Goal: Task Accomplishment & Management: Manage account settings

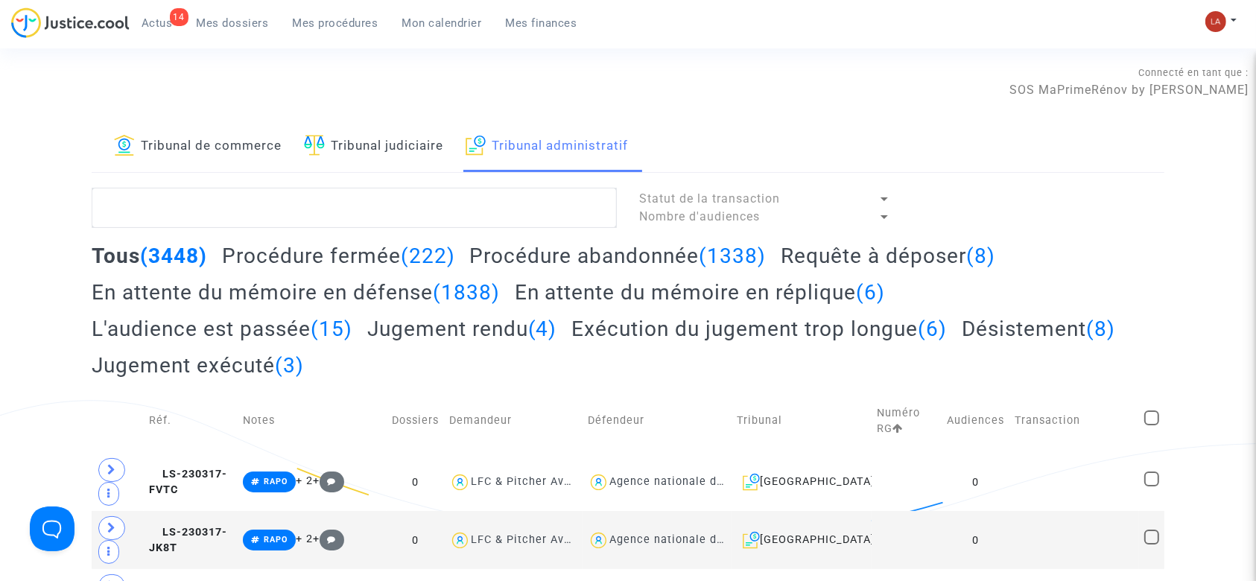
click at [893, 244] on h2 "Requête à déposer (8)" at bounding box center [888, 256] width 215 height 26
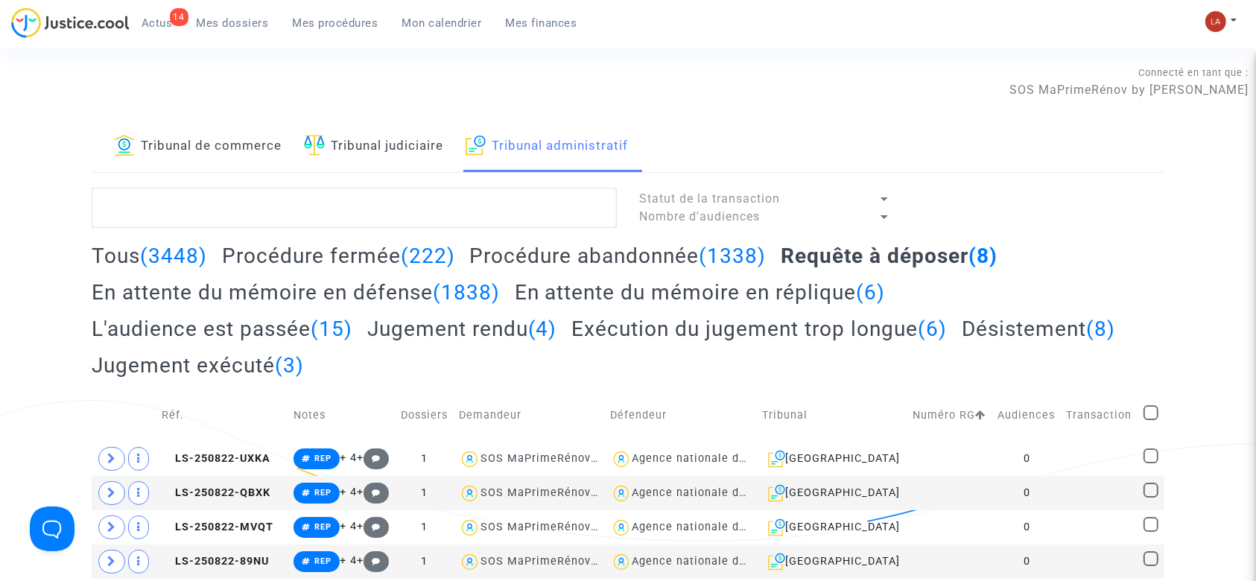
scroll to position [198, 0]
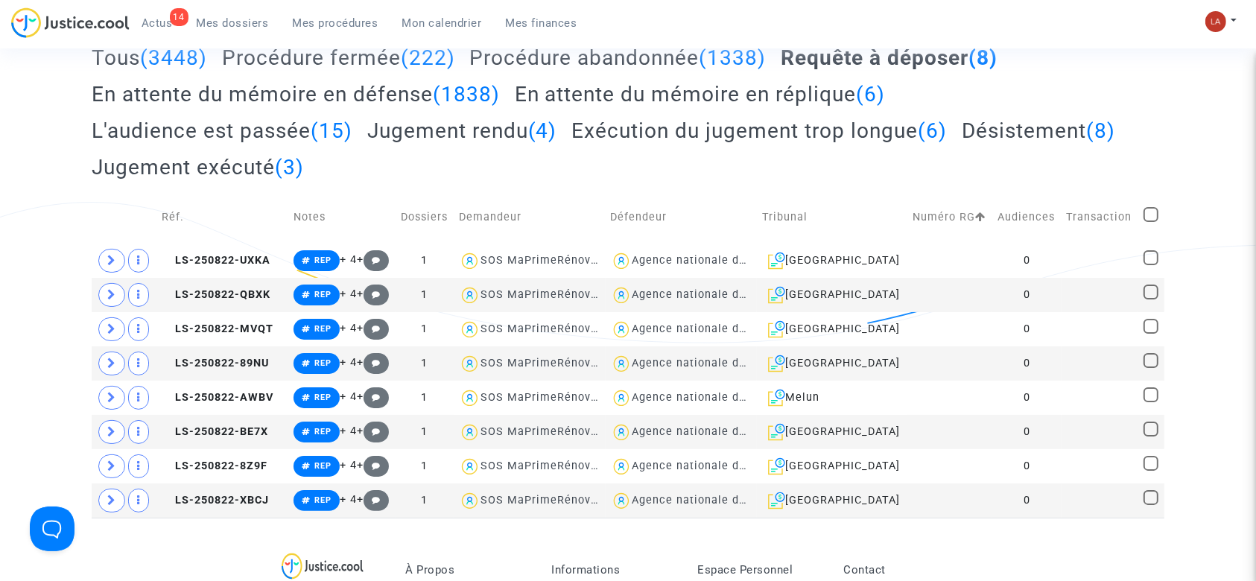
click at [1138, 230] on td at bounding box center [1151, 217] width 26 height 53
click at [1147, 221] on span at bounding box center [1151, 214] width 15 height 15
click at [1150, 222] on input "checkbox" at bounding box center [1150, 222] width 1 height 1
checkbox input "true"
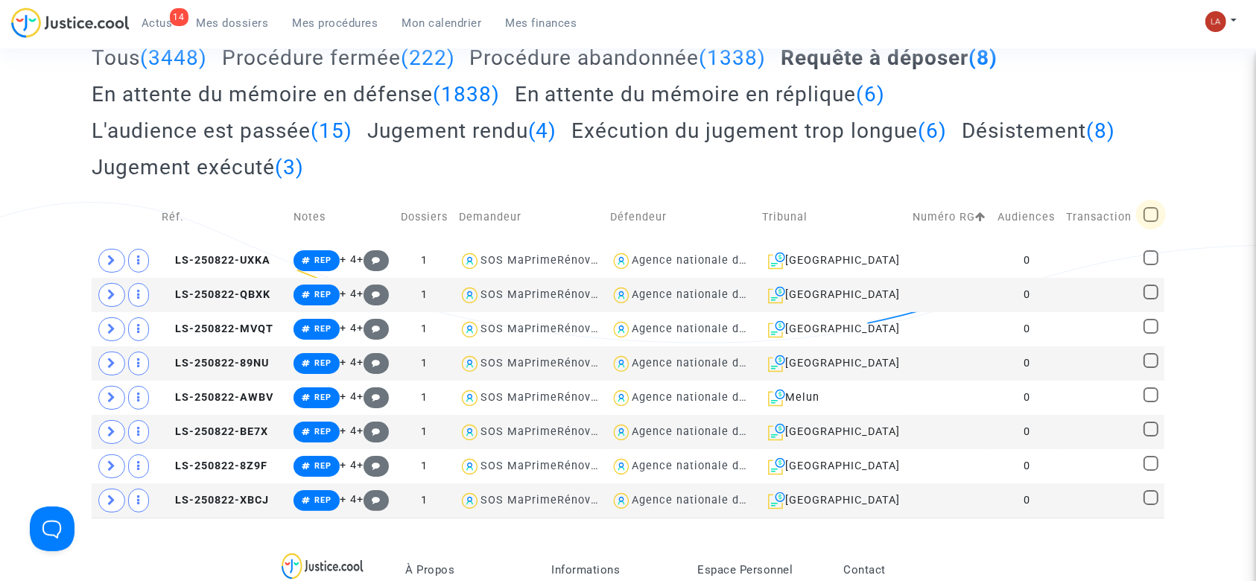
checkbox input "true"
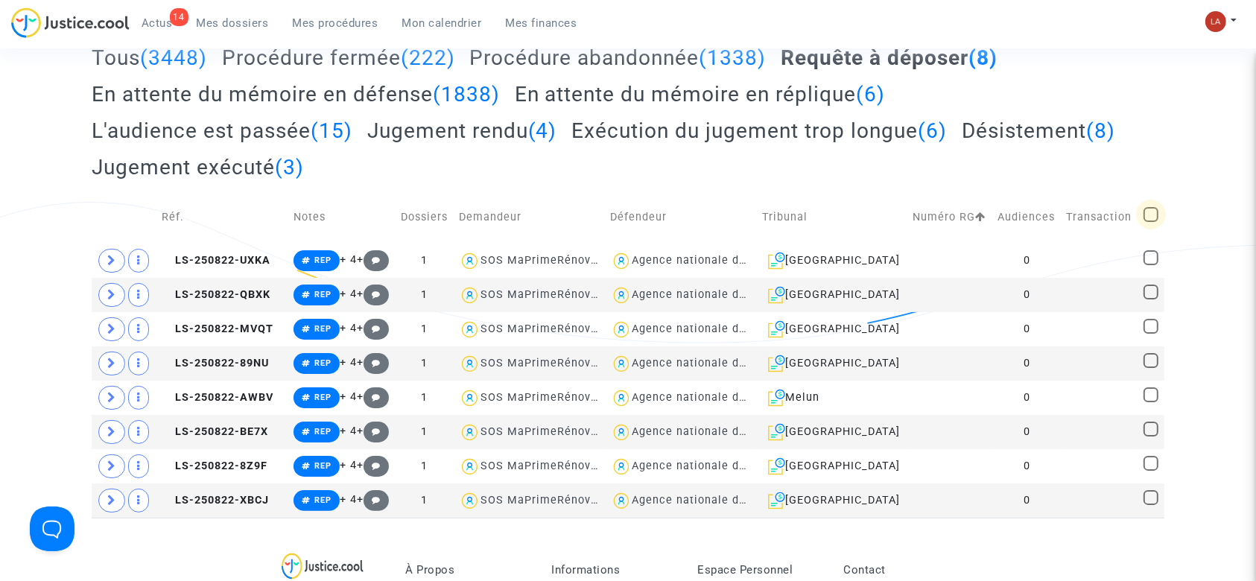
checkbox input "true"
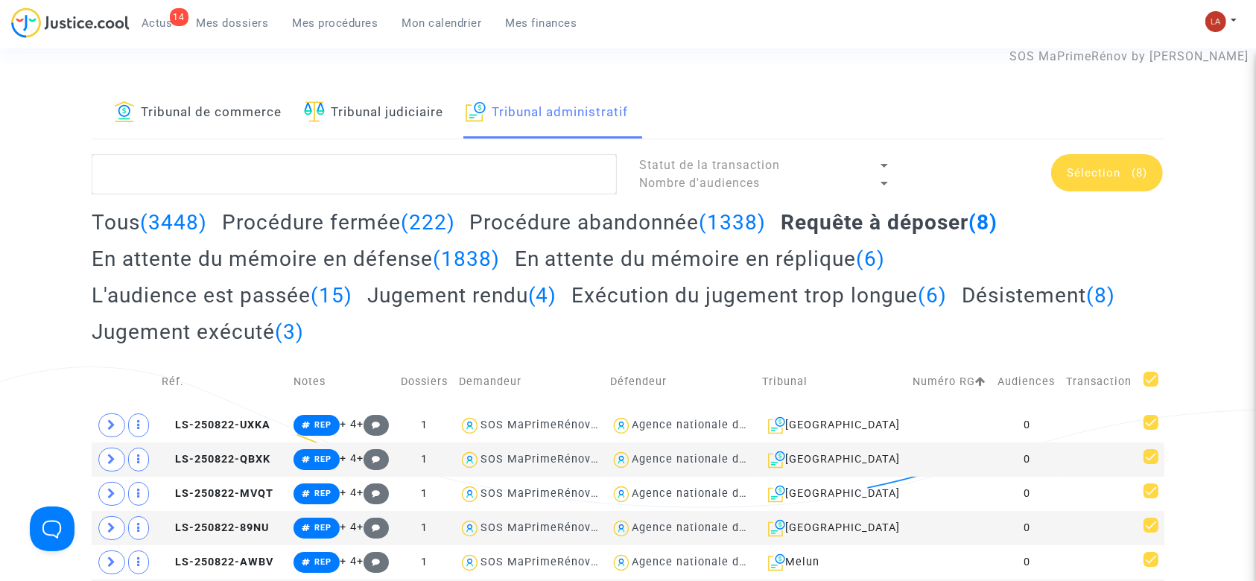
scroll to position [0, 0]
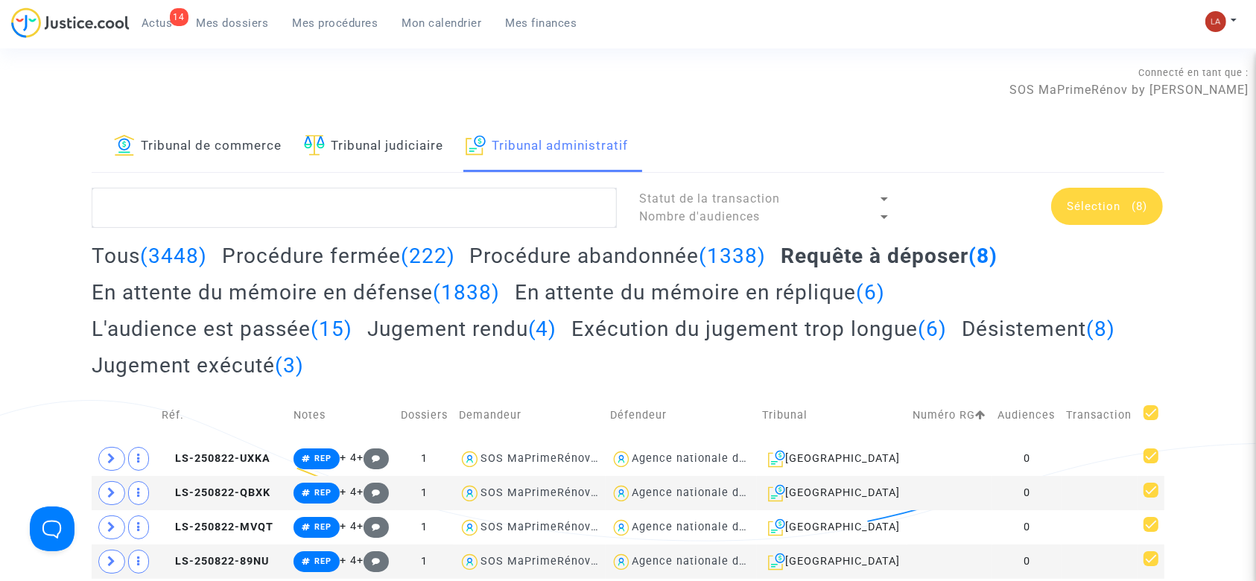
click at [1134, 226] on div "Sélection (8)" at bounding box center [1039, 208] width 274 height 40
click at [1127, 215] on div "Sélection (8)" at bounding box center [1107, 206] width 112 height 37
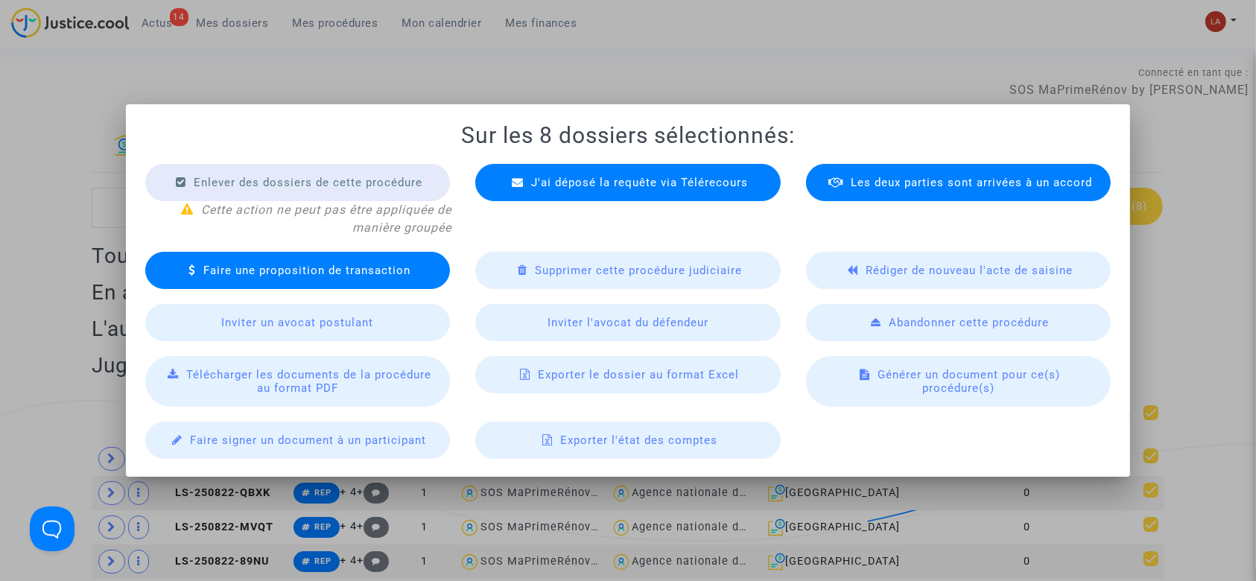
click at [380, 378] on span "Télécharger les documents de la procédure au format PDF" at bounding box center [308, 381] width 245 height 27
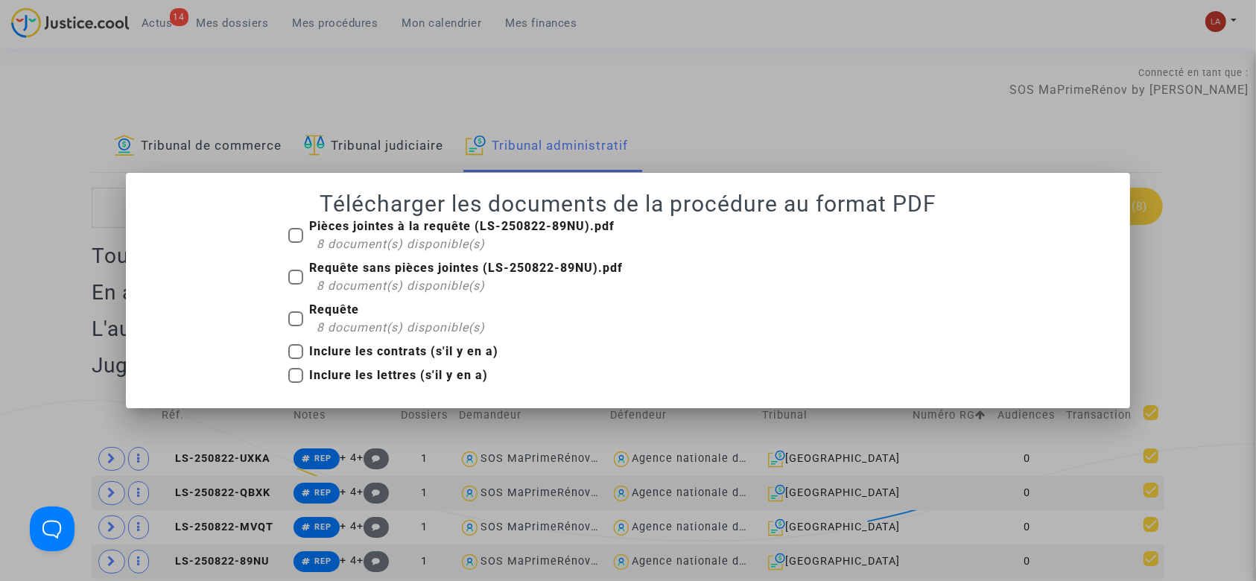
click at [334, 313] on b "Requête" at bounding box center [334, 309] width 50 height 14
click at [296, 326] on input "Requête 8 document(s) disponible(s)" at bounding box center [295, 326] width 1 height 1
checkbox input "true"
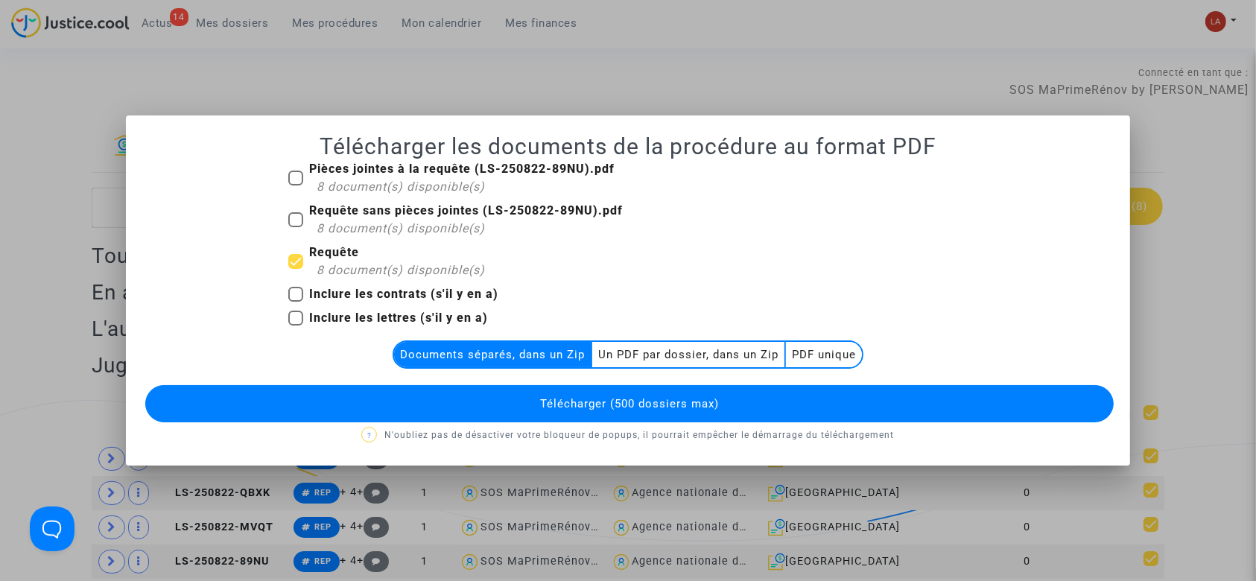
click at [405, 243] on mat-checkbox "Requête sans pièces jointes (LS-250822-89NU).pdf 8 document(s) disponible(s)" at bounding box center [455, 223] width 335 height 42
click at [320, 222] on span "8 document(s) disponible(s)" at bounding box center [401, 228] width 168 height 14
click at [296, 227] on input "Requête sans pièces jointes (LS-250822-89NU).pdf 8 document(s) disponible(s)" at bounding box center [295, 227] width 1 height 1
checkbox input "true"
click at [324, 253] on b "Requête" at bounding box center [334, 252] width 50 height 14
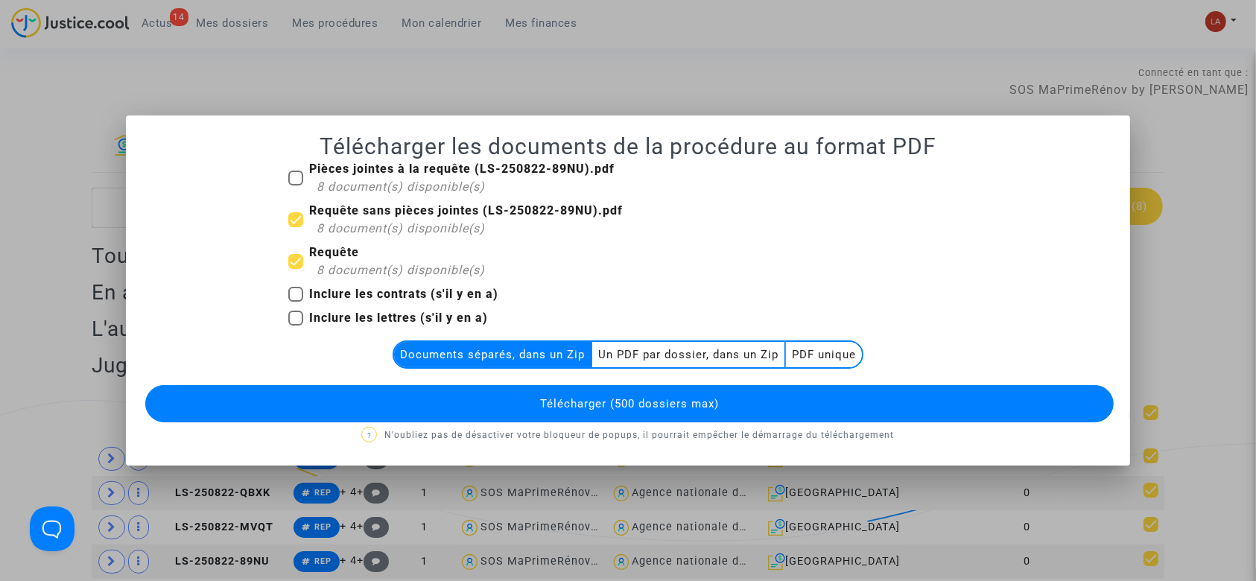
click at [296, 269] on input "Requête 8 document(s) disponible(s)" at bounding box center [295, 269] width 1 height 1
checkbox input "false"
click at [647, 402] on span "Télécharger (500 dossiers max)" at bounding box center [629, 403] width 179 height 13
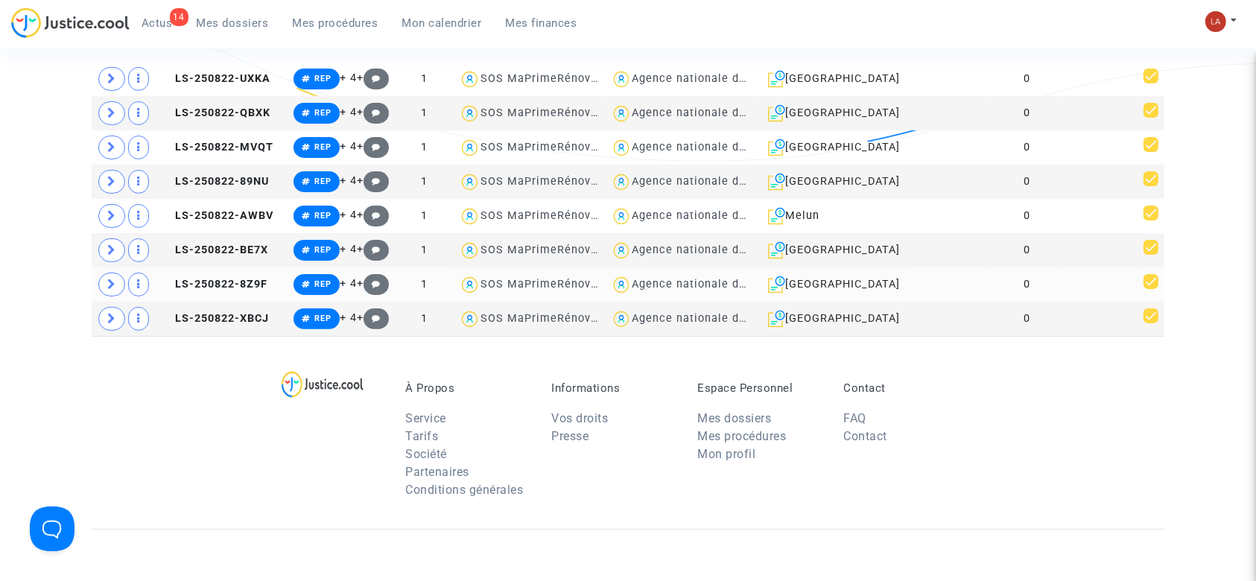
scroll to position [397, 0]
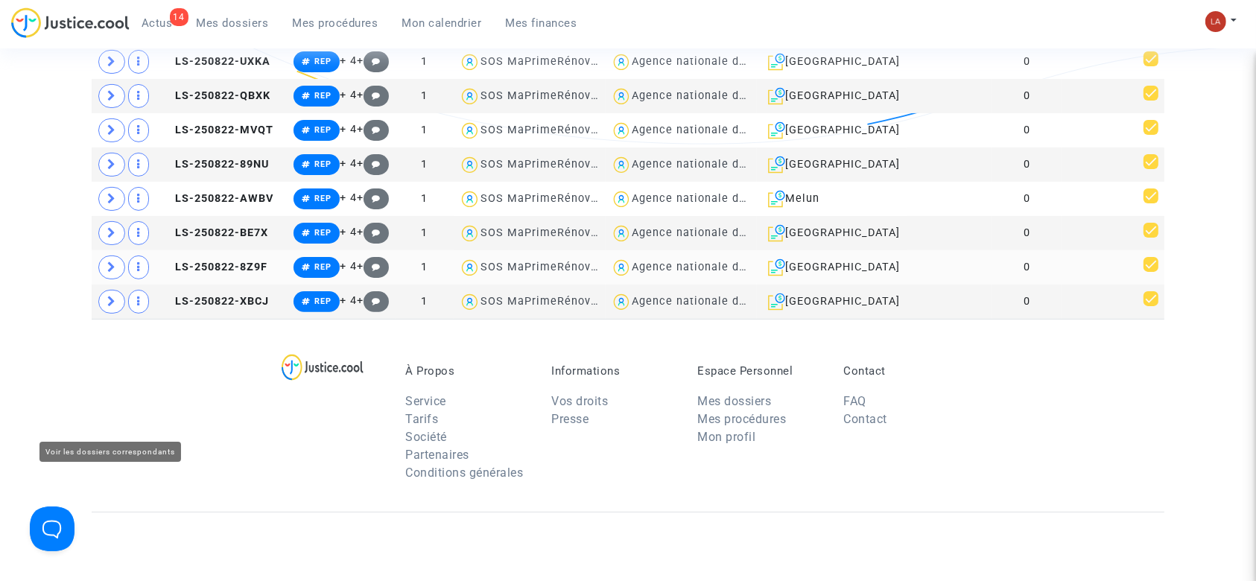
click at [113, 273] on icon at bounding box center [111, 267] width 9 height 11
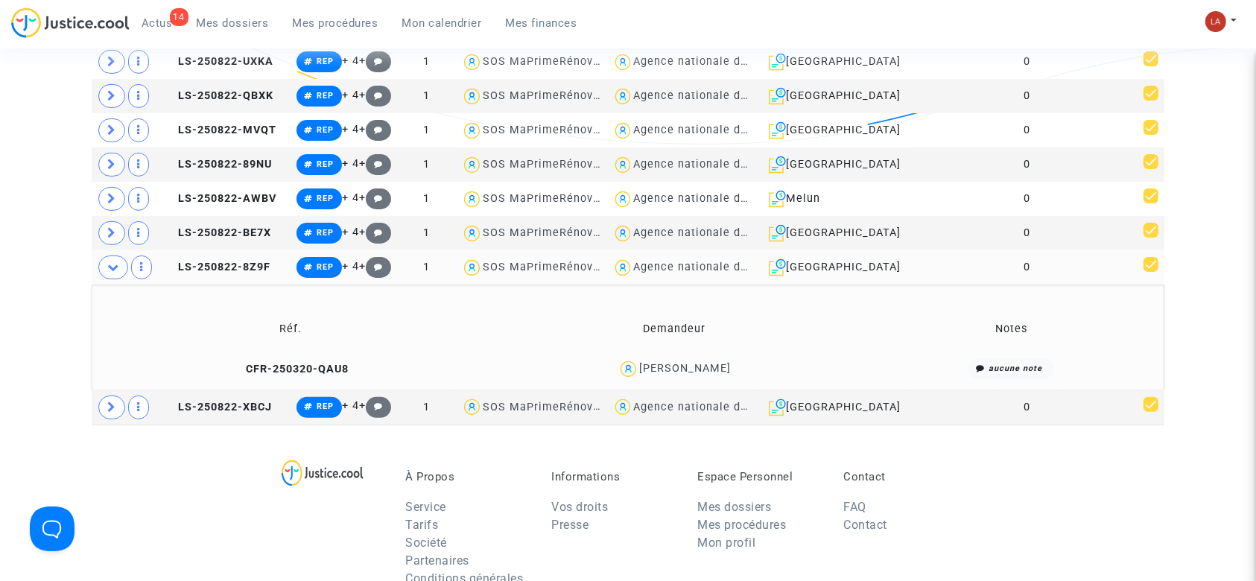
drag, startPoint x: 227, startPoint y: 307, endPoint x: 360, endPoint y: 312, distance: 132.7
click at [227, 273] on span "LS-250822-8Z9F" at bounding box center [218, 267] width 106 height 13
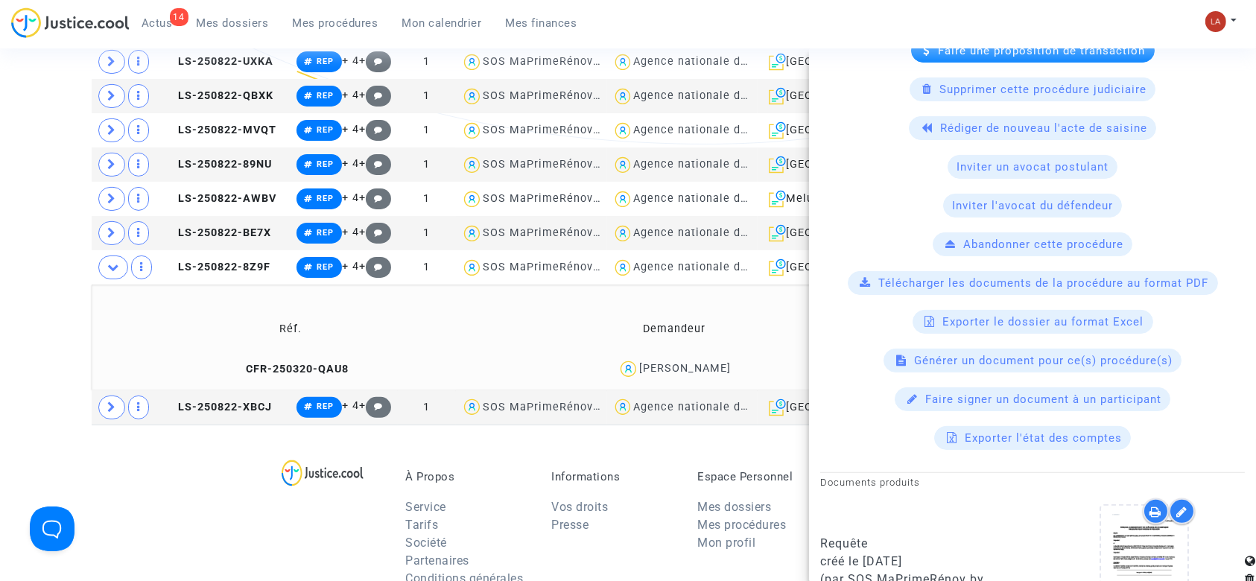
scroll to position [496, 0]
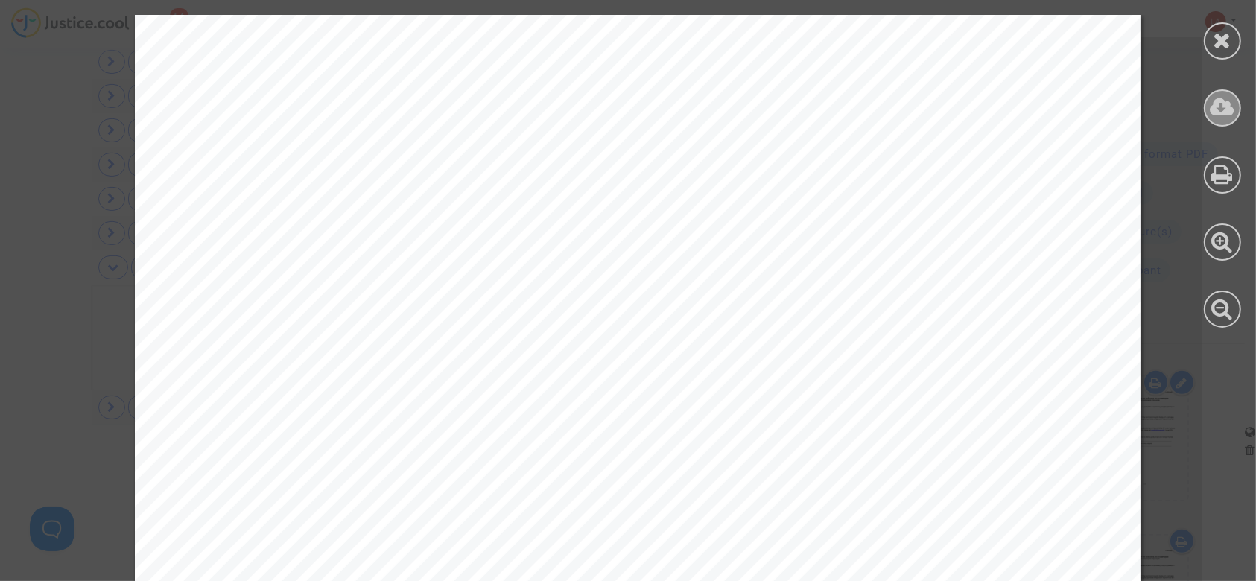
click at [1223, 119] on div at bounding box center [1222, 107] width 37 height 37
drag, startPoint x: 1227, startPoint y: 42, endPoint x: 1077, endPoint y: 66, distance: 151.5
click at [1227, 42] on icon at bounding box center [1223, 40] width 19 height 22
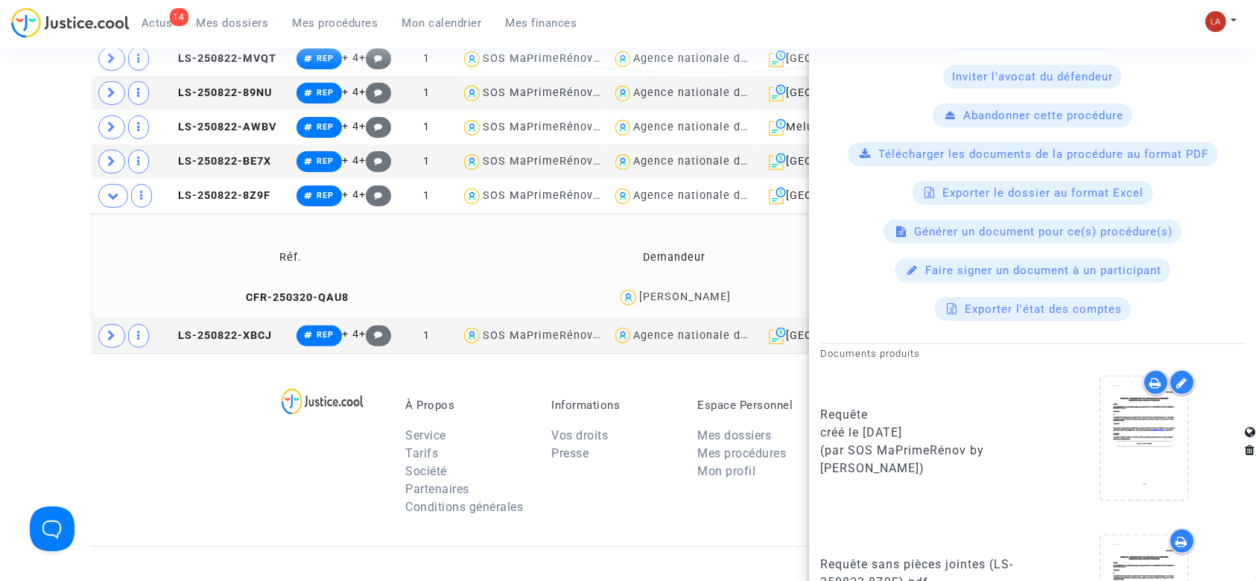
scroll to position [596, 0]
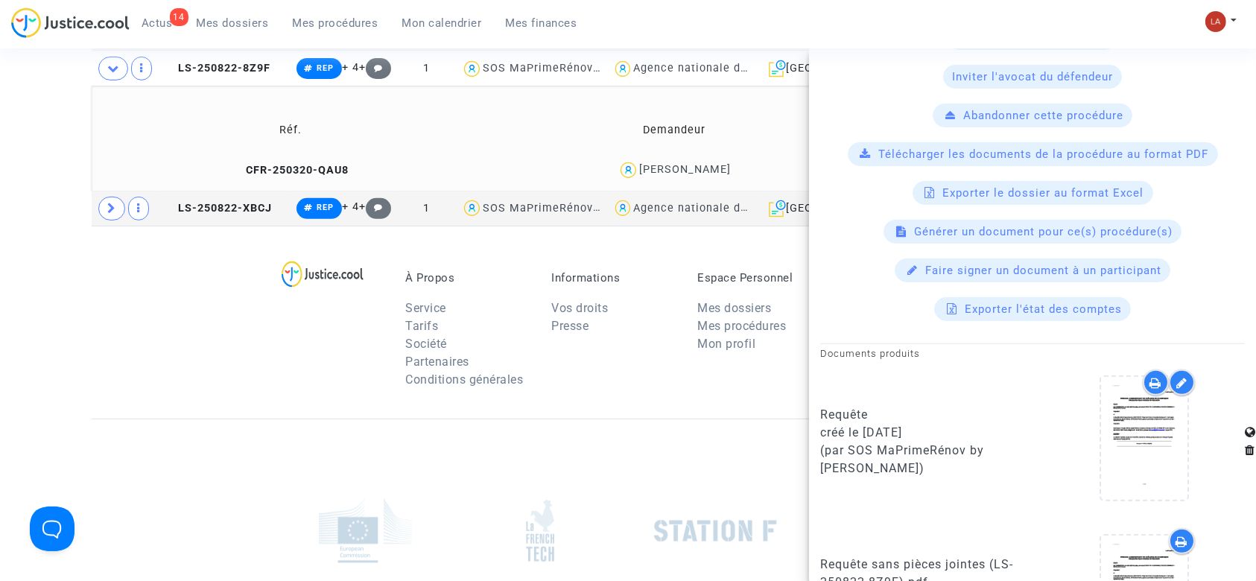
click at [265, 186] on td "CFR-250320-QAU8" at bounding box center [291, 170] width 388 height 32
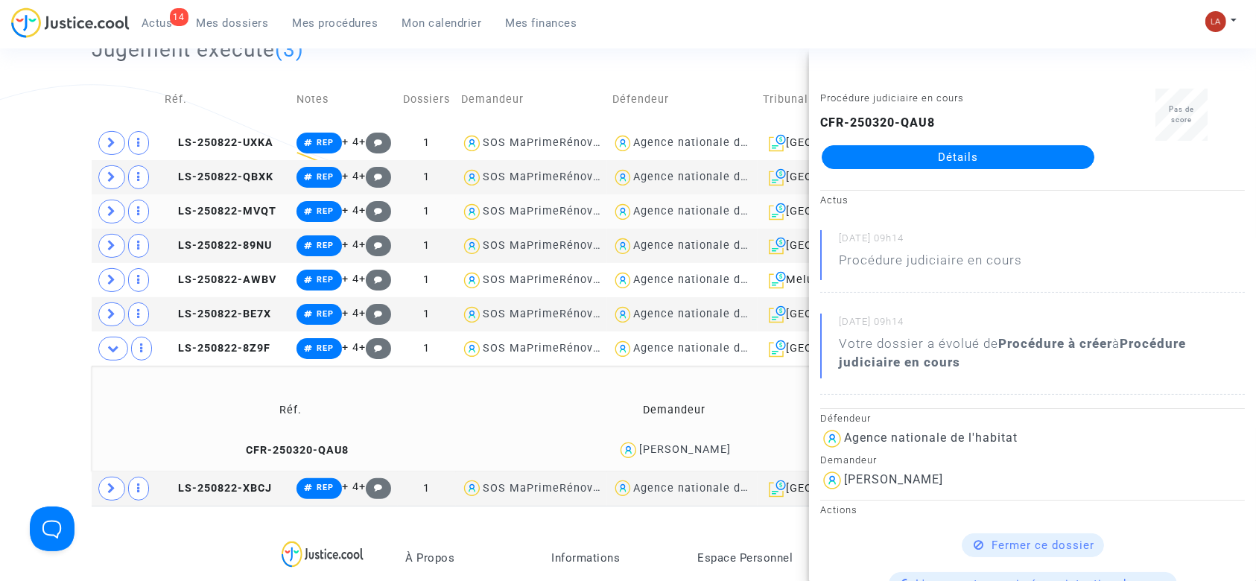
scroll to position [298, 0]
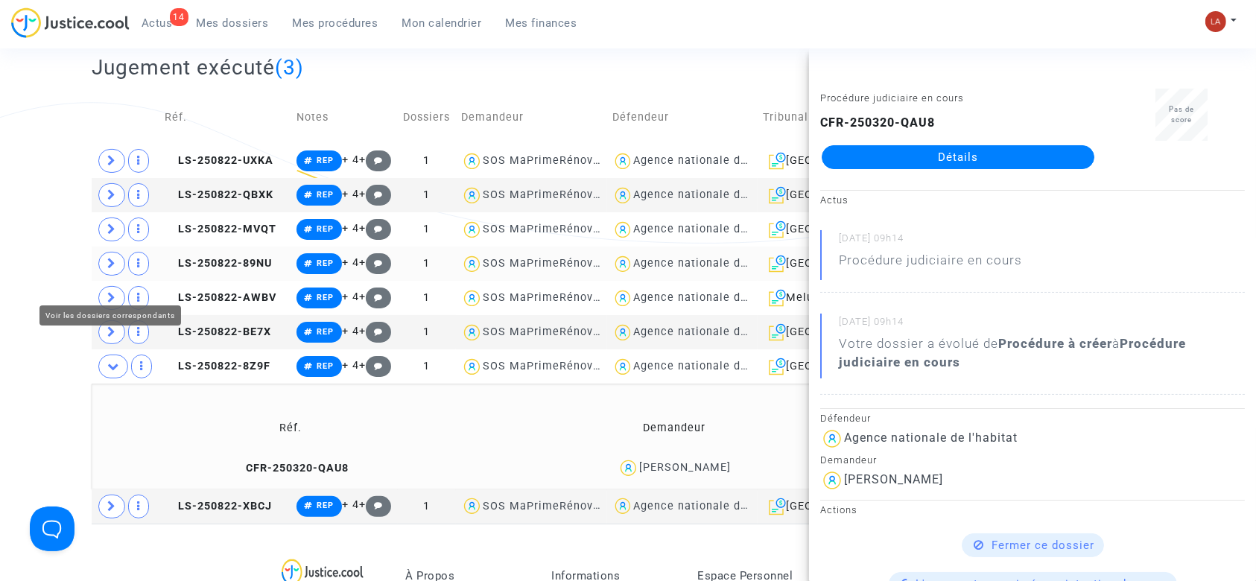
click at [108, 269] on icon at bounding box center [111, 263] width 9 height 11
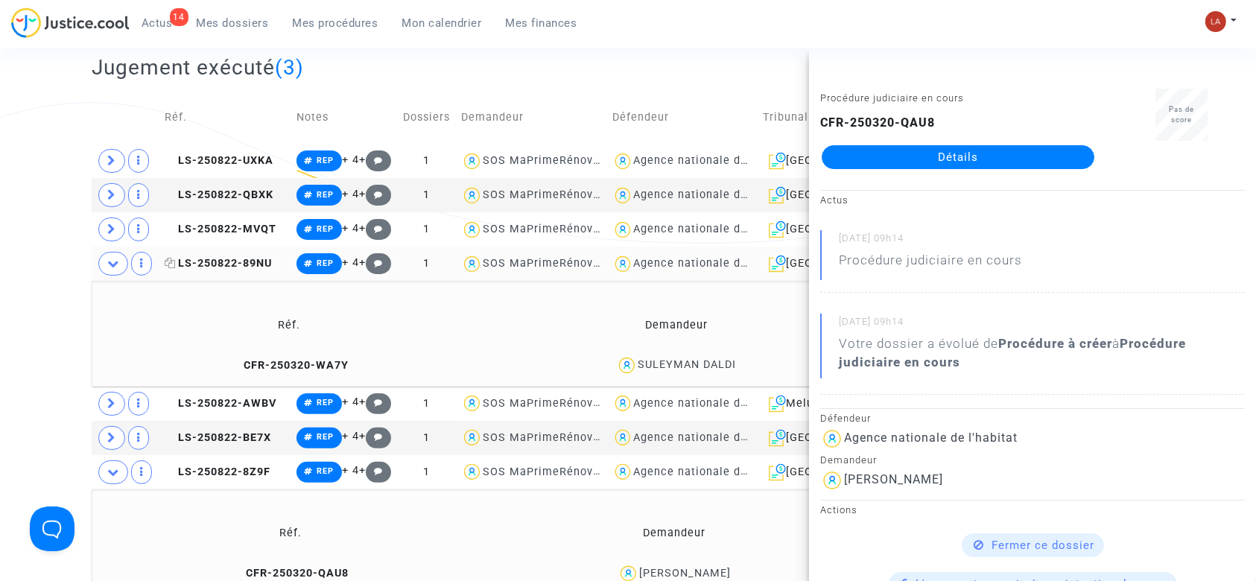
click at [226, 270] on span "LS-250822-89NU" at bounding box center [218, 263] width 107 height 13
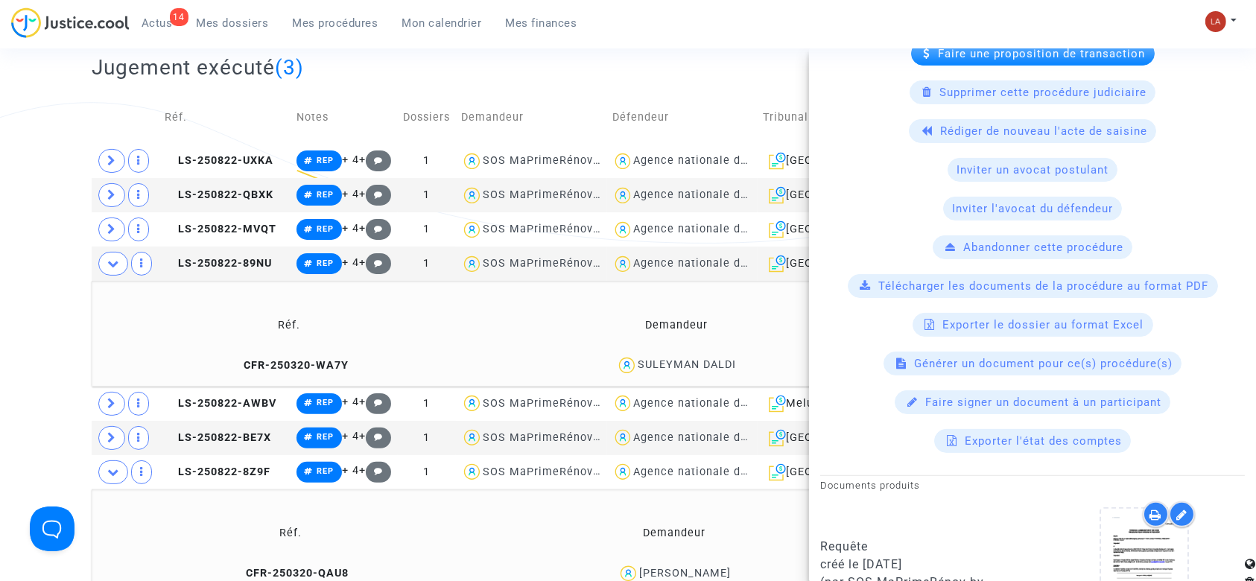
scroll to position [695, 0]
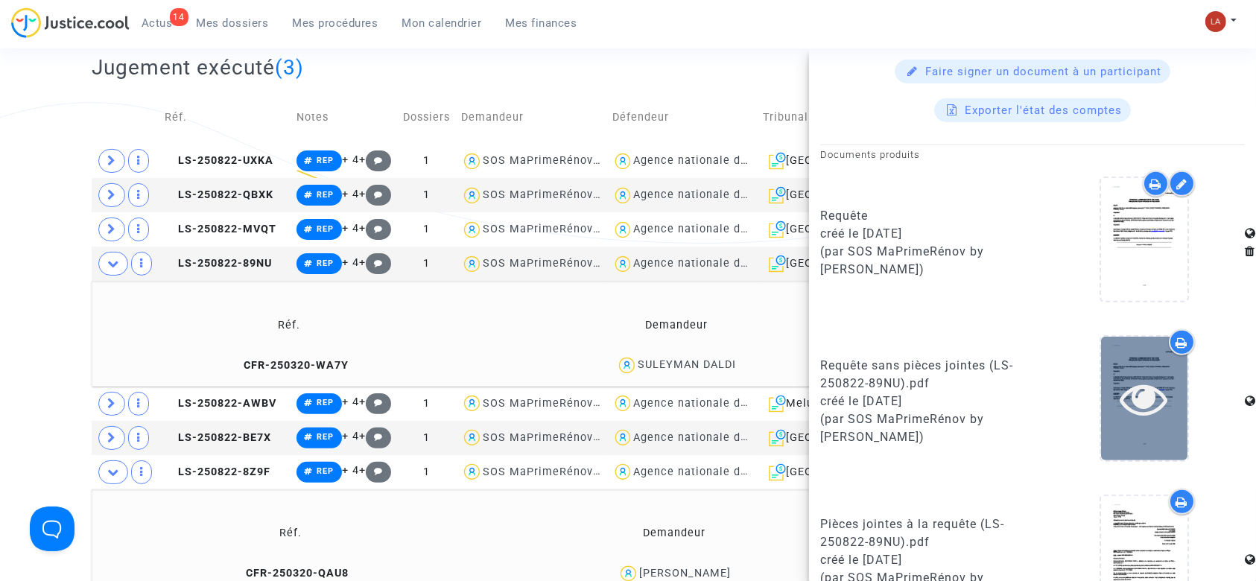
click at [1103, 433] on div at bounding box center [1144, 398] width 86 height 123
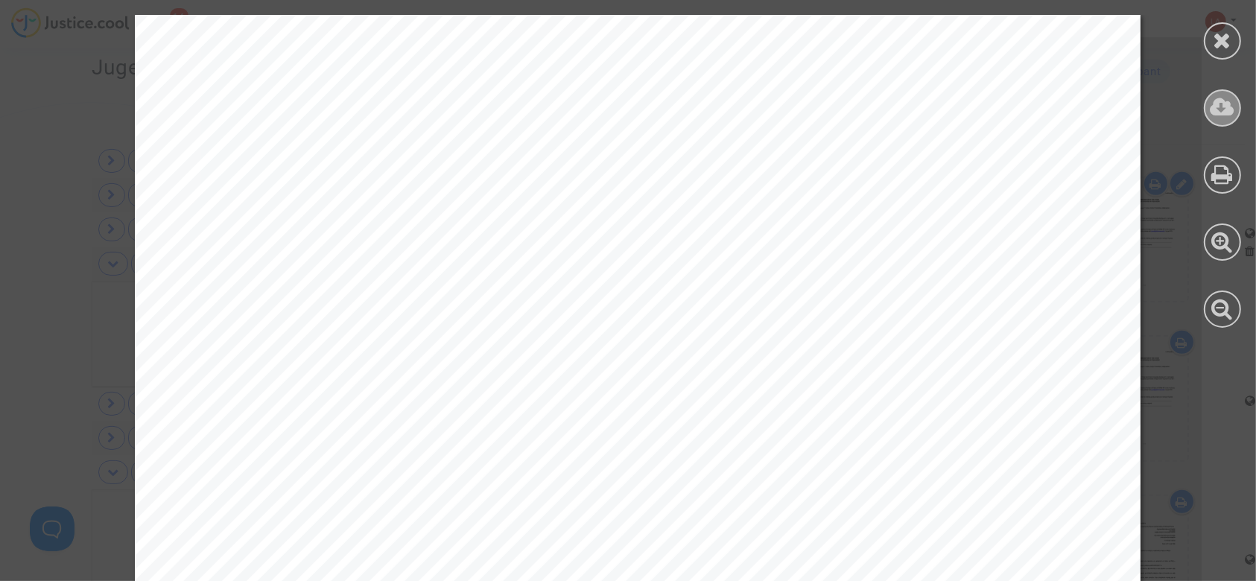
click at [1211, 110] on icon at bounding box center [1223, 107] width 25 height 22
click at [1219, 45] on icon at bounding box center [1223, 40] width 19 height 22
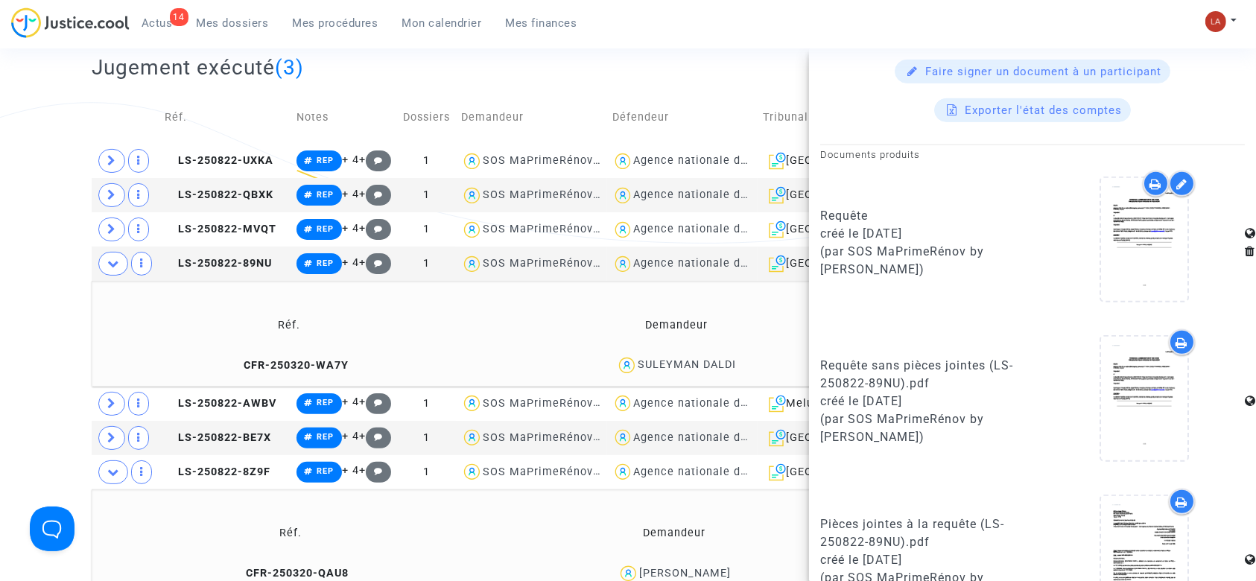
drag, startPoint x: 287, startPoint y: 399, endPoint x: 478, endPoint y: 329, distance: 203.4
click at [287, 381] on td "CFR-250320-WA7Y" at bounding box center [289, 365] width 385 height 32
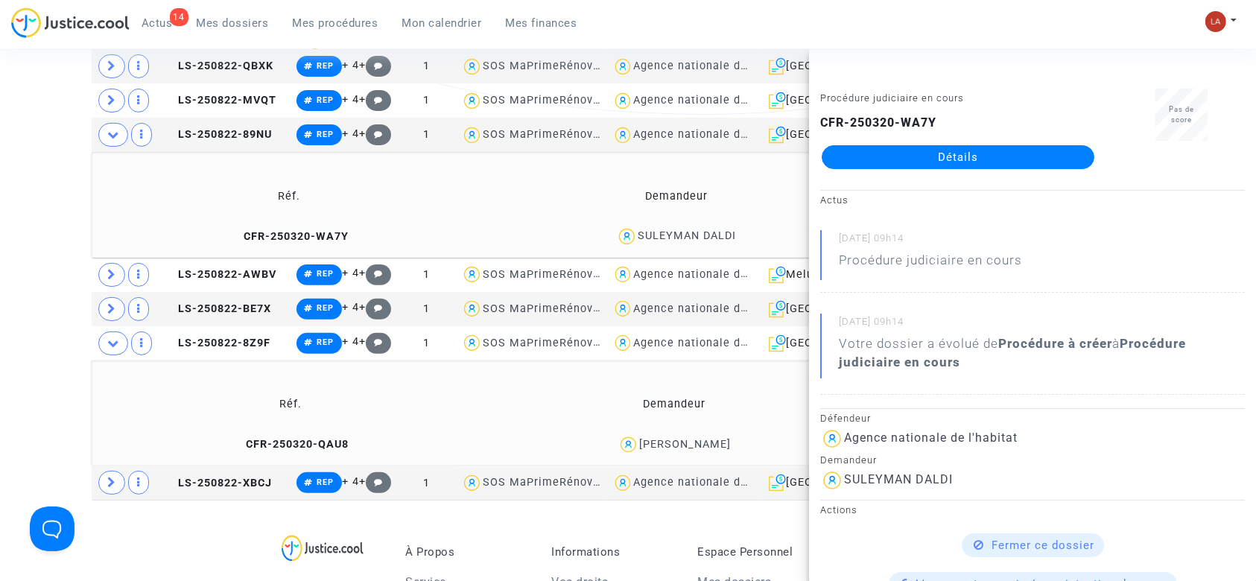
scroll to position [496, 0]
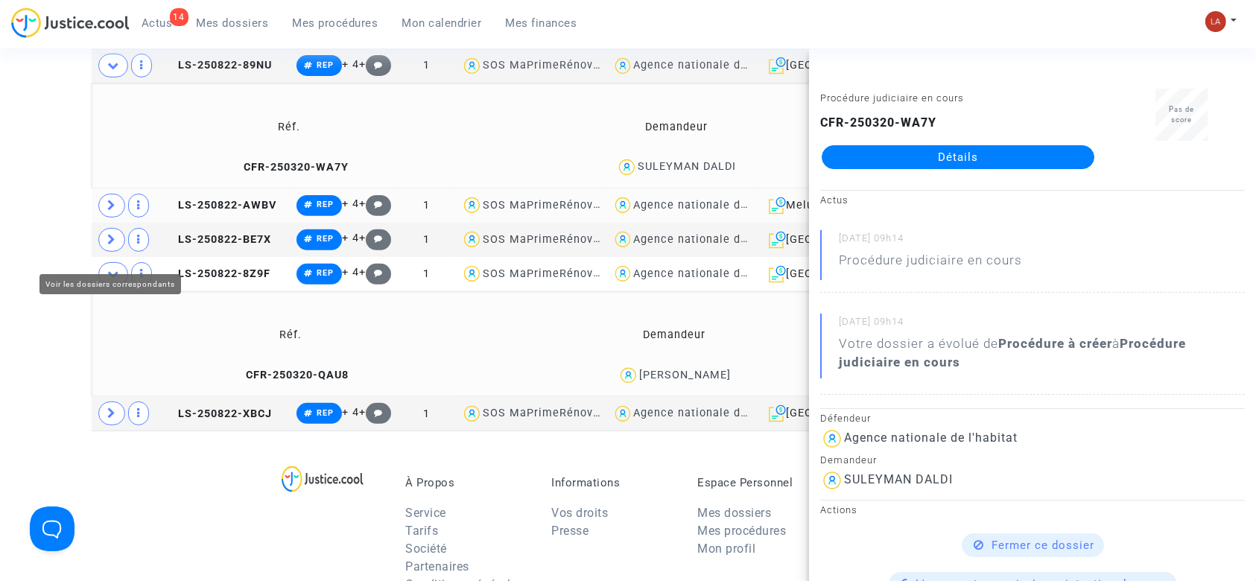
click at [108, 211] on icon at bounding box center [111, 205] width 9 height 11
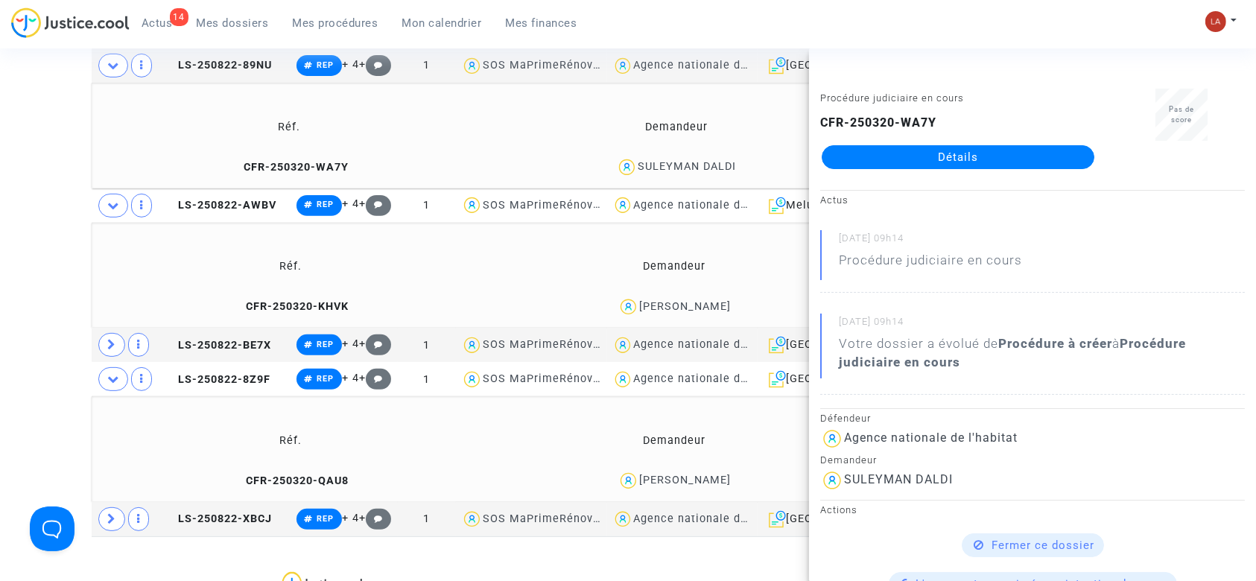
click at [270, 323] on td "CFR-250320-KHVK" at bounding box center [291, 307] width 388 height 32
click at [247, 212] on span "LS-250822-AWBV" at bounding box center [221, 205] width 112 height 13
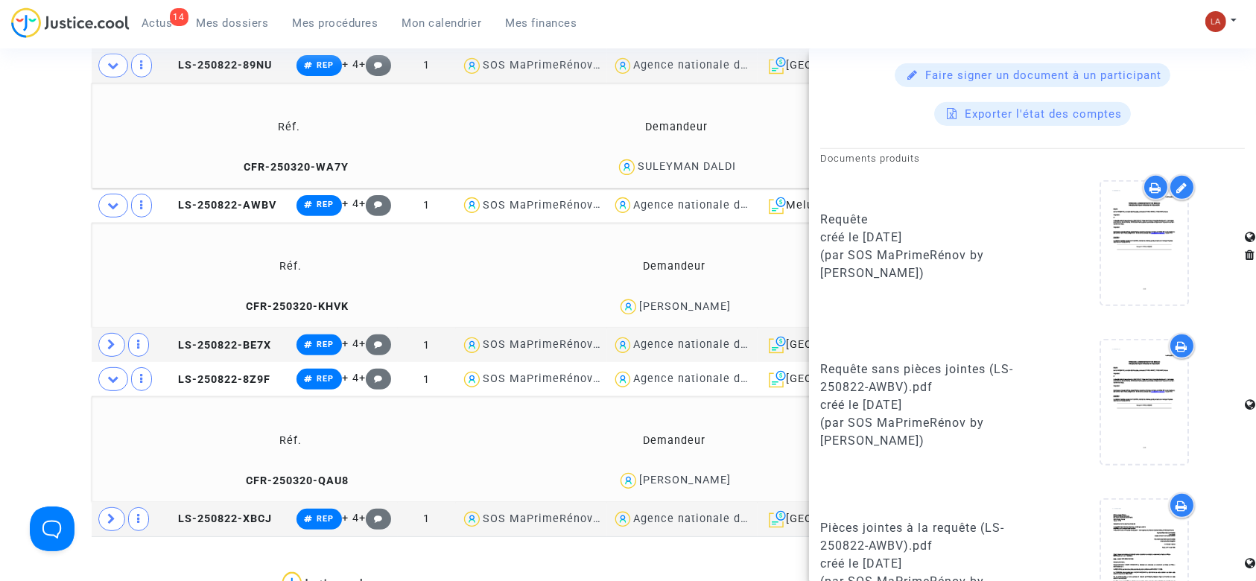
scroll to position [695, 0]
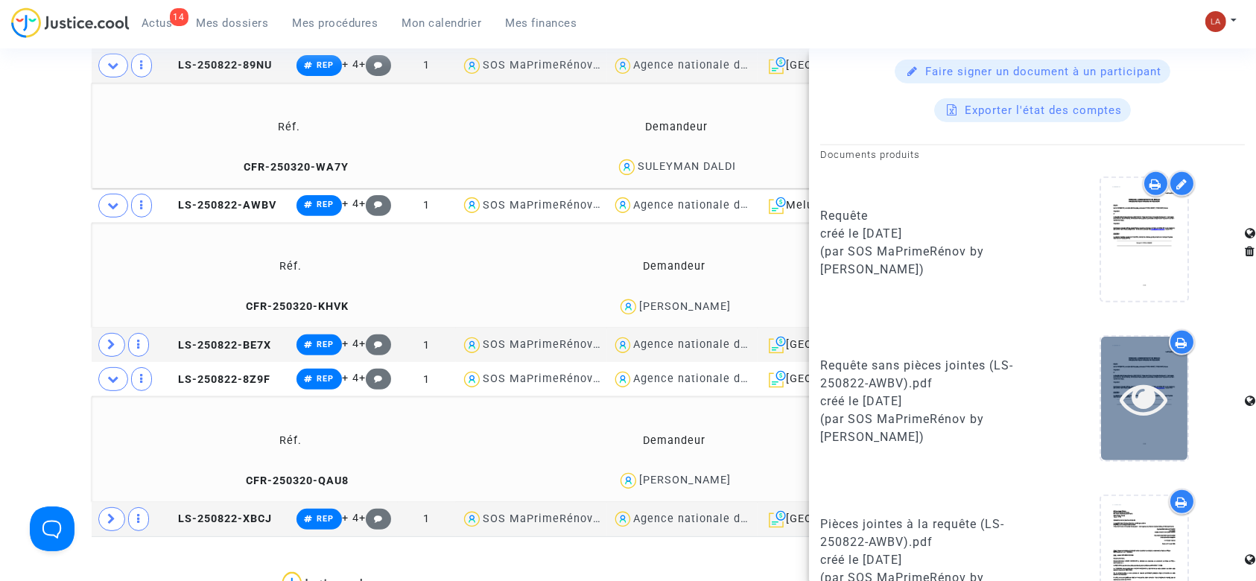
click at [1101, 370] on div at bounding box center [1144, 398] width 86 height 123
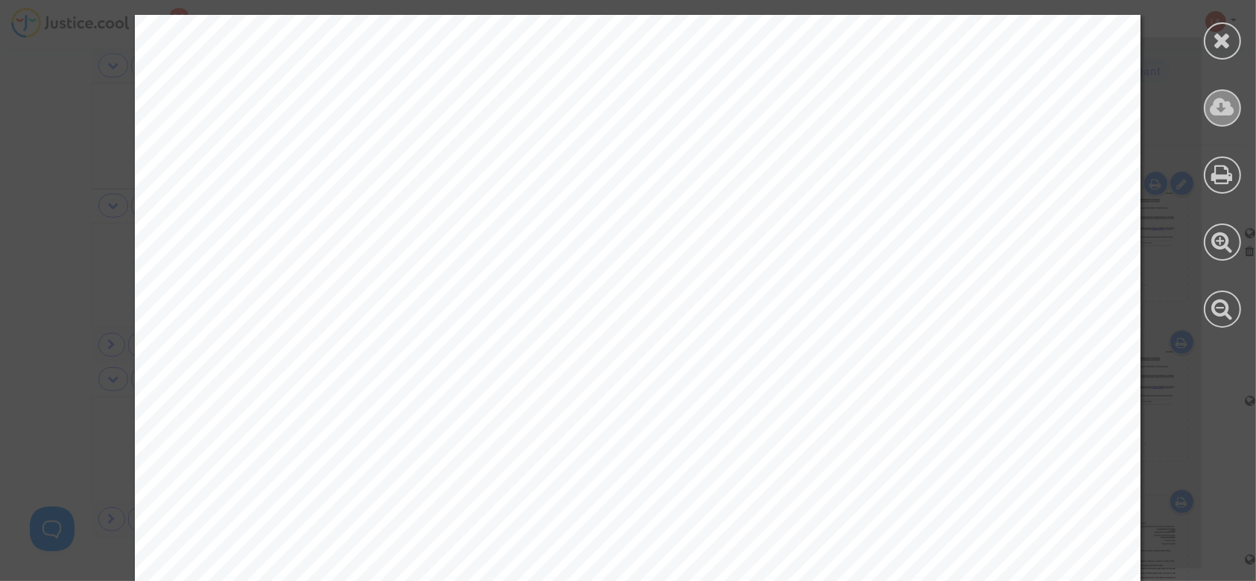
click at [1225, 120] on div at bounding box center [1222, 107] width 37 height 37
click at [1232, 42] on icon at bounding box center [1223, 40] width 19 height 22
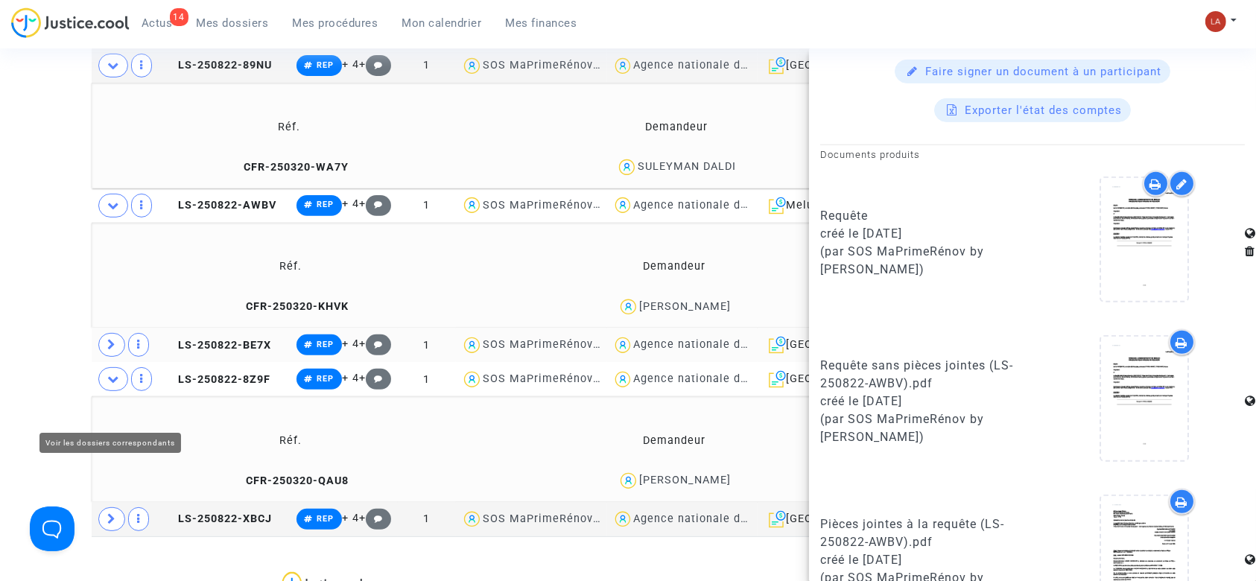
click at [115, 350] on icon at bounding box center [111, 344] width 9 height 11
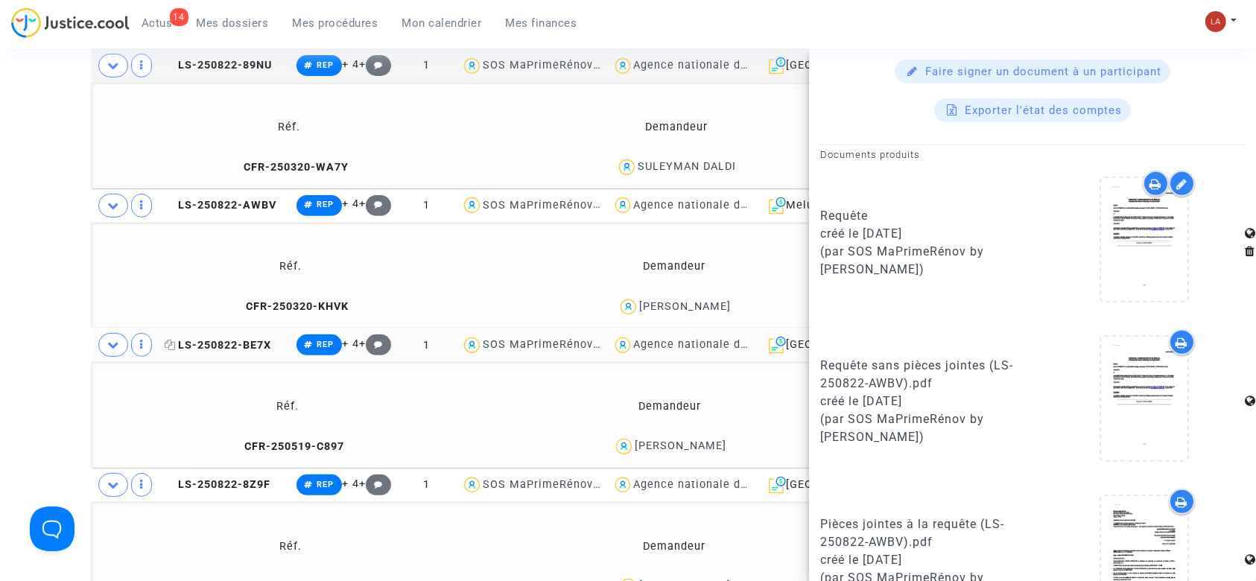
click at [222, 362] on td "LS-250822-BE7X" at bounding box center [224, 345] width 131 height 34
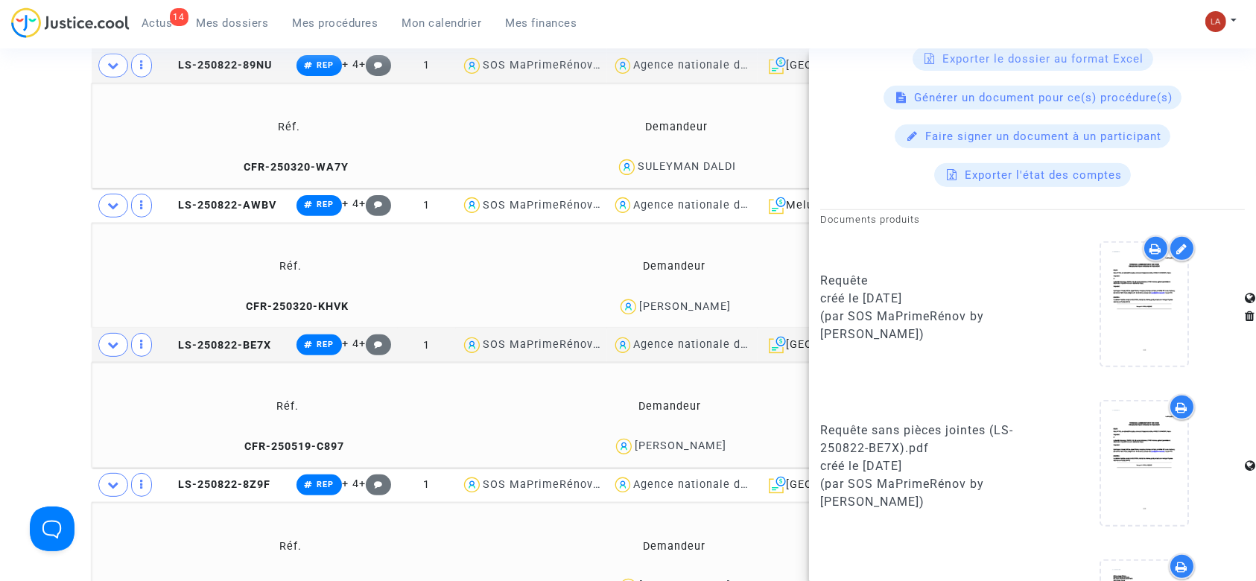
scroll to position [750, 0]
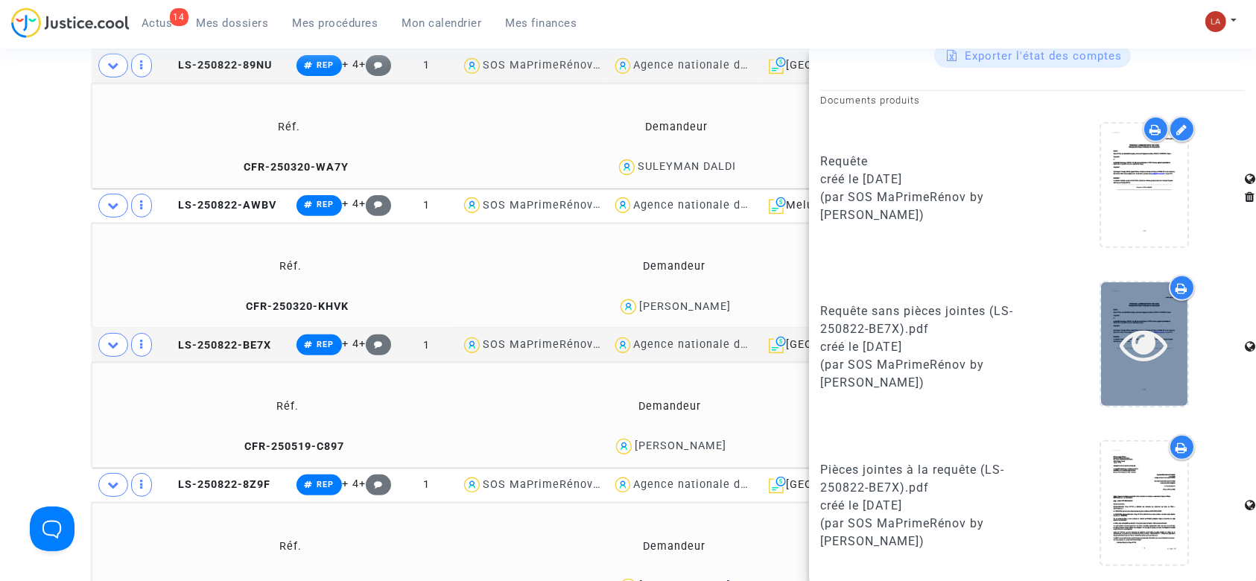
click at [1132, 327] on icon at bounding box center [1145, 344] width 48 height 48
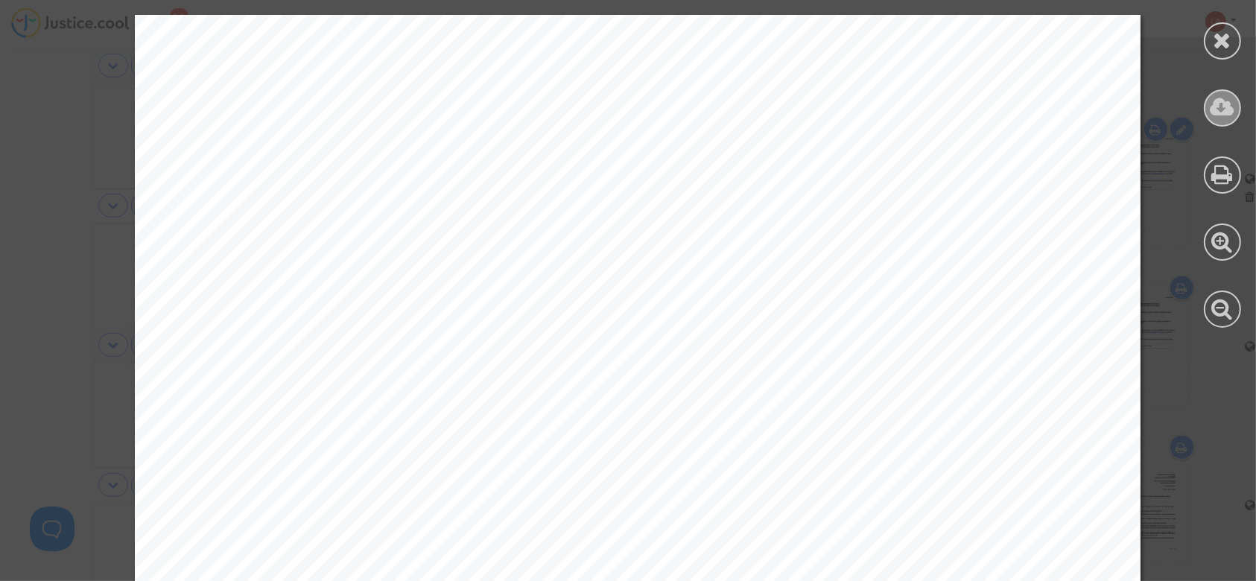
click at [1211, 103] on icon at bounding box center [1223, 107] width 25 height 22
click at [1216, 45] on icon at bounding box center [1223, 40] width 19 height 22
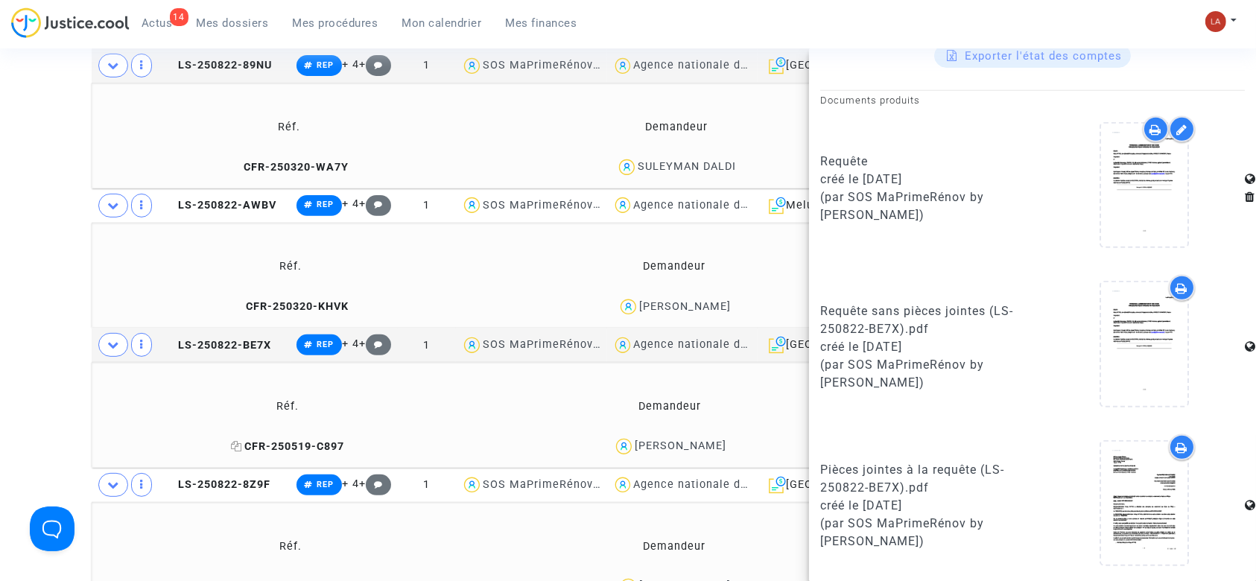
click at [310, 453] on span "CFR-250519-C897" at bounding box center [288, 446] width 113 height 13
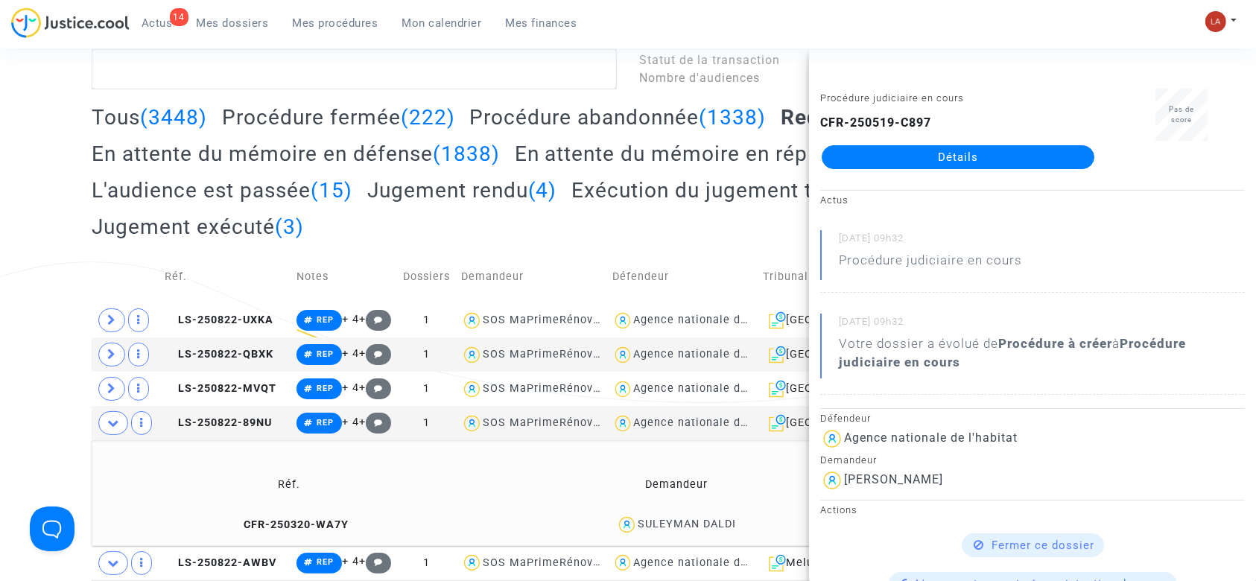
scroll to position [298, 0]
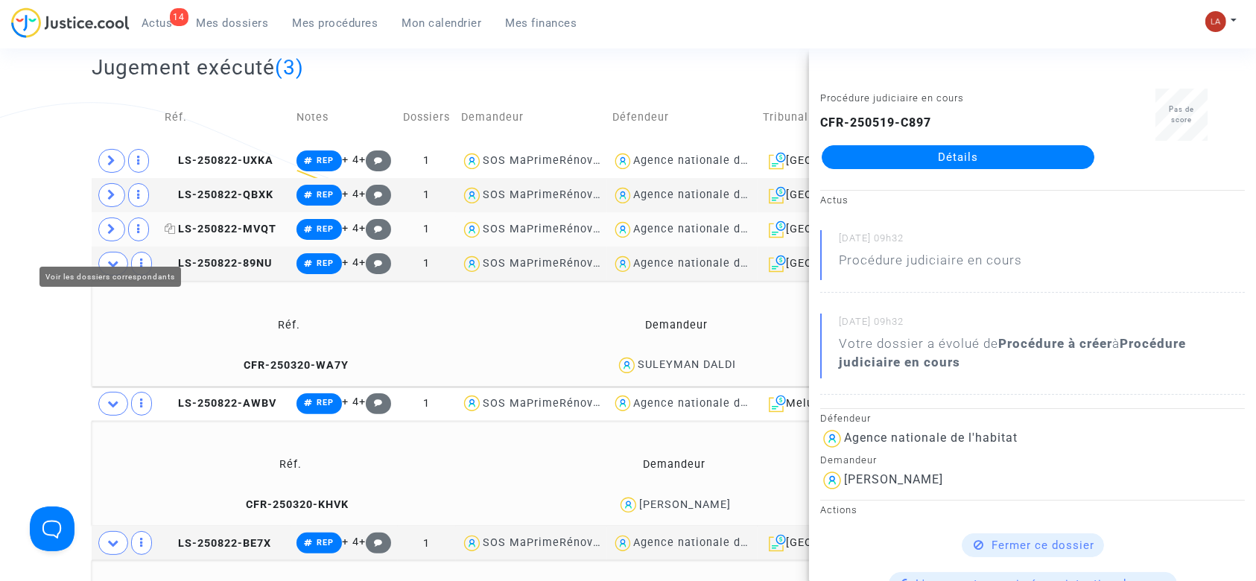
drag, startPoint x: 114, startPoint y: 241, endPoint x: 197, endPoint y: 248, distance: 83.0
click at [114, 235] on icon at bounding box center [111, 229] width 9 height 11
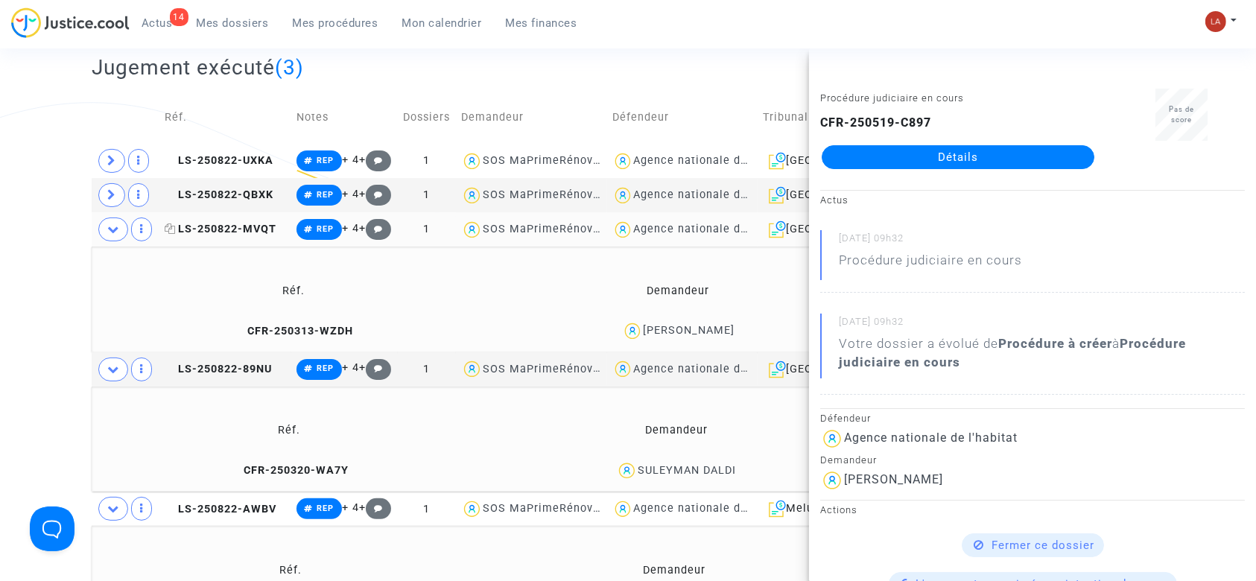
click at [224, 235] on span "LS-250822-MVQT" at bounding box center [221, 229] width 112 height 13
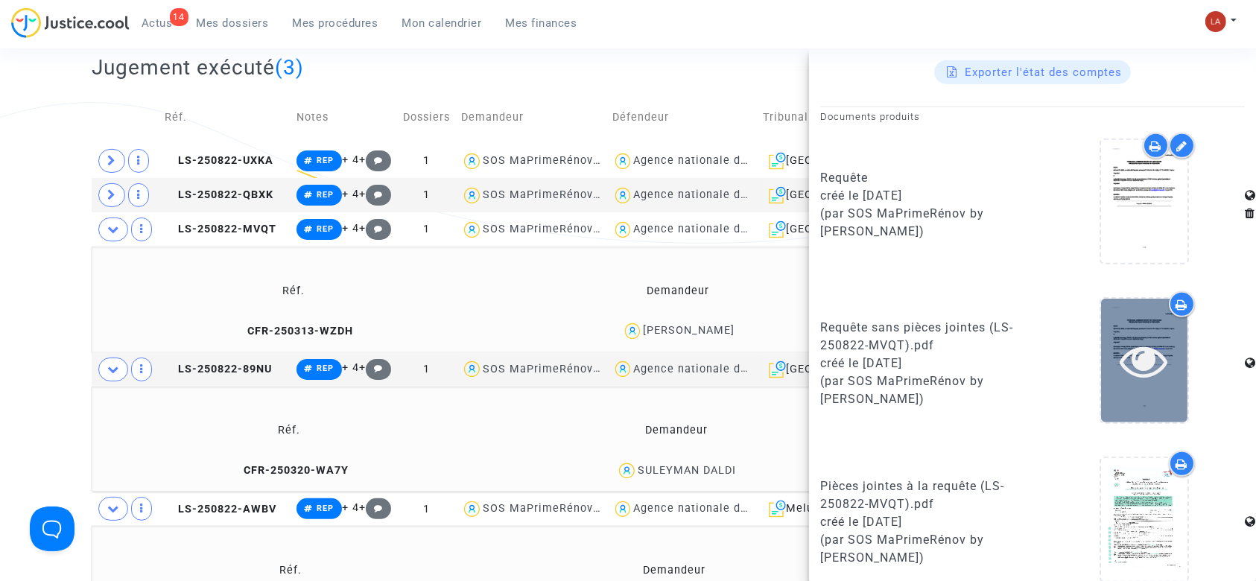
scroll to position [750, 0]
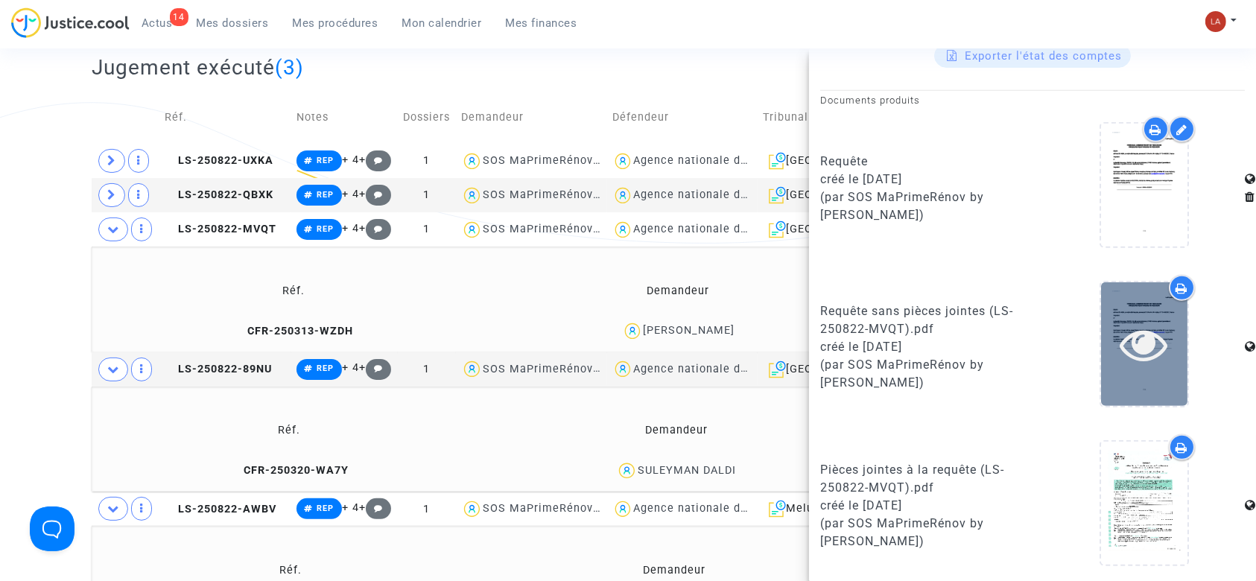
click at [1129, 350] on icon at bounding box center [1145, 344] width 48 height 48
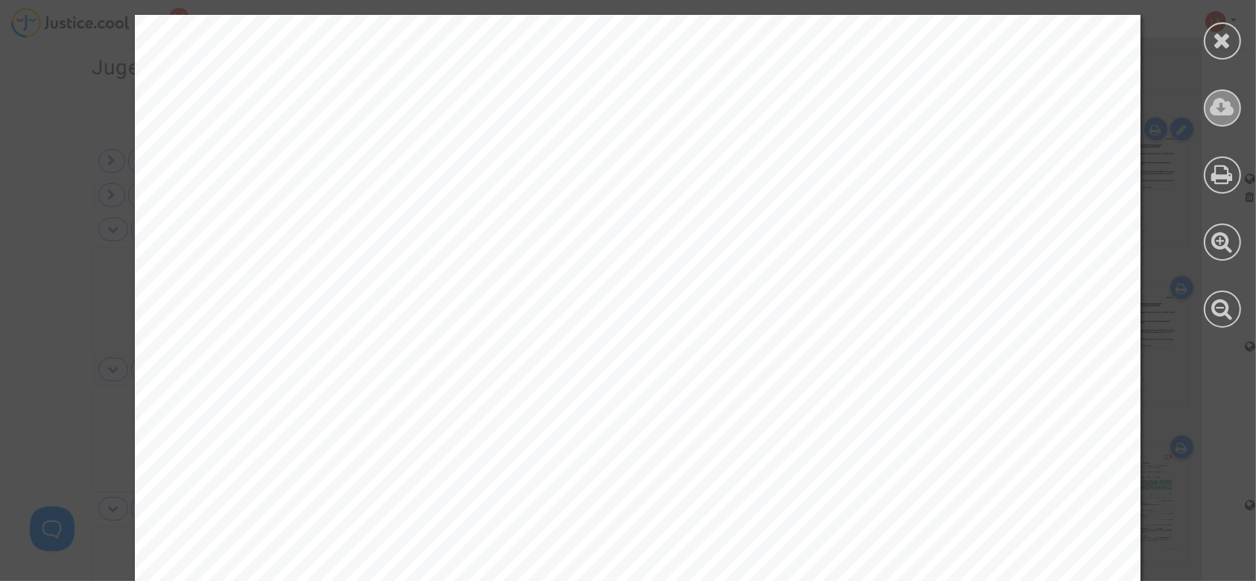
click at [1240, 107] on div at bounding box center [1222, 107] width 37 height 37
drag, startPoint x: 1231, startPoint y: 37, endPoint x: 1223, endPoint y: 36, distance: 8.2
click at [1229, 35] on icon at bounding box center [1223, 40] width 19 height 22
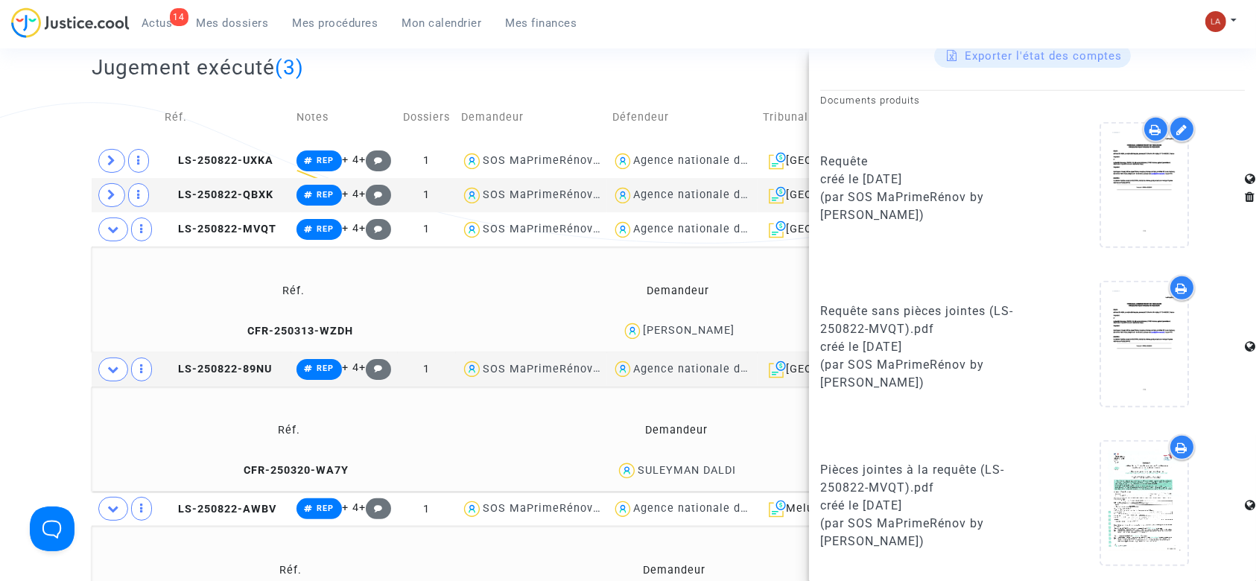
click at [306, 347] on td "CFR-250313-WZDH" at bounding box center [294, 331] width 394 height 32
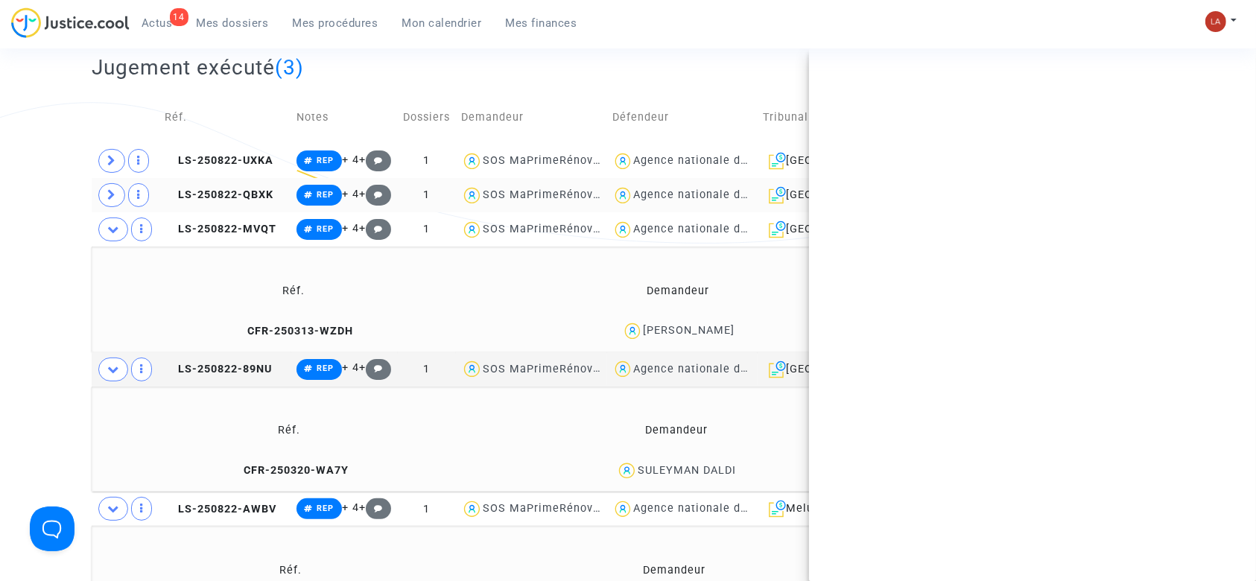
scroll to position [0, 0]
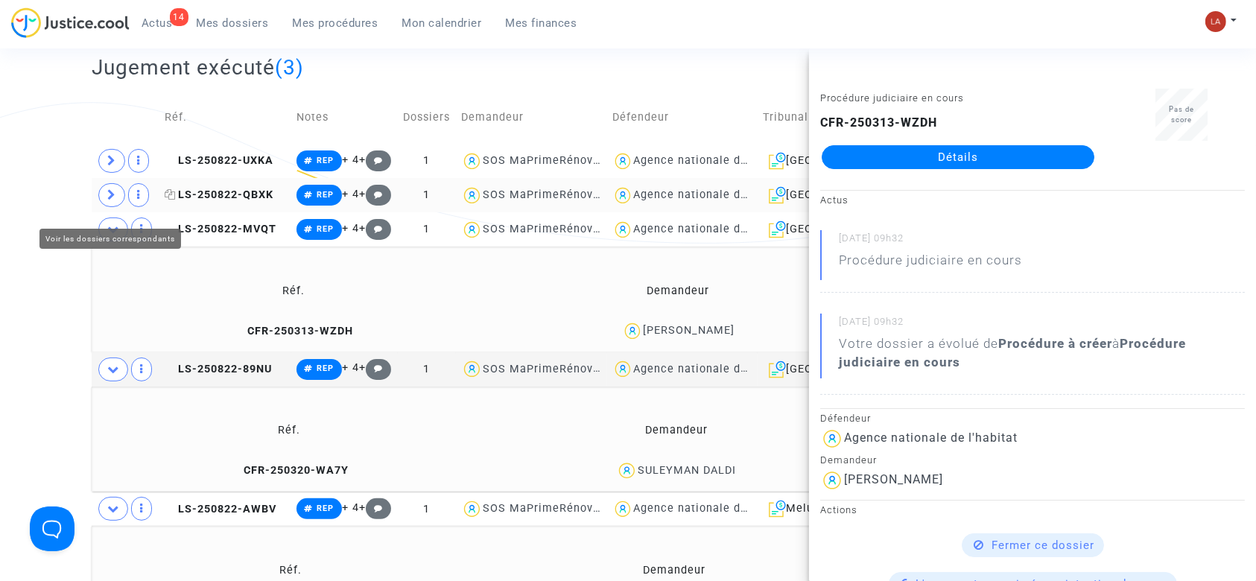
click at [107, 200] on icon at bounding box center [111, 194] width 9 height 11
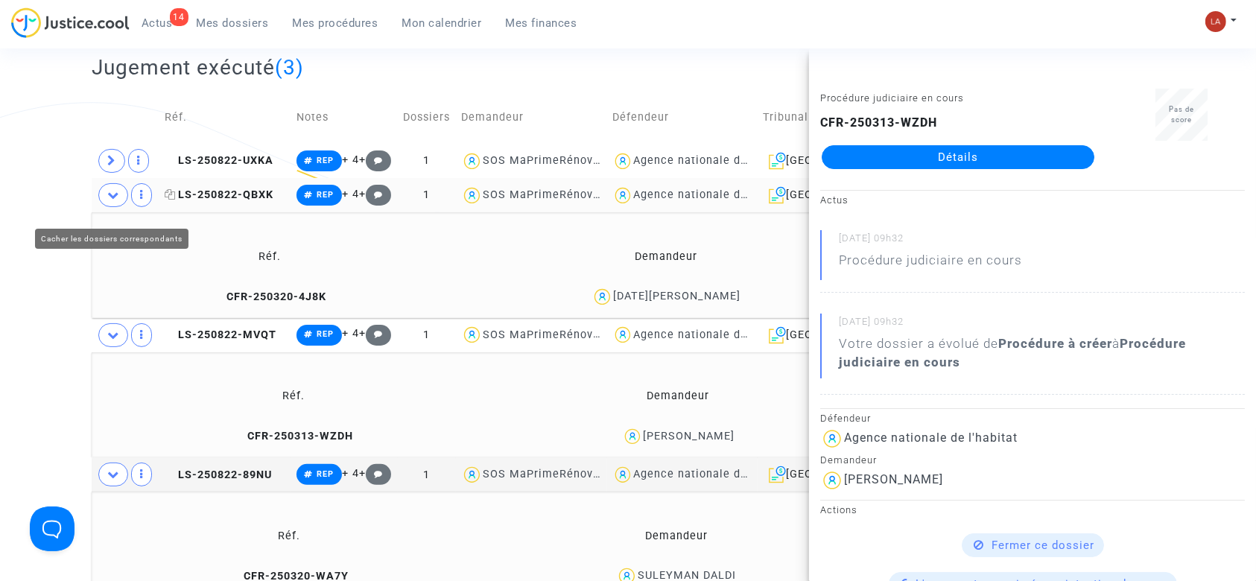
click at [250, 201] on span "LS-250822-QBXK" at bounding box center [219, 194] width 109 height 13
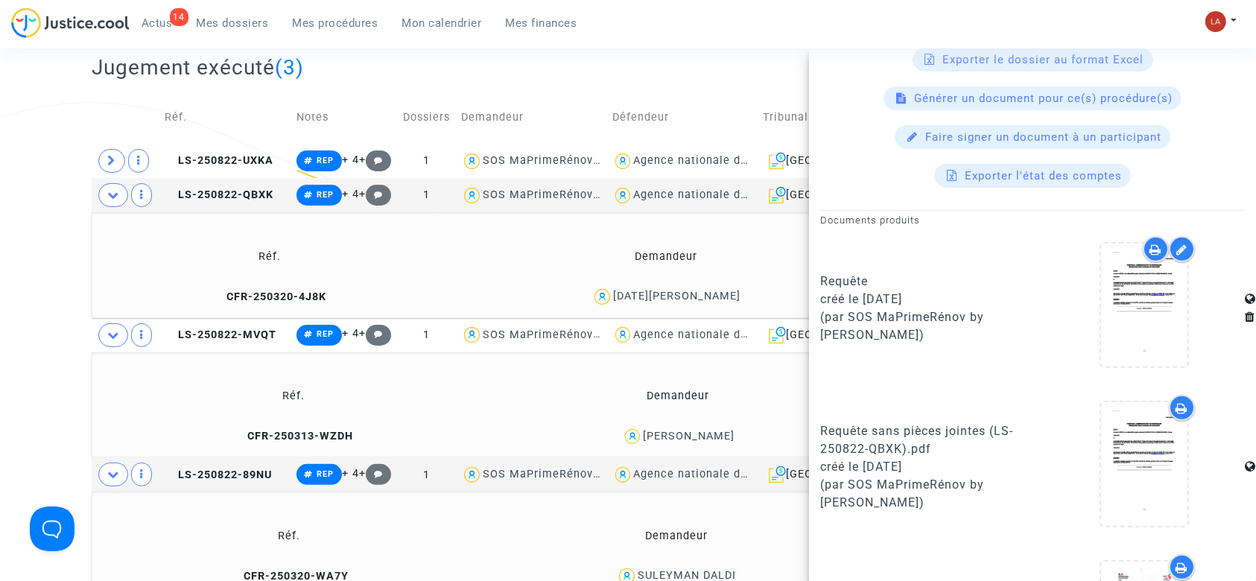
scroll to position [750, 0]
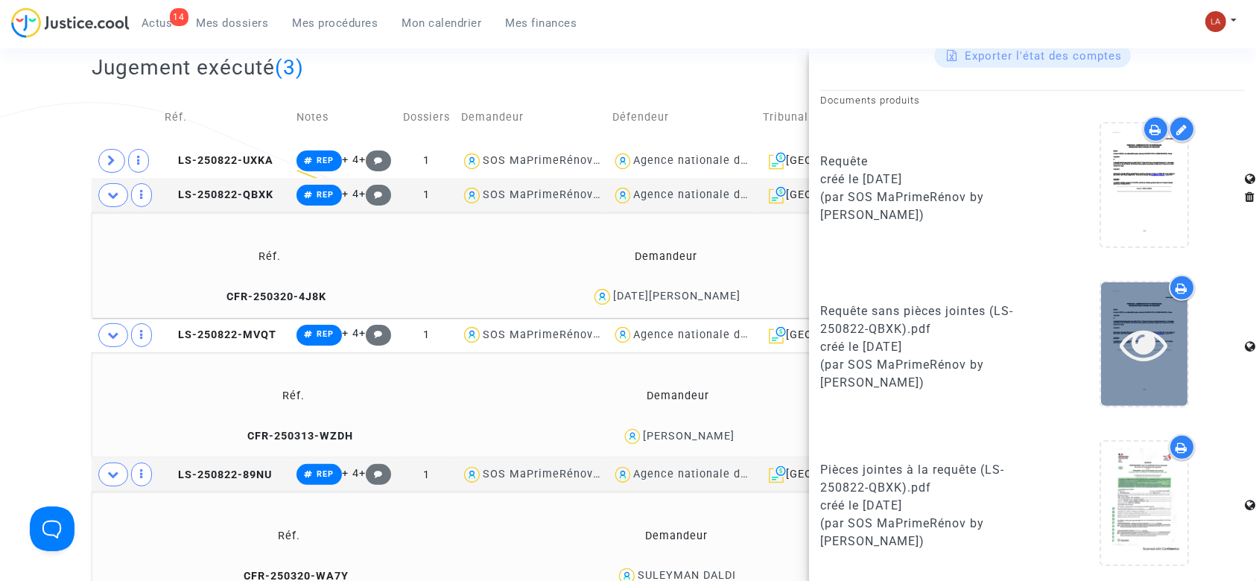
click at [1121, 343] on icon at bounding box center [1145, 344] width 48 height 48
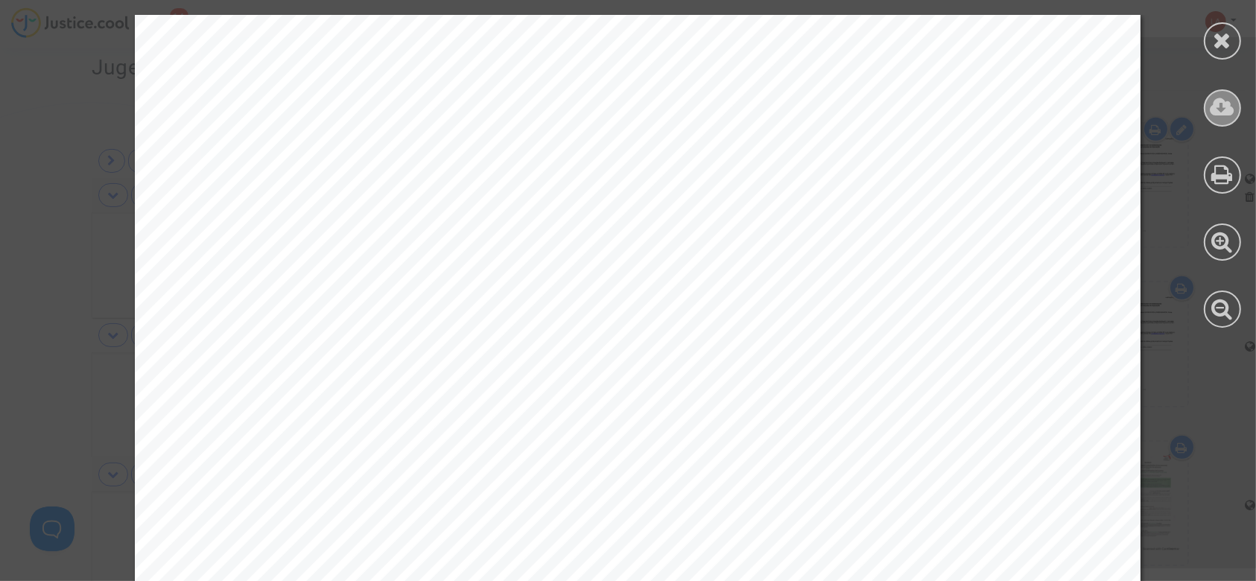
click at [1210, 105] on div at bounding box center [1222, 107] width 37 height 37
drag, startPoint x: 1217, startPoint y: 50, endPoint x: 940, endPoint y: 128, distance: 288.0
click at [1217, 50] on icon at bounding box center [1223, 40] width 19 height 22
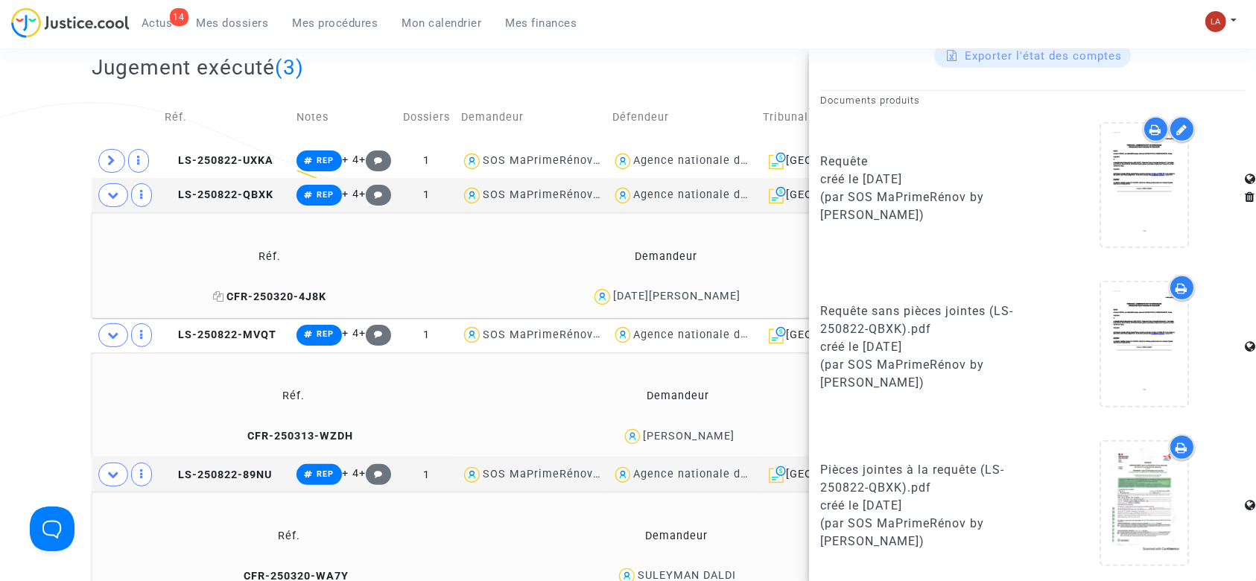
click at [319, 303] on span "CFR-250320-4J8K" at bounding box center [269, 297] width 113 height 13
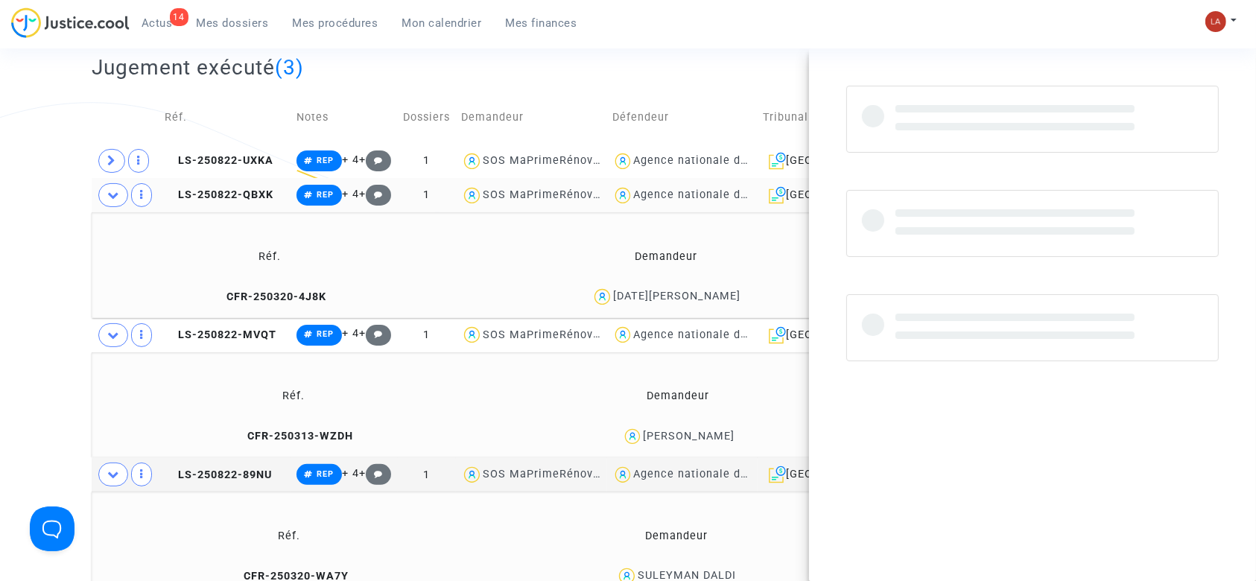
scroll to position [0, 0]
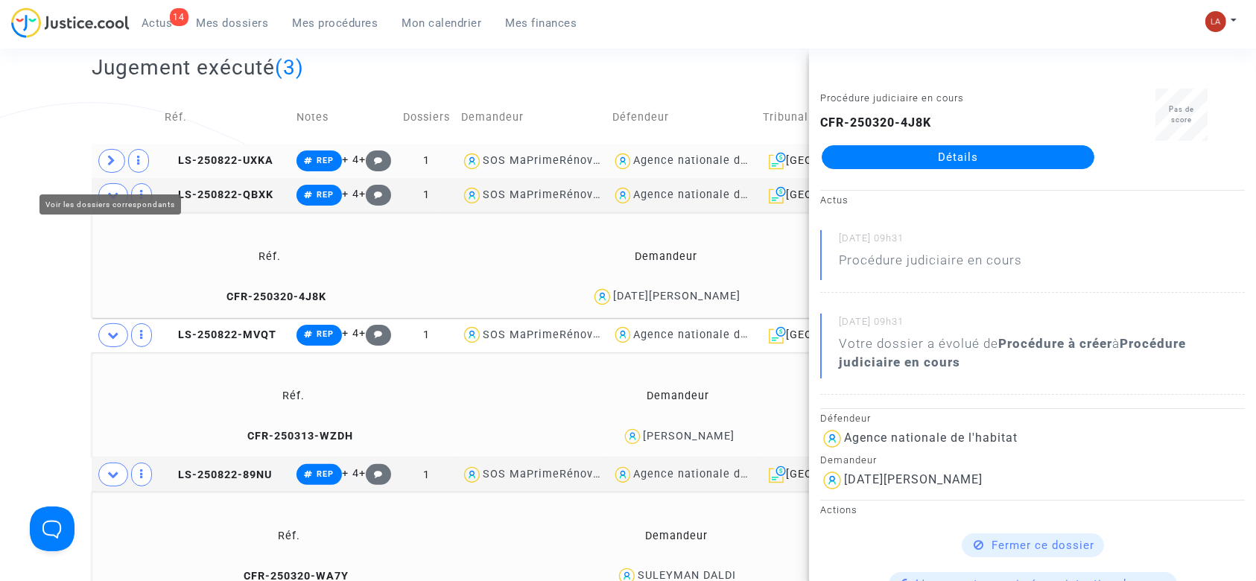
click at [107, 173] on span at bounding box center [111, 161] width 27 height 24
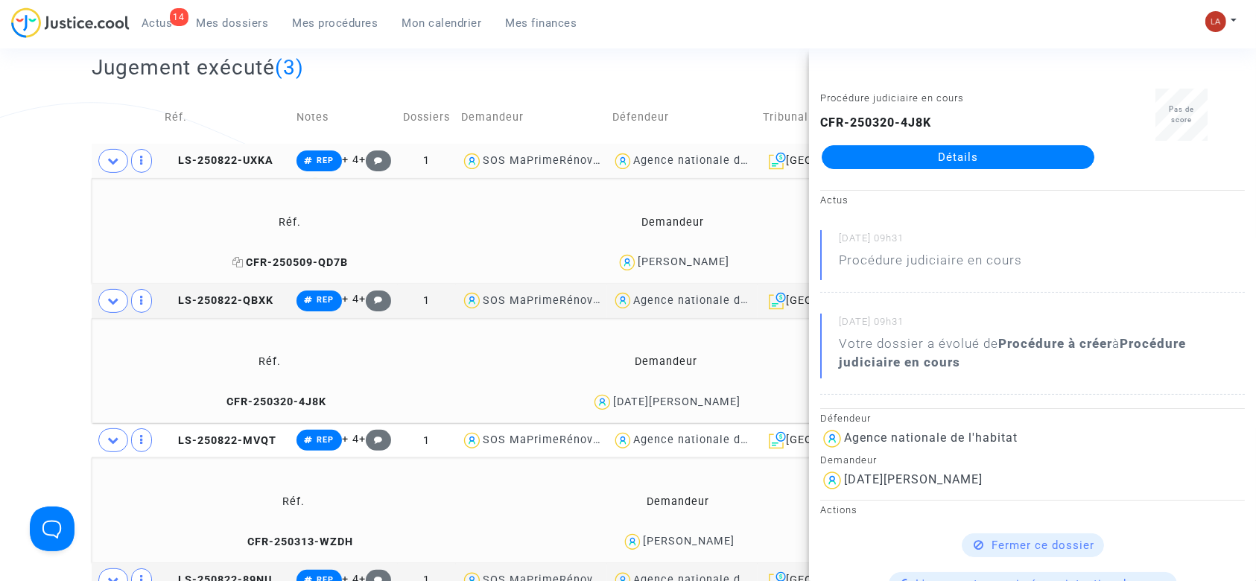
click at [257, 269] on span "CFR-250509-QD7B" at bounding box center [289, 262] width 115 height 13
click at [265, 178] on td "LS-250822-UXKA" at bounding box center [224, 161] width 131 height 34
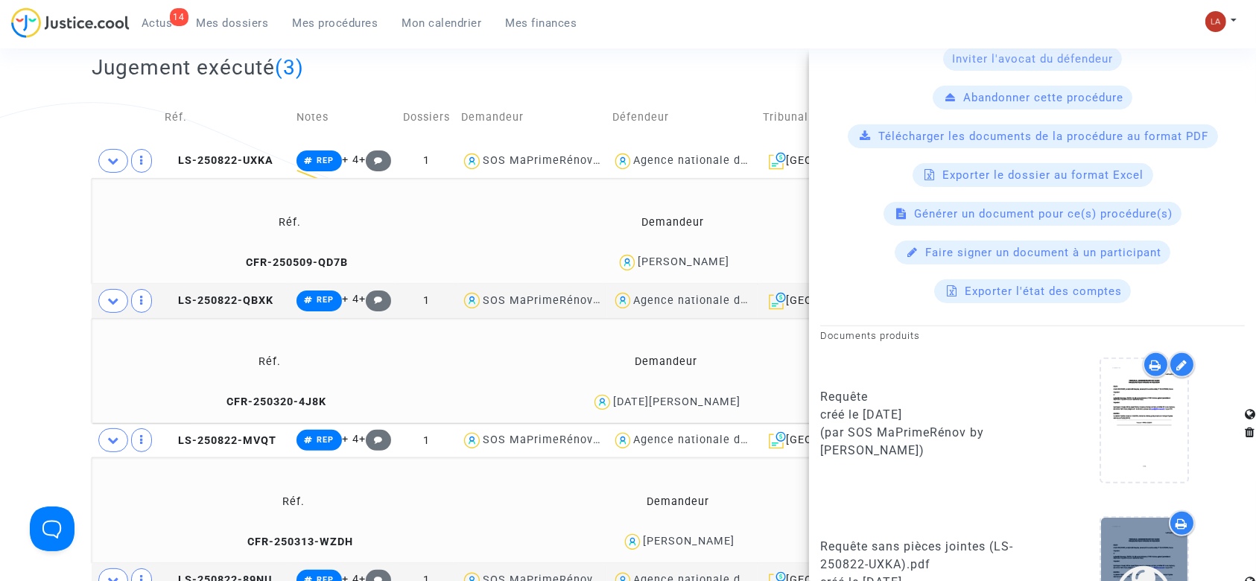
scroll to position [695, 0]
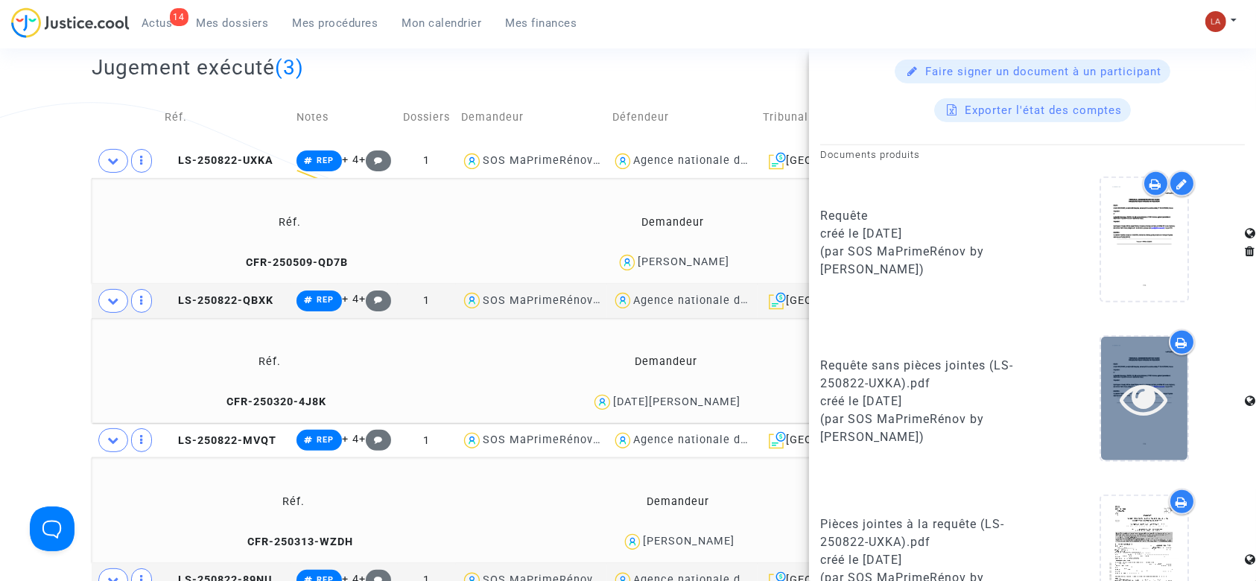
click at [1148, 389] on icon at bounding box center [1145, 399] width 48 height 48
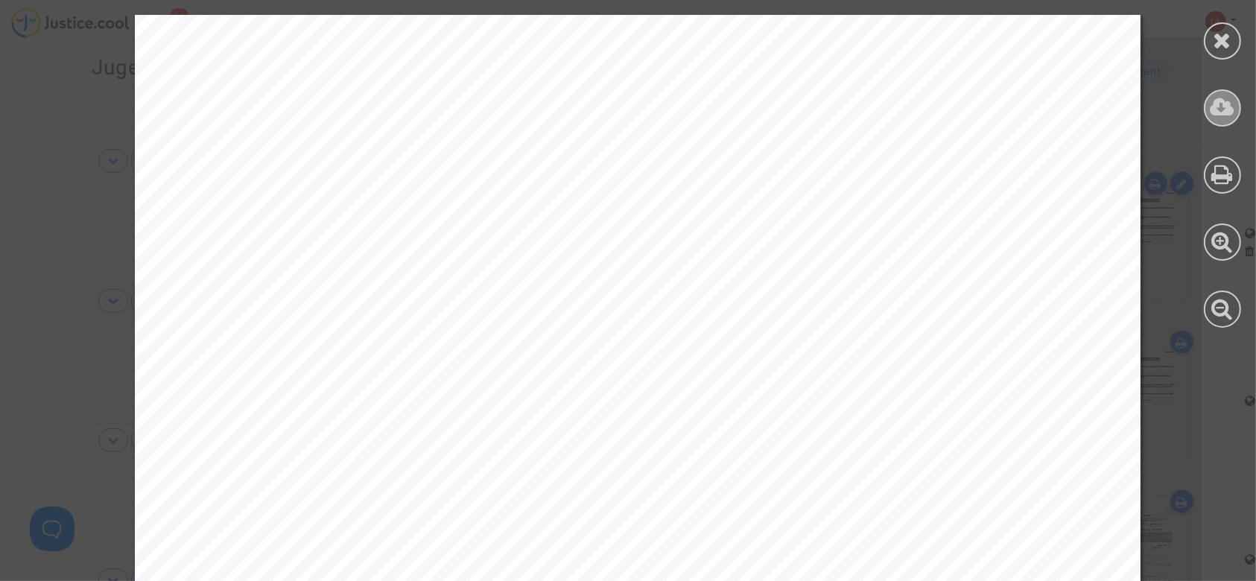
click at [1213, 118] on icon at bounding box center [1223, 107] width 25 height 22
click at [1228, 39] on icon at bounding box center [1223, 40] width 19 height 22
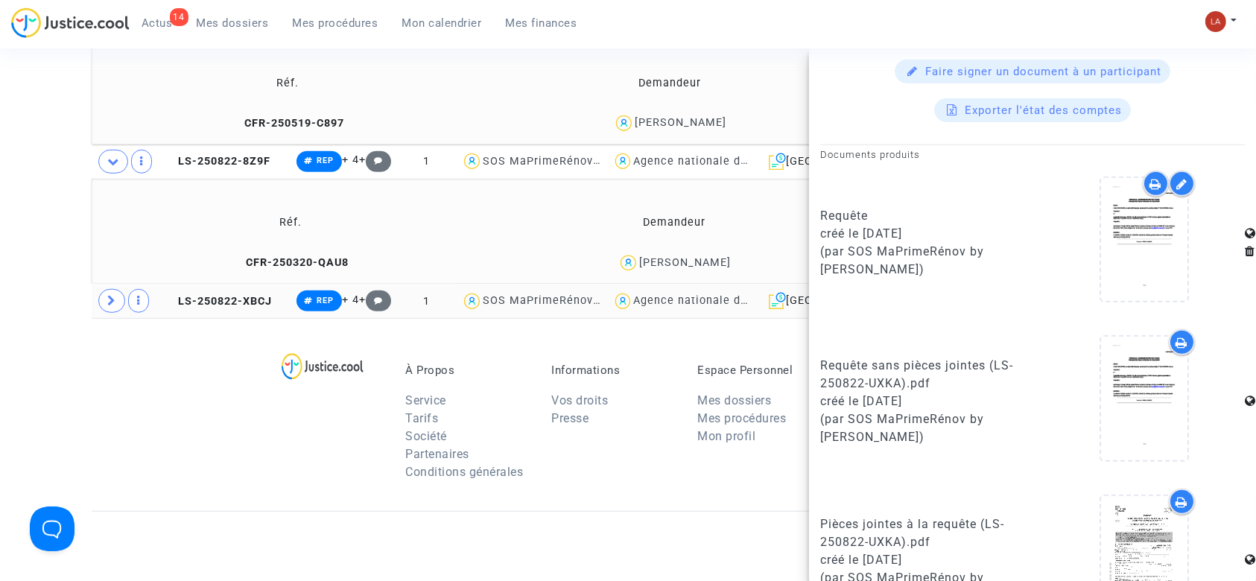
scroll to position [1291, 0]
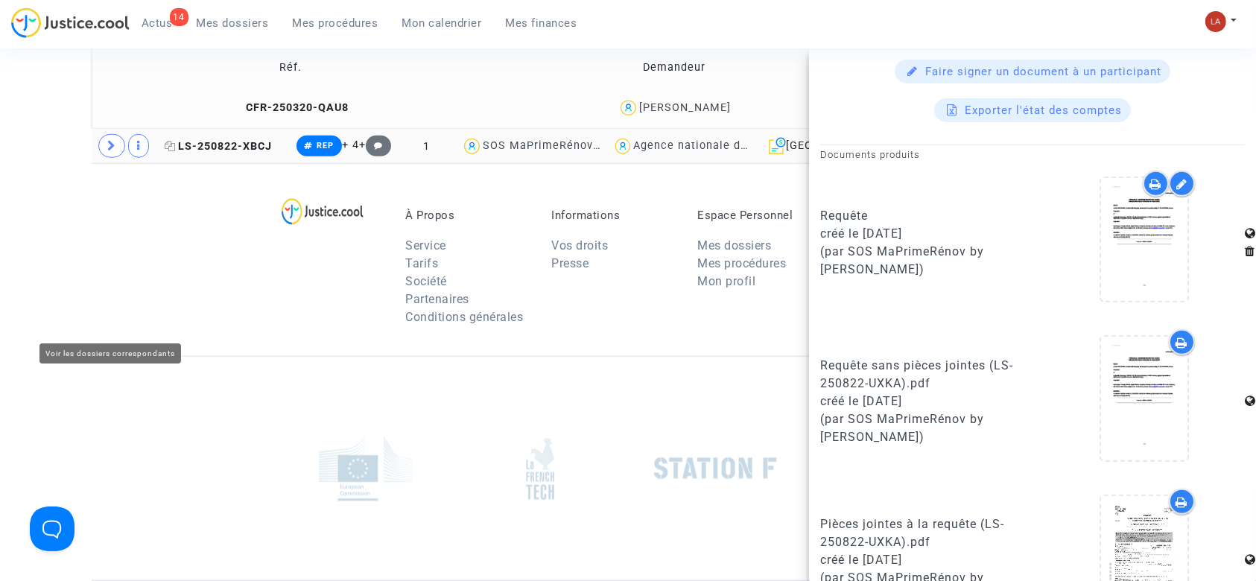
drag, startPoint x: 107, startPoint y: 329, endPoint x: 224, endPoint y: 338, distance: 117.3
click at [107, 158] on span at bounding box center [111, 146] width 27 height 24
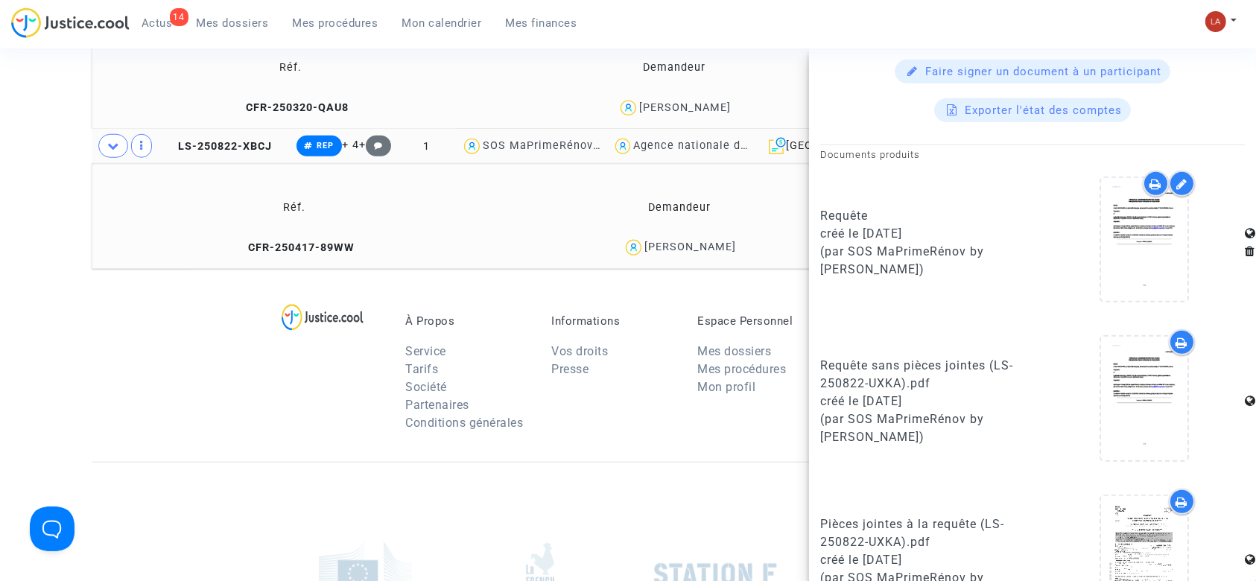
click at [262, 163] on td "LS-250822-XBCJ" at bounding box center [224, 146] width 131 height 34
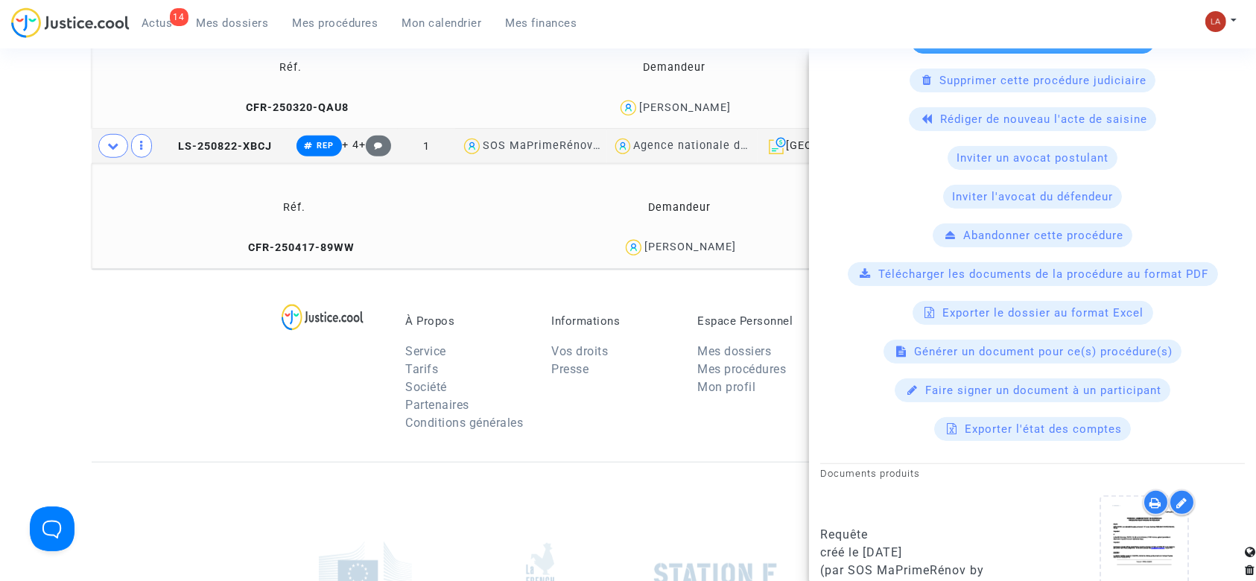
scroll to position [695, 0]
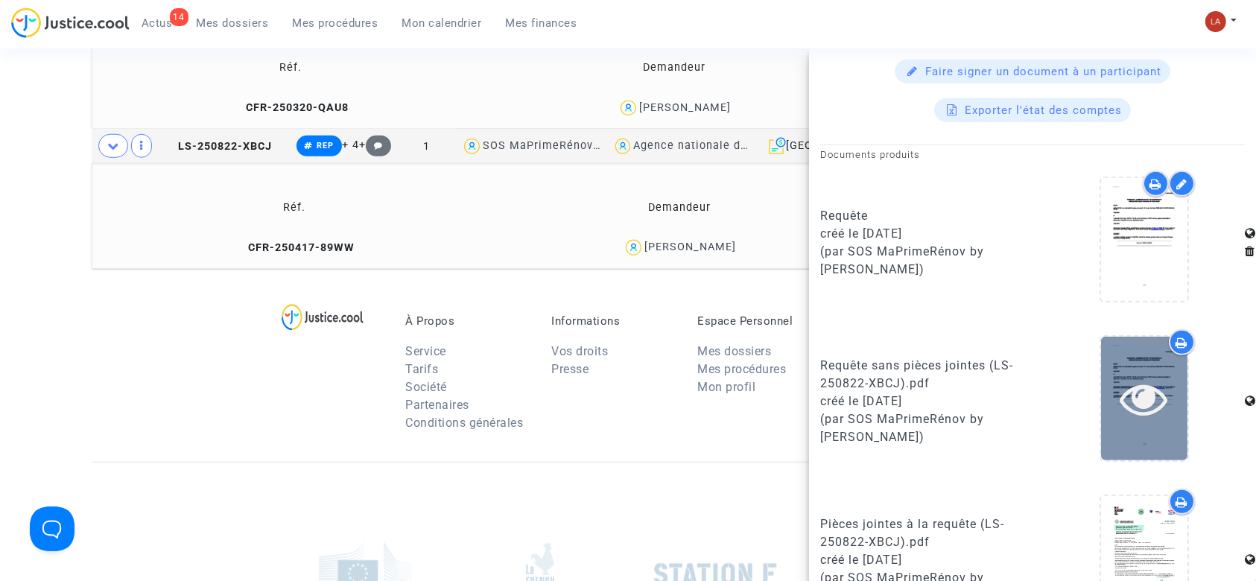
click at [1126, 361] on div at bounding box center [1144, 398] width 86 height 123
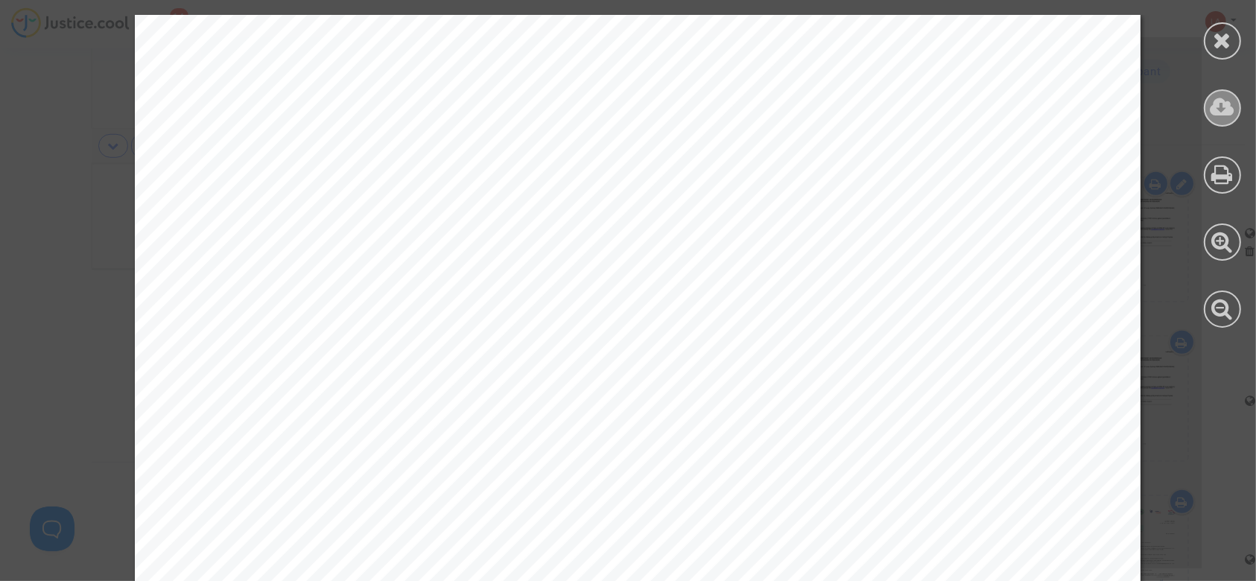
click at [1216, 114] on icon at bounding box center [1223, 107] width 25 height 22
drag, startPoint x: 1220, startPoint y: 35, endPoint x: 1207, endPoint y: 47, distance: 17.9
click at [1220, 35] on icon at bounding box center [1223, 40] width 19 height 22
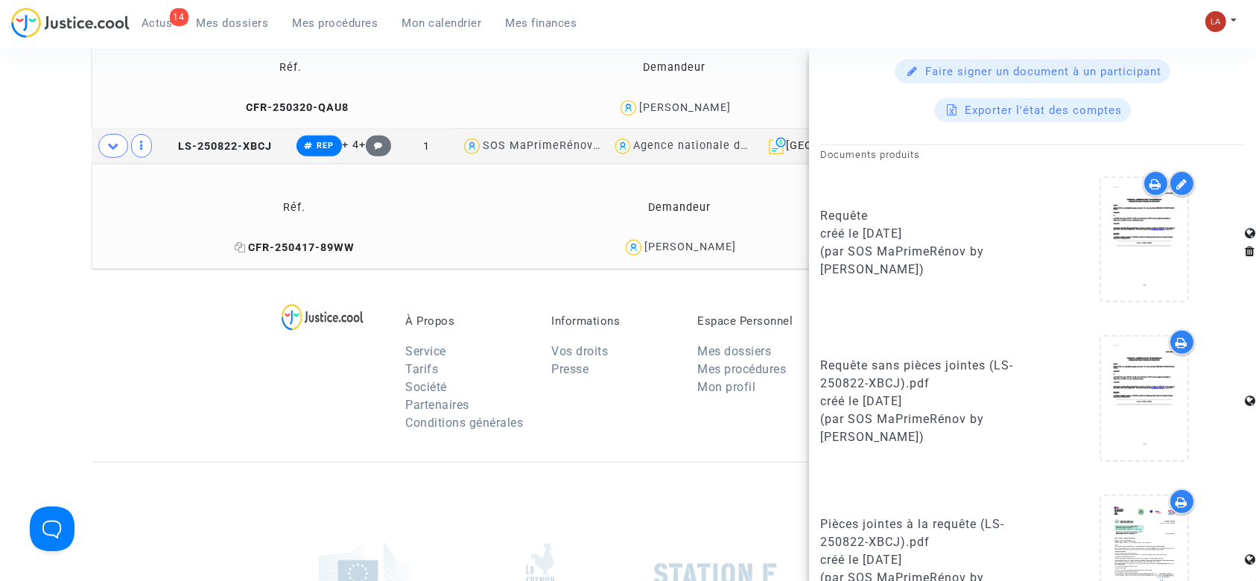
click at [355, 254] on span "CFR-250417-89WW" at bounding box center [295, 247] width 120 height 13
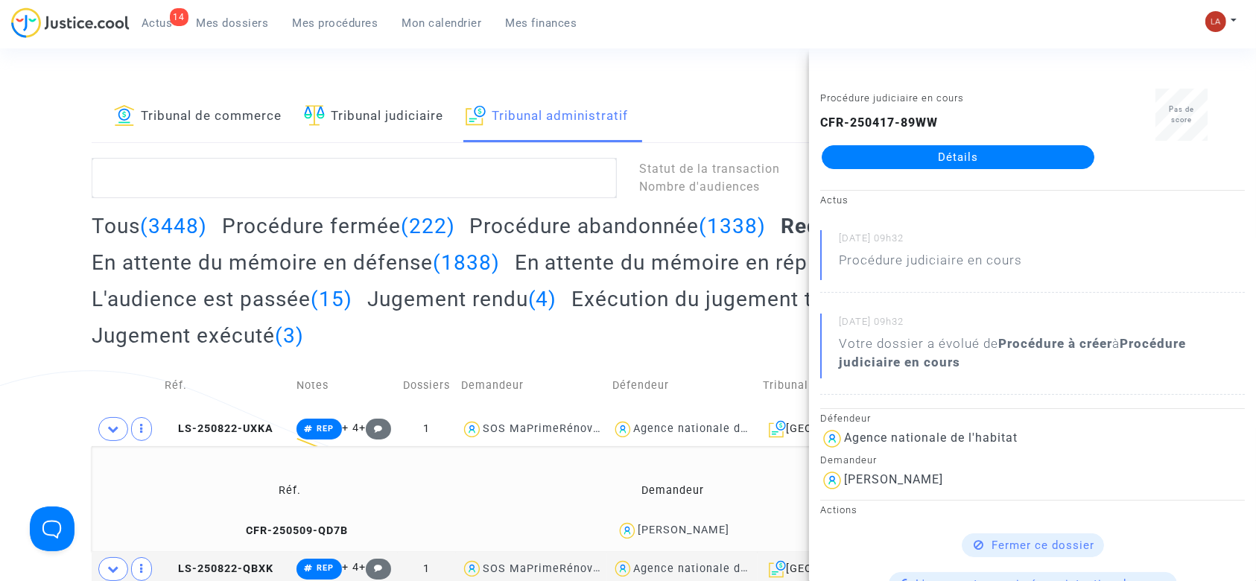
scroll to position [0, 0]
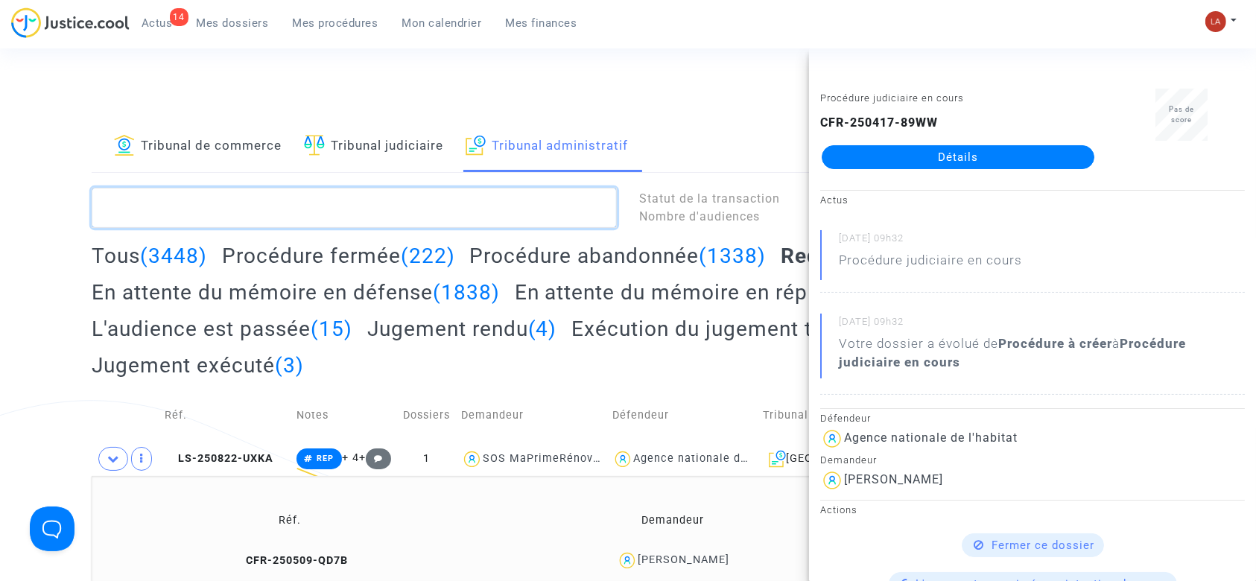
click at [248, 197] on textarea at bounding box center [354, 208] width 525 height 40
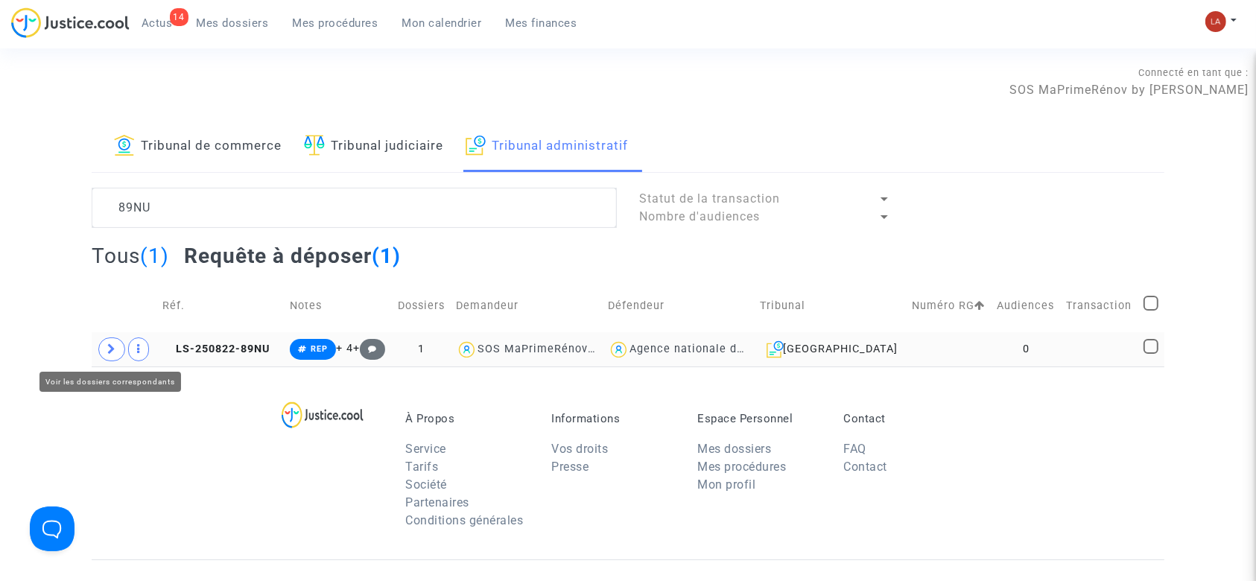
click at [108, 351] on icon at bounding box center [111, 348] width 9 height 11
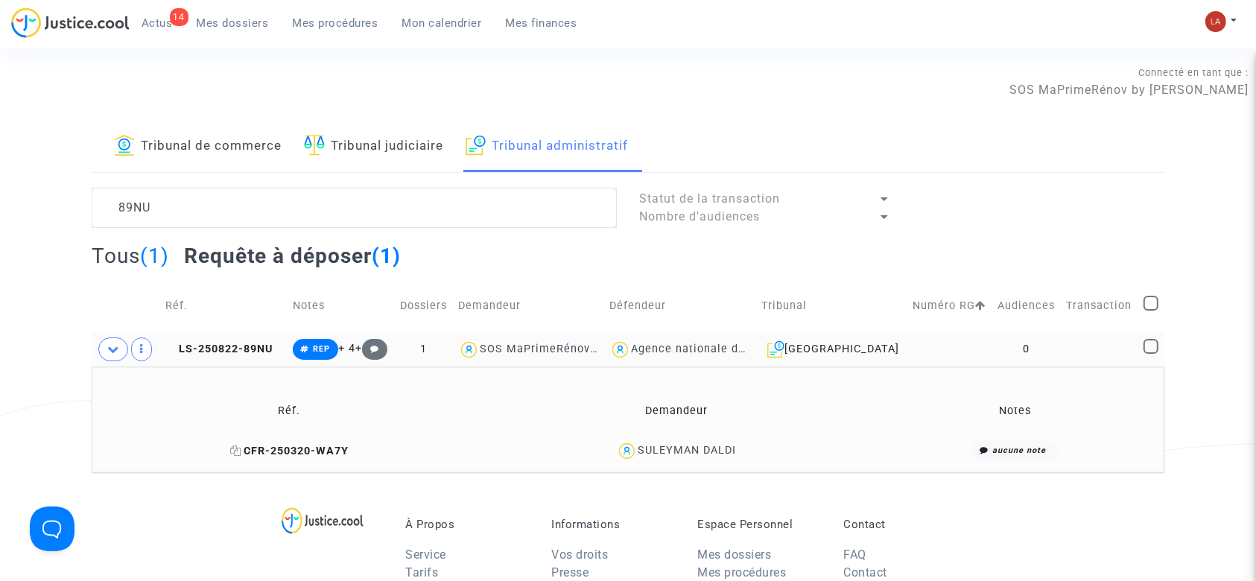
click at [294, 448] on span "CFR-250320-WA7Y" at bounding box center [289, 451] width 118 height 13
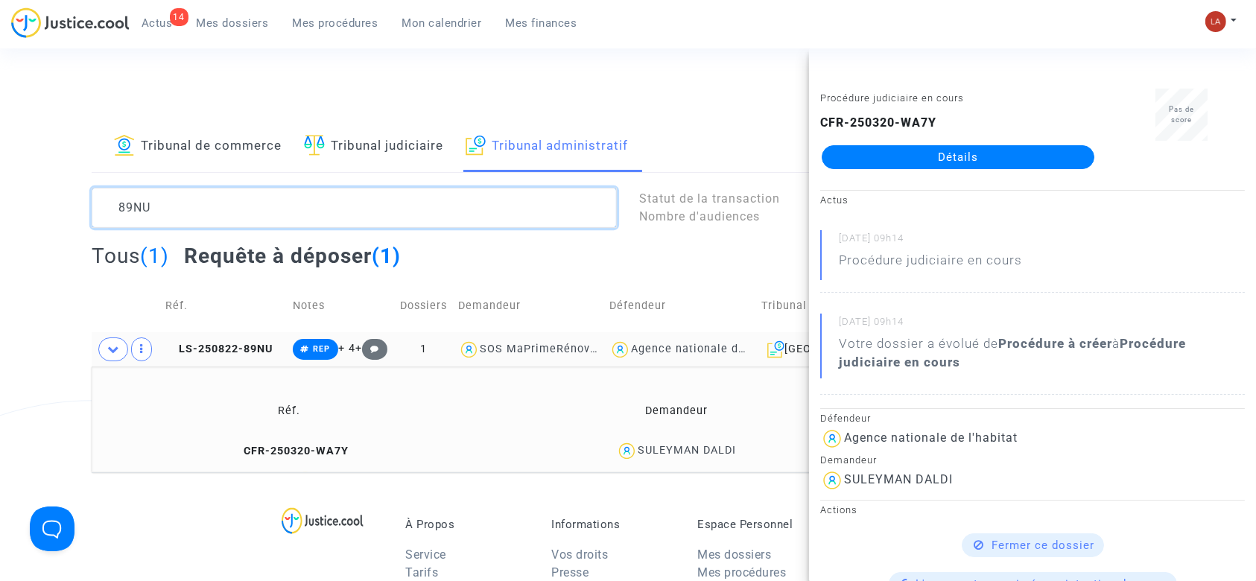
click at [267, 200] on textarea at bounding box center [354, 208] width 525 height 40
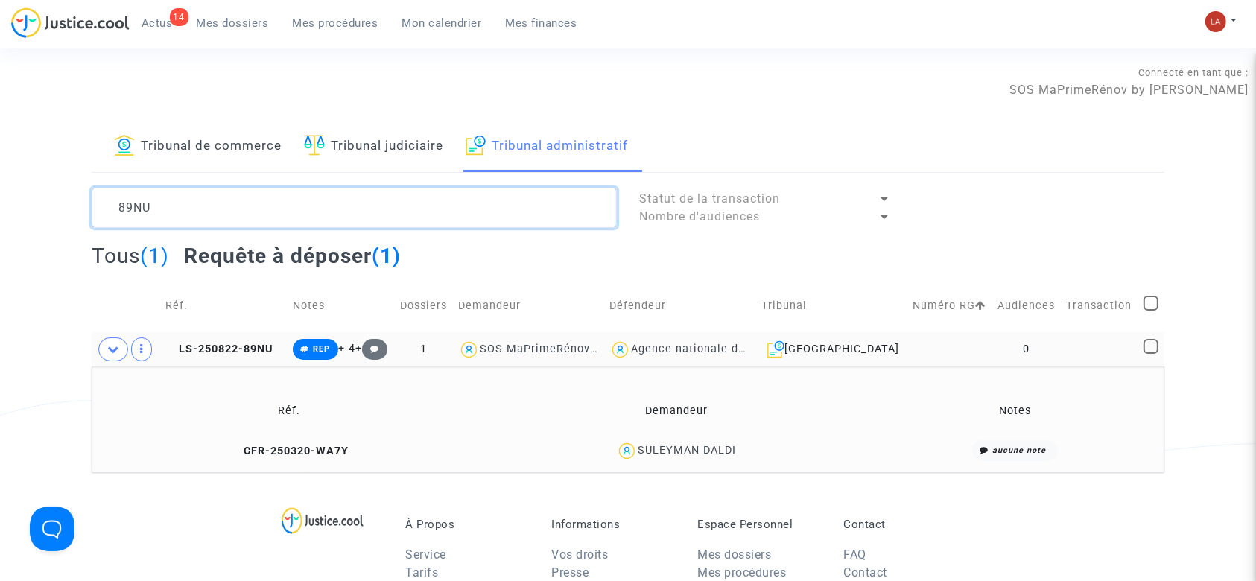
click at [267, 200] on textarea at bounding box center [354, 208] width 525 height 40
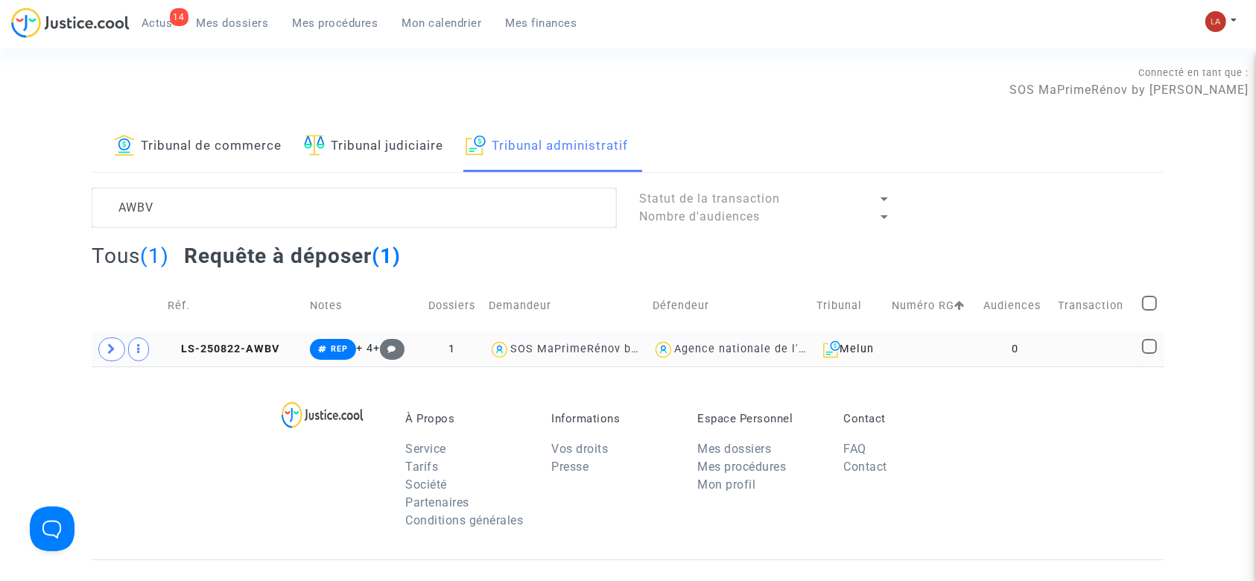
click at [108, 346] on icon at bounding box center [111, 348] width 9 height 11
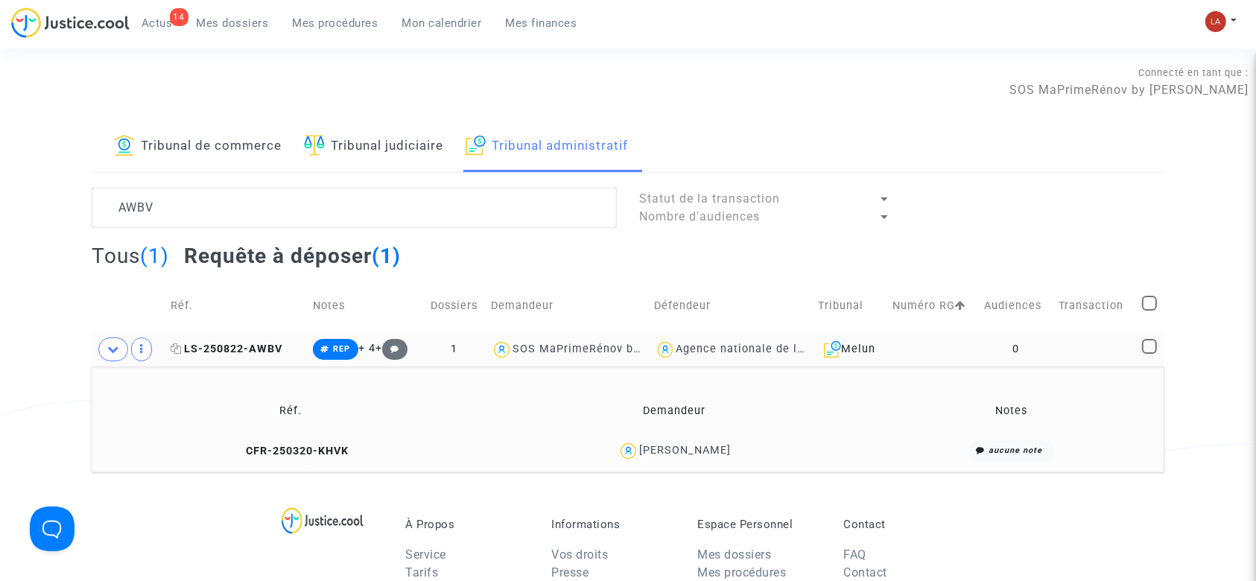
click at [261, 349] on span "LS-250822-AWBV" at bounding box center [227, 349] width 112 height 13
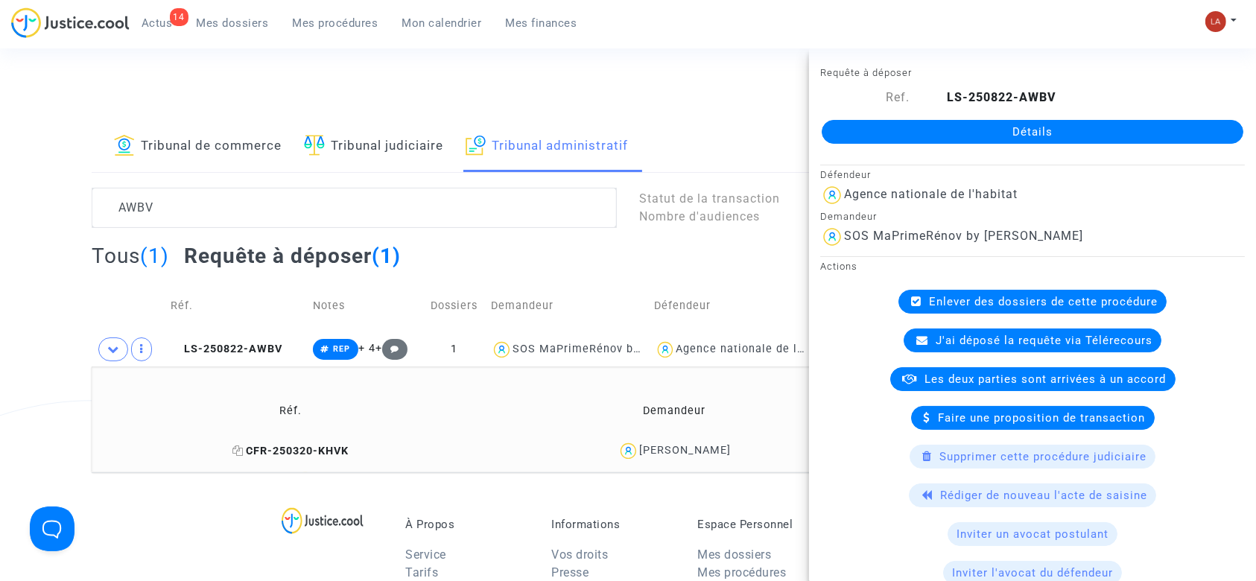
click at [275, 454] on span "CFR-250320-KHVK" at bounding box center [290, 451] width 116 height 13
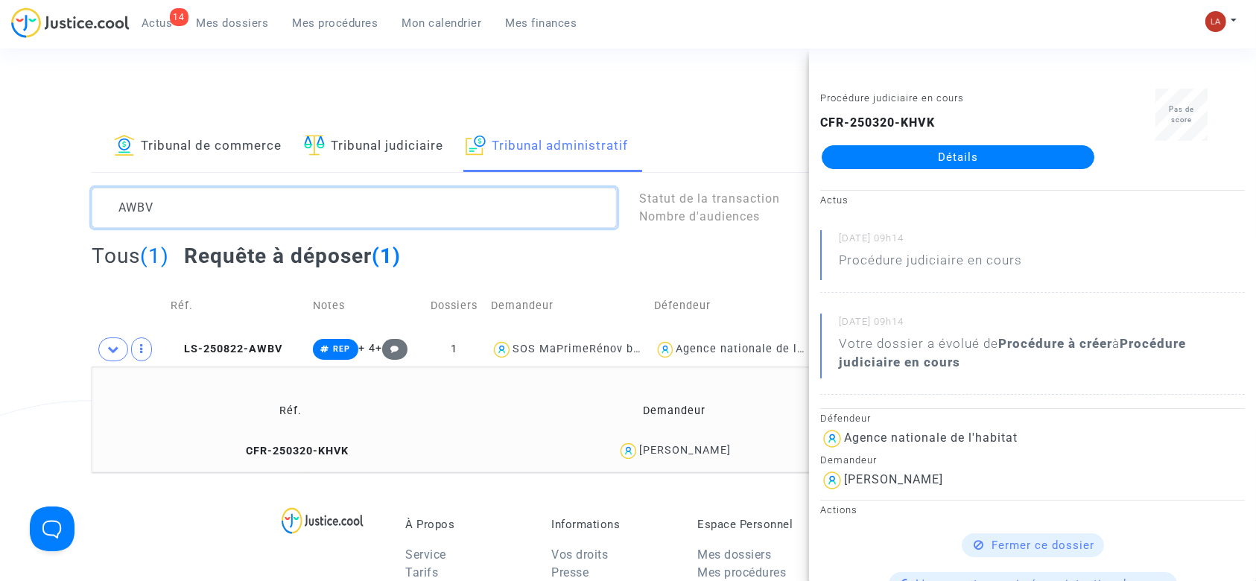
click at [310, 222] on textarea at bounding box center [354, 208] width 525 height 40
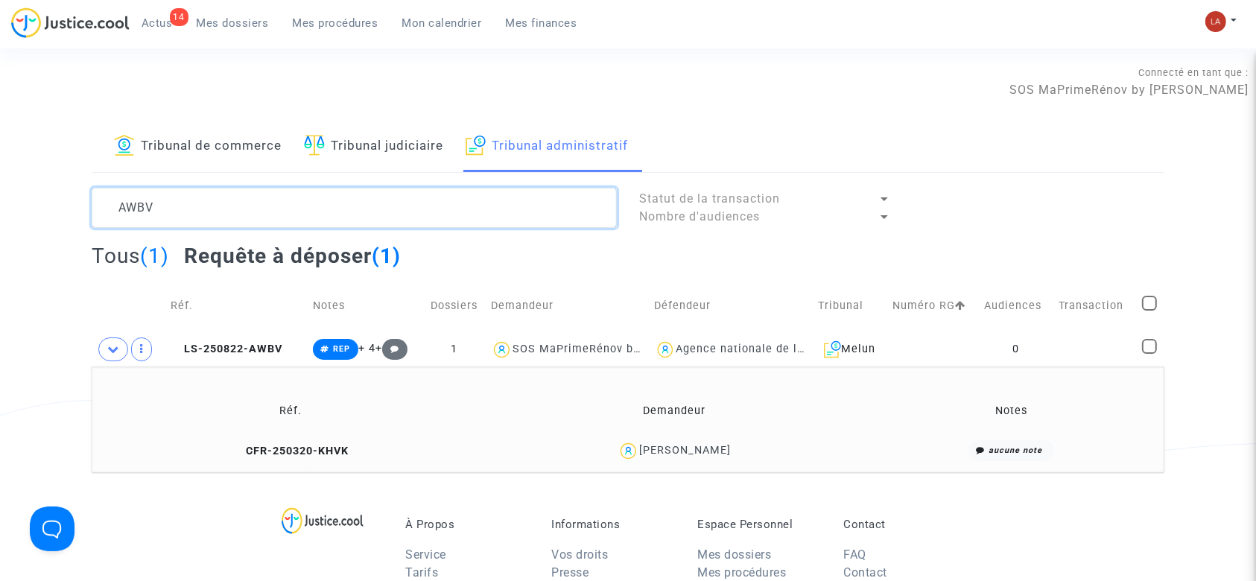
click at [310, 222] on textarea at bounding box center [354, 208] width 525 height 40
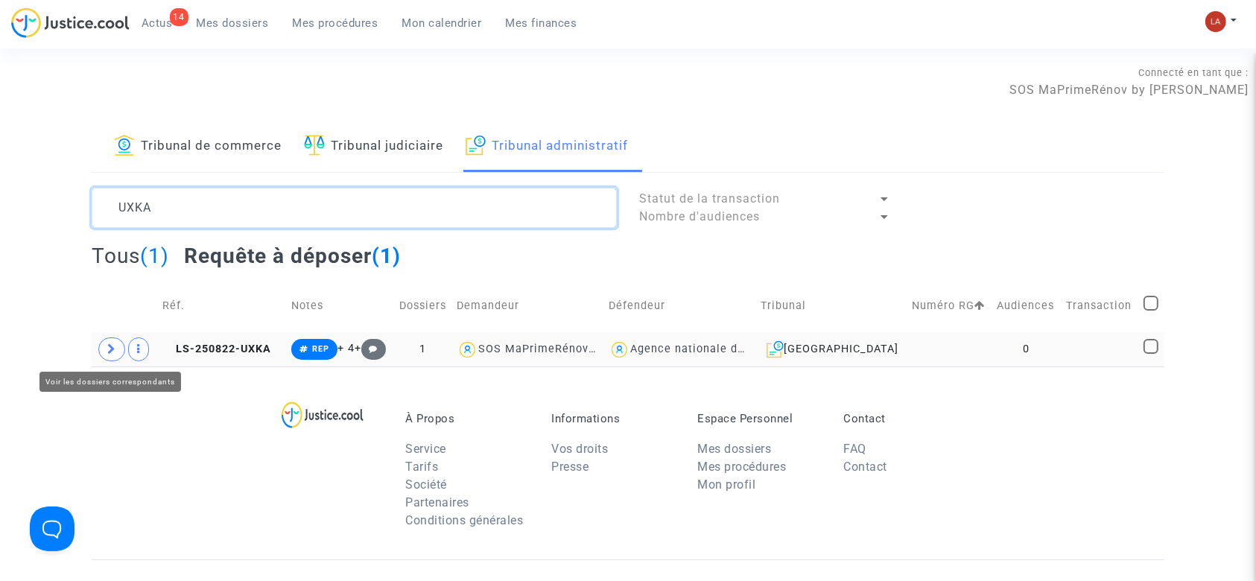
type textarea "UXKA"
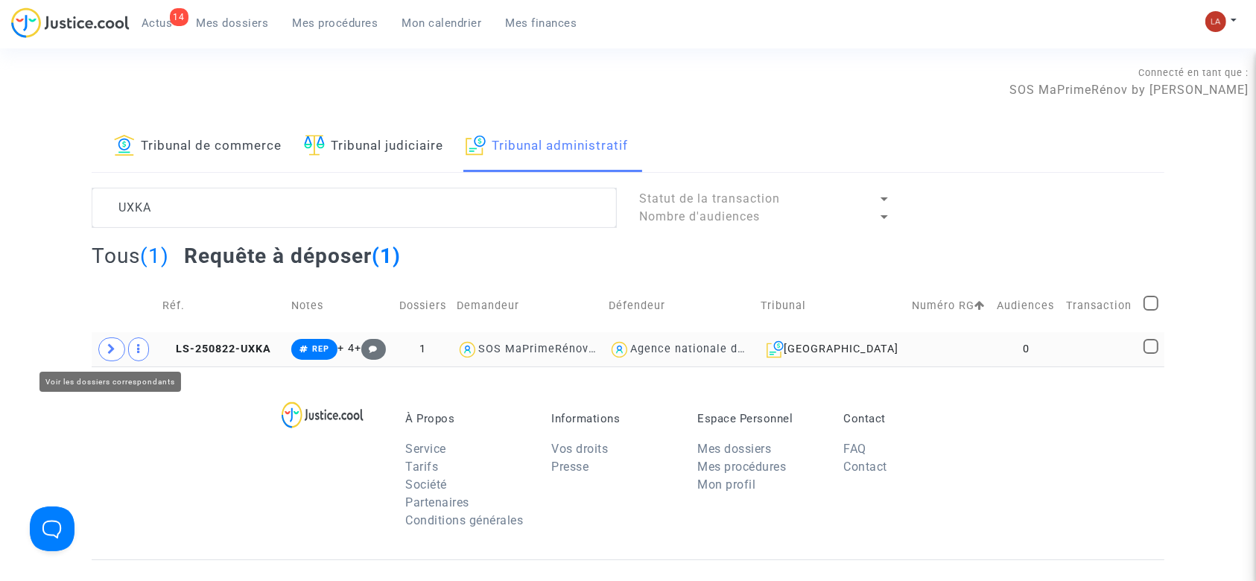
click at [118, 336] on td at bounding box center [125, 349] width 66 height 34
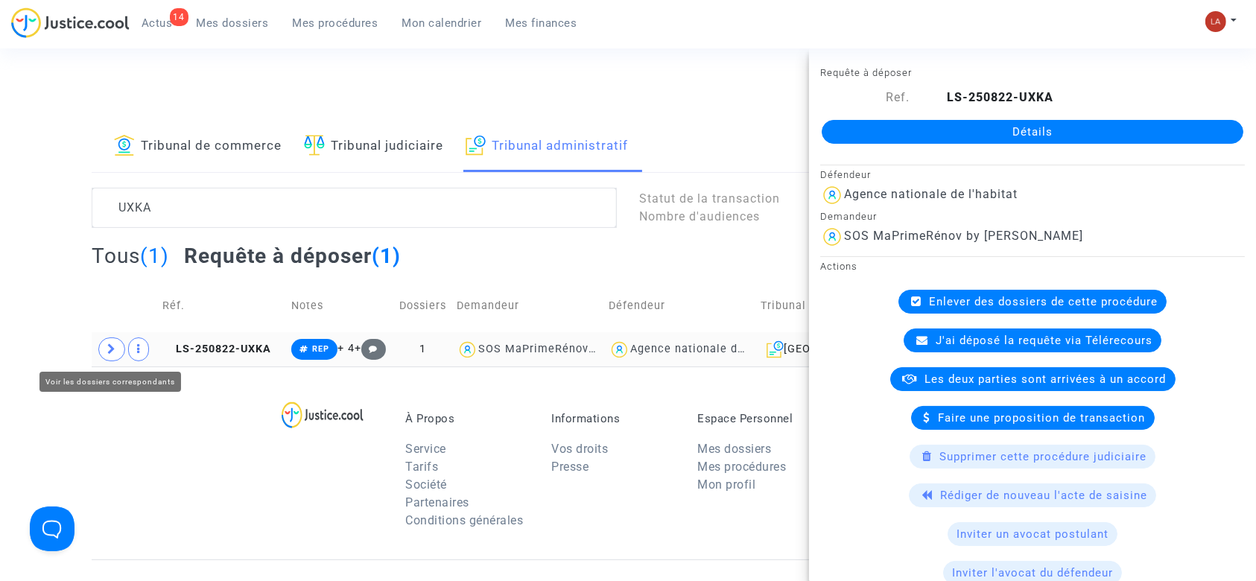
click at [110, 345] on icon at bounding box center [111, 348] width 9 height 11
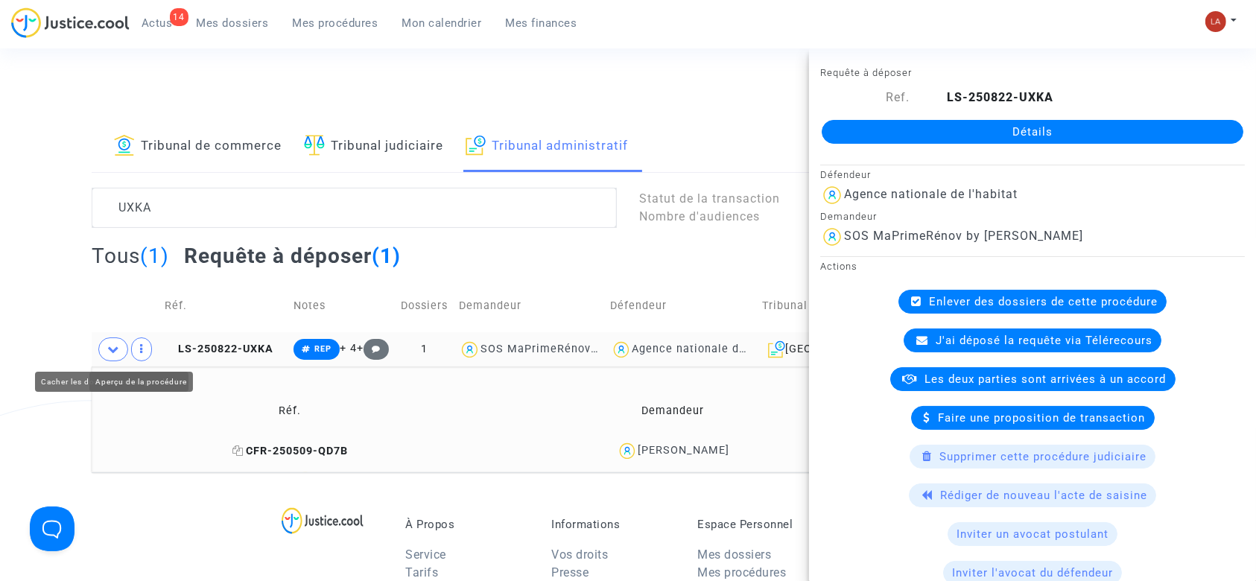
click at [244, 445] on span "CFR-250509-QD7B" at bounding box center [289, 451] width 115 height 13
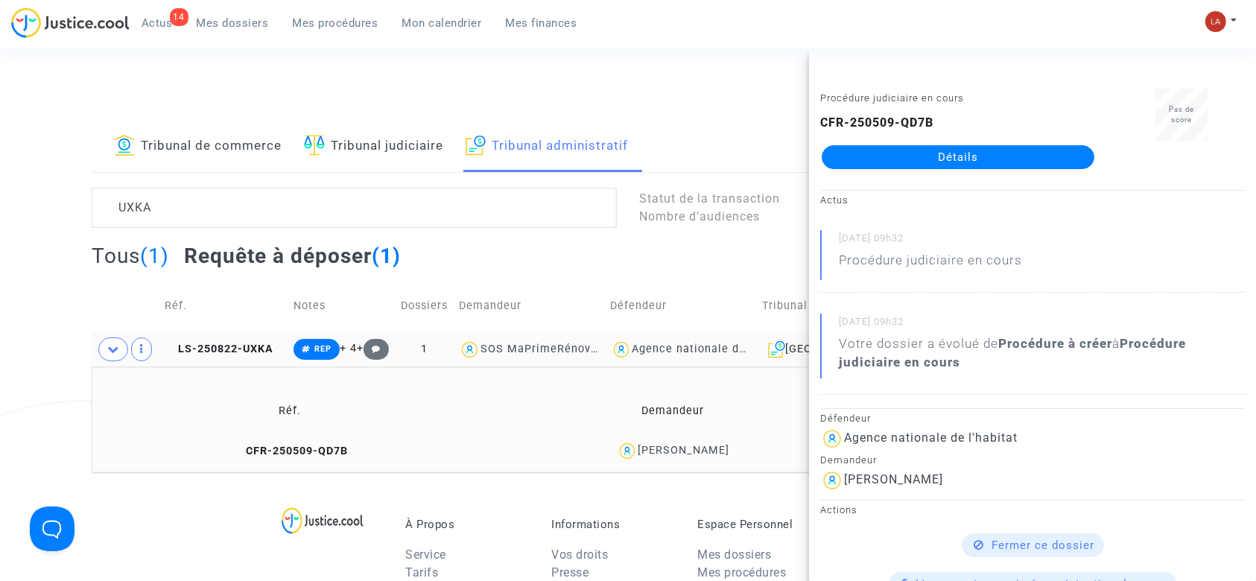
click at [297, 456] on td "CFR-250509-QD7B" at bounding box center [290, 451] width 387 height 32
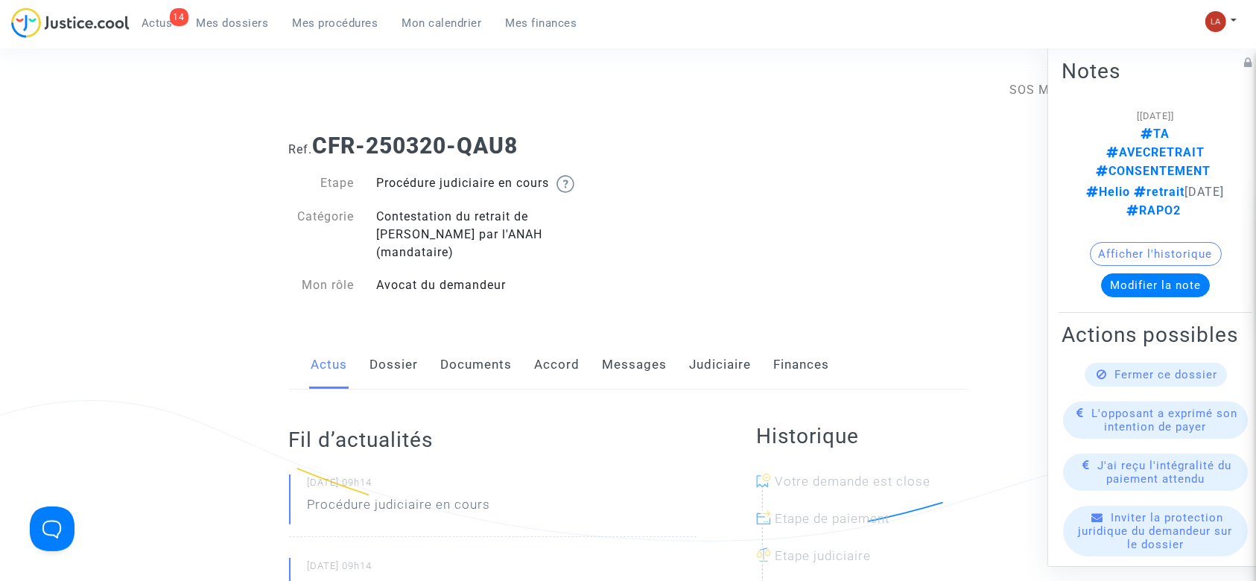
drag, startPoint x: 464, startPoint y: 349, endPoint x: 504, endPoint y: 349, distance: 39.5
click at [464, 349] on link "Documents" at bounding box center [477, 364] width 72 height 49
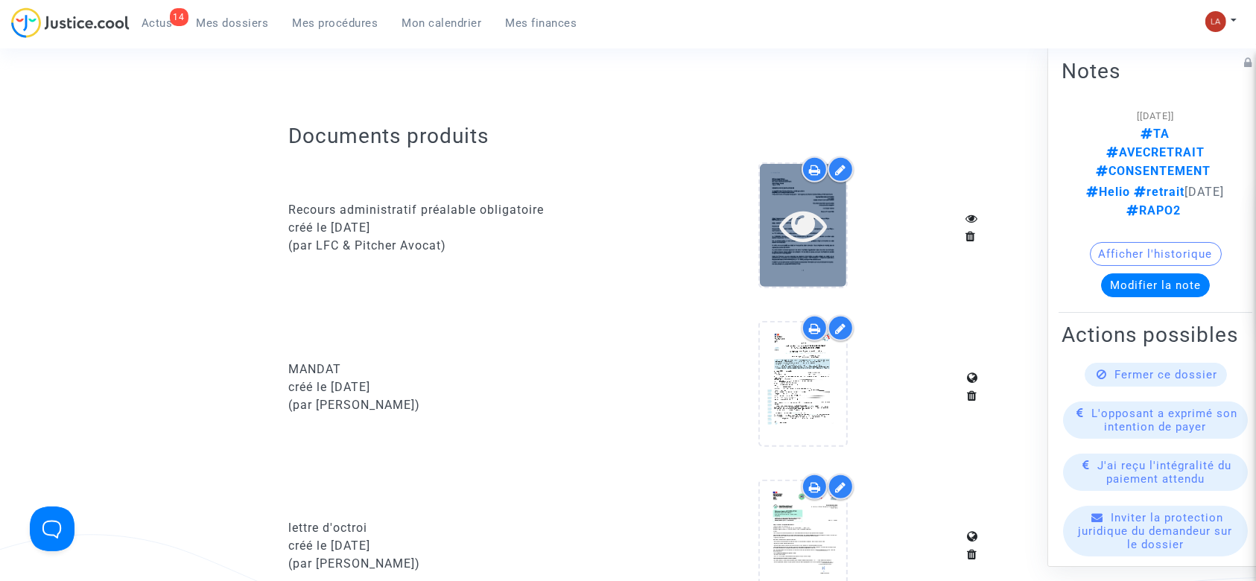
scroll to position [596, 0]
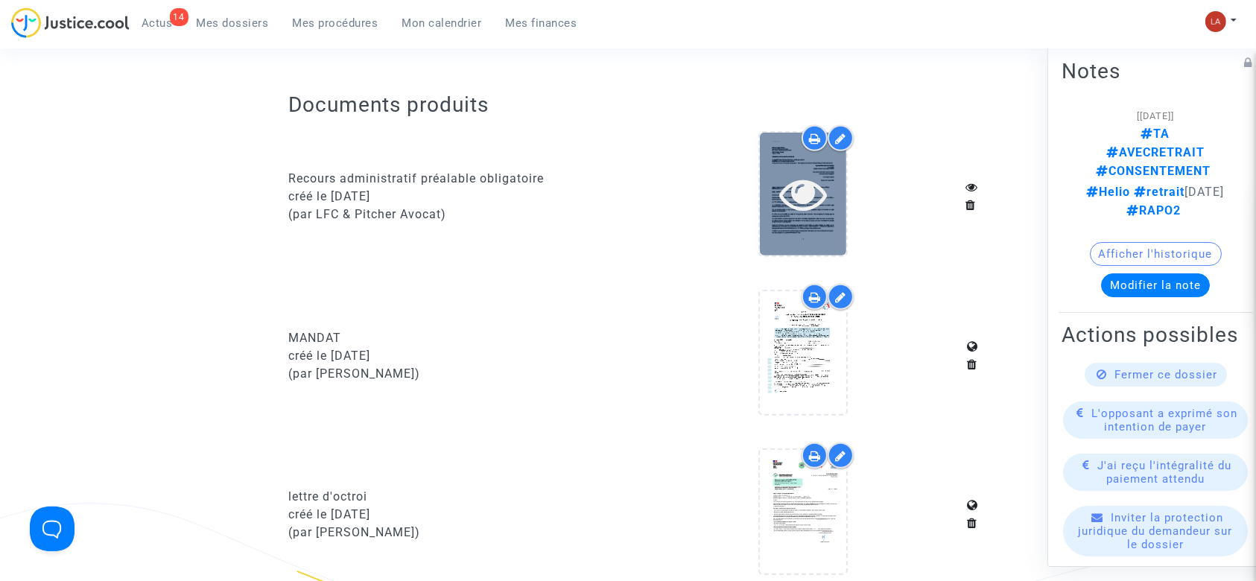
click at [796, 177] on icon at bounding box center [803, 194] width 48 height 48
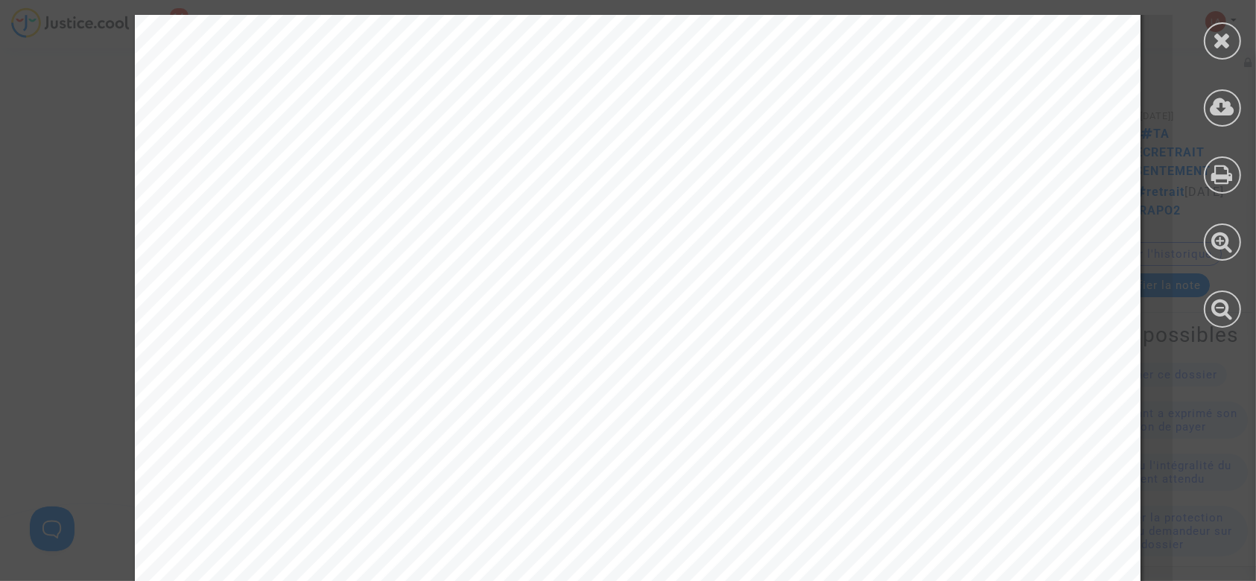
scroll to position [3177, 0]
click at [1221, 36] on icon at bounding box center [1223, 40] width 19 height 22
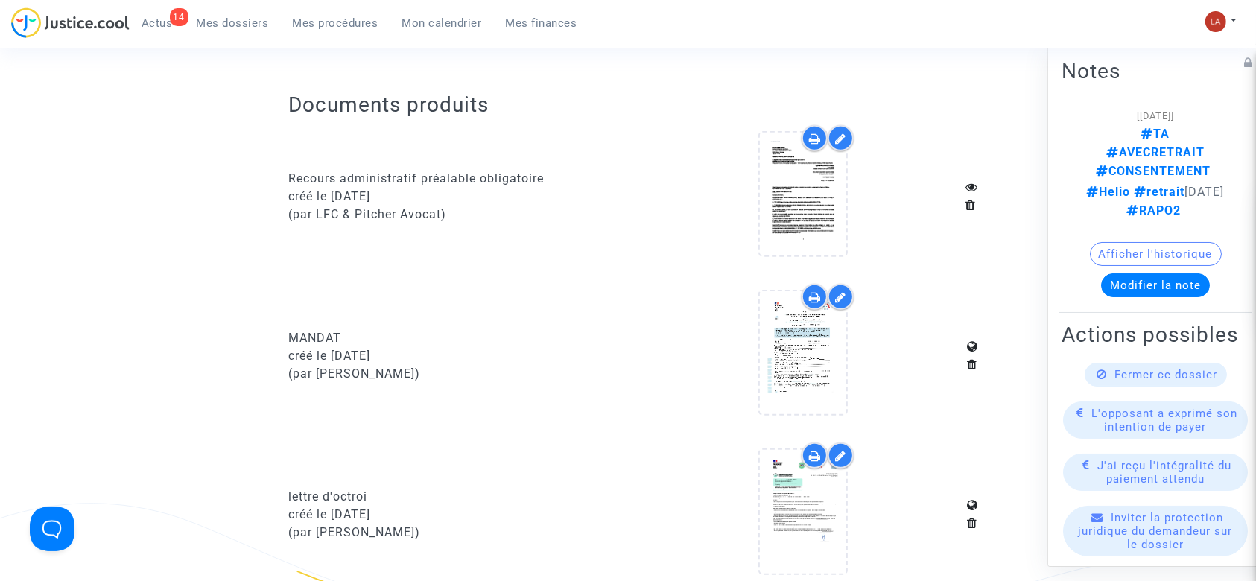
click at [847, 125] on div at bounding box center [841, 138] width 26 height 26
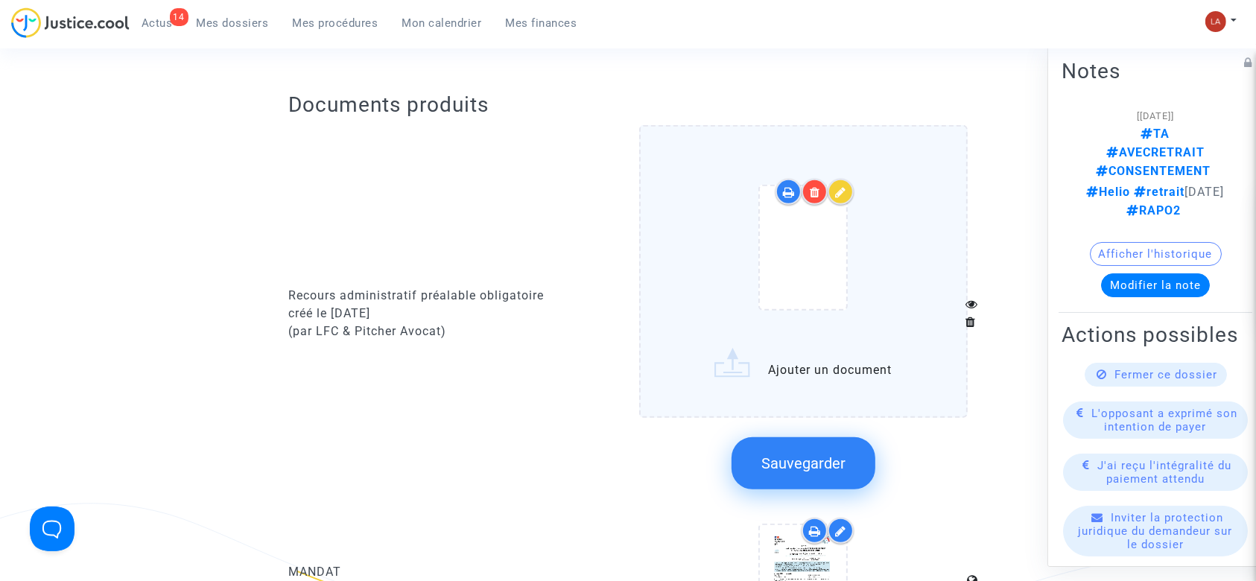
click at [919, 212] on div at bounding box center [804, 251] width 266 height 174
click at [0, 0] on input "Ajouter un document" at bounding box center [0, 0] width 0 height 0
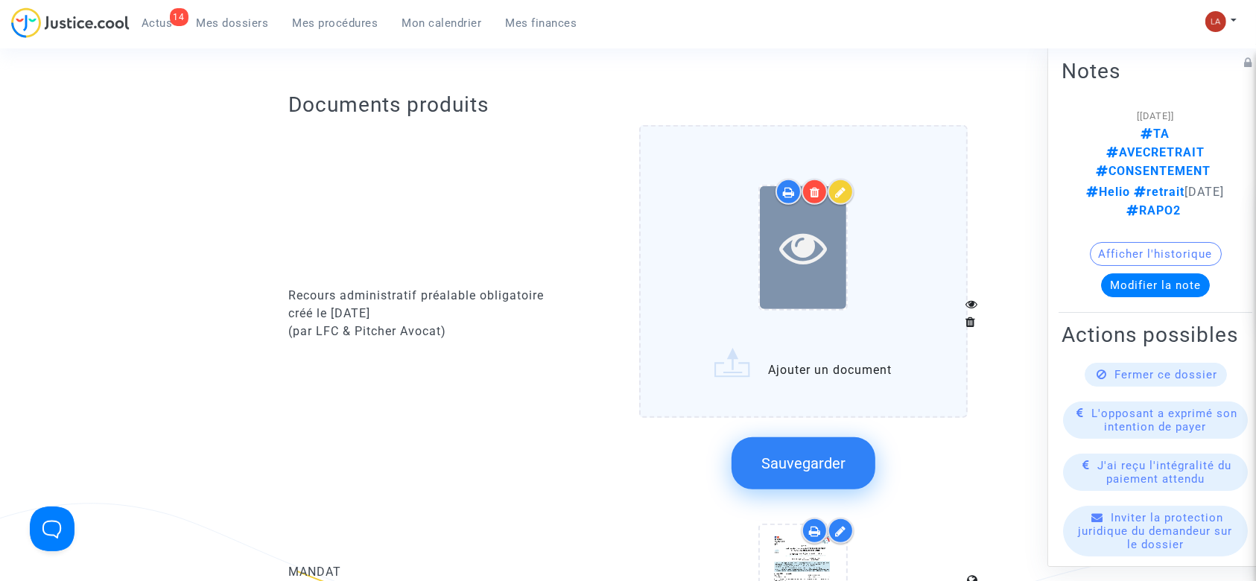
click at [792, 224] on icon at bounding box center [803, 248] width 48 height 48
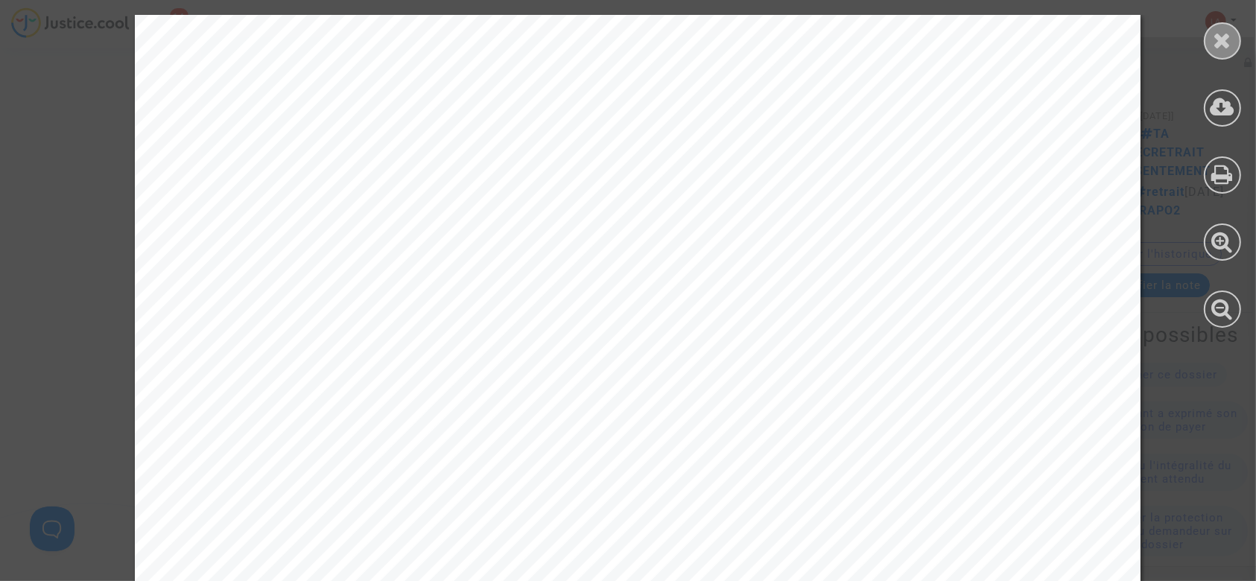
click at [1232, 51] on div at bounding box center [1222, 40] width 37 height 37
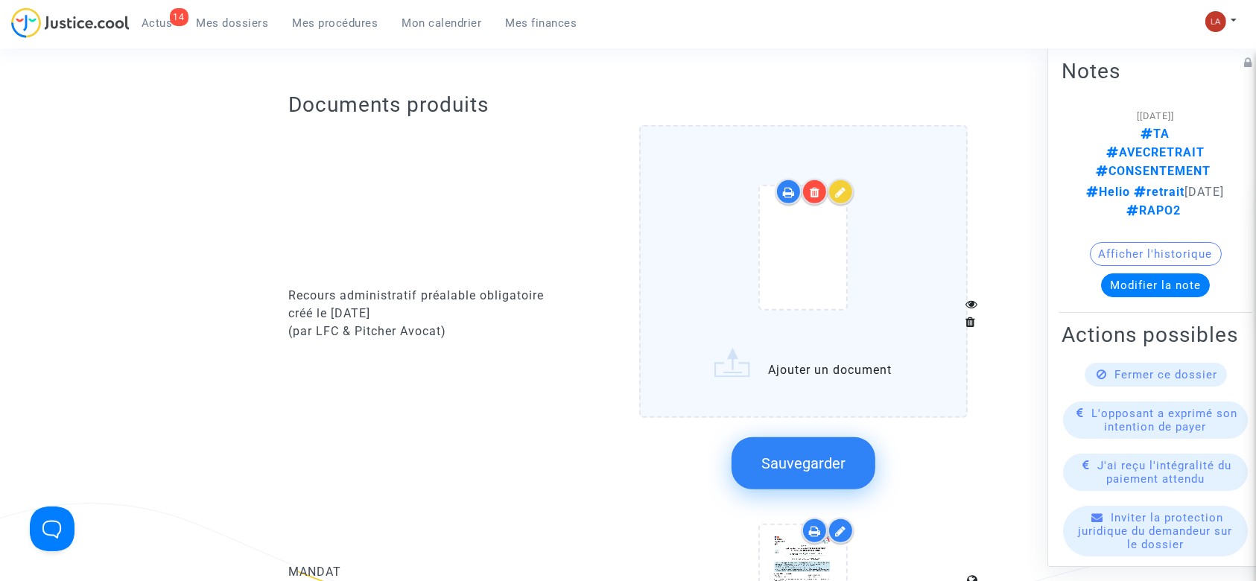
click at [870, 229] on div at bounding box center [804, 251] width 266 height 174
click at [0, 0] on input "Ajouter un document" at bounding box center [0, 0] width 0 height 0
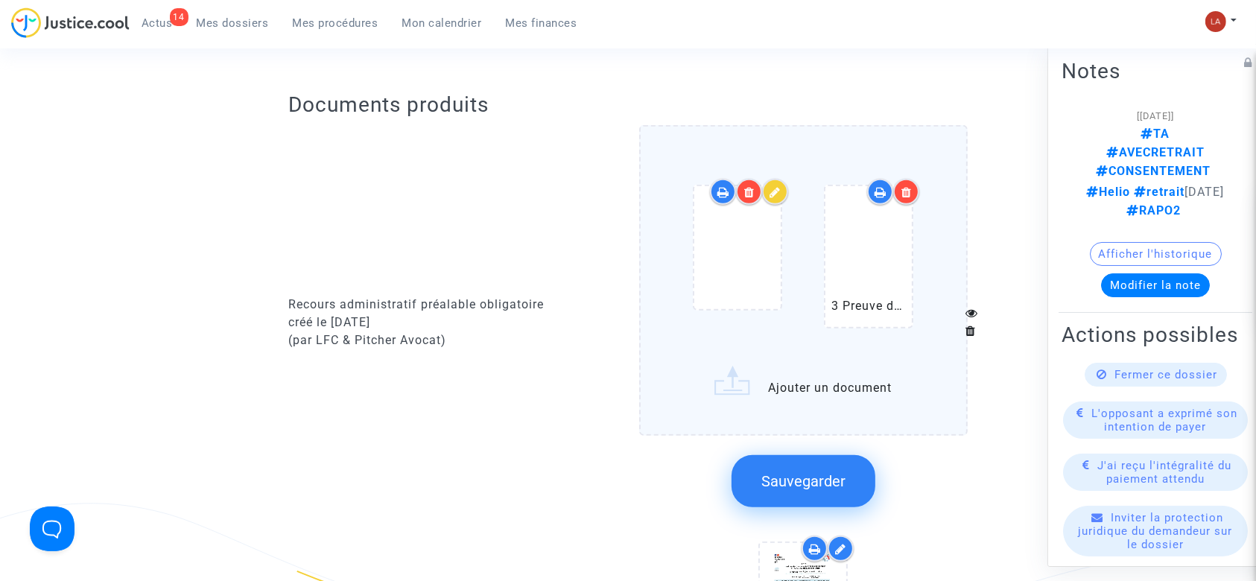
click at [818, 472] on span "Sauvegarder" at bounding box center [803, 481] width 84 height 18
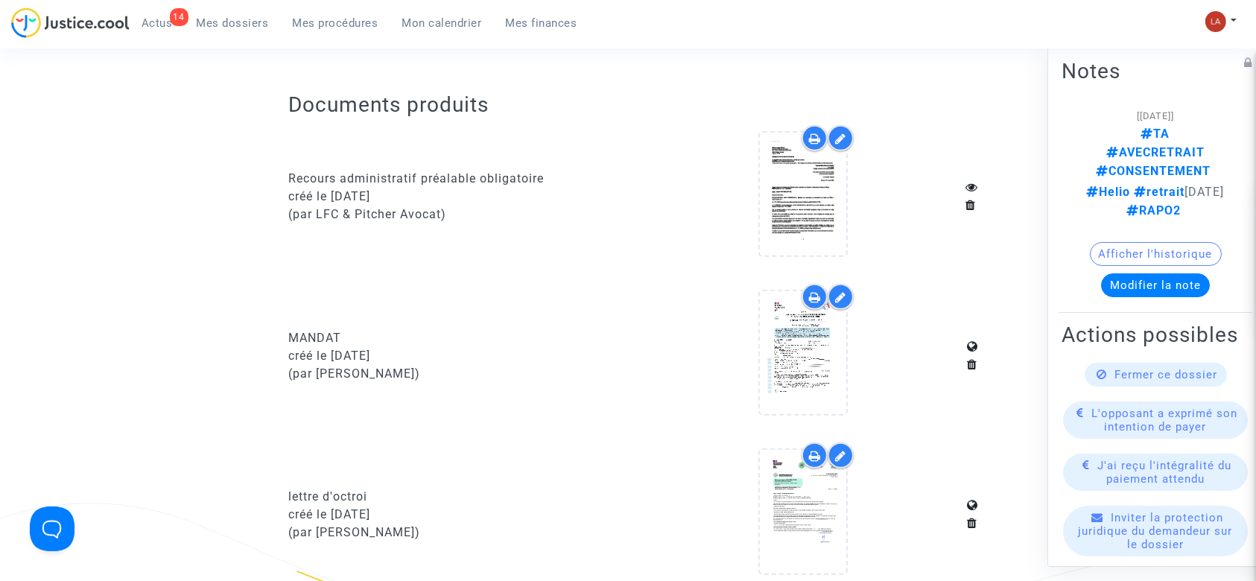
copy div "Recours administratif préalable obligatoire"
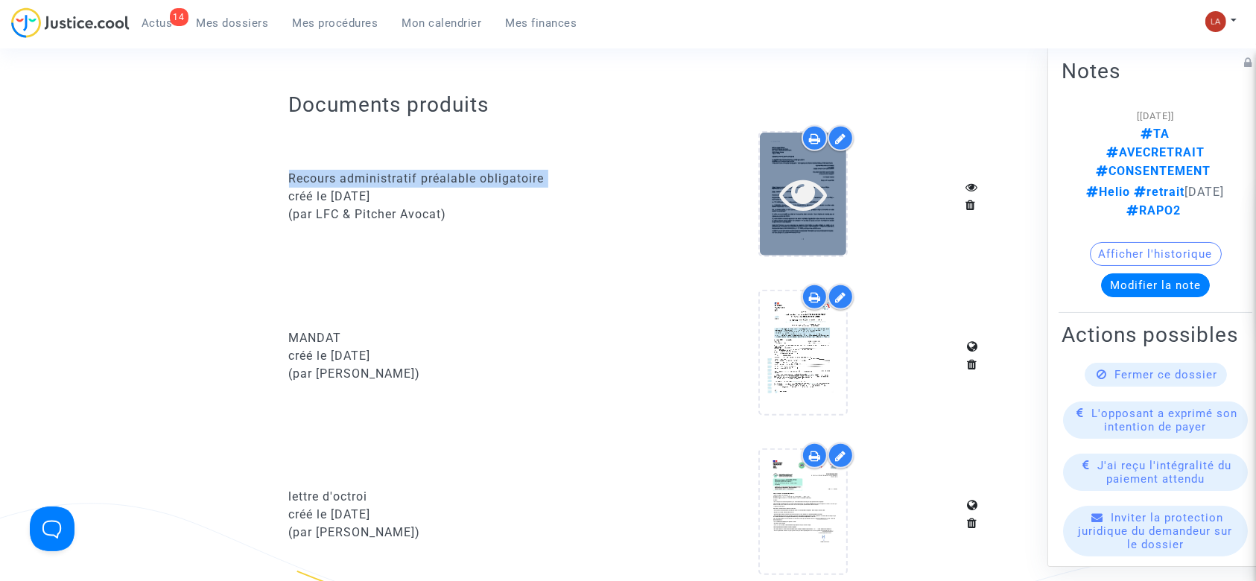
click at [821, 187] on icon at bounding box center [803, 194] width 48 height 48
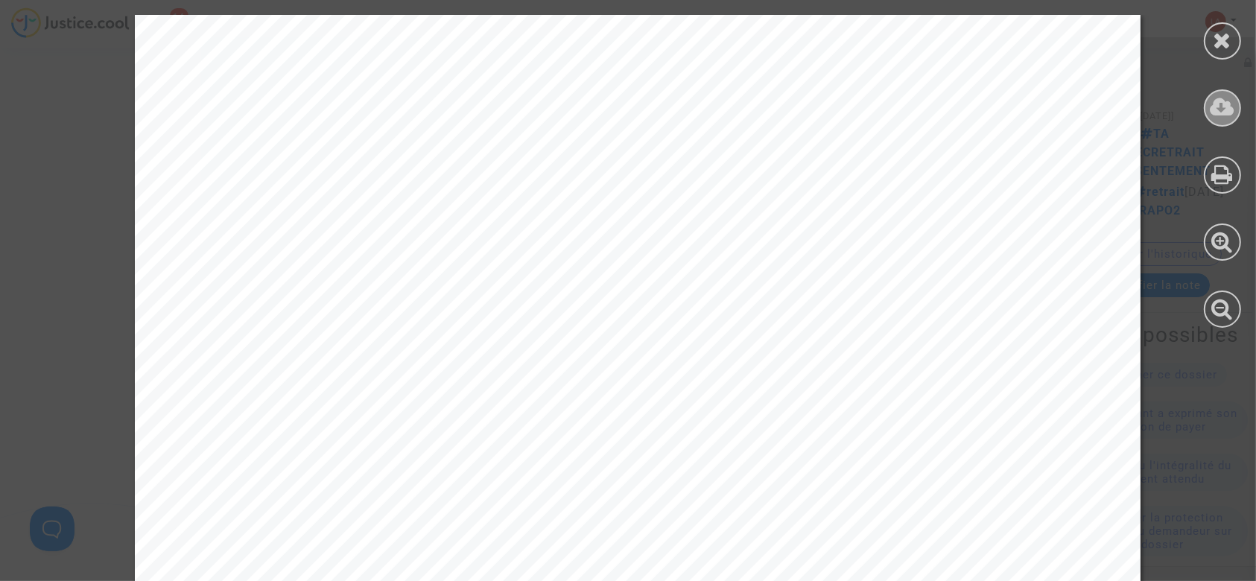
click at [1238, 100] on div at bounding box center [1222, 107] width 37 height 37
click at [1213, 30] on div at bounding box center [1222, 40] width 37 height 37
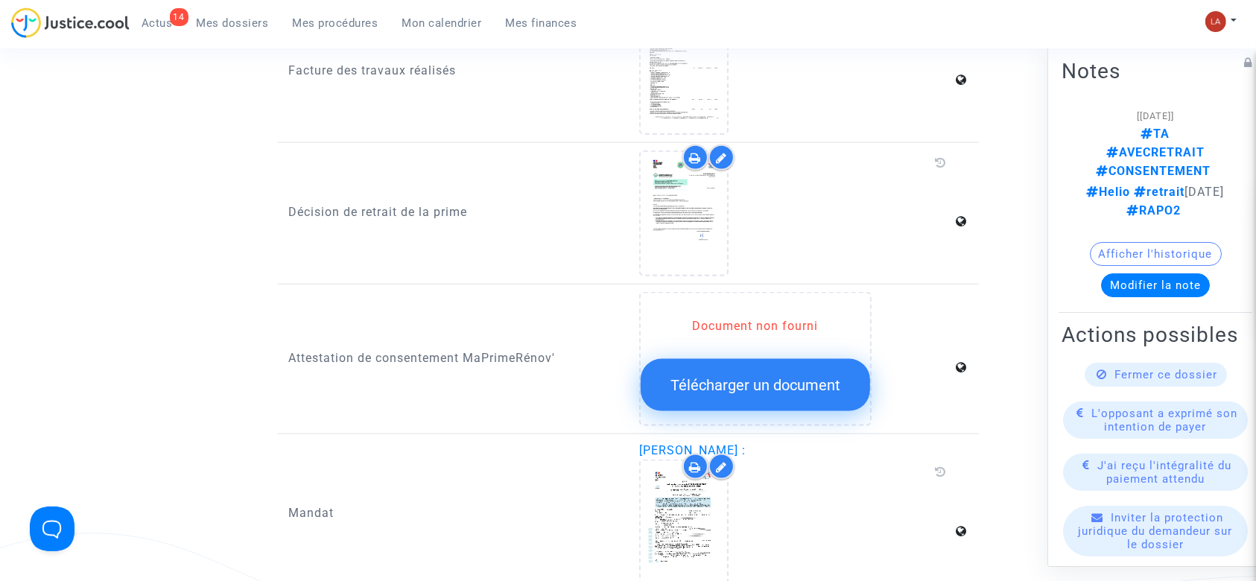
scroll to position [2086, 0]
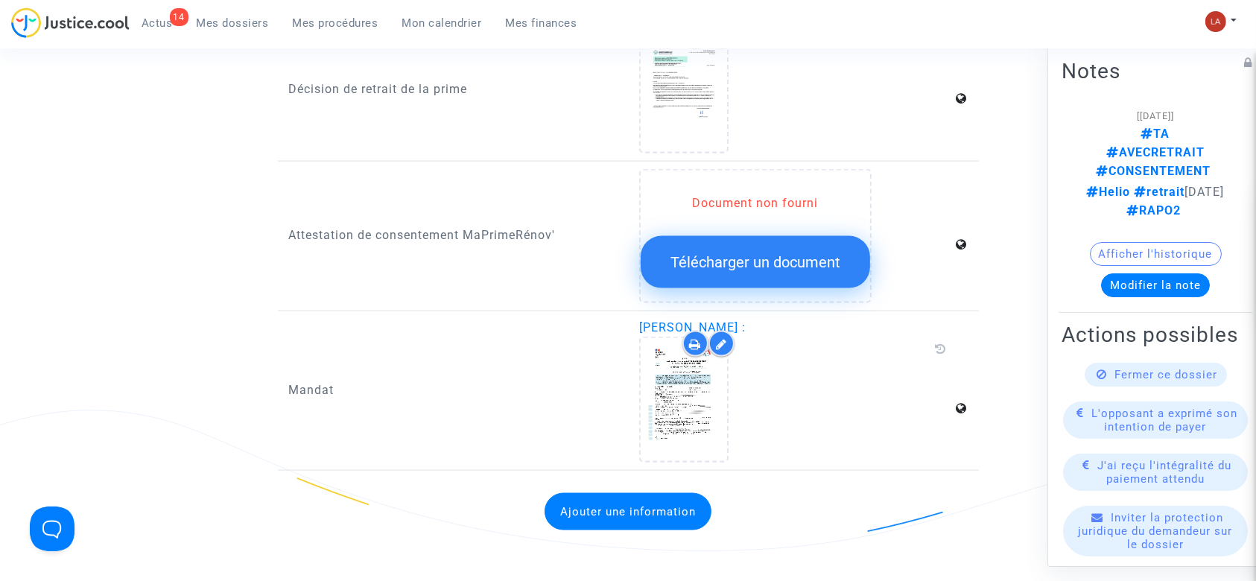
click at [280, 373] on div "Mandat" at bounding box center [453, 391] width 351 height 144
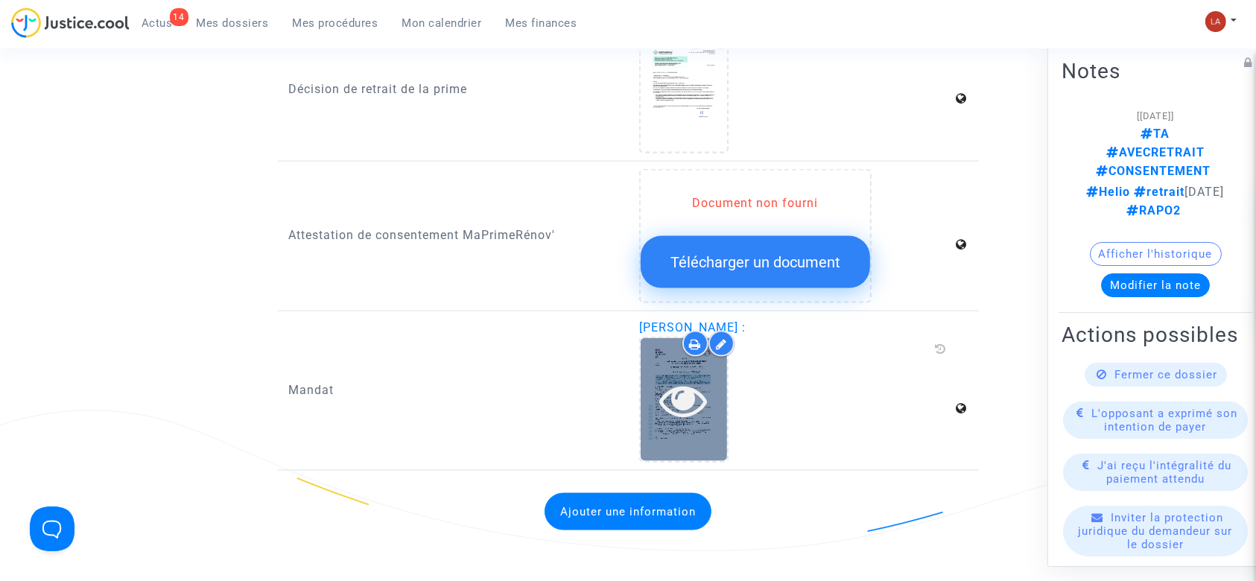
copy p "Mandat"
click at [645, 376] on div at bounding box center [684, 400] width 86 height 48
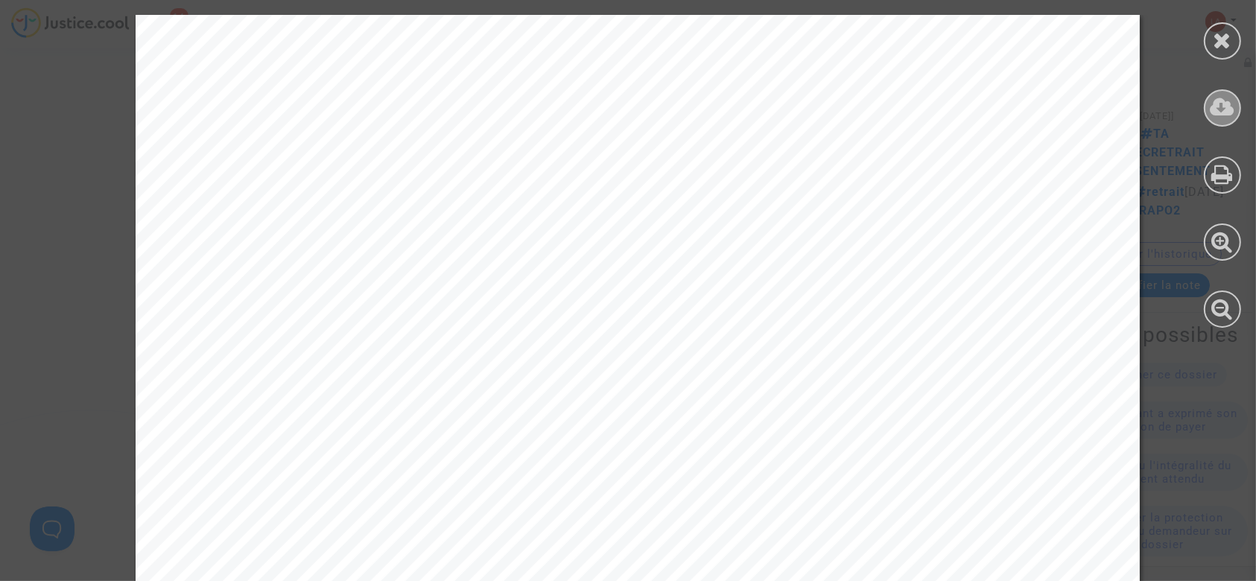
click at [1214, 100] on icon at bounding box center [1223, 107] width 25 height 22
click at [1215, 29] on icon at bounding box center [1223, 40] width 19 height 22
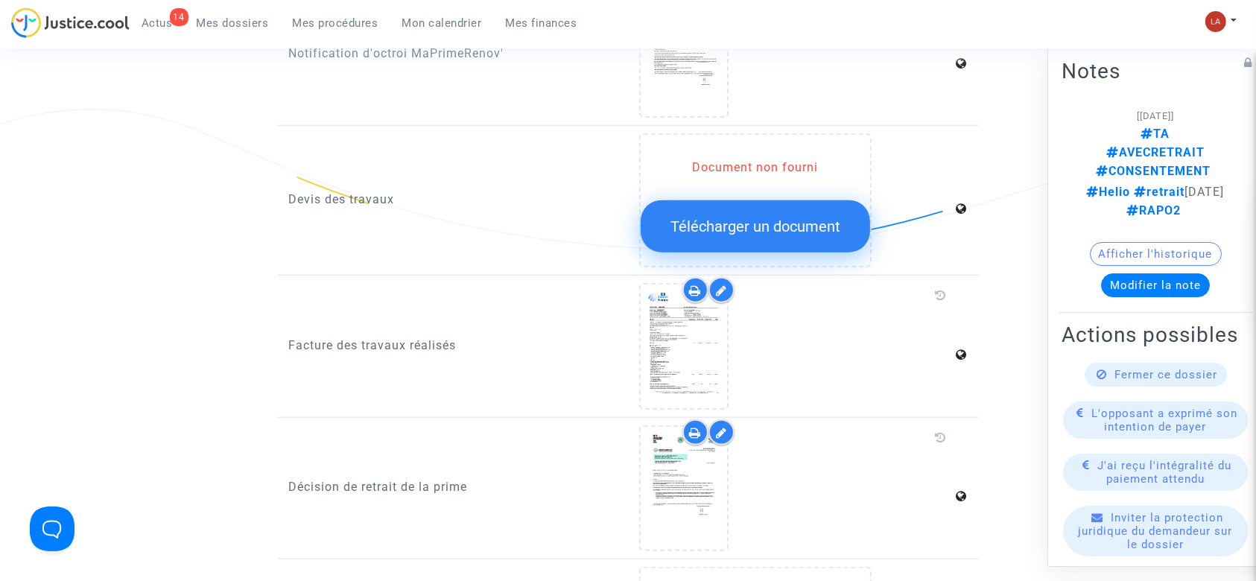
scroll to position [1390, 0]
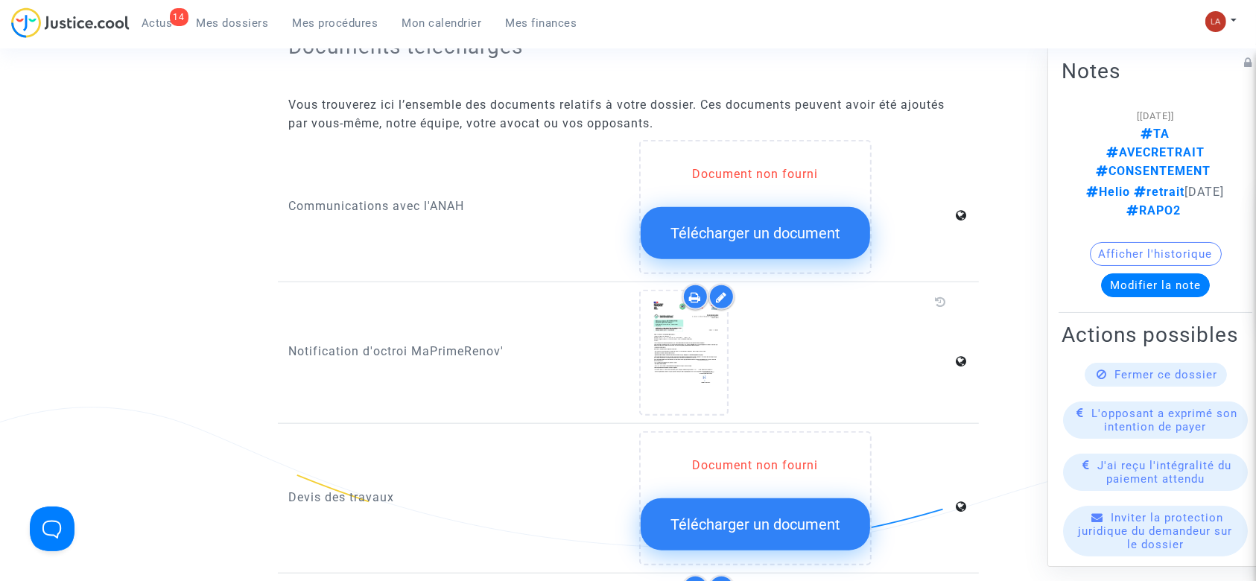
click at [249, 333] on ng-component "Ref. CFR-250320-QAU8 Etape Procédure judiciaire en cours Catégorie Contestation…" at bounding box center [628, 5] width 1073 height 2548
copy p "Notification d'octroi MaPrimeRenov'"
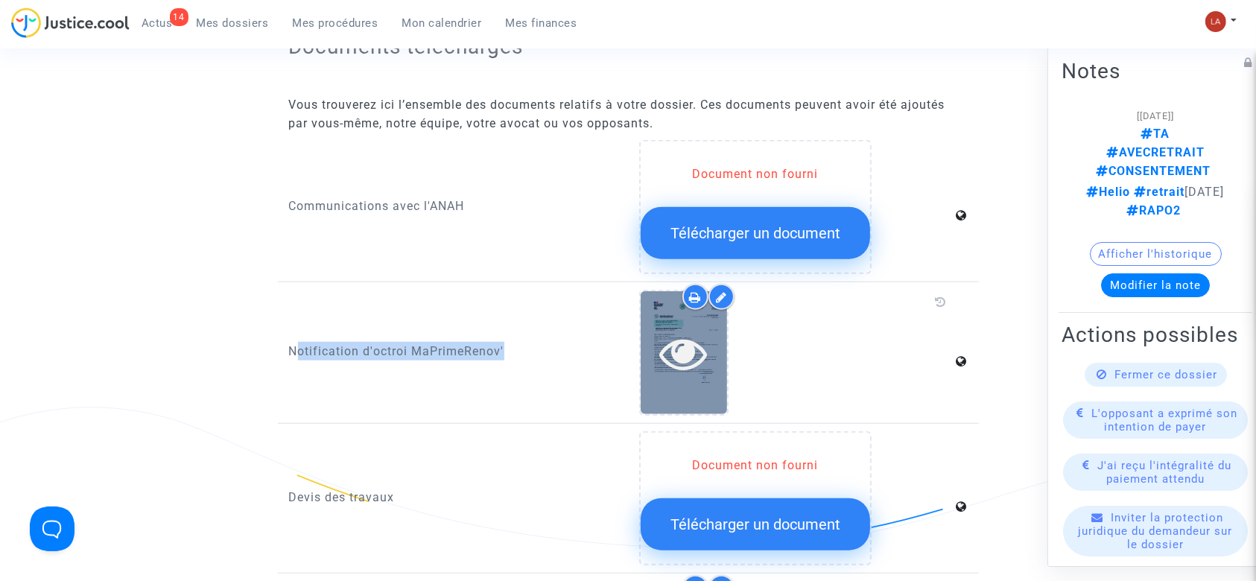
click at [715, 343] on div at bounding box center [684, 353] width 86 height 48
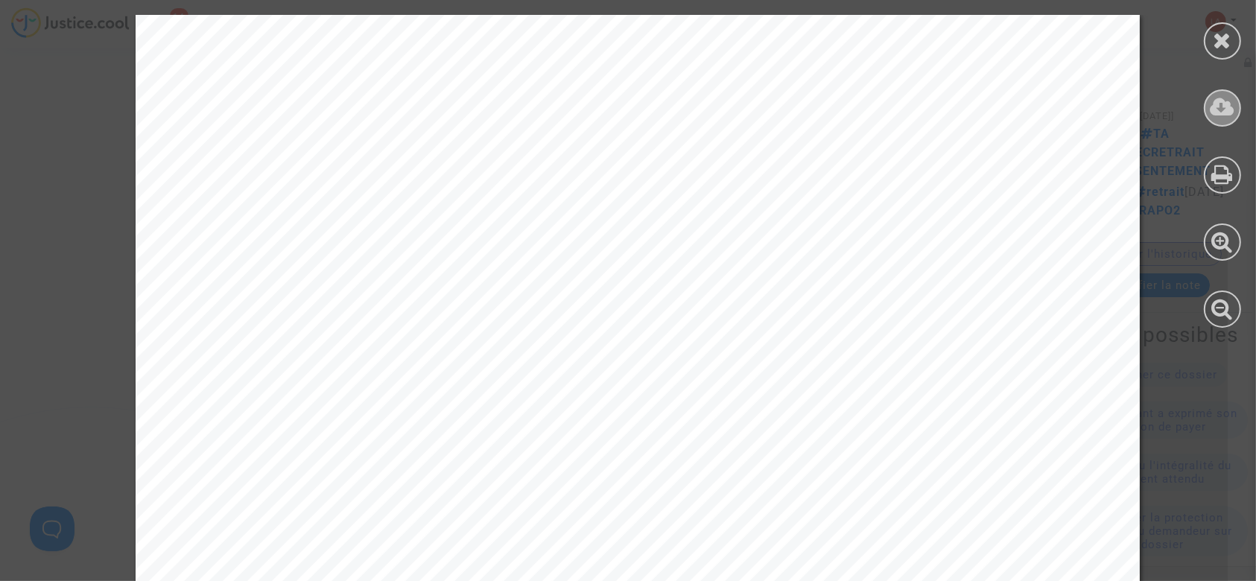
click at [1222, 97] on icon at bounding box center [1223, 107] width 25 height 22
click at [1226, 42] on icon at bounding box center [1223, 40] width 19 height 22
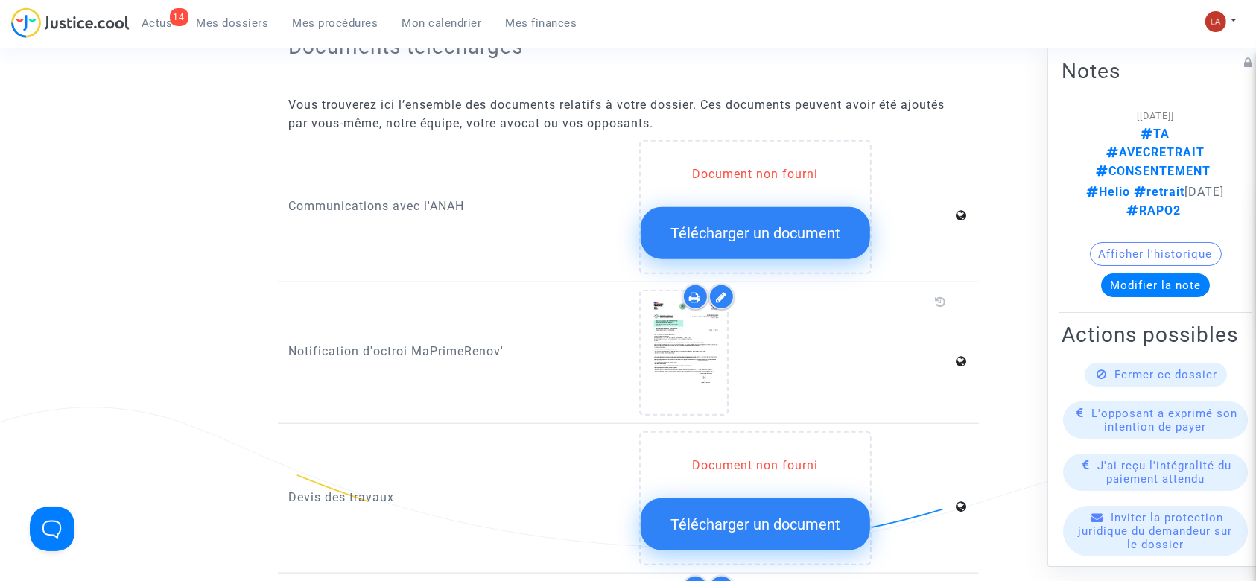
click at [410, 355] on div "Notification d'octroi MaPrimeRenov'" at bounding box center [453, 353] width 351 height 126
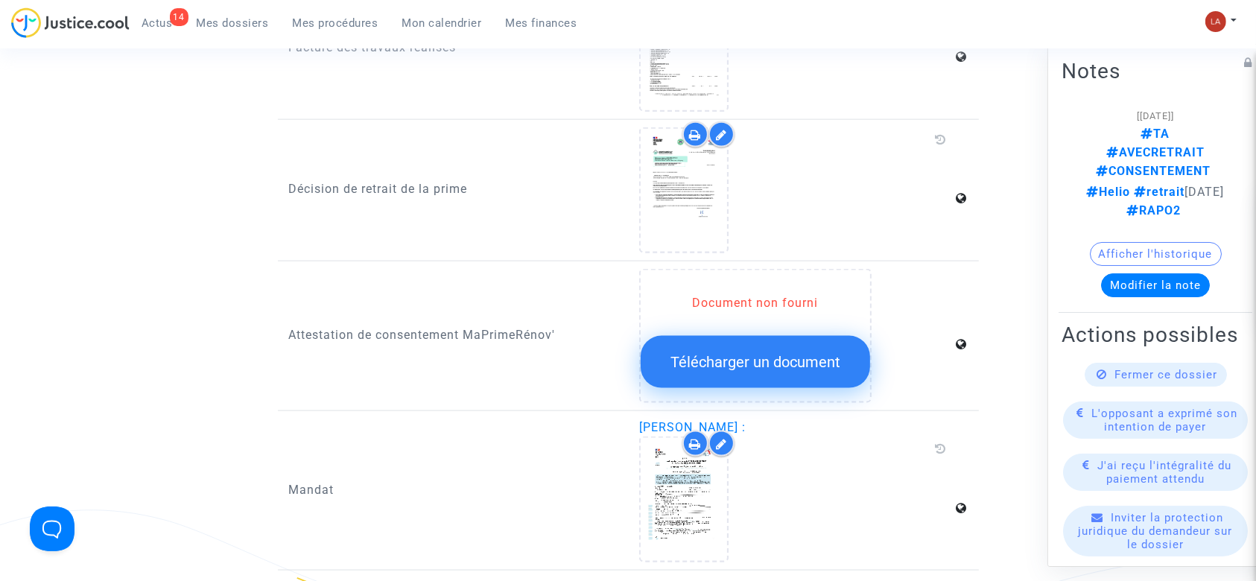
scroll to position [1788, 0]
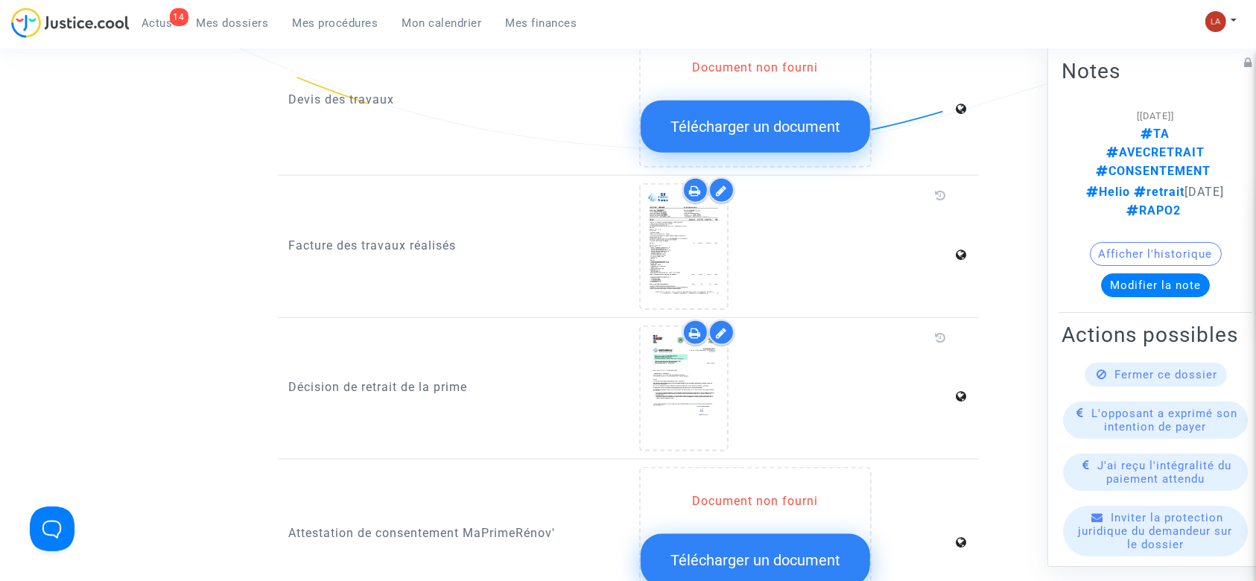
click at [341, 206] on div "Facture des travaux réalisés" at bounding box center [453, 246] width 351 height 126
copy p "Facture des travaux réalisés"
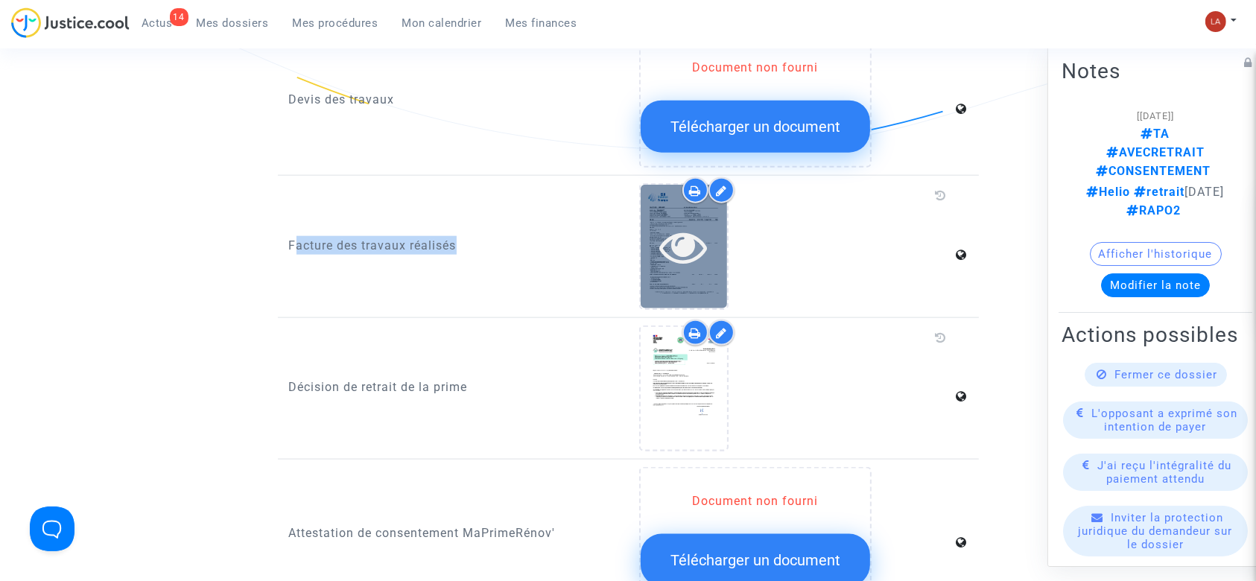
click at [712, 223] on div at bounding box center [684, 247] width 86 height 48
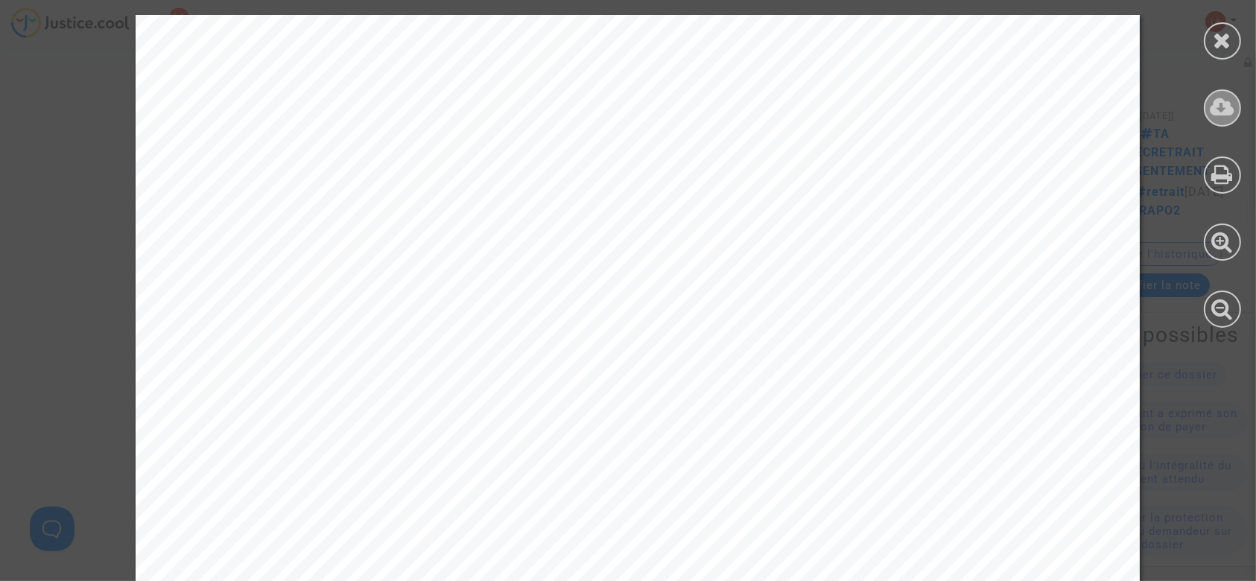
click at [1229, 95] on div at bounding box center [1222, 107] width 37 height 37
click at [1226, 42] on icon at bounding box center [1223, 40] width 19 height 22
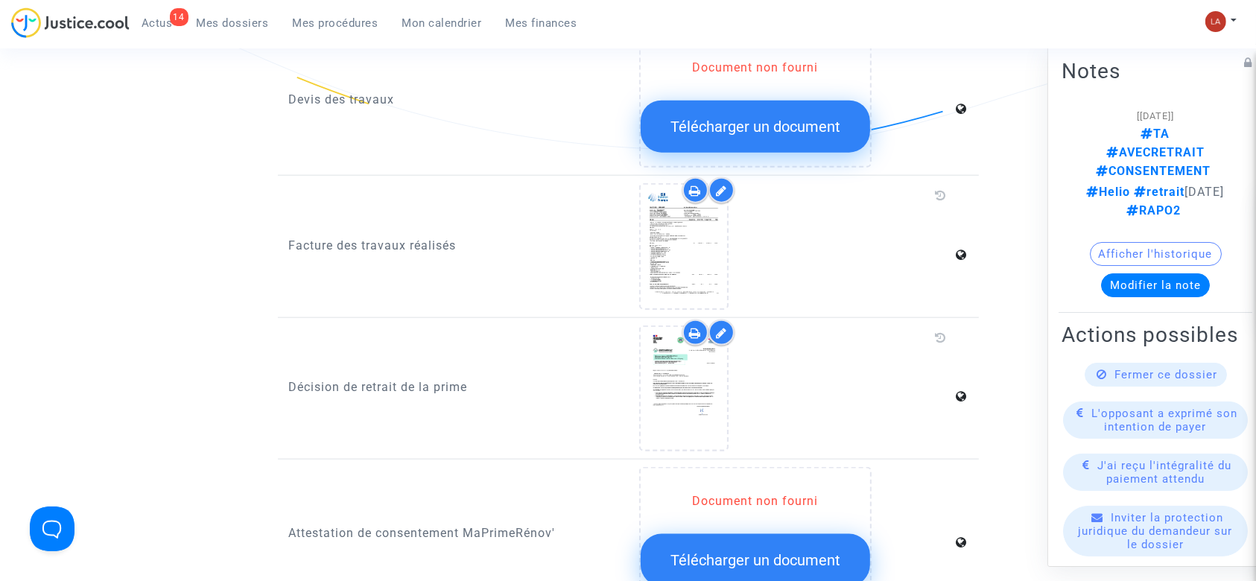
click at [378, 378] on p "Décision de retrait de la prime" at bounding box center [453, 387] width 329 height 19
copy p "Décision de retrait de la prime"
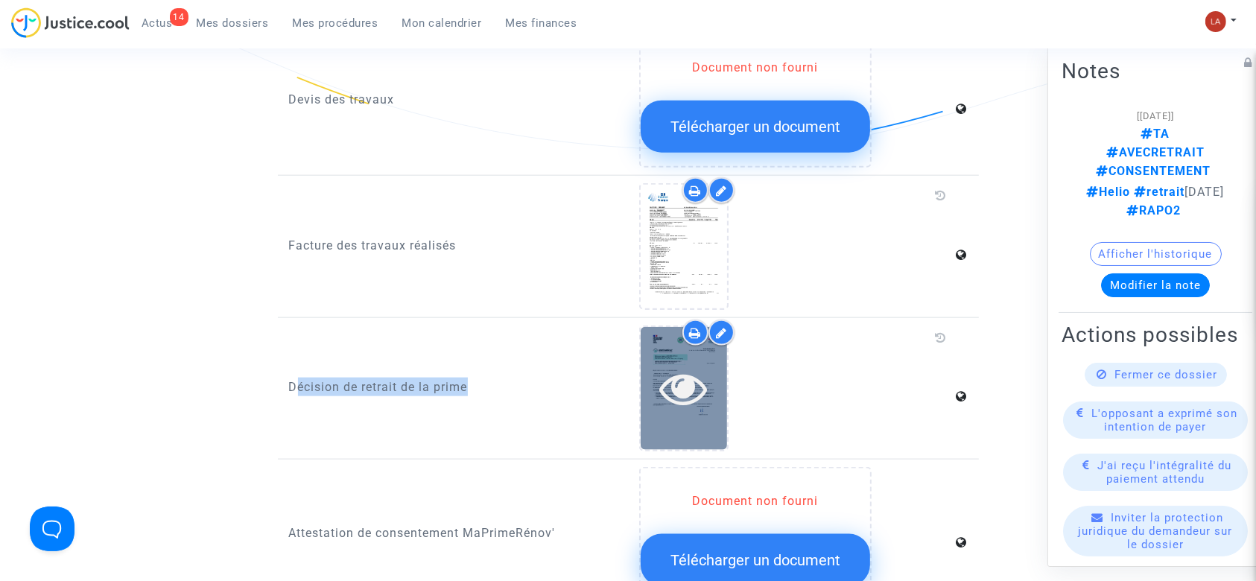
click at [688, 378] on icon at bounding box center [684, 388] width 48 height 48
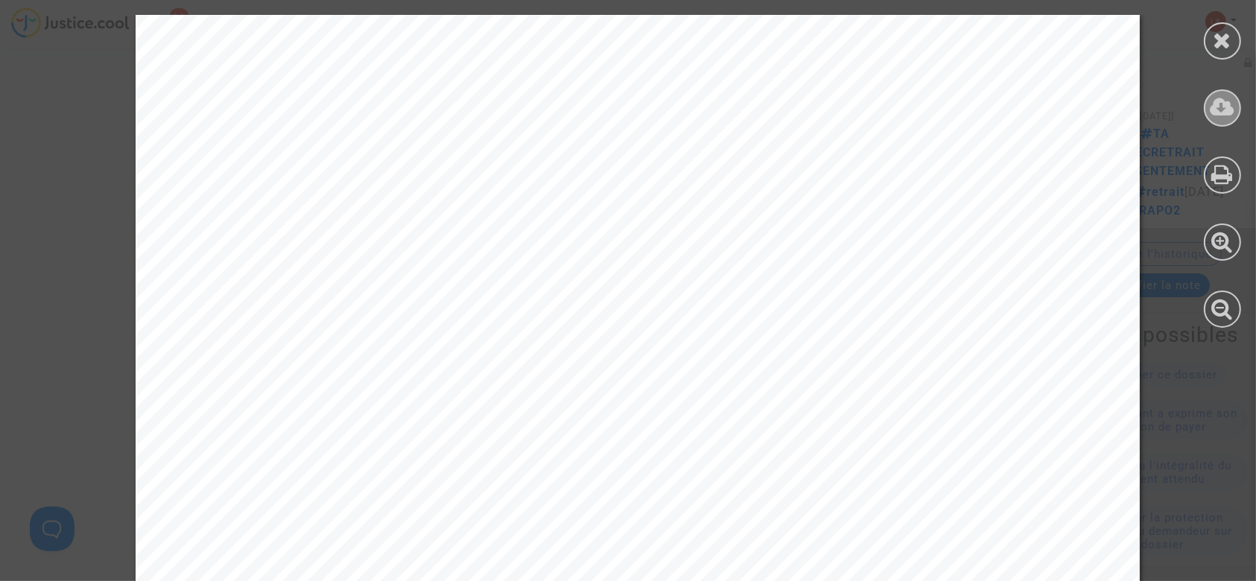
click at [1232, 112] on icon at bounding box center [1223, 107] width 25 height 22
click at [1215, 32] on icon at bounding box center [1223, 40] width 19 height 22
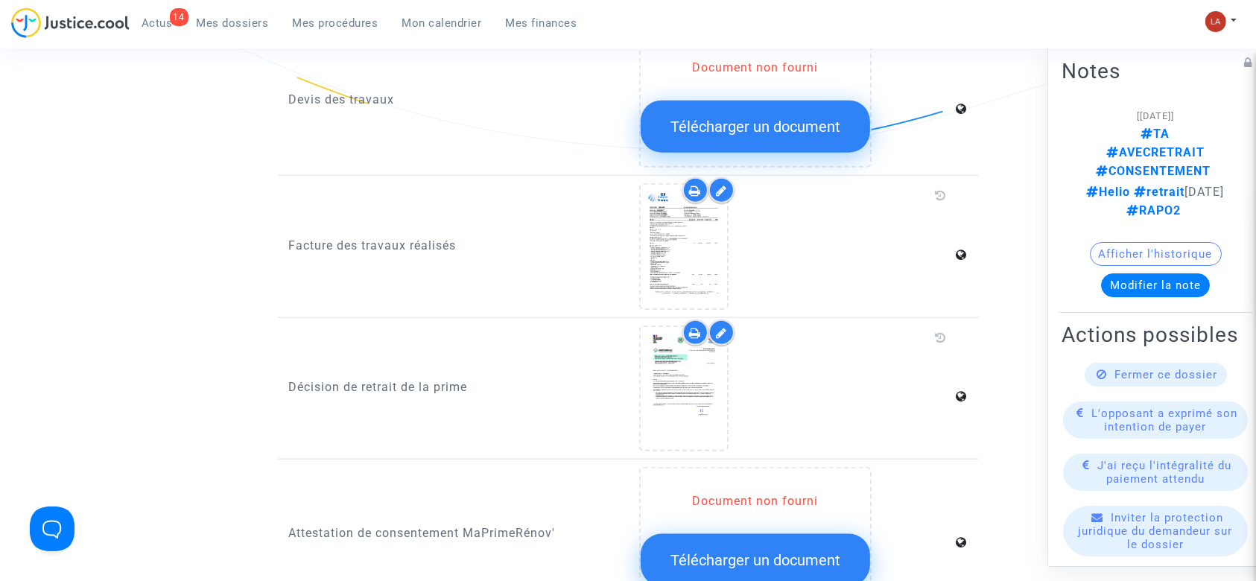
scroll to position [1589, 0]
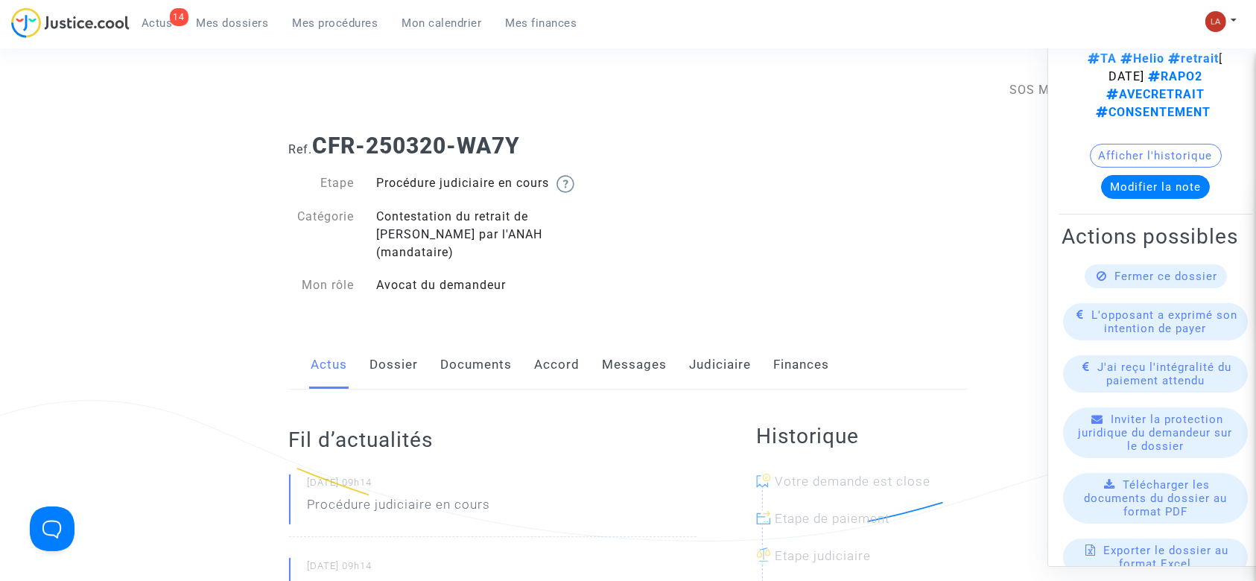
scroll to position [198, 0]
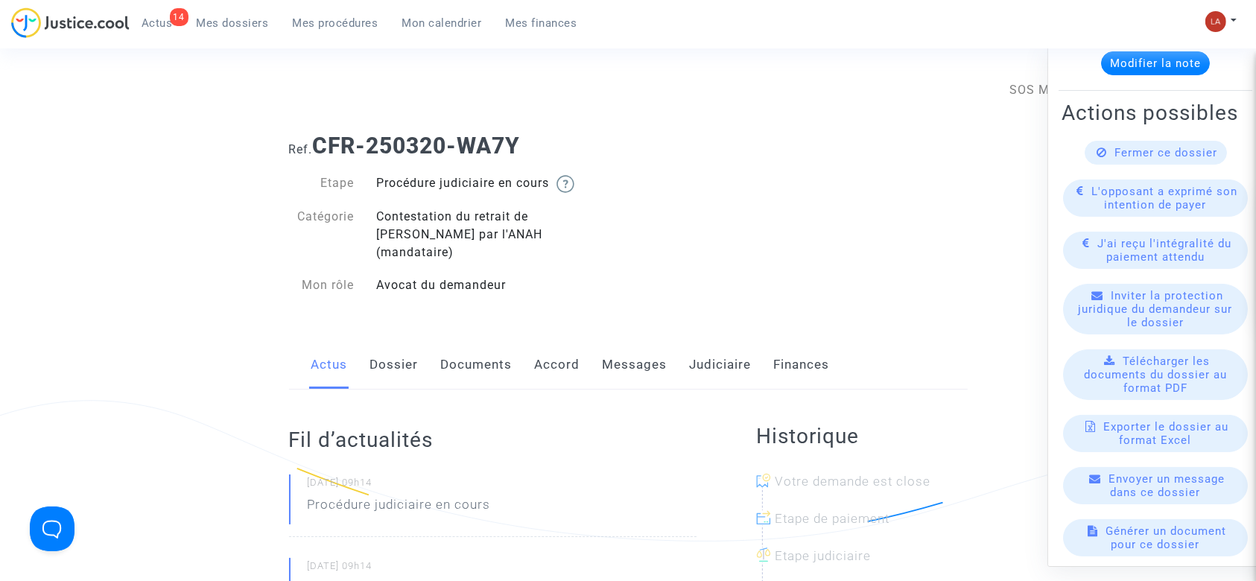
click at [1156, 395] on span "Télécharger les documents du dossier au format PDF" at bounding box center [1155, 375] width 143 height 40
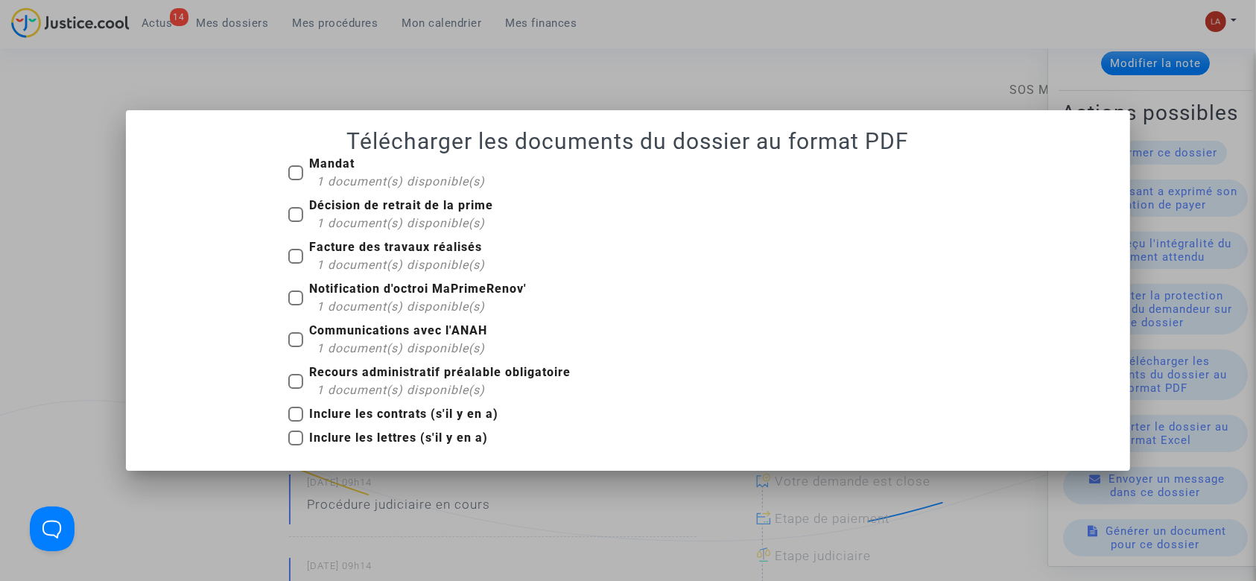
click at [347, 171] on span "Mandat 1 document(s) disponible(s)" at bounding box center [397, 173] width 176 height 36
click at [296, 180] on input "Mandat 1 document(s) disponible(s)" at bounding box center [295, 180] width 1 height 1
checkbox input "true"
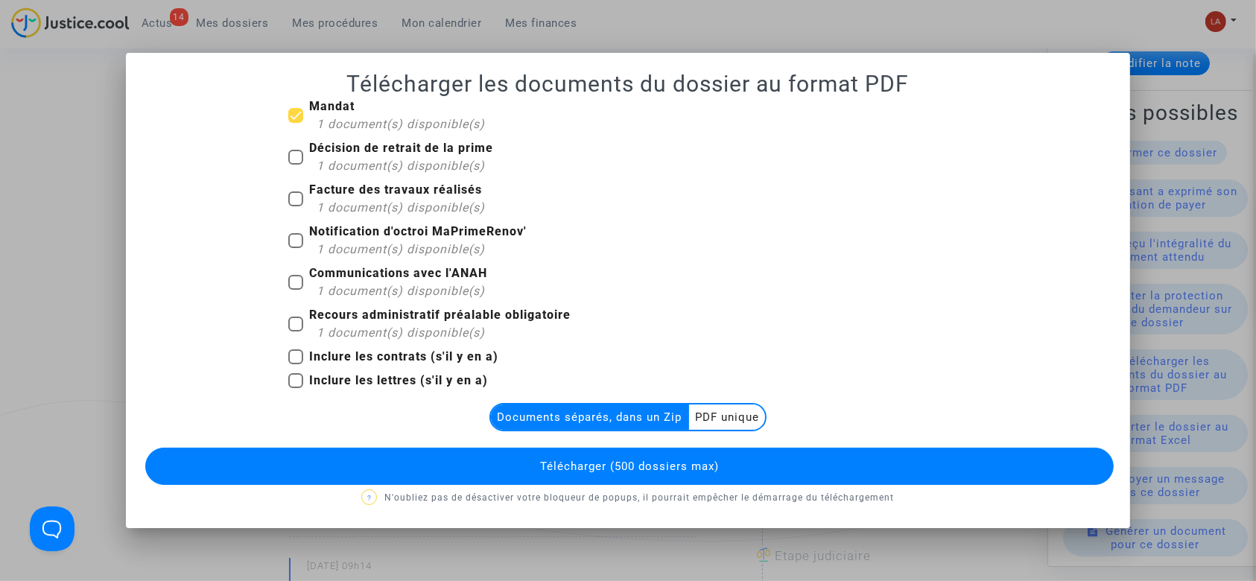
click at [356, 180] on mat-checkbox "Décision de retrait de la prime 1 document(s) disponible(s)" at bounding box center [390, 160] width 205 height 42
click at [358, 197] on span "Facture des travaux réalisés 1 document(s) disponible(s)" at bounding box center [397, 199] width 176 height 36
click at [296, 206] on input "Facture des travaux réalisés 1 document(s) disponible(s)" at bounding box center [295, 206] width 1 height 1
checkbox input "true"
click at [355, 157] on div "1 document(s) disponible(s)" at bounding box center [405, 166] width 177 height 18
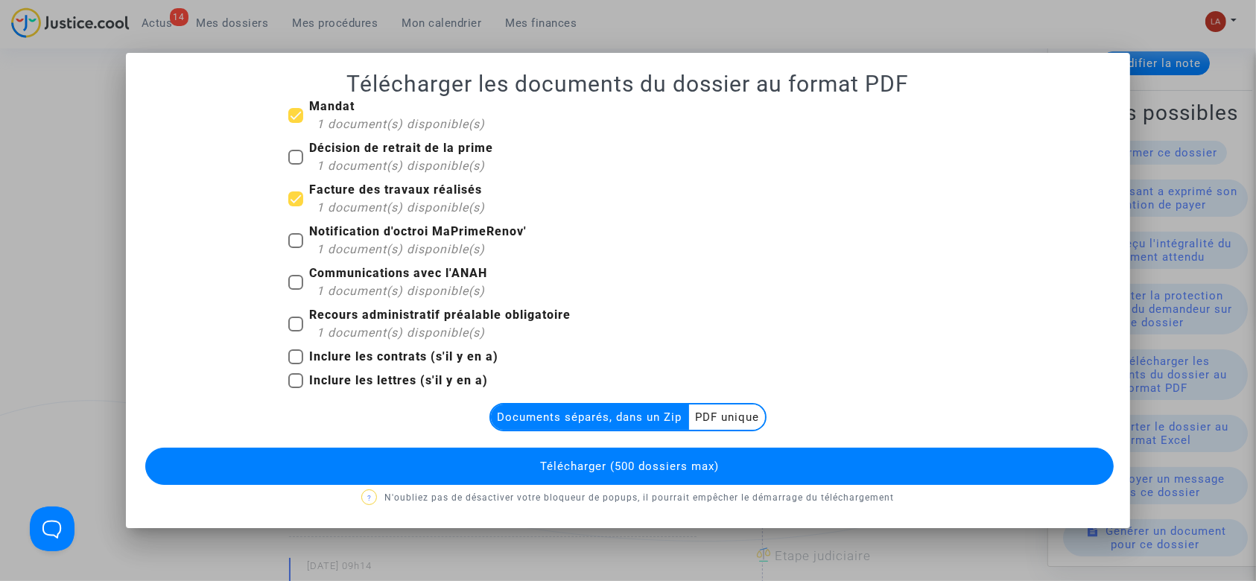
click at [296, 165] on input "Décision de retrait de la prime 1 document(s) disponible(s)" at bounding box center [295, 165] width 1 height 1
checkbox input "true"
drag, startPoint x: 361, startPoint y: 237, endPoint x: 361, endPoint y: 264, distance: 26.8
click at [361, 241] on span "Notification d'octroi MaPrimeRenov' 1 document(s) disponible(s)" at bounding box center [418, 241] width 218 height 34
click at [296, 248] on input "Notification d'octroi MaPrimeRenov' 1 document(s) disponible(s)" at bounding box center [295, 248] width 1 height 1
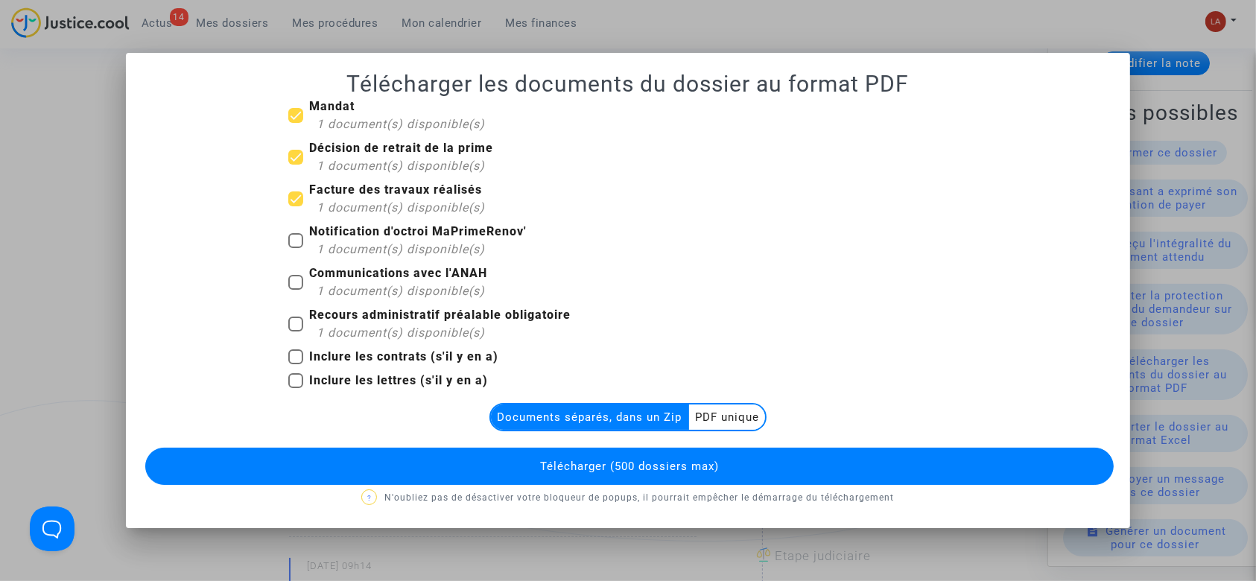
checkbox input "true"
click at [356, 288] on span "1 document(s) disponible(s)" at bounding box center [401, 291] width 168 height 14
click at [296, 290] on input "Communications avec l'ANAH 1 document(s) disponible(s)" at bounding box center [295, 290] width 1 height 1
checkbox input "true"
click at [352, 332] on span "1 document(s) disponible(s)" at bounding box center [401, 333] width 168 height 14
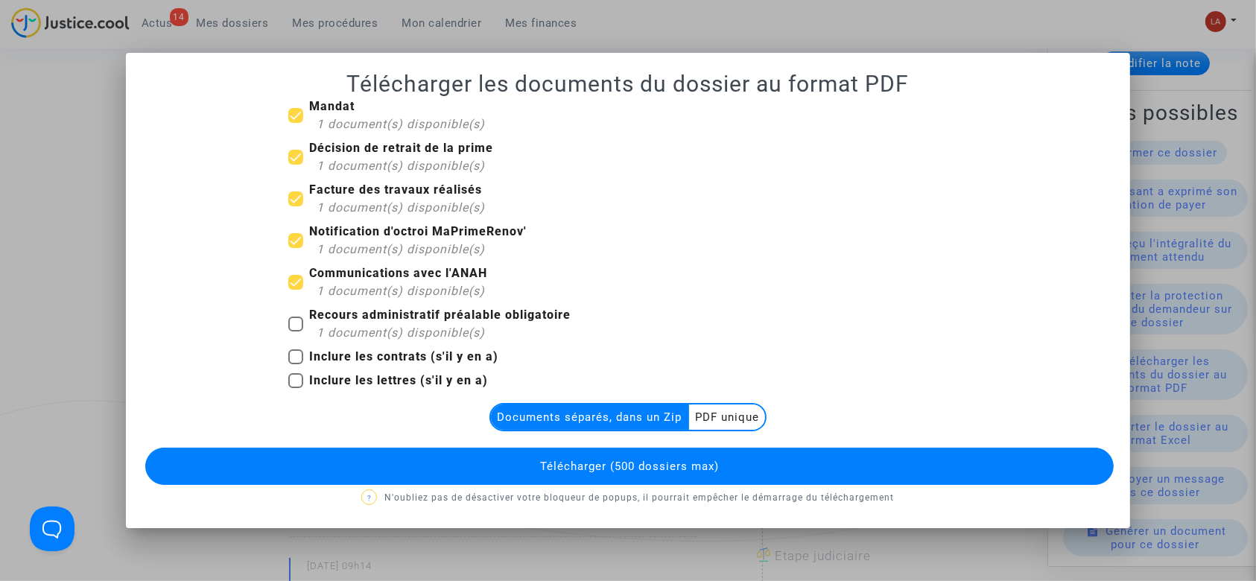
click at [296, 332] on input "Recours administratif préalable obligatoire 1 document(s) disponible(s)" at bounding box center [295, 332] width 1 height 1
checkbox input "true"
click at [364, 286] on span "1 document(s) disponible(s)" at bounding box center [401, 291] width 168 height 14
click at [296, 290] on input "Communications avec l'ANAH 1 document(s) disponible(s)" at bounding box center [295, 290] width 1 height 1
checkbox input "false"
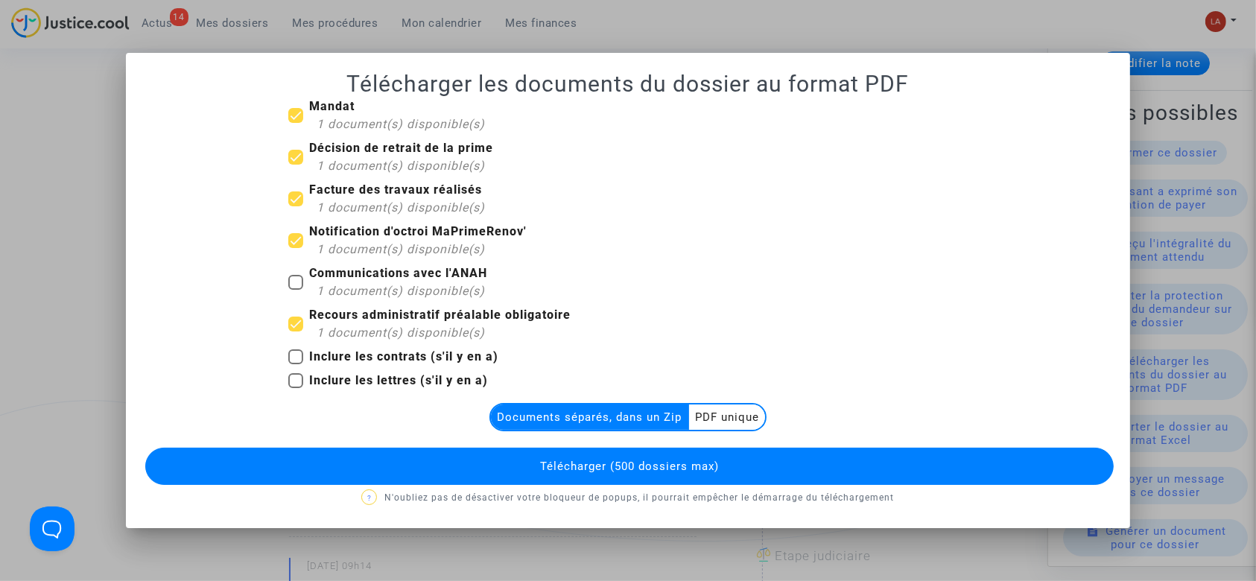
click at [712, 457] on button "Télécharger (500 dossiers max)" at bounding box center [629, 466] width 969 height 37
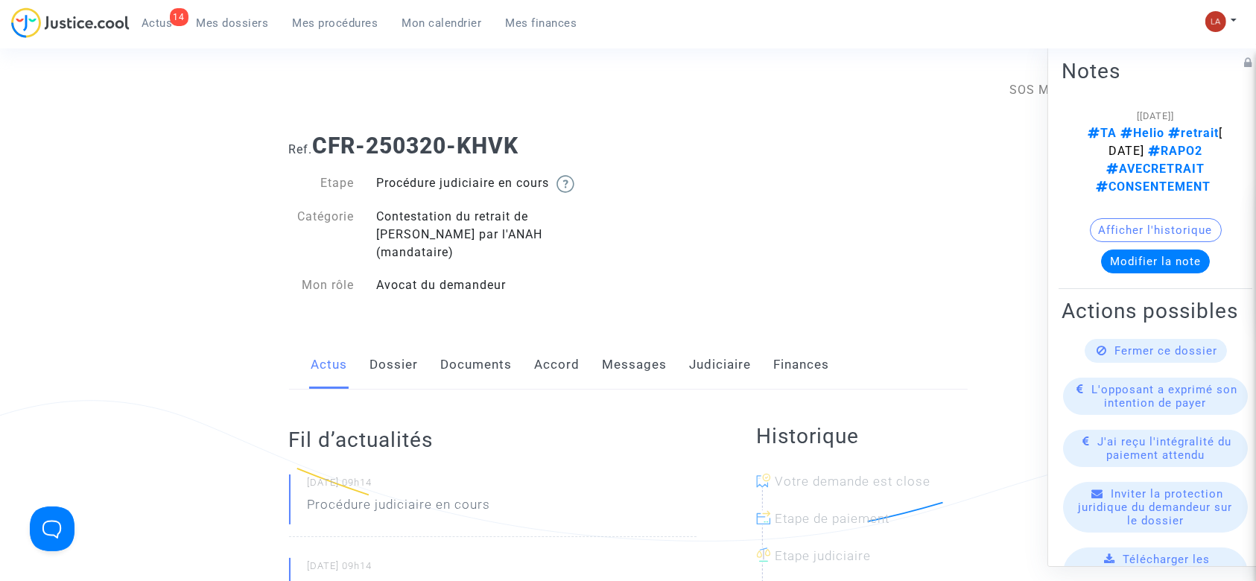
drag, startPoint x: 507, startPoint y: 348, endPoint x: 680, endPoint y: 285, distance: 184.5
click at [507, 348] on link "Documents" at bounding box center [477, 364] width 72 height 49
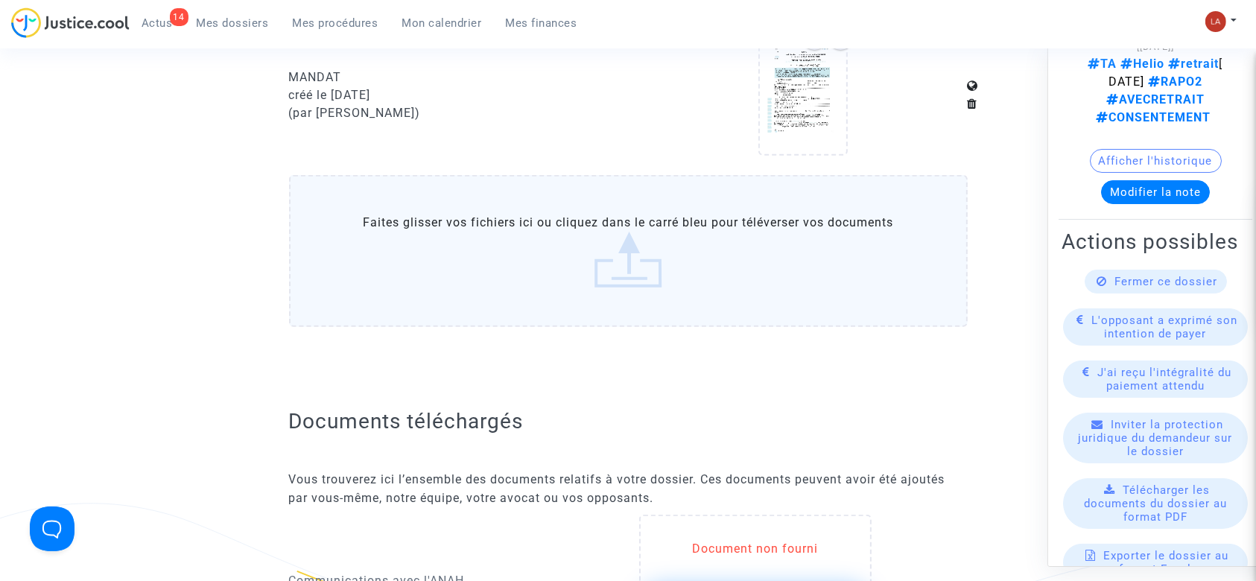
scroll to position [99, 0]
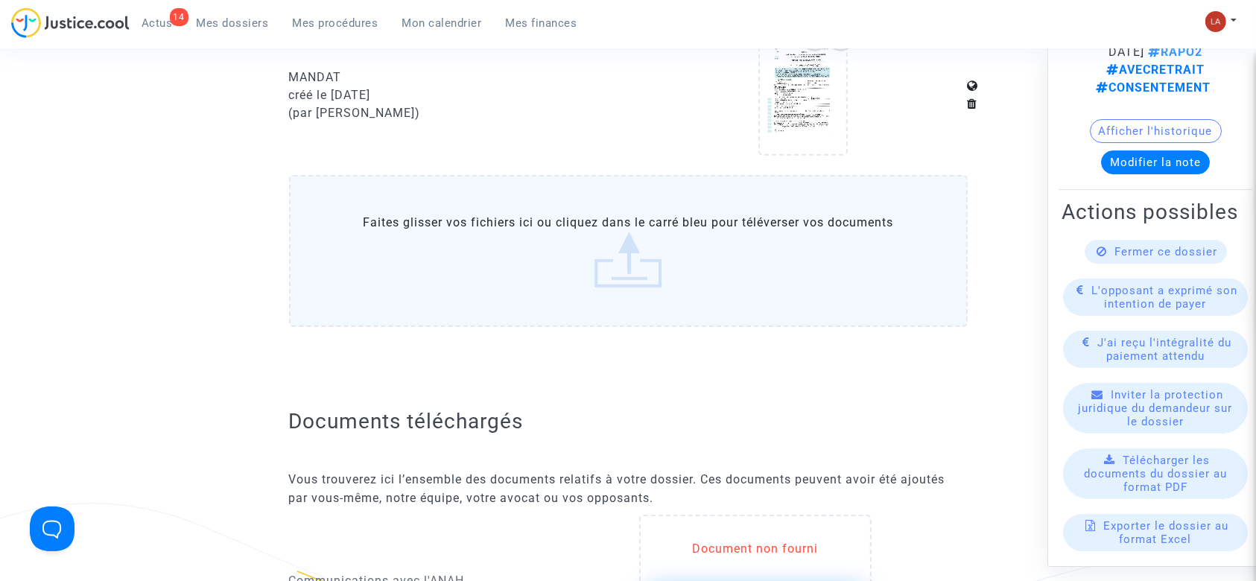
click at [1151, 486] on span "Télécharger les documents du dossier au format PDF" at bounding box center [1155, 474] width 143 height 40
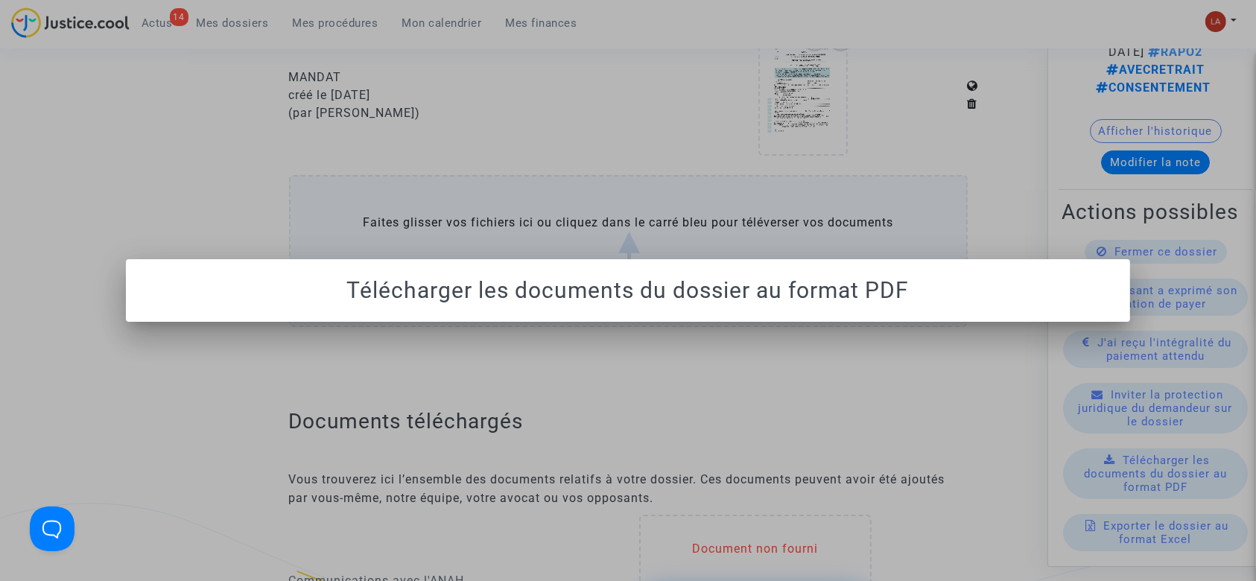
scroll to position [0, 0]
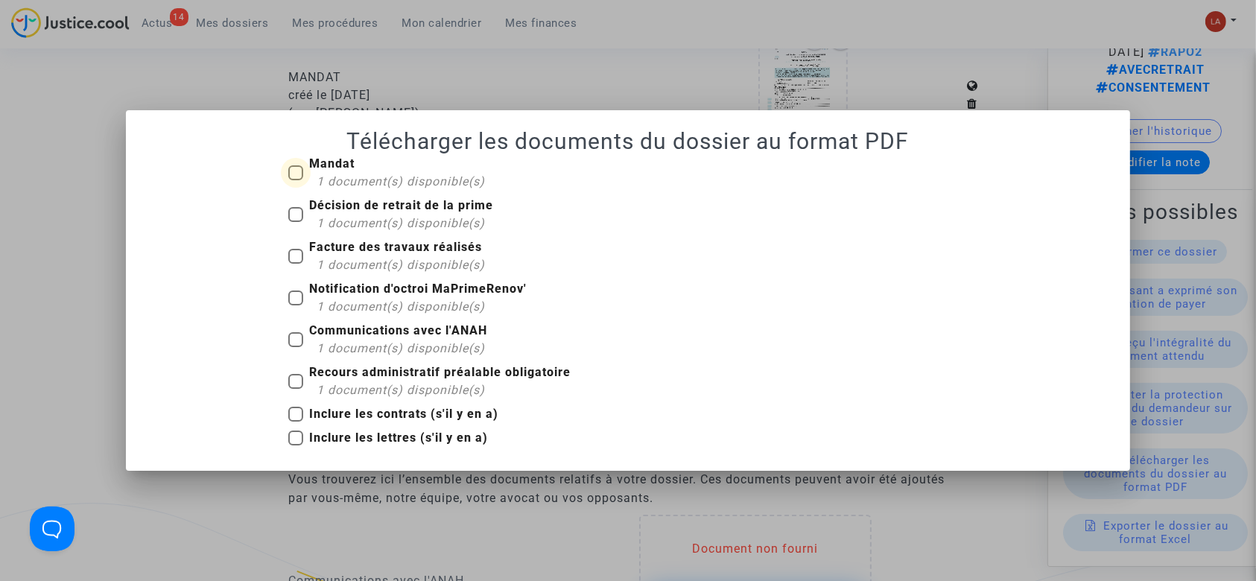
click at [346, 186] on span "1 document(s) disponible(s)" at bounding box center [401, 181] width 168 height 14
click at [296, 181] on input "Mandat 1 document(s) disponible(s)" at bounding box center [295, 180] width 1 height 1
checkbox input "true"
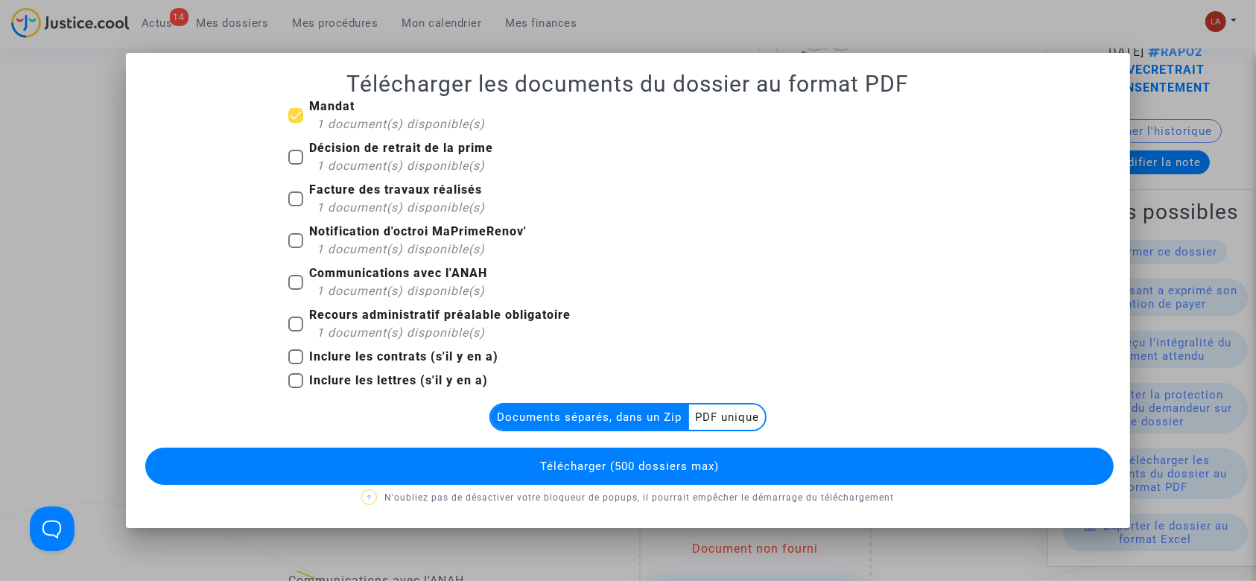
click at [364, 159] on span "1 document(s) disponible(s)" at bounding box center [401, 166] width 168 height 14
click at [296, 165] on input "Décision de retrait de la prime 1 document(s) disponible(s)" at bounding box center [295, 165] width 1 height 1
checkbox input "true"
click at [368, 203] on span "1 document(s) disponible(s)" at bounding box center [401, 207] width 168 height 14
click at [296, 206] on input "Facture des travaux réalisés 1 document(s) disponible(s)" at bounding box center [295, 206] width 1 height 1
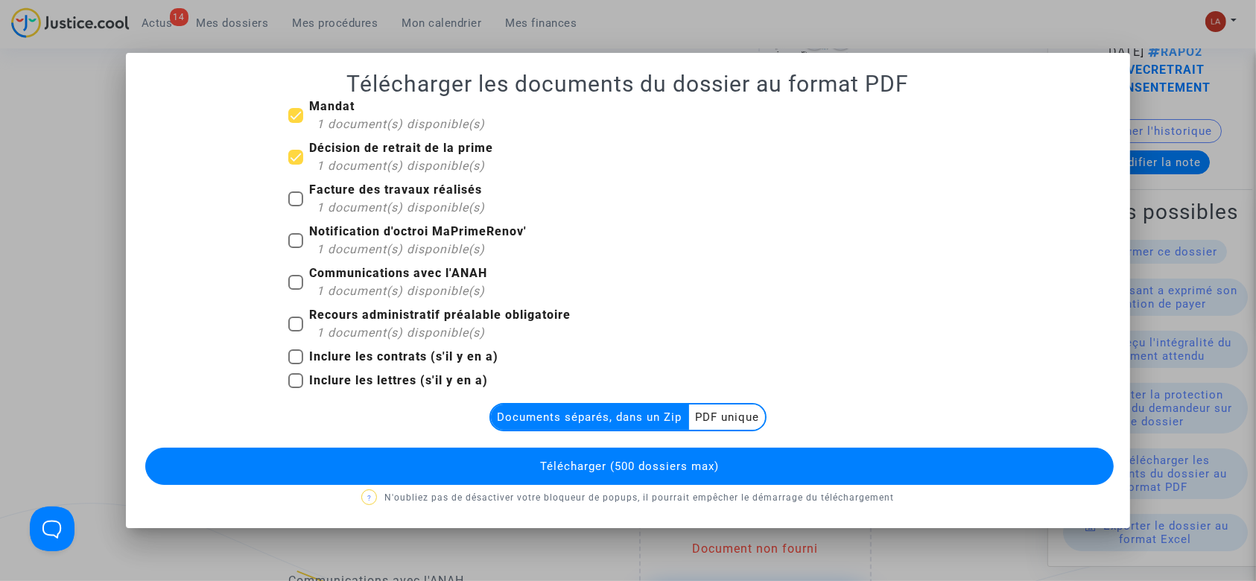
checkbox input "true"
click at [369, 247] on span "1 document(s) disponible(s)" at bounding box center [401, 249] width 168 height 14
click at [296, 248] on input "Notification d'octroi MaPrimeRenov' 1 document(s) disponible(s)" at bounding box center [295, 248] width 1 height 1
checkbox input "true"
click at [375, 308] on b "Recours administratif préalable obligatoire" at bounding box center [440, 315] width 262 height 14
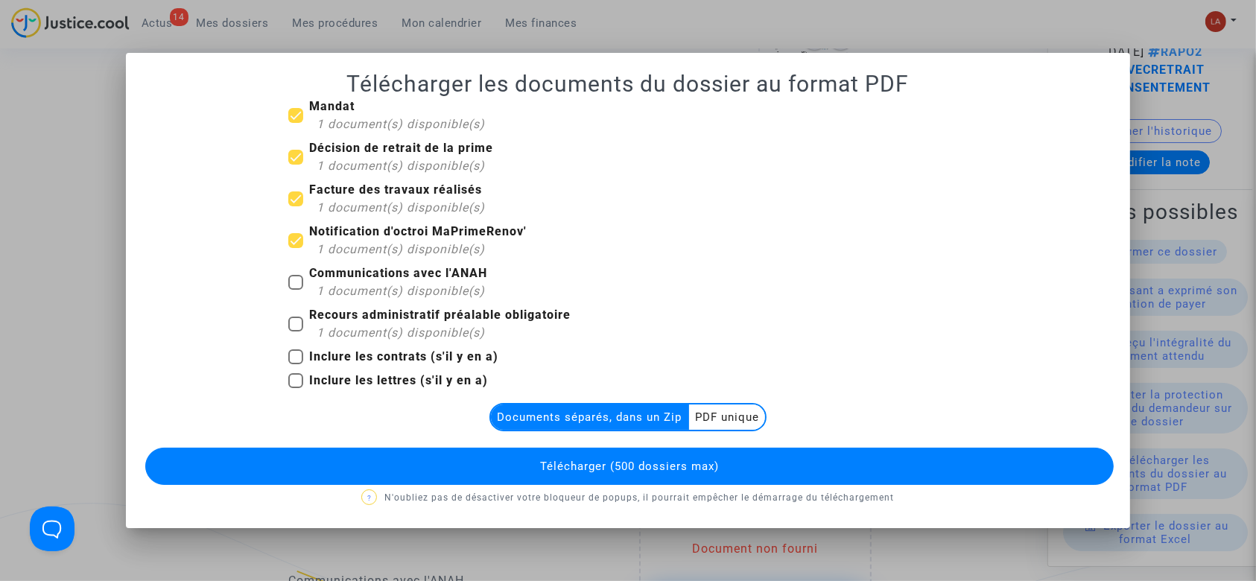
click at [296, 332] on input "Recours administratif préalable obligatoire 1 document(s) disponible(s)" at bounding box center [295, 332] width 1 height 1
checkbox input "true"
click at [716, 479] on button "Télécharger (500 dossiers max)" at bounding box center [629, 466] width 969 height 37
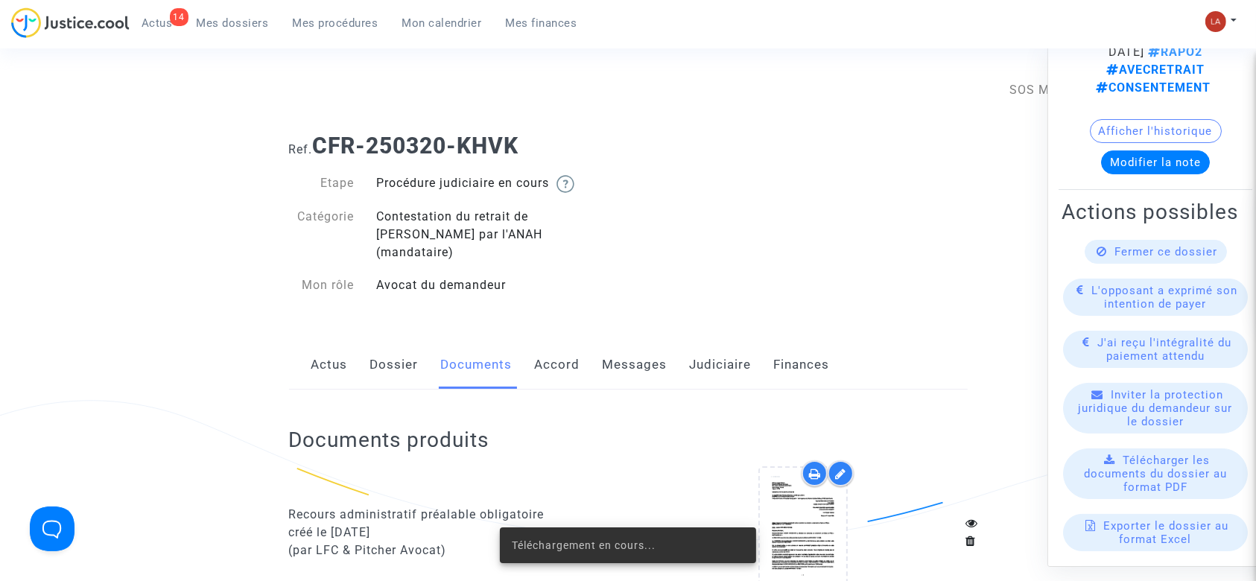
scroll to position [596, 0]
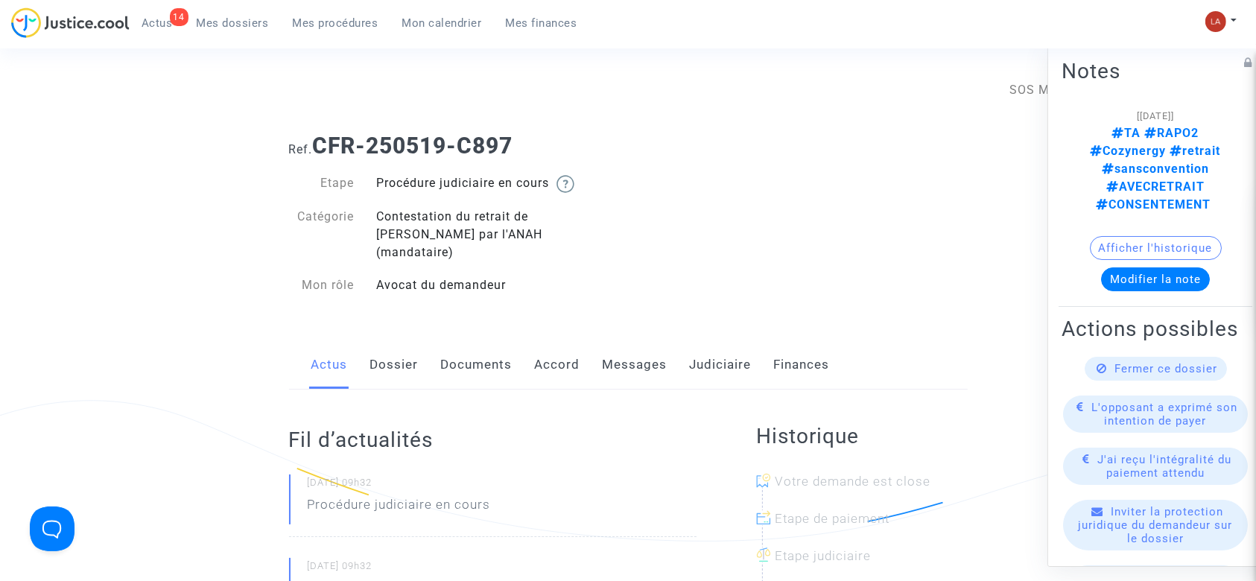
click at [485, 340] on link "Documents" at bounding box center [477, 364] width 72 height 49
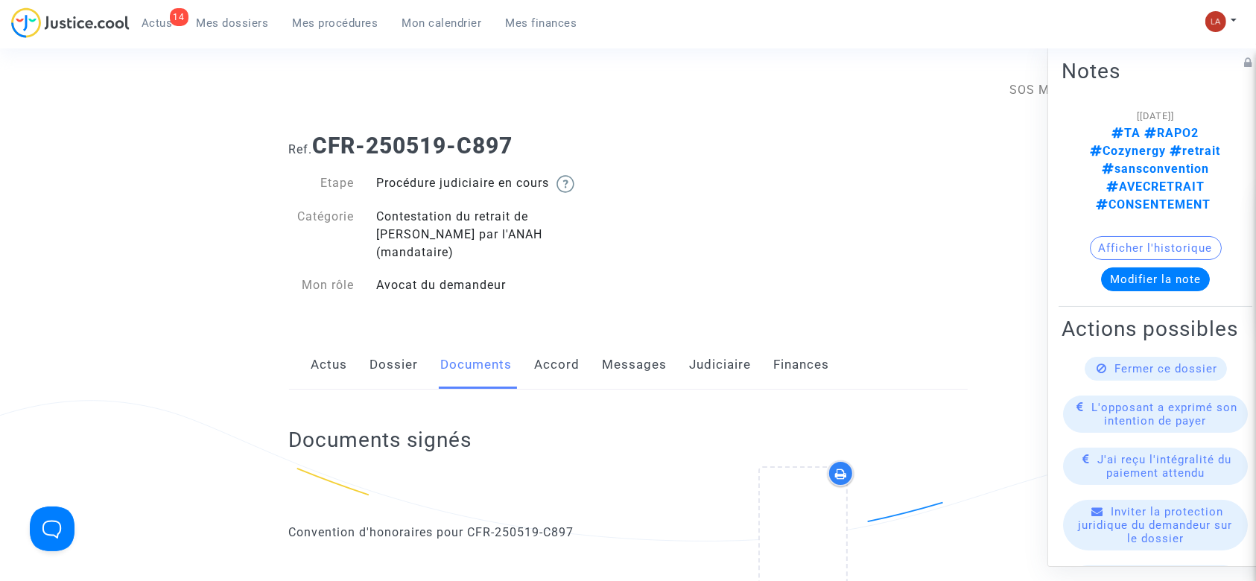
click at [1143, 571] on span "Télécharger les documents du dossier au format PDF" at bounding box center [1155, 591] width 143 height 40
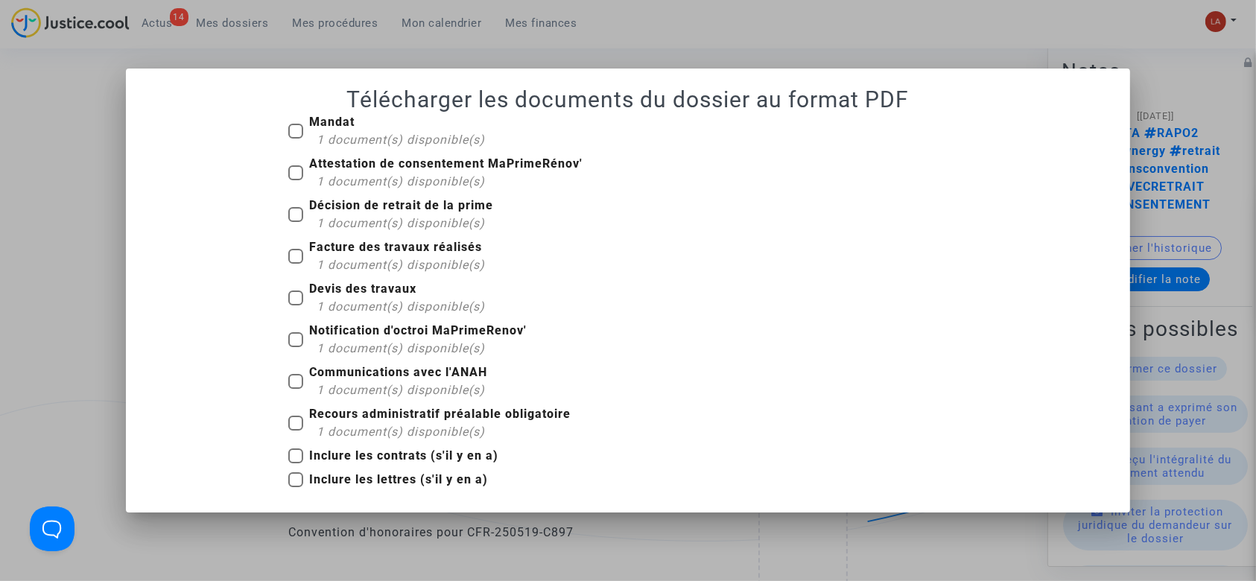
click at [350, 146] on span "1 document(s) disponible(s)" at bounding box center [401, 140] width 168 height 14
click at [296, 139] on input "Mandat 1 document(s) disponible(s)" at bounding box center [295, 139] width 1 height 1
checkbox input "true"
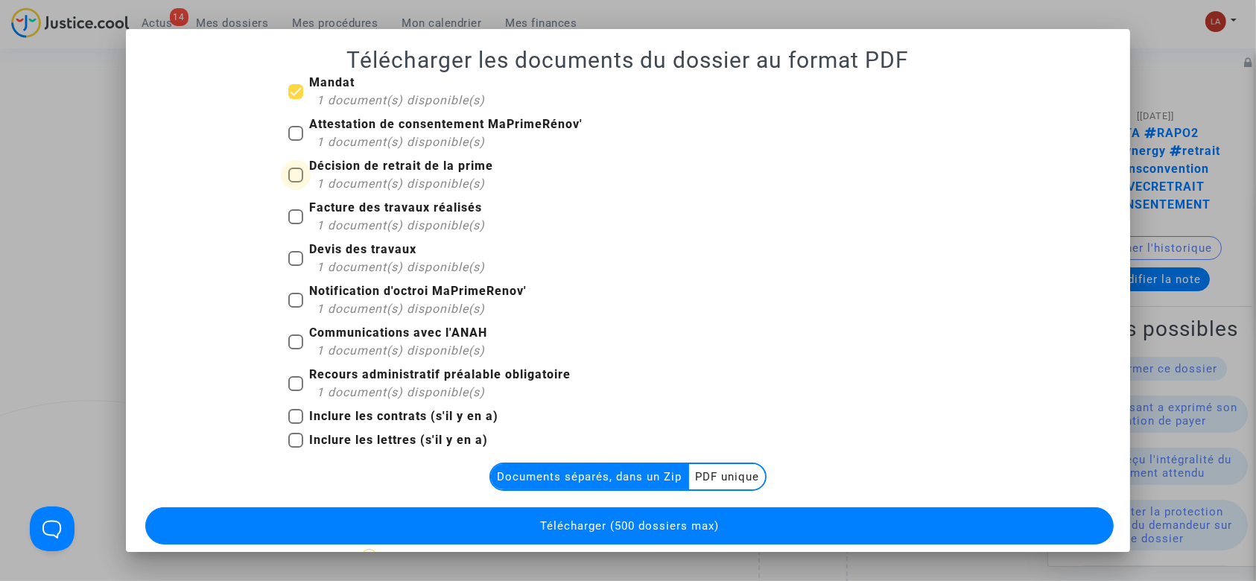
click at [350, 164] on b "Décision de retrait de la prime" at bounding box center [401, 166] width 184 height 14
click at [296, 183] on input "Décision de retrait de la prime 1 document(s) disponible(s)" at bounding box center [295, 183] width 1 height 1
checkbox input "true"
click at [349, 213] on b "Facture des travaux réalisés" at bounding box center [395, 207] width 173 height 14
click at [296, 224] on input "Facture des travaux réalisés 1 document(s) disponible(s)" at bounding box center [295, 224] width 1 height 1
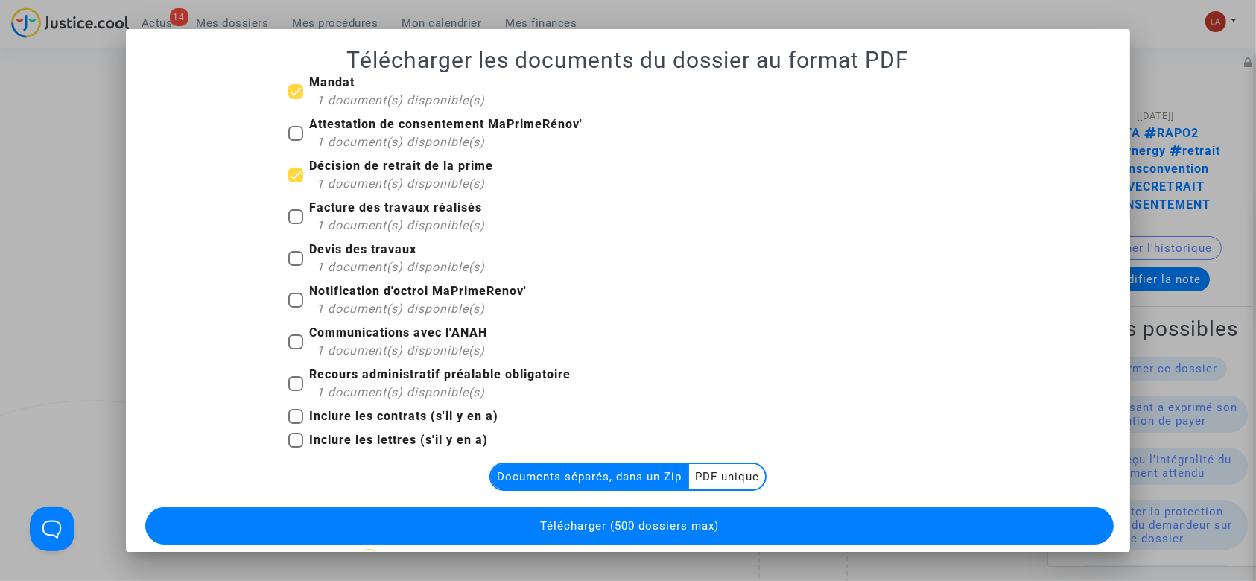
checkbox input "true"
drag, startPoint x: 346, startPoint y: 267, endPoint x: 366, endPoint y: 276, distance: 22.0
click at [345, 268] on span "1 document(s) disponible(s)" at bounding box center [401, 267] width 168 height 14
click at [296, 267] on input "Devis des travaux 1 document(s) disponible(s)" at bounding box center [295, 266] width 1 height 1
checkbox input "true"
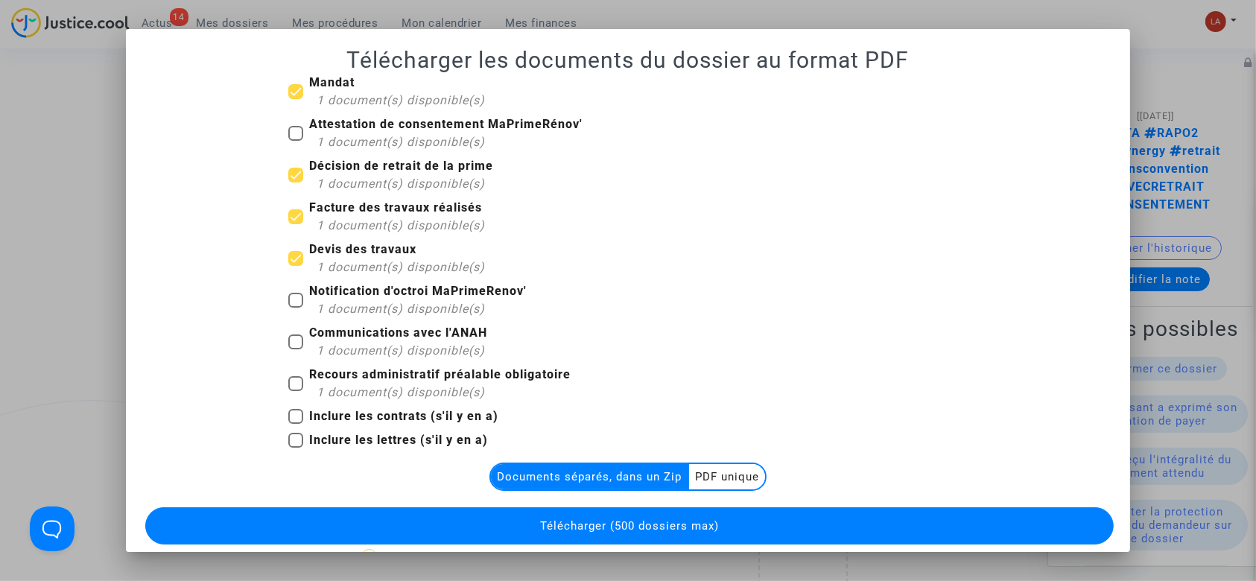
click at [392, 303] on span "1 document(s) disponible(s)" at bounding box center [401, 309] width 168 height 14
click at [296, 308] on input "Notification d'octroi MaPrimeRenov' 1 document(s) disponible(s)" at bounding box center [295, 308] width 1 height 1
checkbox input "true"
click at [381, 387] on span "1 document(s) disponible(s)" at bounding box center [401, 392] width 168 height 14
click at [296, 391] on input "Recours administratif préalable obligatoire 1 document(s) disponible(s)" at bounding box center [295, 391] width 1 height 1
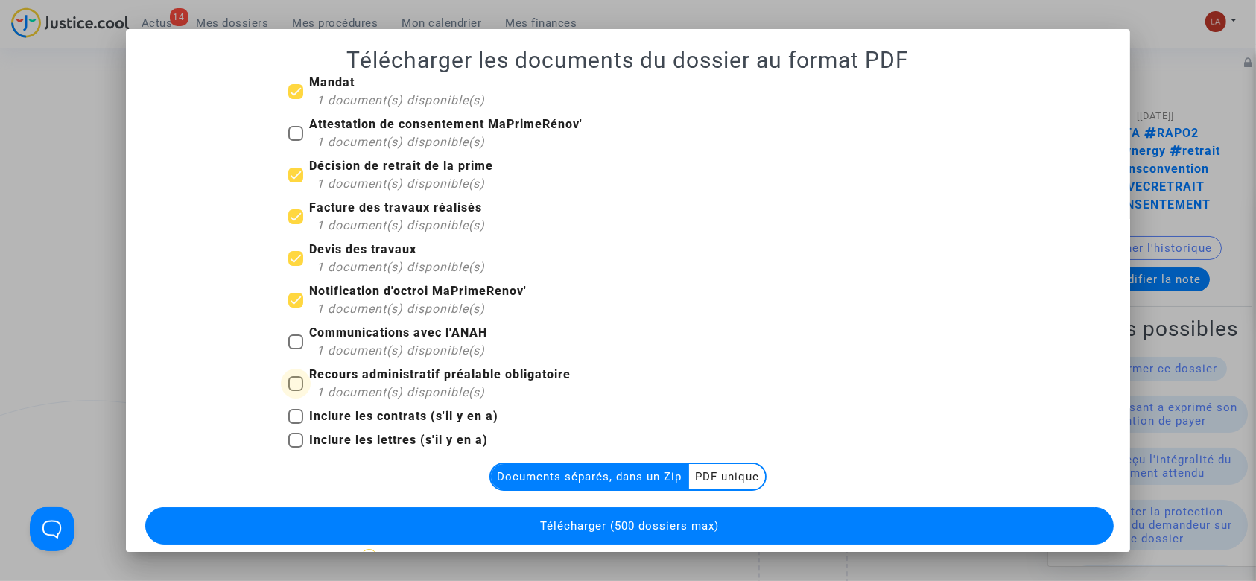
checkbox input "true"
click at [595, 536] on button "Télécharger (500 dossiers max)" at bounding box center [629, 525] width 969 height 37
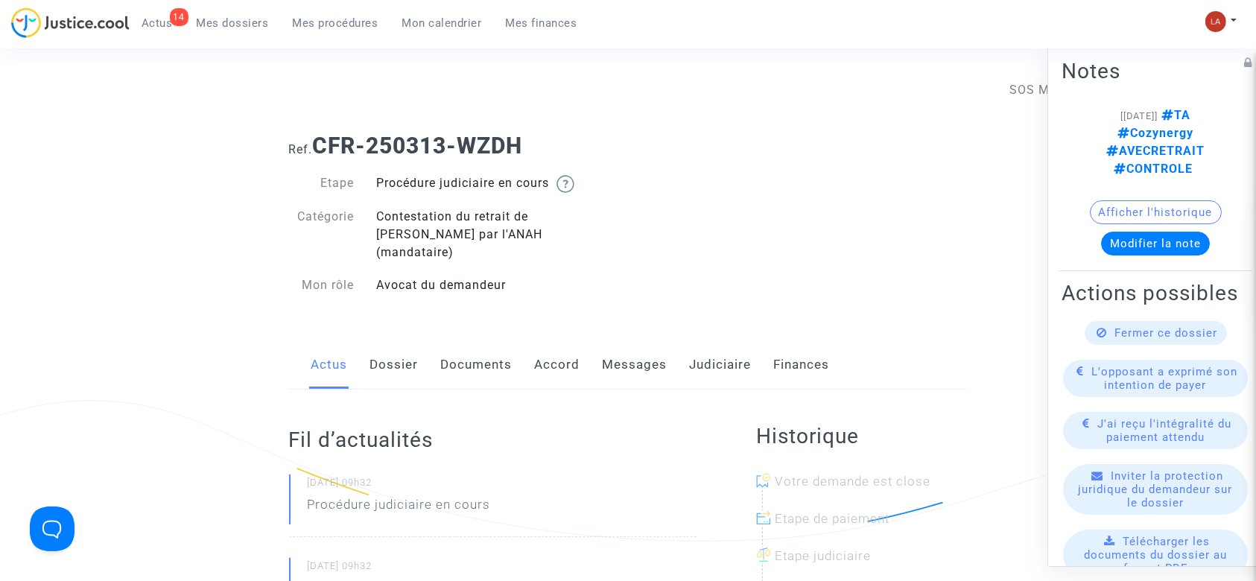
click at [1134, 545] on span "Télécharger les documents du dossier au format PDF" at bounding box center [1155, 555] width 143 height 40
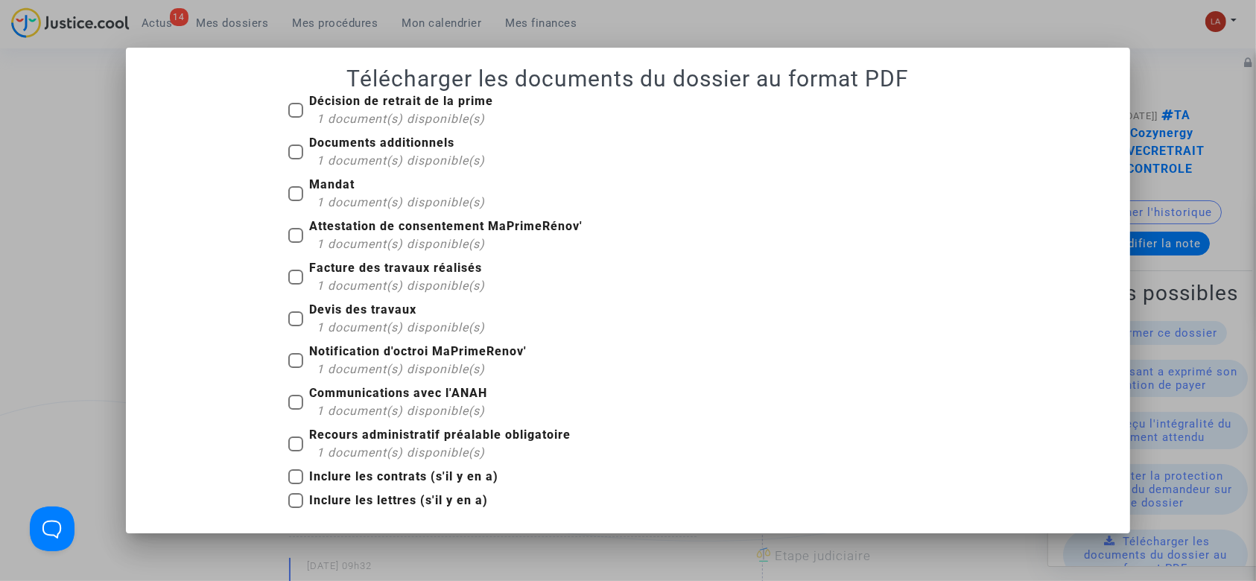
click at [362, 109] on span "Décision de retrait de la prime 1 document(s) disponible(s)" at bounding box center [401, 110] width 184 height 36
click at [296, 118] on input "Décision de retrait de la prime 1 document(s) disponible(s)" at bounding box center [295, 118] width 1 height 1
checkbox input "true"
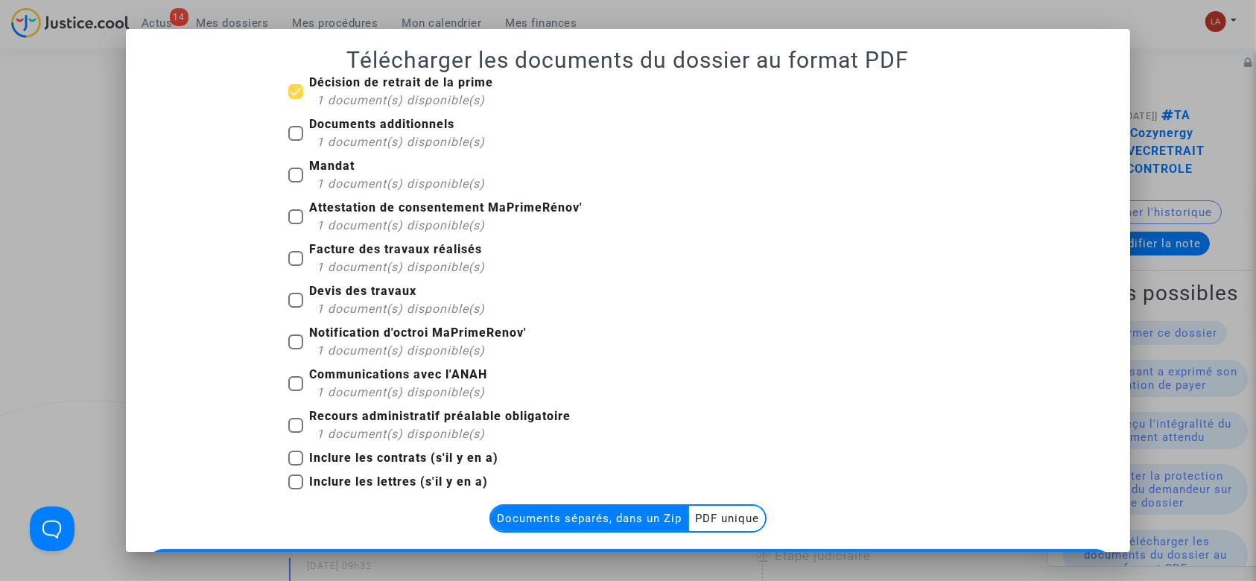
click at [349, 126] on b "Documents additionnels" at bounding box center [381, 124] width 145 height 14
click at [296, 141] on input "Documents additionnels 1 document(s) disponible(s)" at bounding box center [295, 141] width 1 height 1
checkbox input "true"
click at [332, 175] on div "1 document(s) disponible(s)" at bounding box center [401, 184] width 168 height 18
click at [296, 183] on input "Mandat 1 document(s) disponible(s)" at bounding box center [295, 183] width 1 height 1
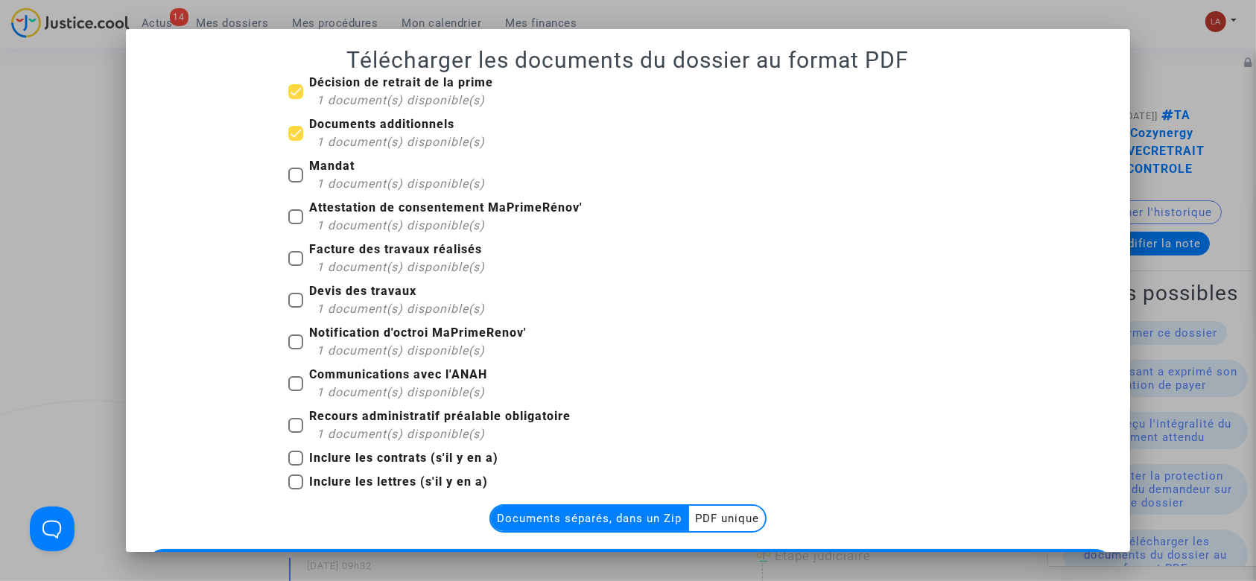
checkbox input "true"
click at [403, 280] on mat-checkbox "Facture des travaux réalisés 1 document(s) disponible(s)" at bounding box center [386, 262] width 197 height 42
click at [405, 265] on span "1 document(s) disponible(s)" at bounding box center [401, 267] width 168 height 14
click at [296, 266] on input "Facture des travaux réalisés 1 document(s) disponible(s)" at bounding box center [295, 266] width 1 height 1
checkbox input "true"
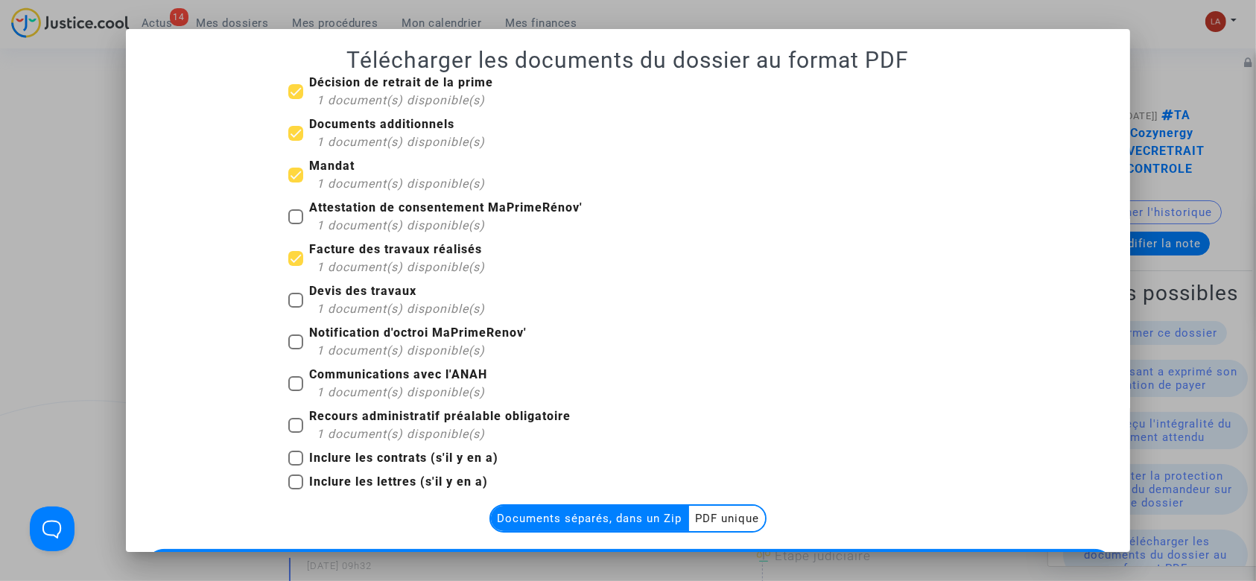
click at [346, 291] on b "Devis des travaux" at bounding box center [362, 291] width 107 height 14
click at [296, 308] on input "Devis des travaux 1 document(s) disponible(s)" at bounding box center [295, 308] width 1 height 1
checkbox input "true"
click at [382, 349] on span "1 document(s) disponible(s)" at bounding box center [401, 350] width 168 height 14
click at [296, 349] on input "Notification d'octroi MaPrimeRenov' 1 document(s) disponible(s)" at bounding box center [295, 349] width 1 height 1
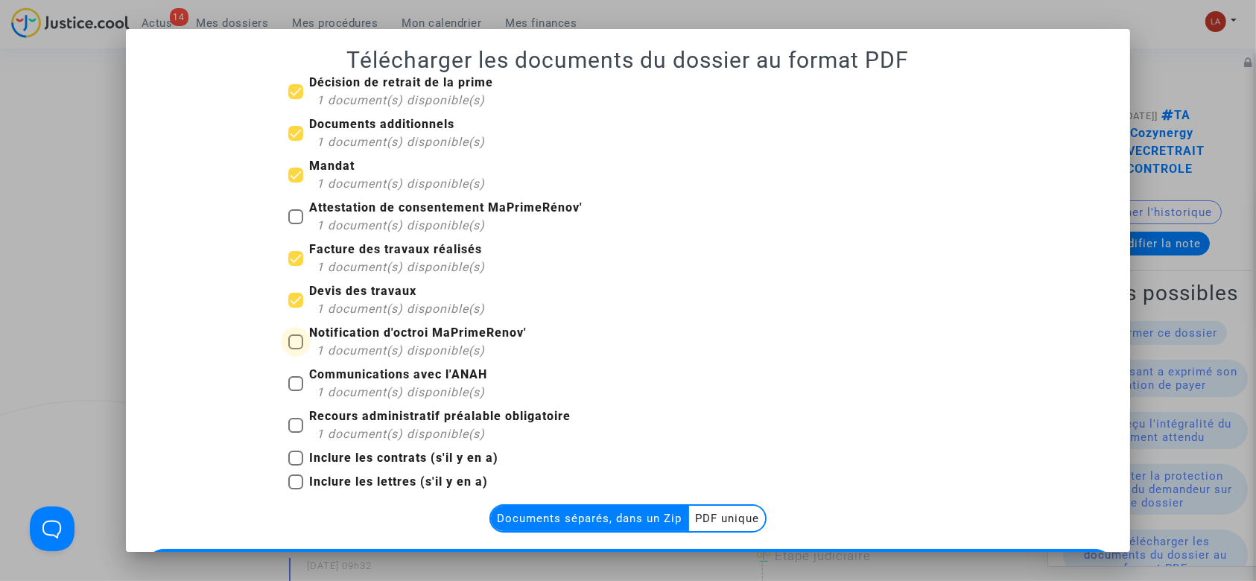
checkbox input "true"
click at [389, 419] on b "Recours administratif préalable obligatoire" at bounding box center [440, 416] width 262 height 14
click at [296, 433] on input "Recours administratif préalable obligatoire 1 document(s) disponible(s)" at bounding box center [295, 433] width 1 height 1
checkbox input "true"
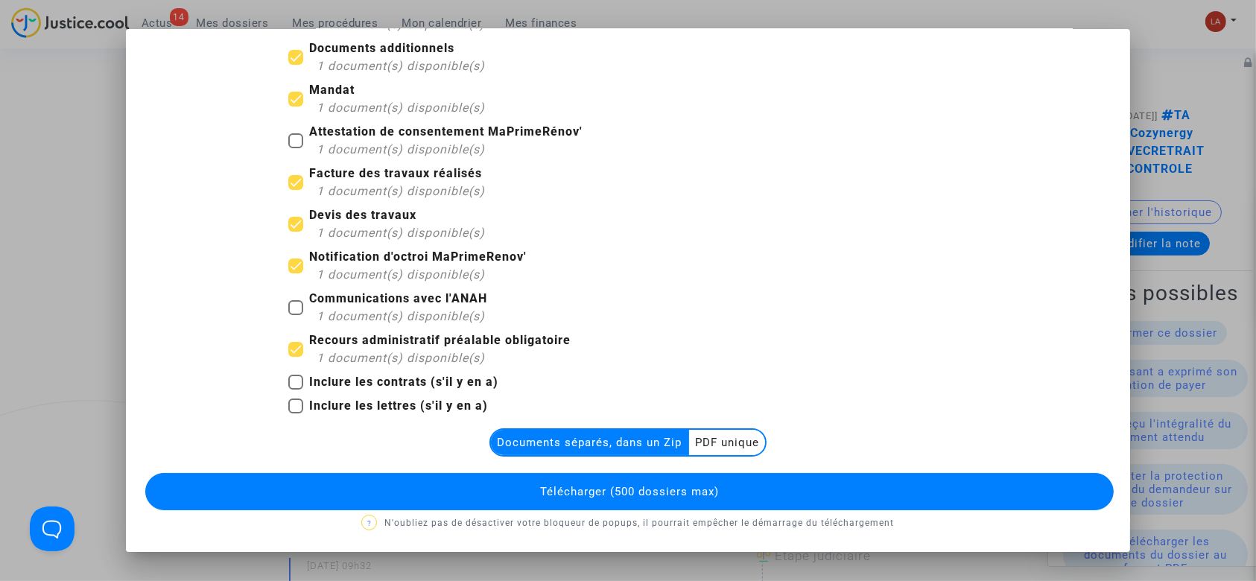
click at [466, 474] on button "Télécharger (500 dossiers max)" at bounding box center [629, 491] width 969 height 37
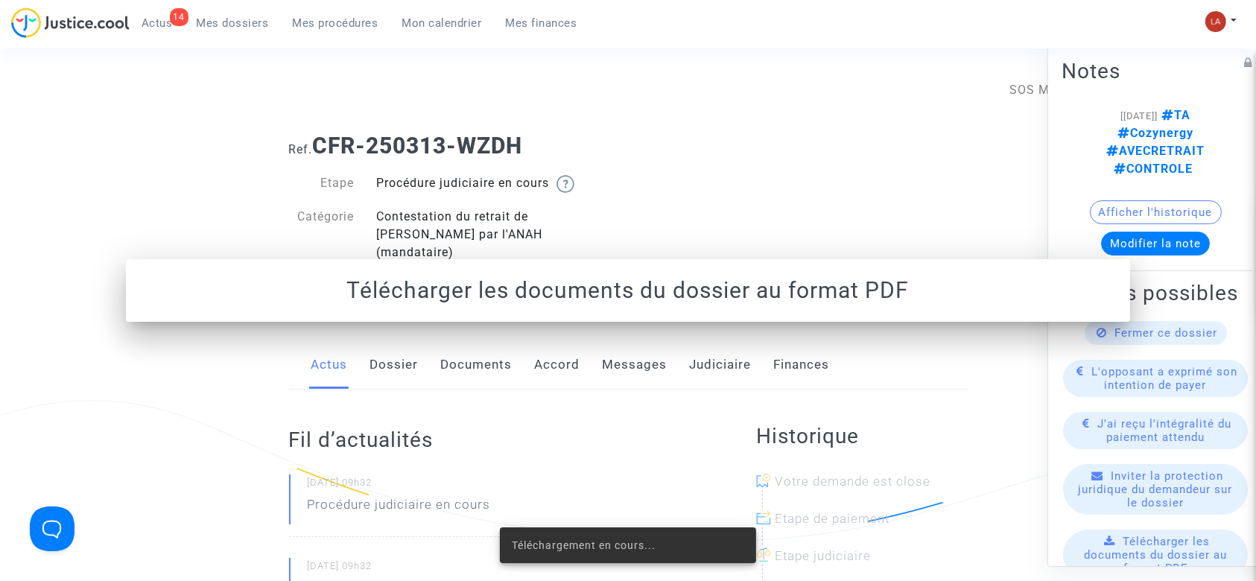
scroll to position [0, 0]
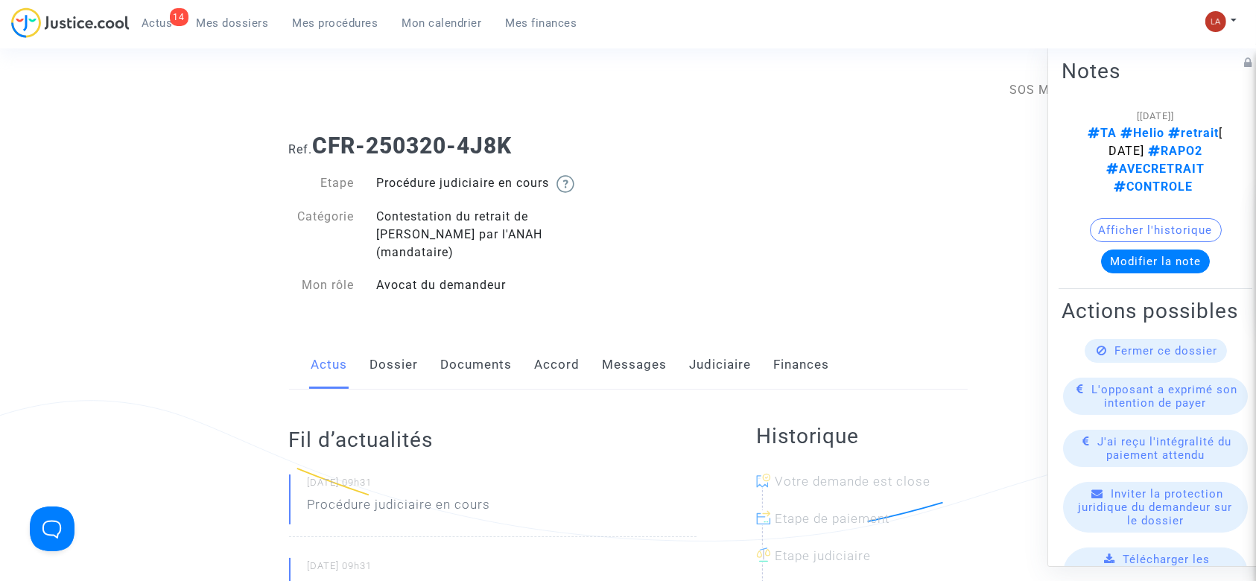
click at [467, 350] on link "Documents" at bounding box center [477, 364] width 72 height 49
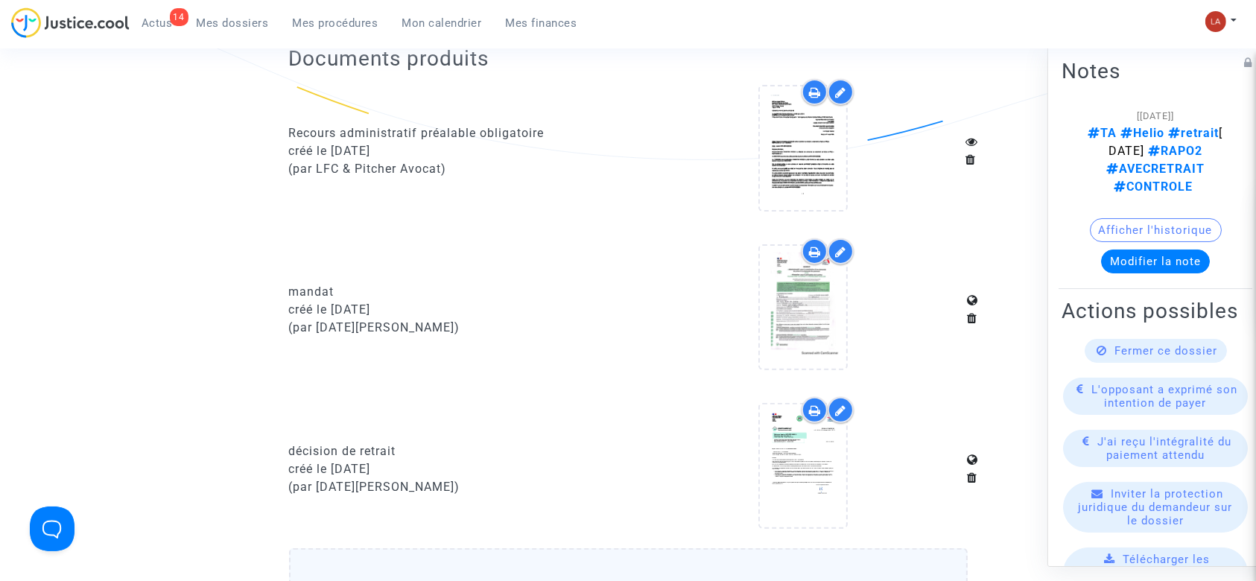
scroll to position [397, 0]
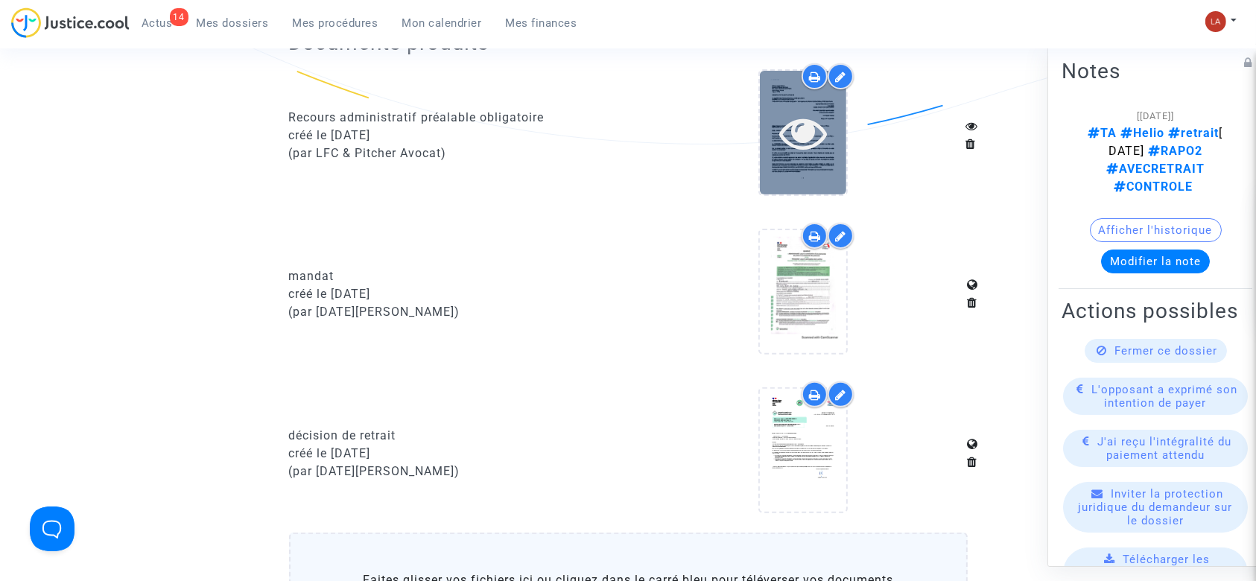
click at [802, 129] on icon at bounding box center [803, 133] width 48 height 48
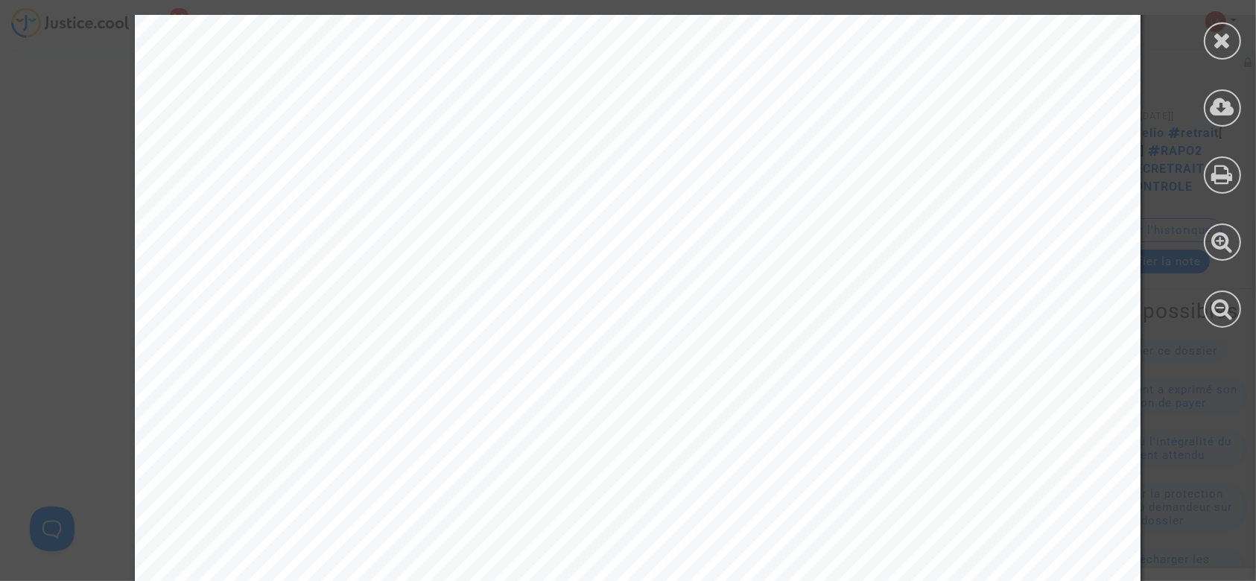
scroll to position [99, 0]
click at [1207, 45] on div at bounding box center [1222, 40] width 37 height 37
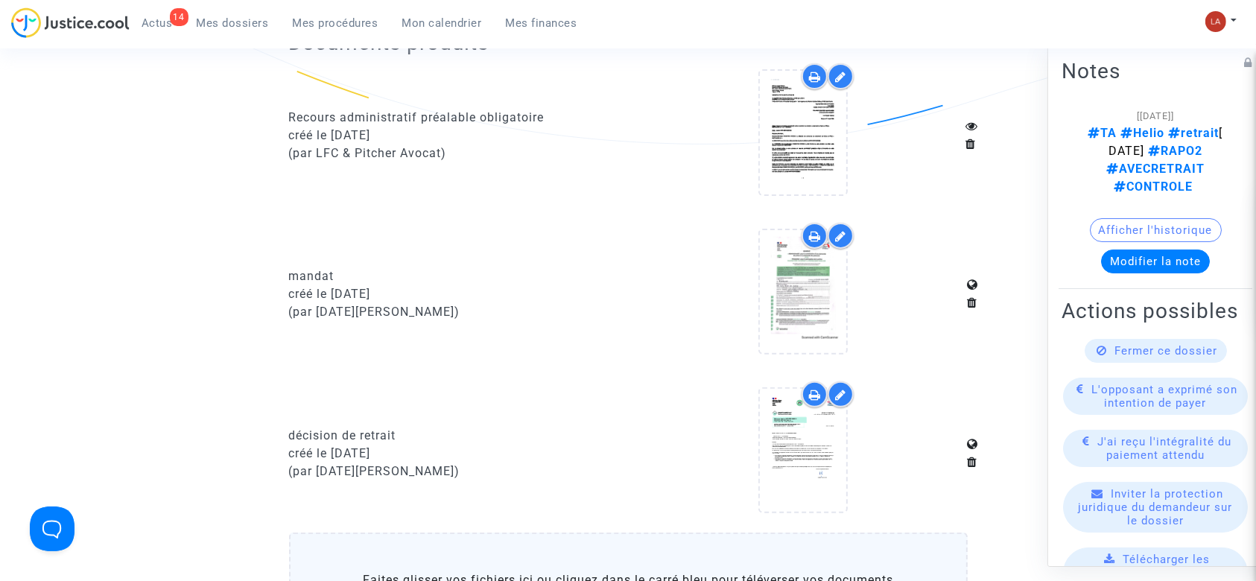
click at [837, 71] on icon at bounding box center [840, 77] width 11 height 12
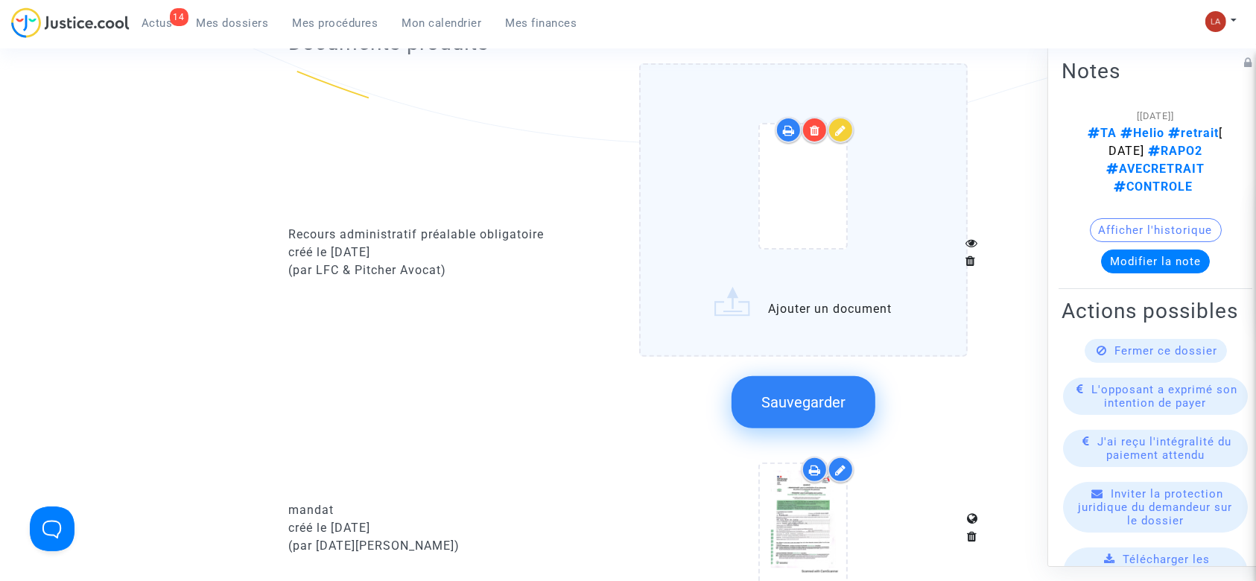
click at [913, 255] on div at bounding box center [804, 189] width 266 height 174
click at [0, 0] on input "Ajouter un document" at bounding box center [0, 0] width 0 height 0
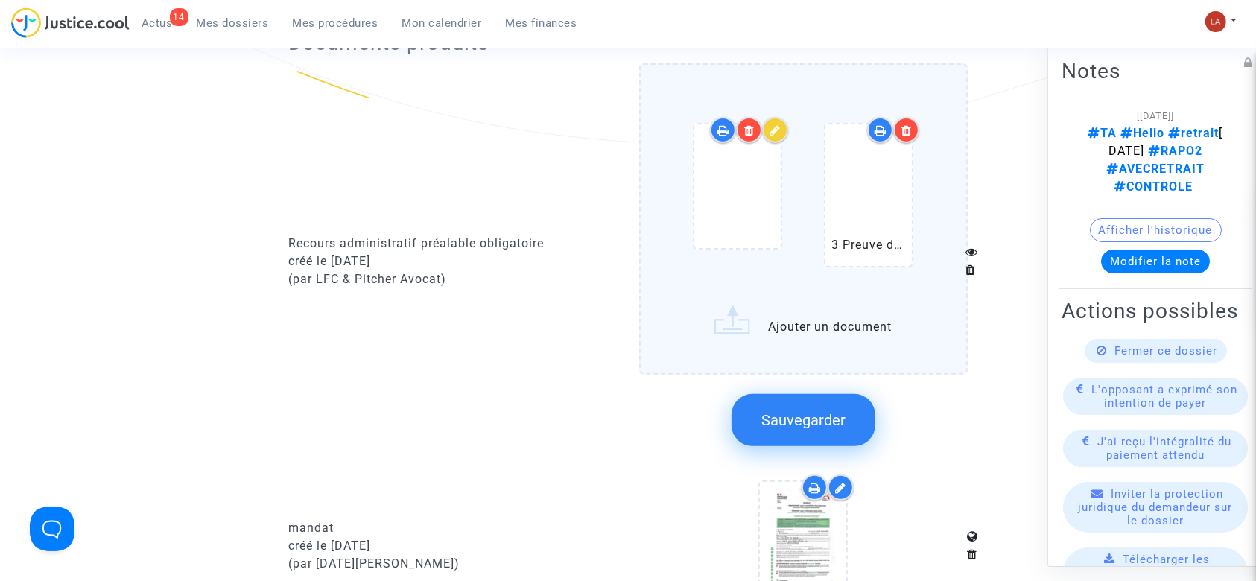
click at [832, 411] on span "Sauvegarder" at bounding box center [803, 420] width 84 height 18
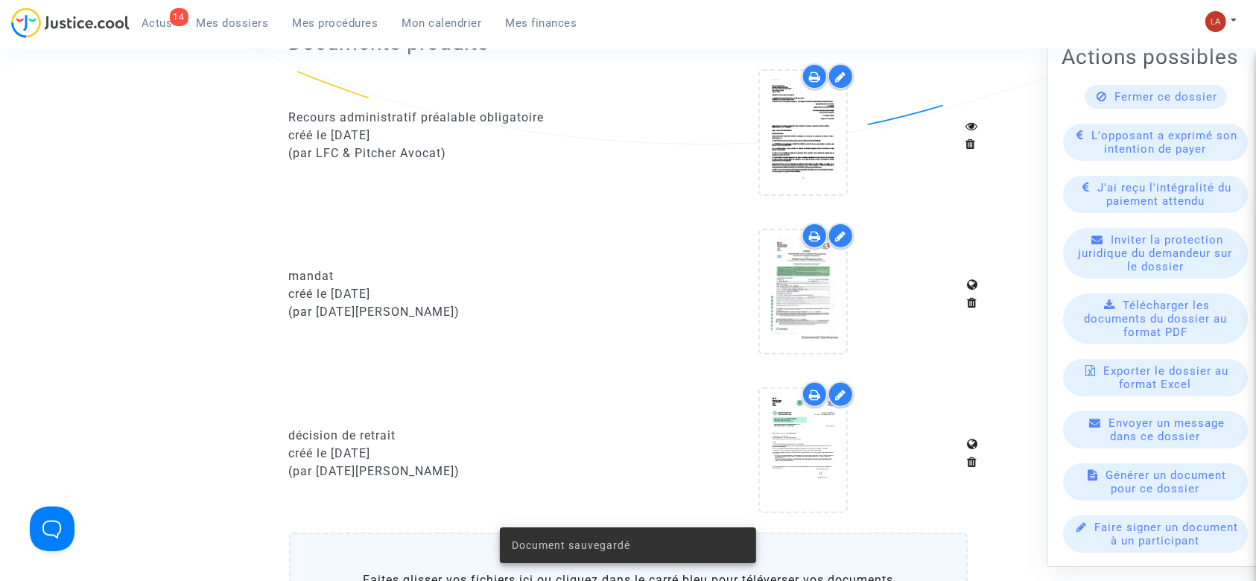
click at [1168, 307] on span "Télécharger les documents du dossier au format PDF" at bounding box center [1155, 319] width 143 height 40
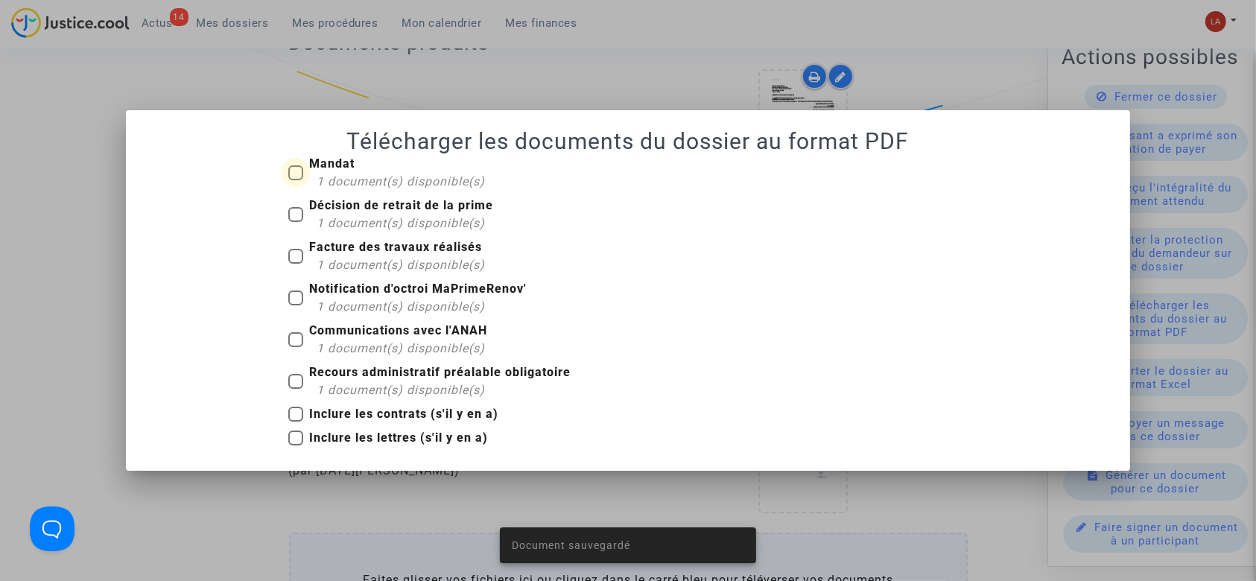
click at [352, 174] on span "1 document(s) disponible(s)" at bounding box center [401, 181] width 168 height 14
click at [296, 180] on input "Mandat 1 document(s) disponible(s)" at bounding box center [295, 180] width 1 height 1
checkbox input "true"
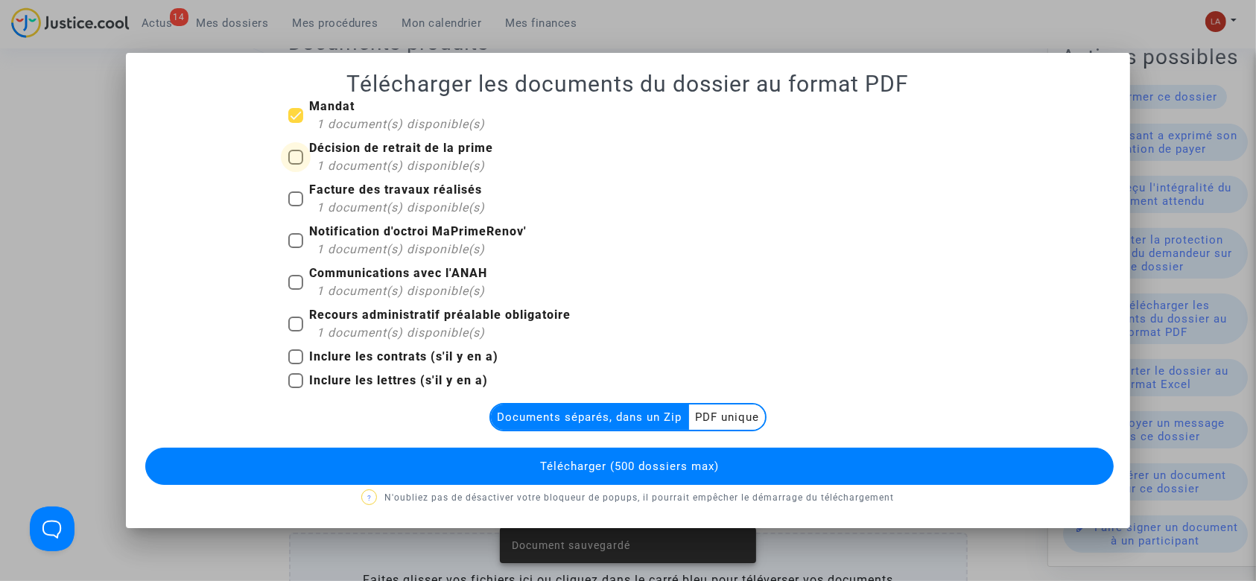
click at [349, 165] on span "1 document(s) disponible(s)" at bounding box center [401, 166] width 168 height 14
click at [296, 165] on input "Décision de retrait de la prime 1 document(s) disponible(s)" at bounding box center [295, 165] width 1 height 1
checkbox input "true"
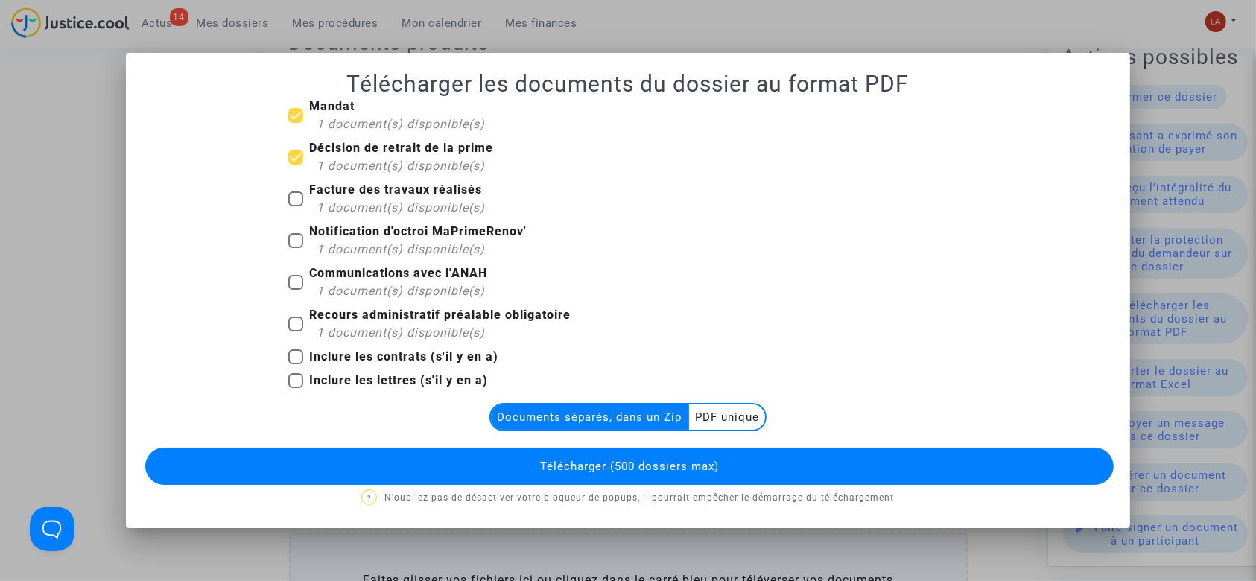
click at [346, 197] on b "Facture des travaux réalisés" at bounding box center [395, 190] width 173 height 14
click at [296, 206] on input "Facture des travaux réalisés 1 document(s) disponible(s)" at bounding box center [295, 206] width 1 height 1
checkbox input "true"
click at [374, 238] on b "Notification d'octroi MaPrimeRenov'" at bounding box center [418, 231] width 218 height 14
click at [296, 248] on input "Notification d'octroi MaPrimeRenov' 1 document(s) disponible(s)" at bounding box center [295, 248] width 1 height 1
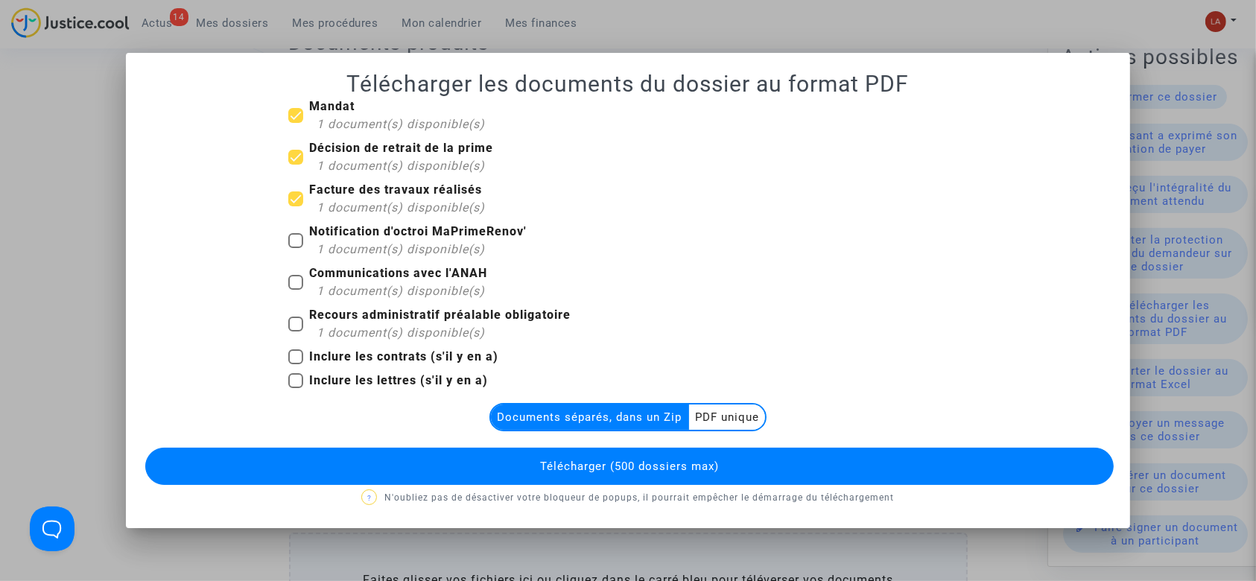
checkbox input "true"
click at [391, 319] on b "Recours administratif préalable obligatoire" at bounding box center [440, 315] width 262 height 14
click at [296, 332] on input "Recours administratif préalable obligatoire 1 document(s) disponible(s)" at bounding box center [295, 332] width 1 height 1
checkbox input "true"
click at [480, 451] on button "Télécharger (500 dossiers max)" at bounding box center [629, 466] width 969 height 37
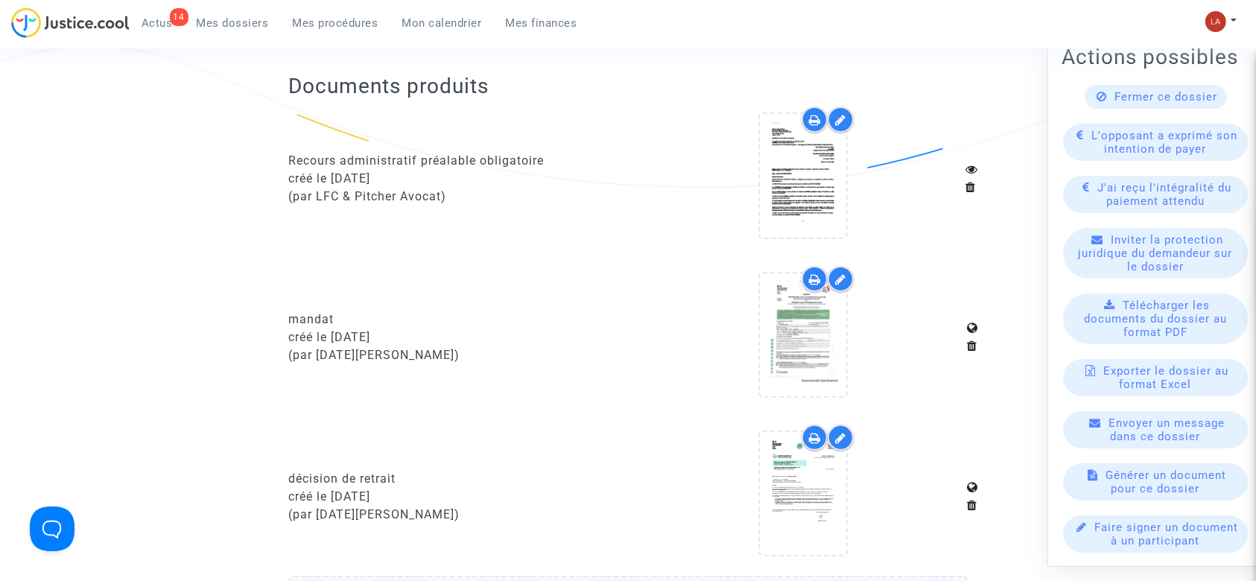
scroll to position [298, 0]
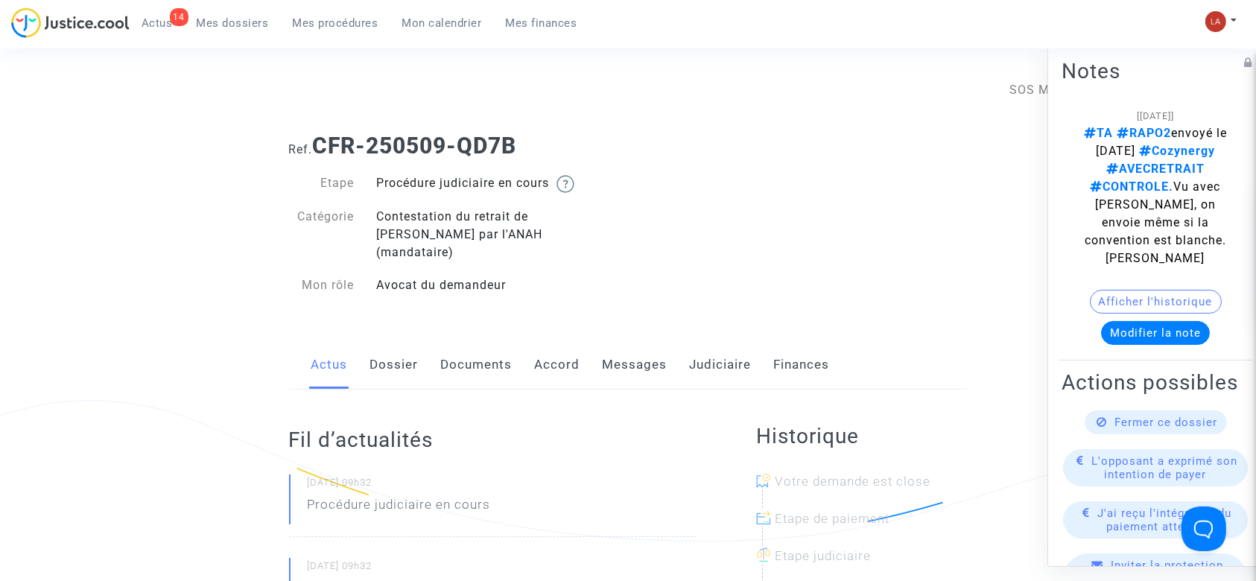
drag, startPoint x: 446, startPoint y: 338, endPoint x: 879, endPoint y: 338, distance: 432.9
click at [446, 340] on link "Documents" at bounding box center [477, 364] width 72 height 49
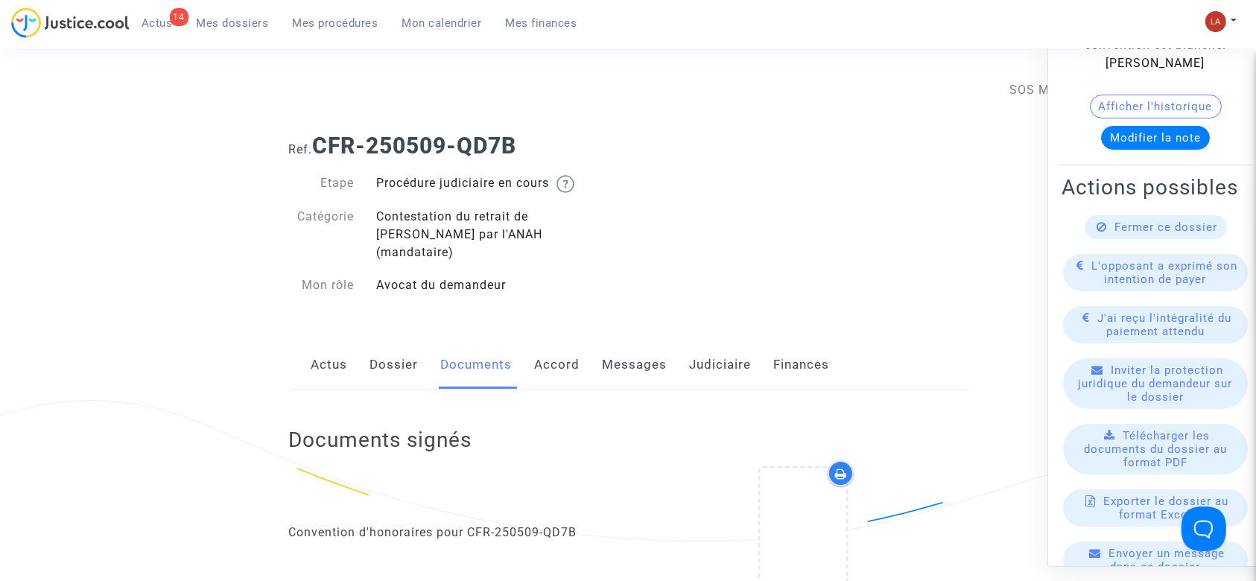
scroll to position [298, 0]
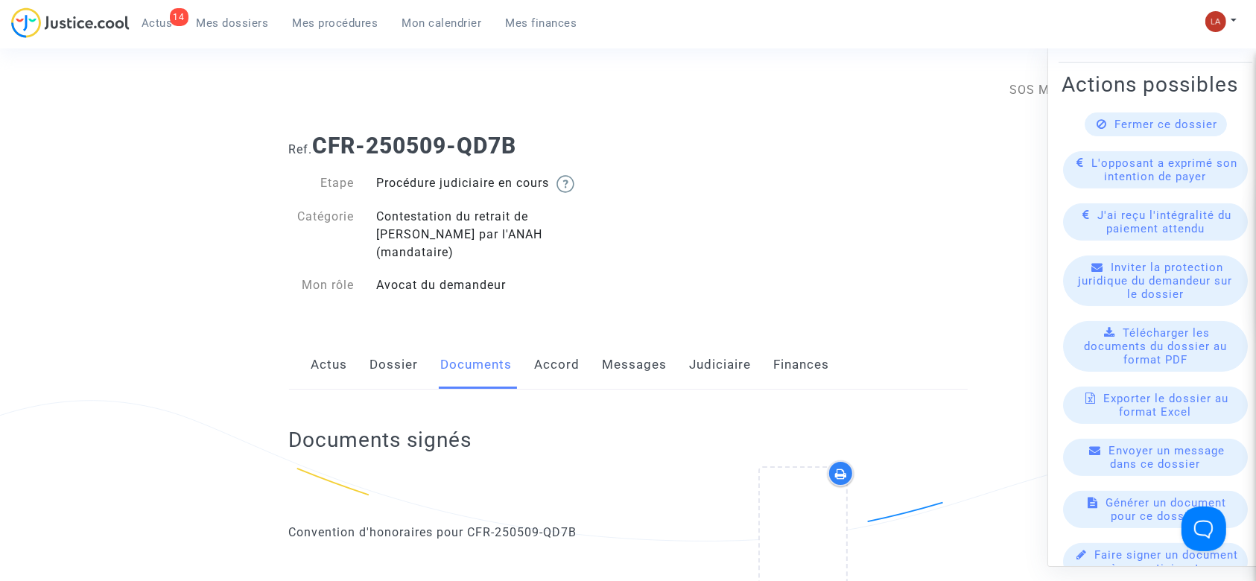
click at [1161, 367] on span "Télécharger les documents du dossier au format PDF" at bounding box center [1155, 346] width 143 height 40
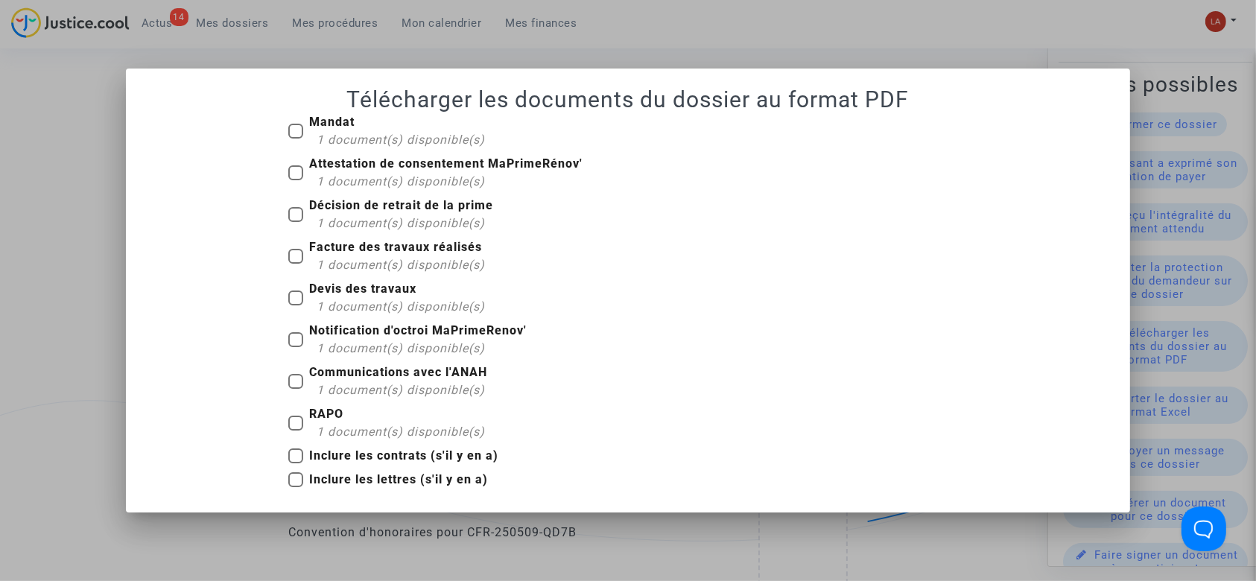
click at [373, 138] on span "1 document(s) disponible(s)" at bounding box center [401, 140] width 168 height 14
click at [296, 139] on input "Mandat 1 document(s) disponible(s)" at bounding box center [295, 139] width 1 height 1
checkbox input "true"
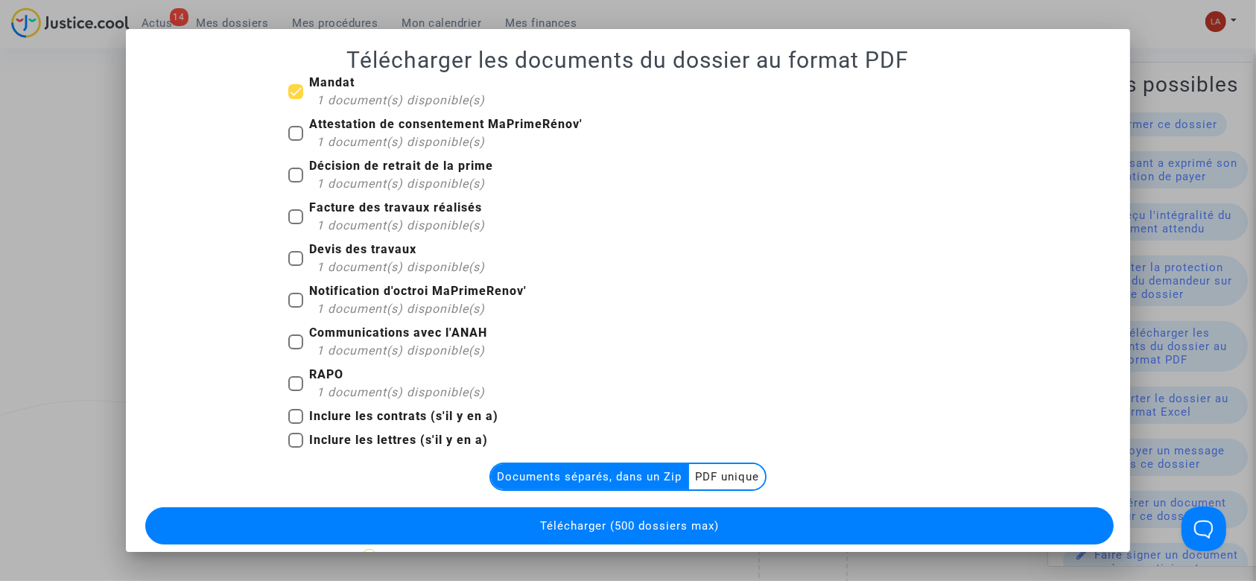
click at [356, 165] on b "Décision de retrait de la prime" at bounding box center [401, 166] width 184 height 14
click at [296, 183] on input "Décision de retrait de la prime 1 document(s) disponible(s)" at bounding box center [295, 183] width 1 height 1
checkbox input "true"
click at [358, 219] on span "1 document(s) disponible(s)" at bounding box center [401, 225] width 168 height 14
click at [296, 224] on input "Facture des travaux réalisés 1 document(s) disponible(s)" at bounding box center [295, 224] width 1 height 1
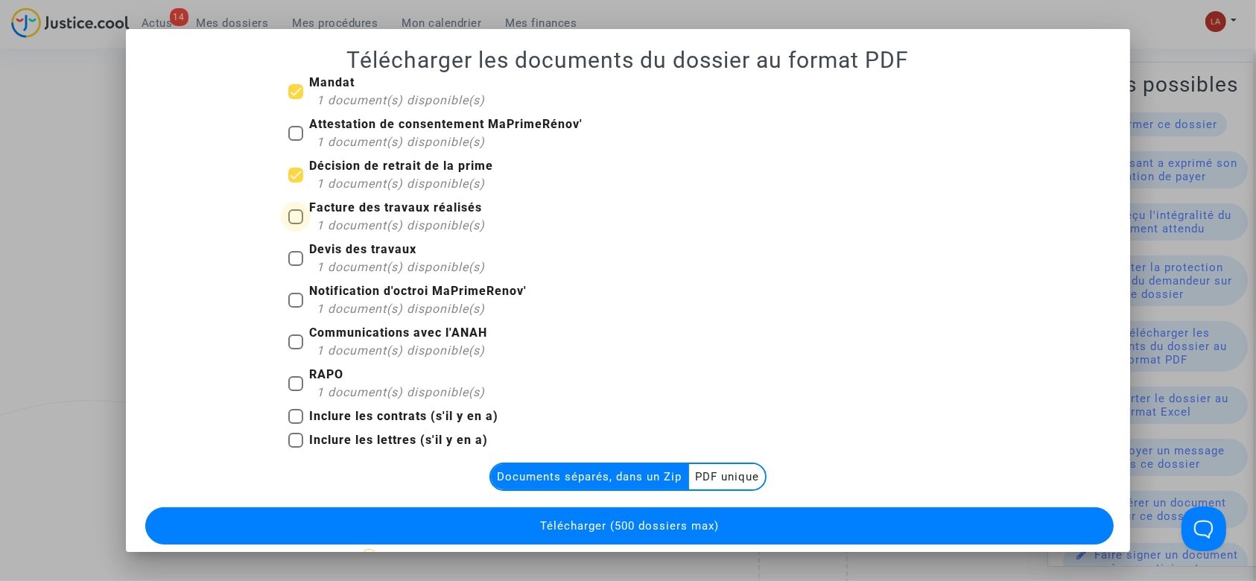
checkbox input "true"
drag, startPoint x: 334, startPoint y: 260, endPoint x: 340, endPoint y: 295, distance: 35.5
click at [334, 261] on span "1 document(s) disponible(s)" at bounding box center [401, 267] width 168 height 14
click at [296, 266] on input "Devis des travaux 1 document(s) disponible(s)" at bounding box center [295, 266] width 1 height 1
checkbox input "true"
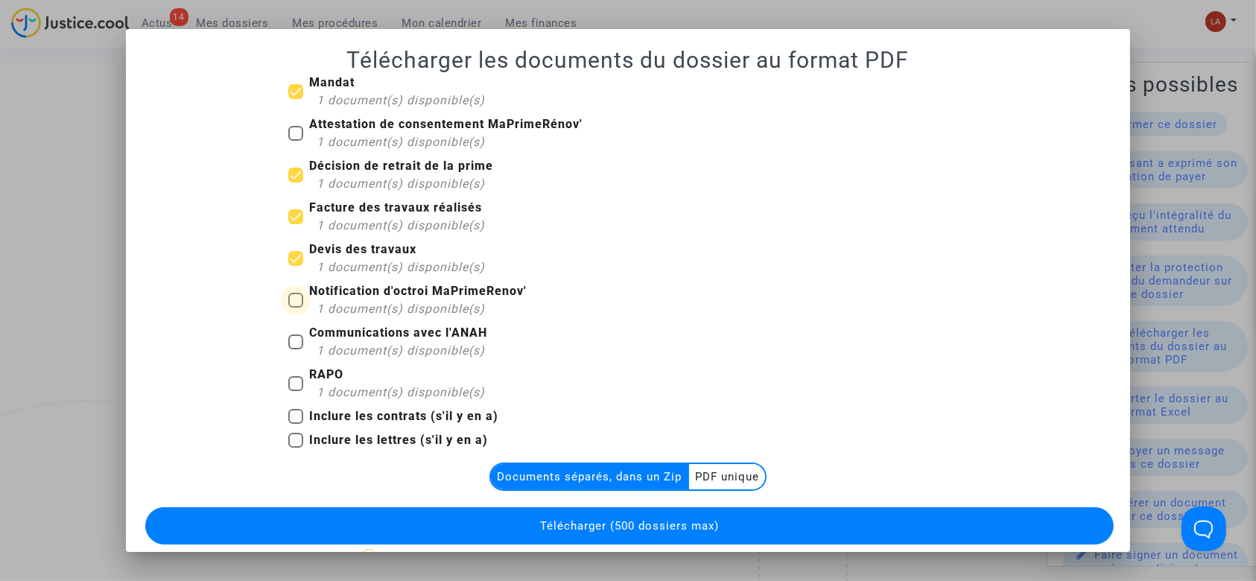
click at [344, 310] on span "1 document(s) disponible(s)" at bounding box center [401, 309] width 168 height 14
click at [296, 308] on input "Notification d'octroi MaPrimeRenov' 1 document(s) disponible(s)" at bounding box center [295, 308] width 1 height 1
checkbox input "true"
click at [309, 381] on b "RAPO" at bounding box center [326, 374] width 34 height 14
click at [296, 391] on input "RAPO 1 document(s) disponible(s)" at bounding box center [295, 391] width 1 height 1
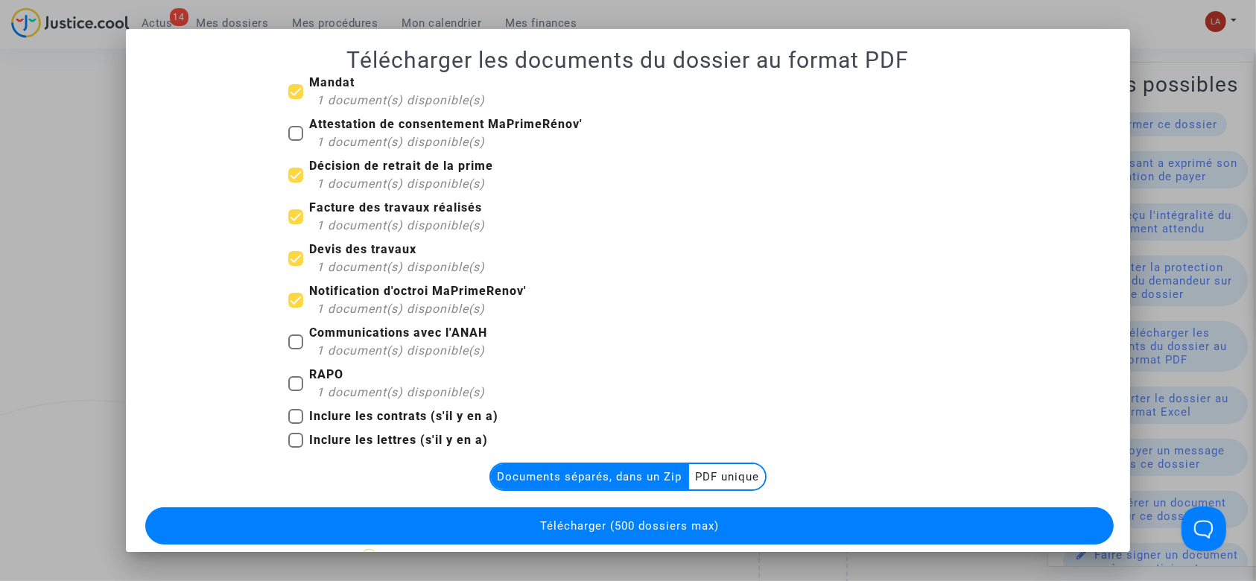
checkbox input "true"
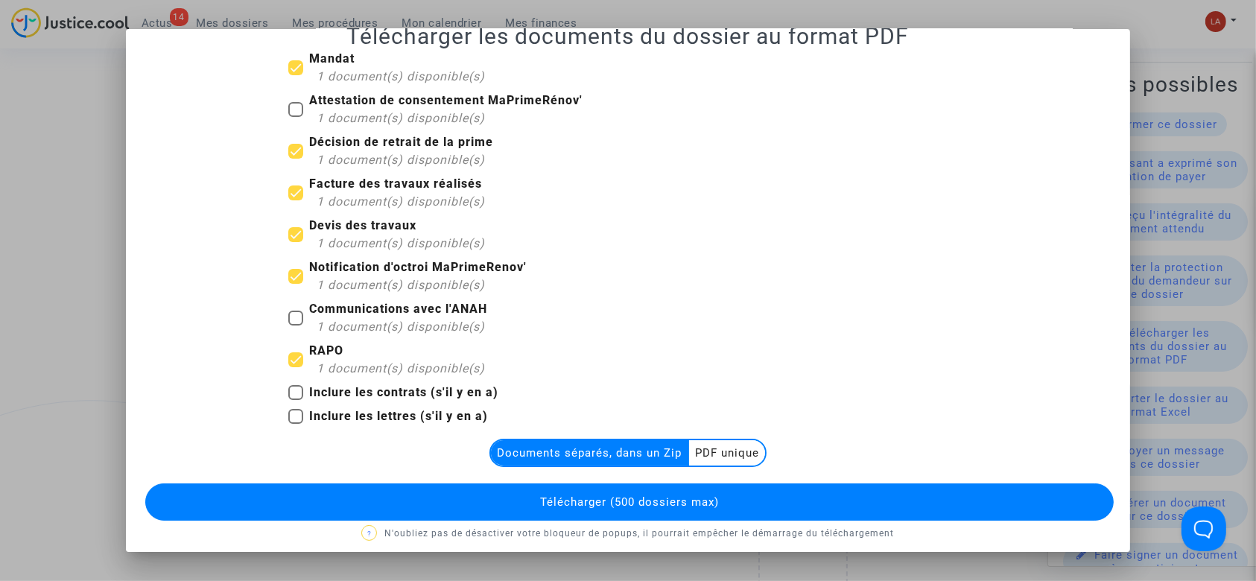
scroll to position [34, 0]
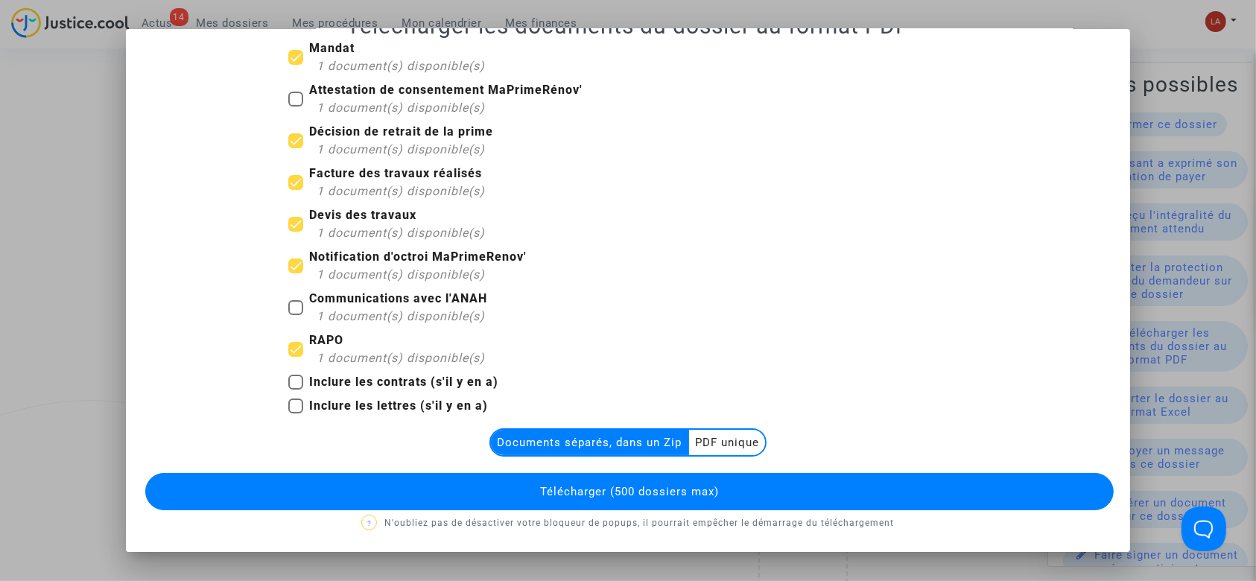
click at [588, 486] on span "Télécharger (500 dossiers max)" at bounding box center [629, 491] width 179 height 13
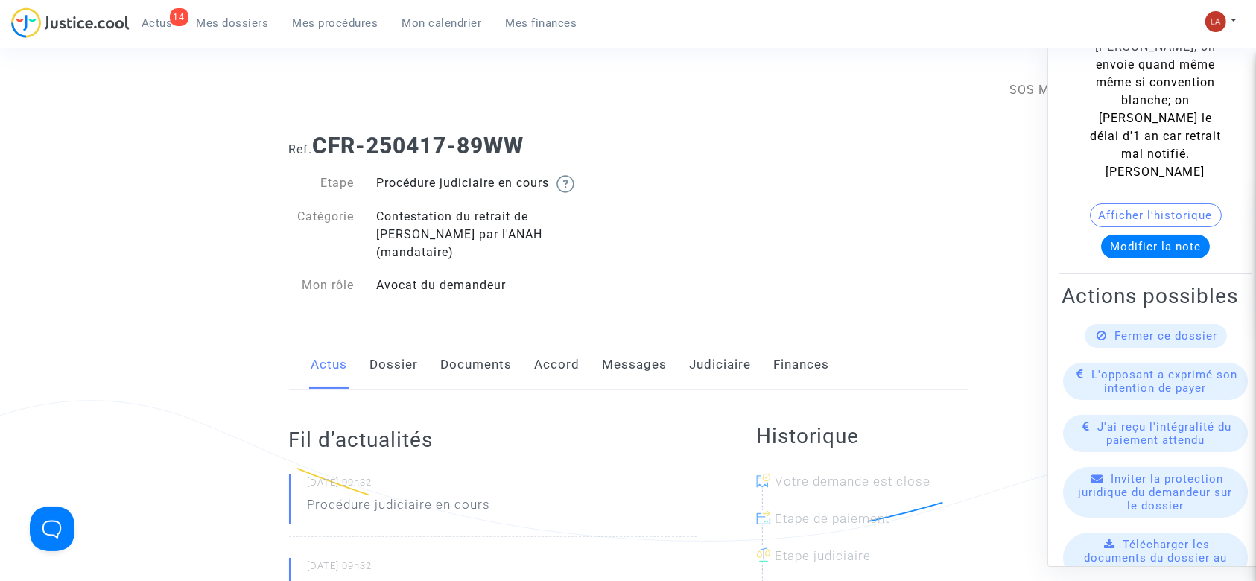
scroll to position [198, 0]
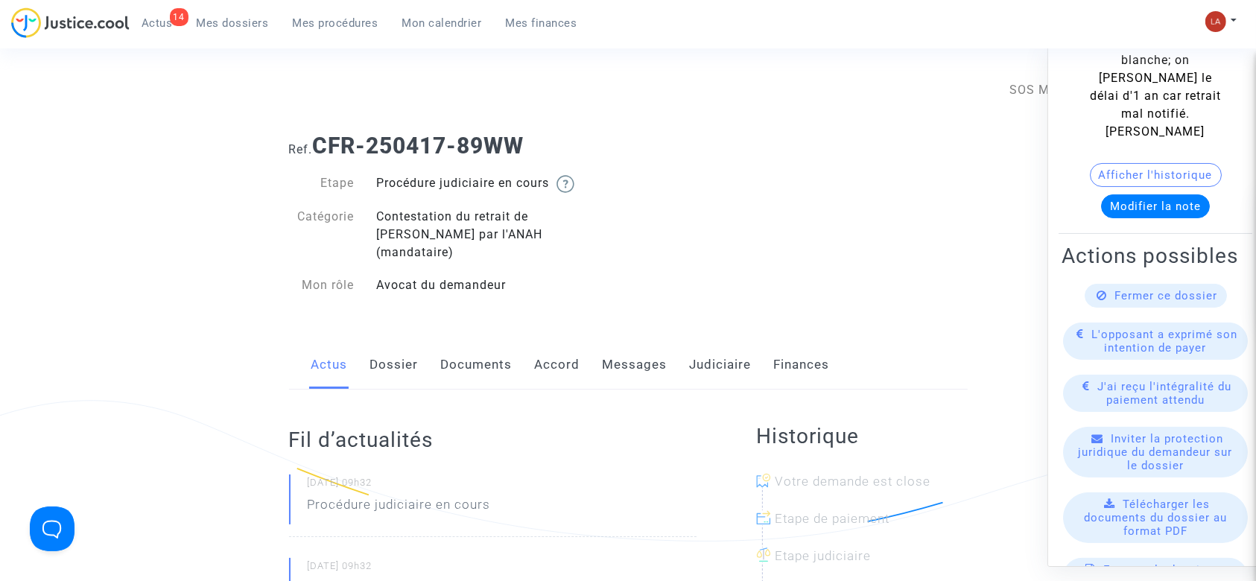
click at [1132, 498] on span "Télécharger les documents du dossier au format PDF" at bounding box center [1155, 518] width 143 height 40
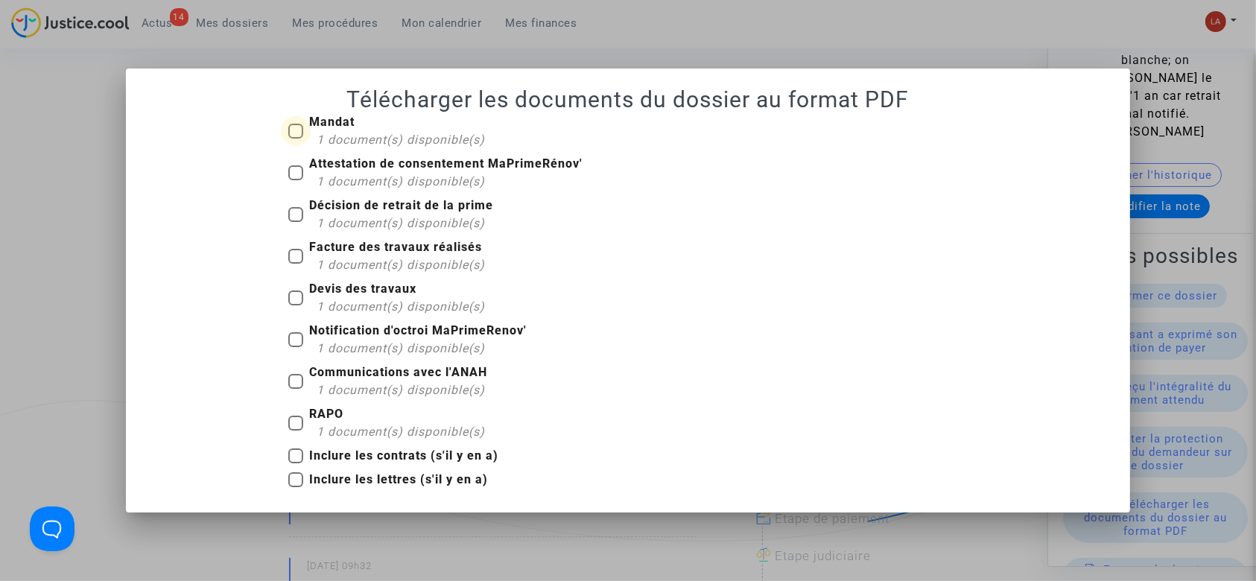
click at [321, 139] on span "1 document(s) disponible(s)" at bounding box center [401, 140] width 168 height 14
click at [296, 139] on input "Mandat 1 document(s) disponible(s)" at bounding box center [295, 139] width 1 height 1
checkbox input "true"
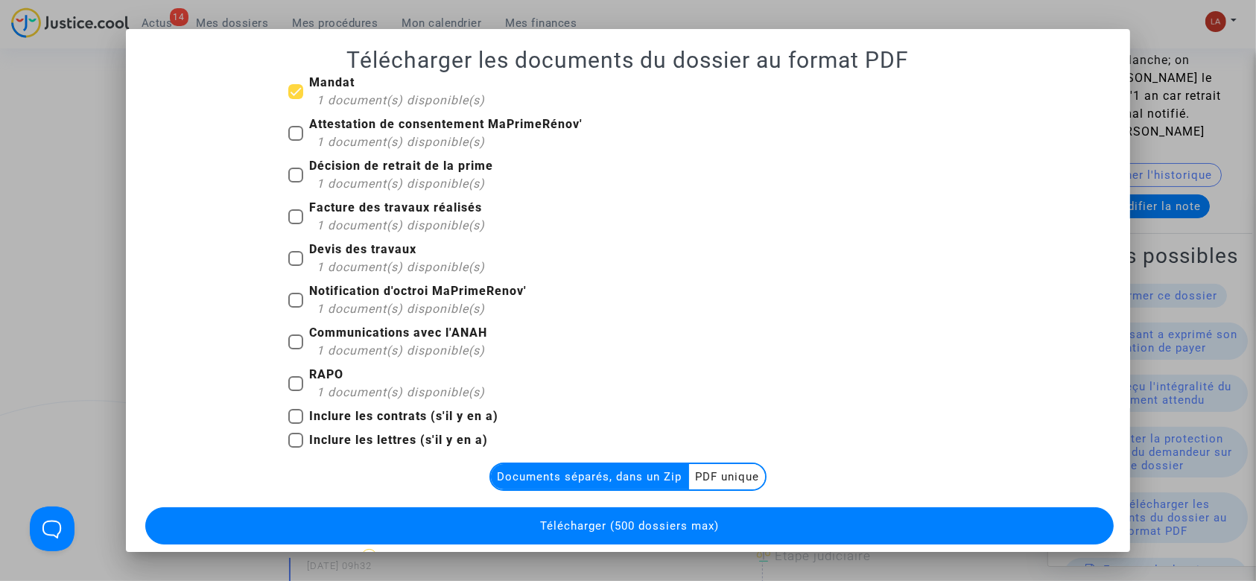
click at [373, 175] on span "Décision de retrait de la prime 1 document(s) disponible(s)" at bounding box center [401, 176] width 184 height 34
click at [296, 183] on input "Décision de retrait de la prime 1 document(s) disponible(s)" at bounding box center [295, 183] width 1 height 1
checkbox input "true"
drag, startPoint x: 371, startPoint y: 211, endPoint x: 355, endPoint y: 244, distance: 36.3
click at [371, 212] on b "Facture des travaux réalisés" at bounding box center [395, 207] width 173 height 14
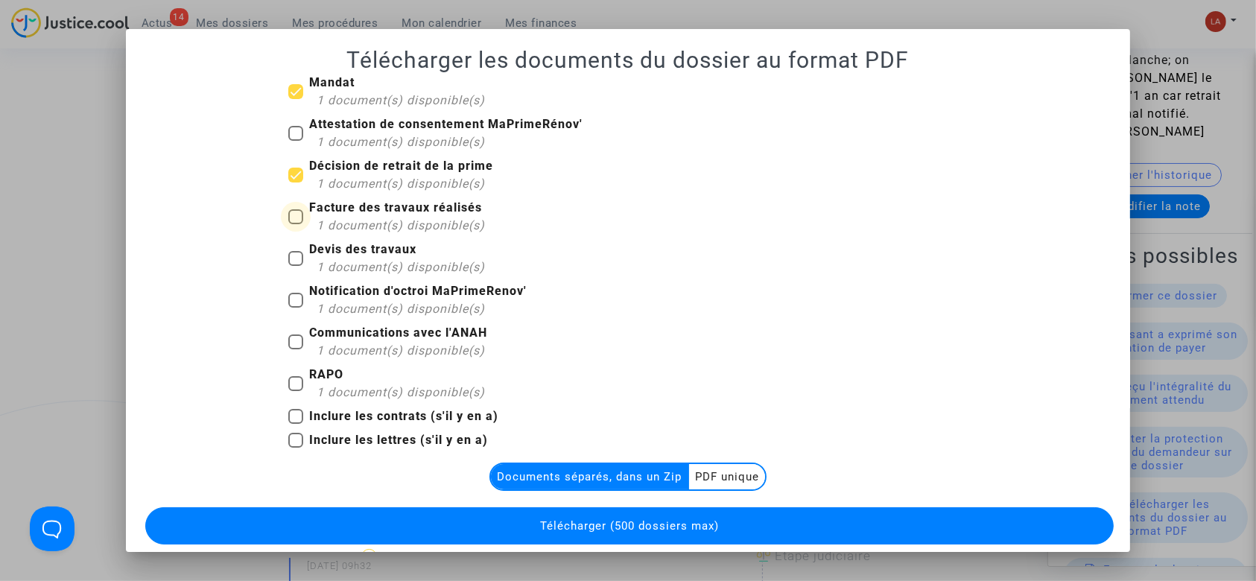
click at [296, 224] on input "Facture des travaux réalisés 1 document(s) disponible(s)" at bounding box center [295, 224] width 1 height 1
checkbox input "true"
drag, startPoint x: 349, startPoint y: 256, endPoint x: 352, endPoint y: 288, distance: 32.3
click at [349, 262] on span "Devis des travaux 1 document(s) disponible(s)" at bounding box center [397, 259] width 176 height 36
click at [296, 266] on input "Devis des travaux 1 document(s) disponible(s)" at bounding box center [295, 266] width 1 height 1
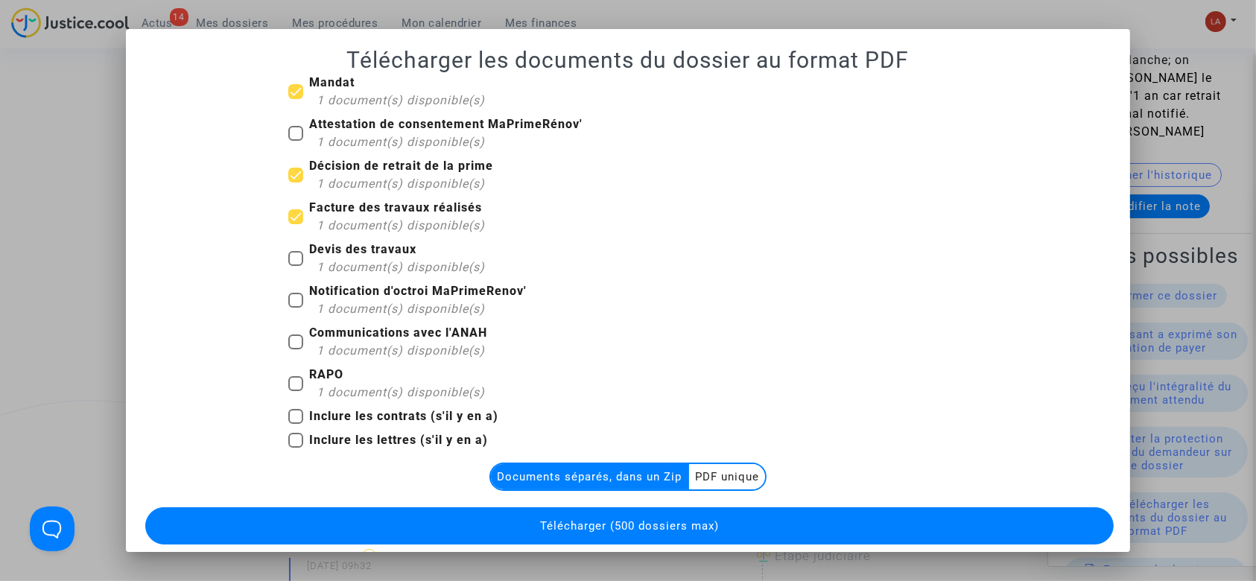
checkbox input "true"
drag, startPoint x: 353, startPoint y: 304, endPoint x: 352, endPoint y: 317, distance: 13.5
click at [352, 311] on span "1 document(s) disponible(s)" at bounding box center [401, 309] width 168 height 14
click at [296, 308] on input "Notification d'octroi MaPrimeRenov' 1 document(s) disponible(s)" at bounding box center [295, 308] width 1 height 1
checkbox input "true"
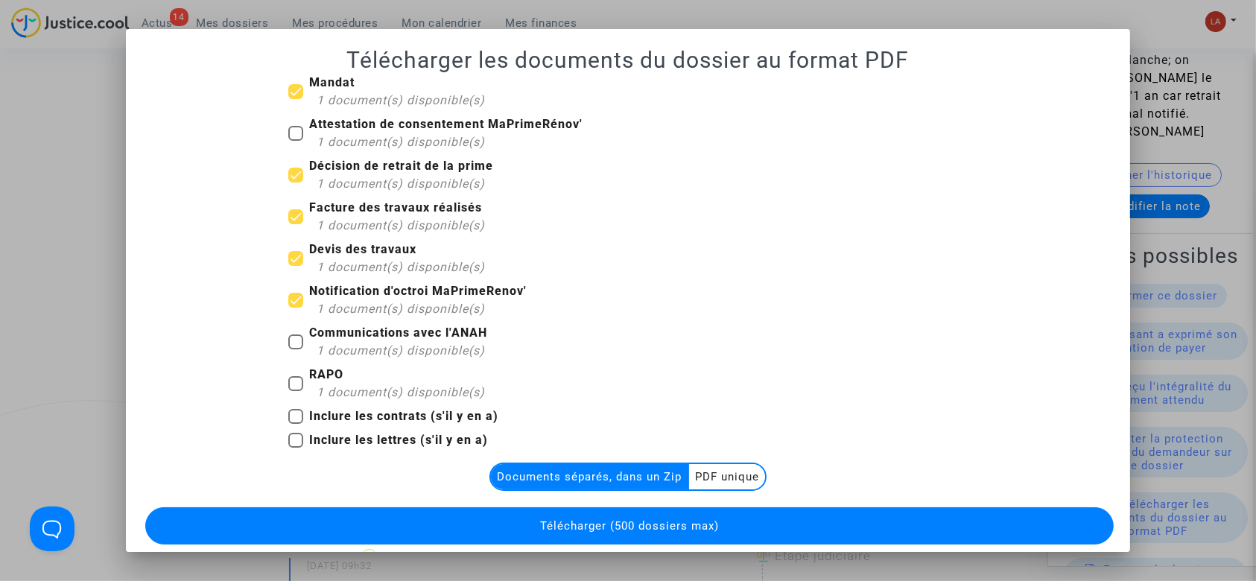
click at [321, 384] on div "1 document(s) disponible(s)" at bounding box center [401, 393] width 168 height 18
click at [296, 391] on input "RAPO 1 document(s) disponible(s)" at bounding box center [295, 391] width 1 height 1
checkbox input "true"
click at [688, 517] on button "Télécharger (500 dossiers max)" at bounding box center [629, 525] width 969 height 37
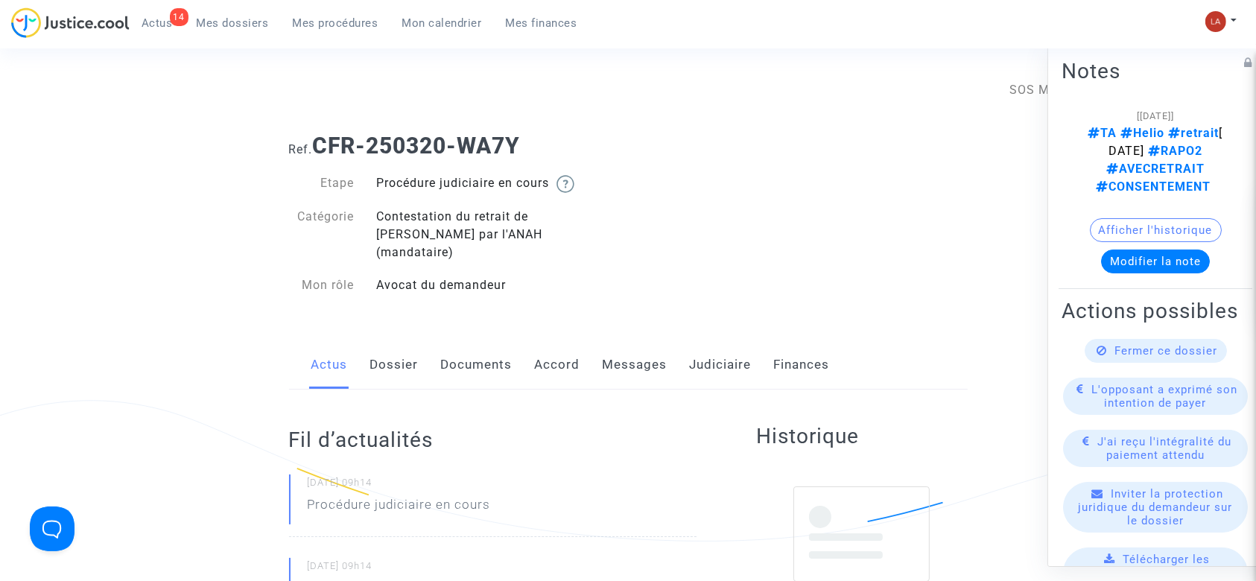
click at [481, 340] on link "Documents" at bounding box center [477, 364] width 72 height 49
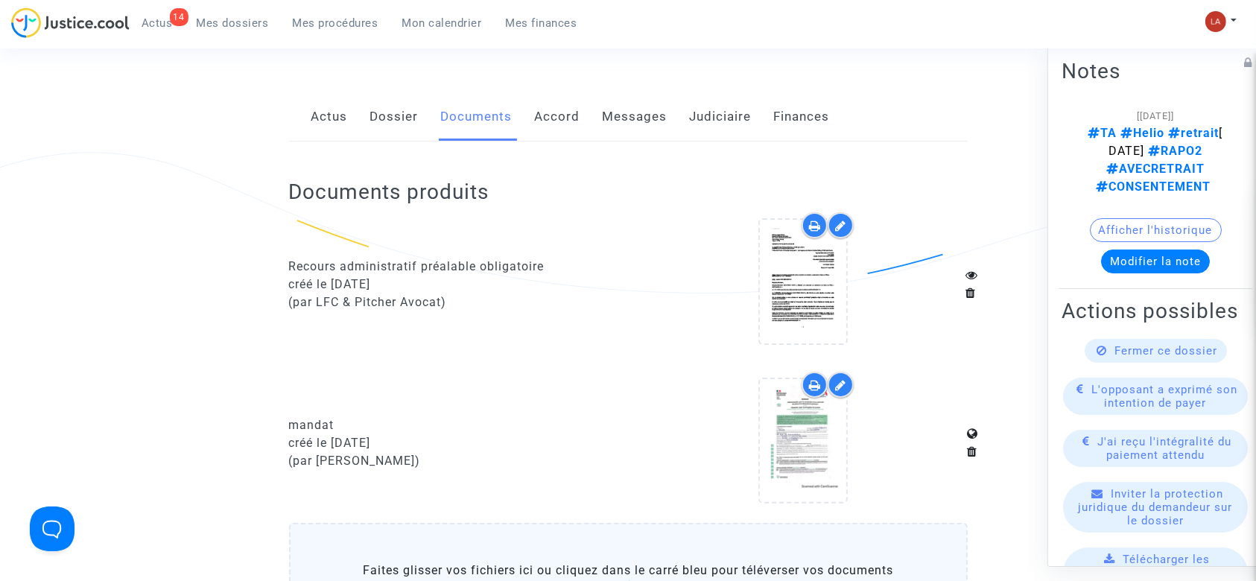
scroll to position [298, 0]
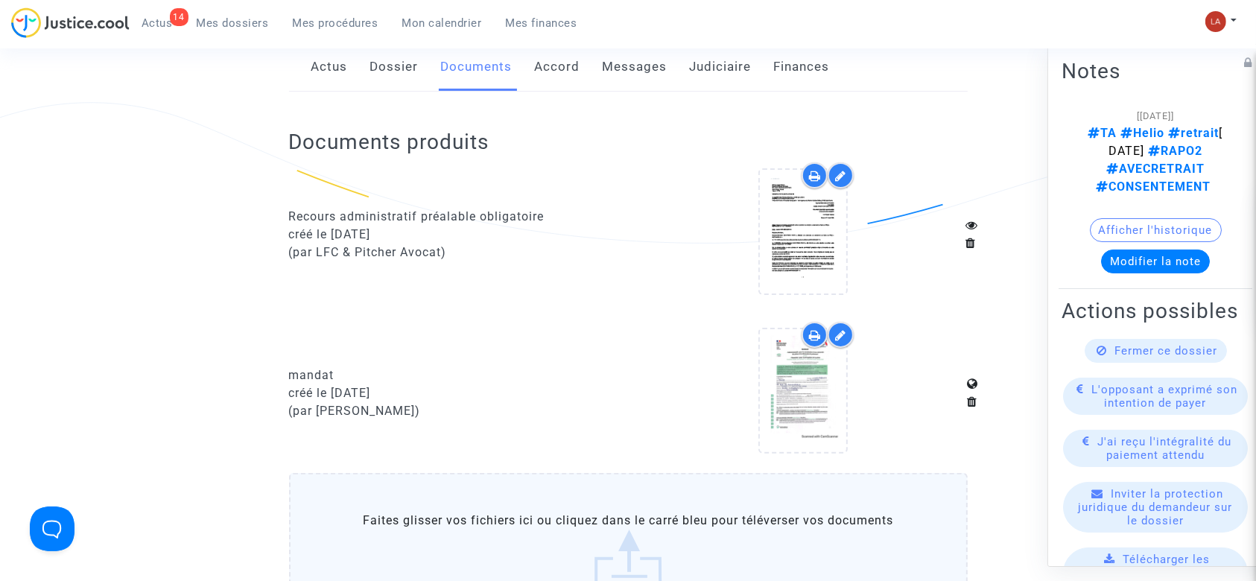
click at [834, 162] on div at bounding box center [841, 175] width 26 height 26
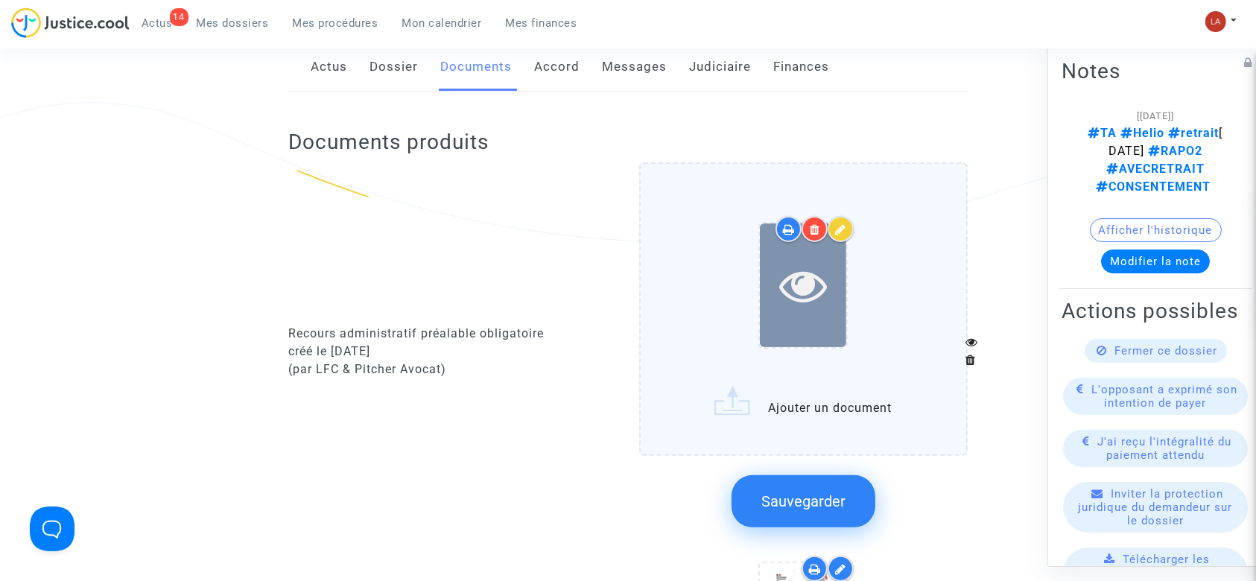
click at [817, 276] on icon at bounding box center [803, 286] width 48 height 48
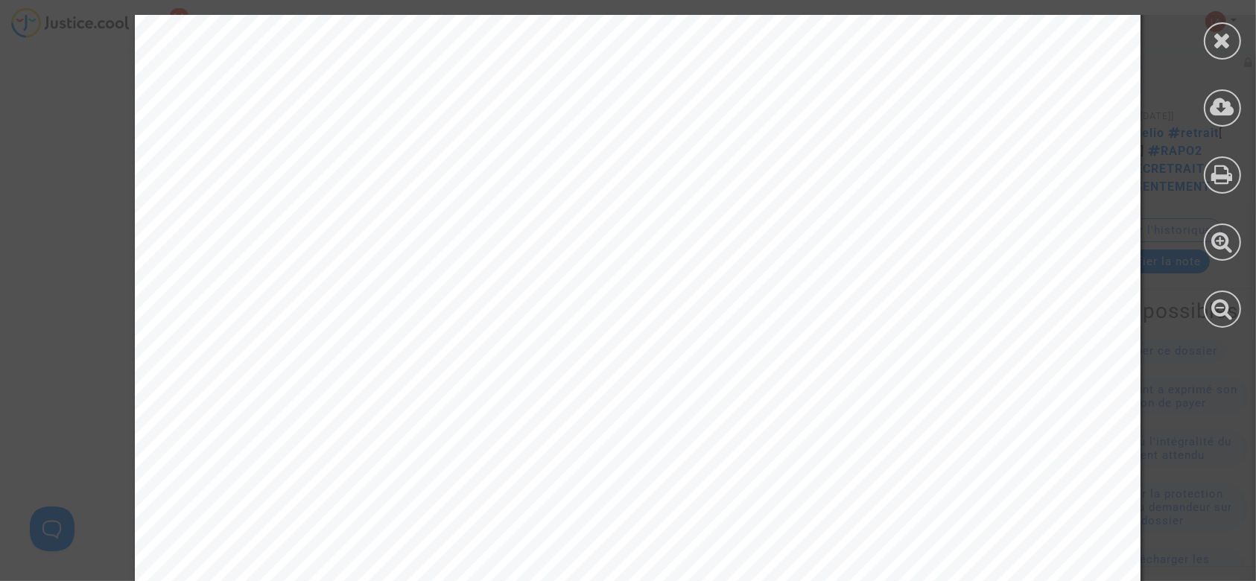
scroll to position [198, 0]
click at [1233, 36] on div at bounding box center [1222, 40] width 37 height 37
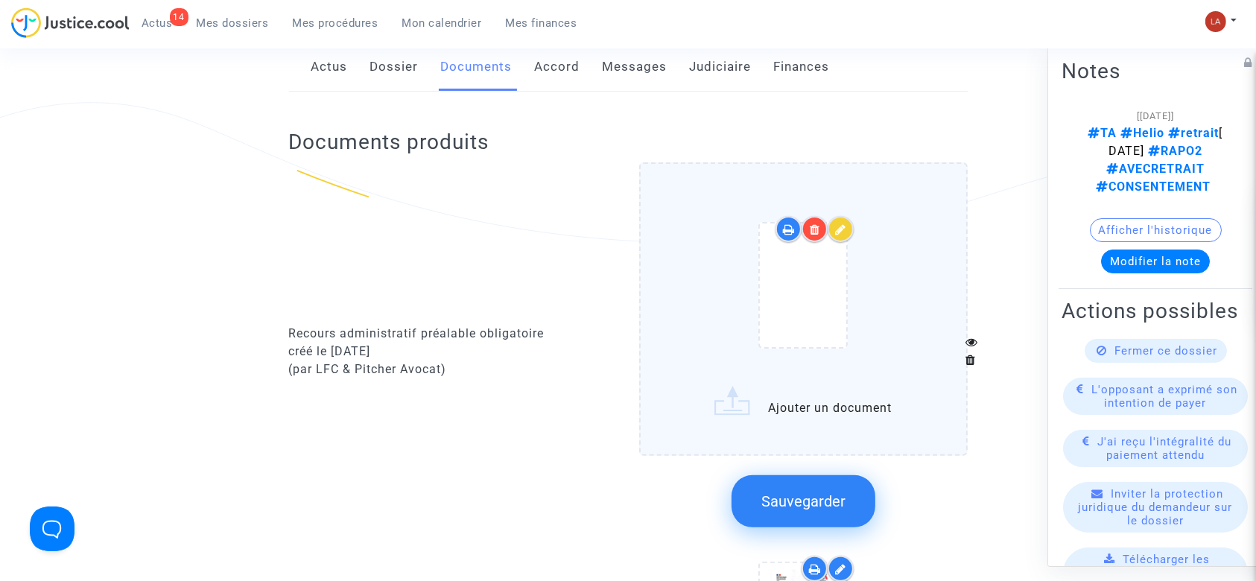
click at [962, 226] on label "Ajouter un document" at bounding box center [803, 308] width 329 height 293
click at [0, 0] on input "Ajouter un document" at bounding box center [0, 0] width 0 height 0
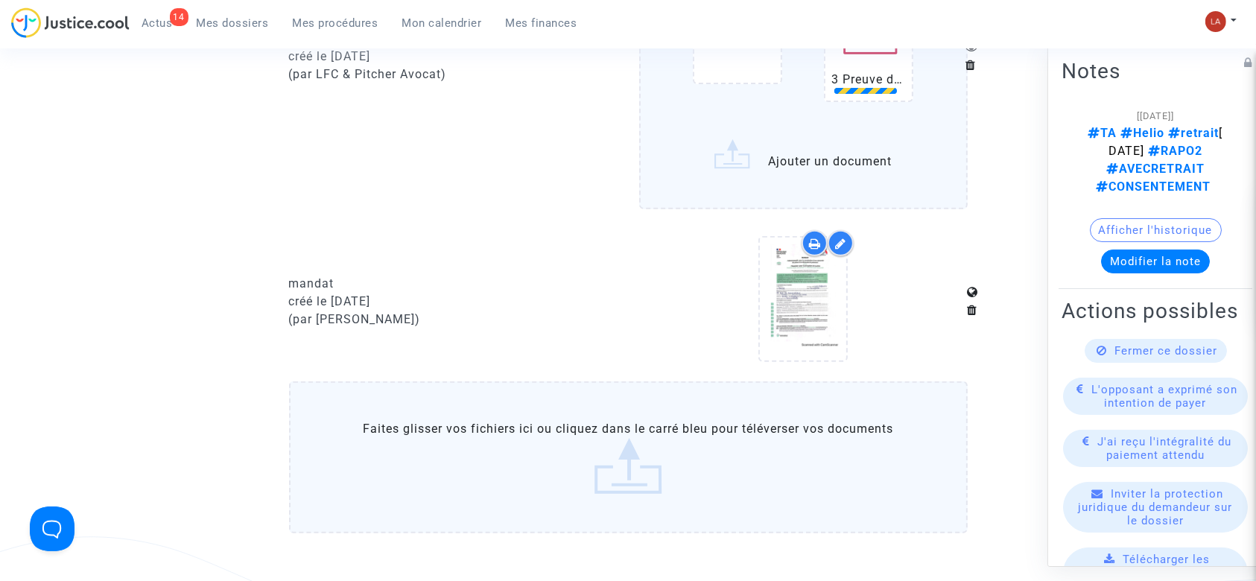
scroll to position [596, 0]
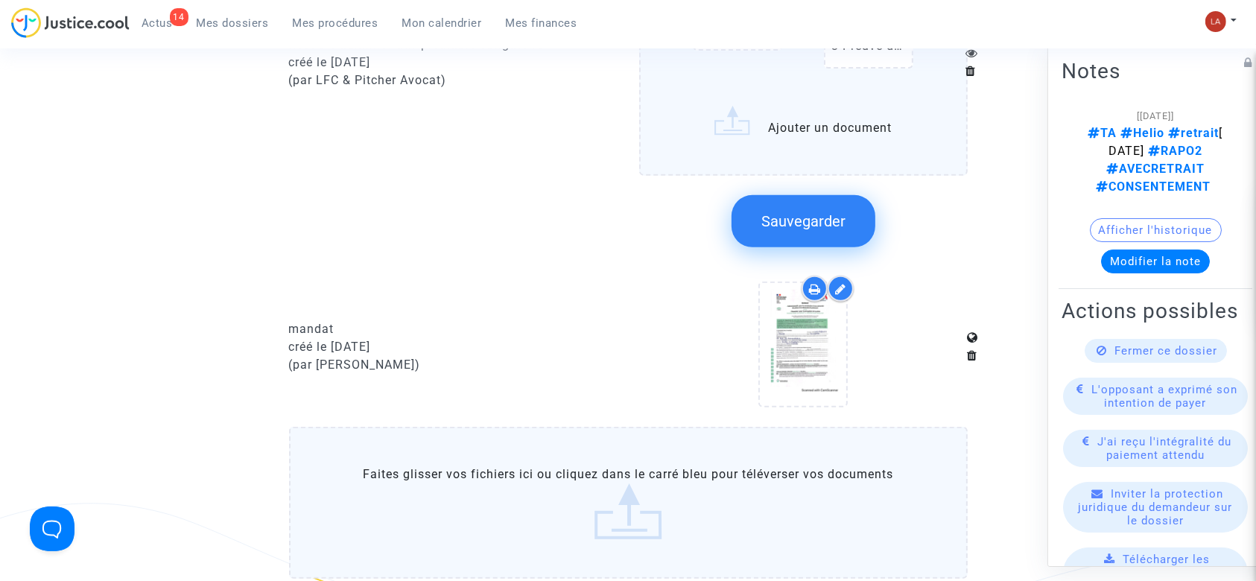
drag, startPoint x: 830, startPoint y: 194, endPoint x: 77, endPoint y: 203, distance: 753.3
click at [828, 212] on span "Sauvegarder" at bounding box center [803, 221] width 84 height 18
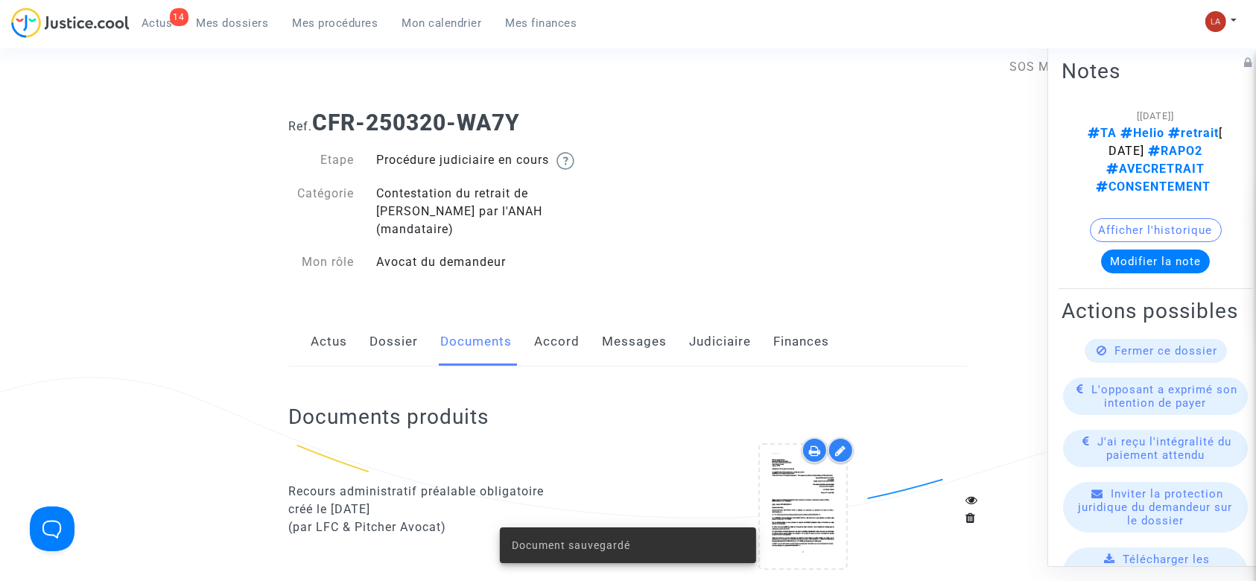
scroll to position [0, 0]
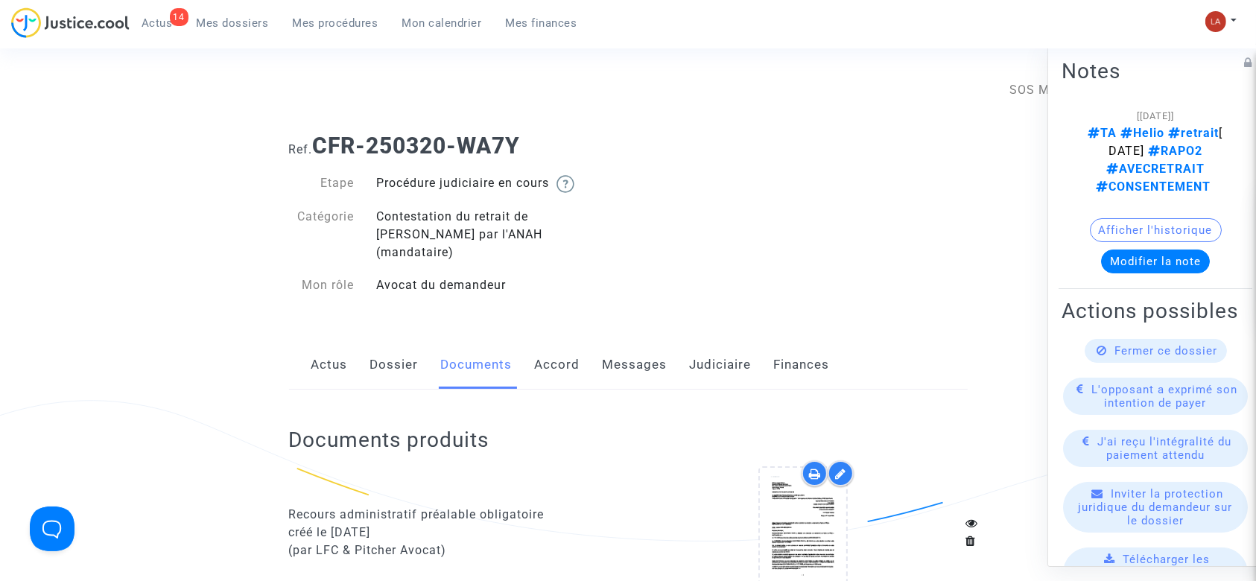
click at [346, 506] on div "Recours administratif préalable obligatoire" at bounding box center [453, 515] width 329 height 18
drag, startPoint x: 346, startPoint y: 488, endPoint x: 394, endPoint y: 478, distance: 49.5
click at [346, 506] on div "Recours administratif préalable obligatoire" at bounding box center [453, 515] width 329 height 18
copy div "Recours administratif préalable obligatoire"
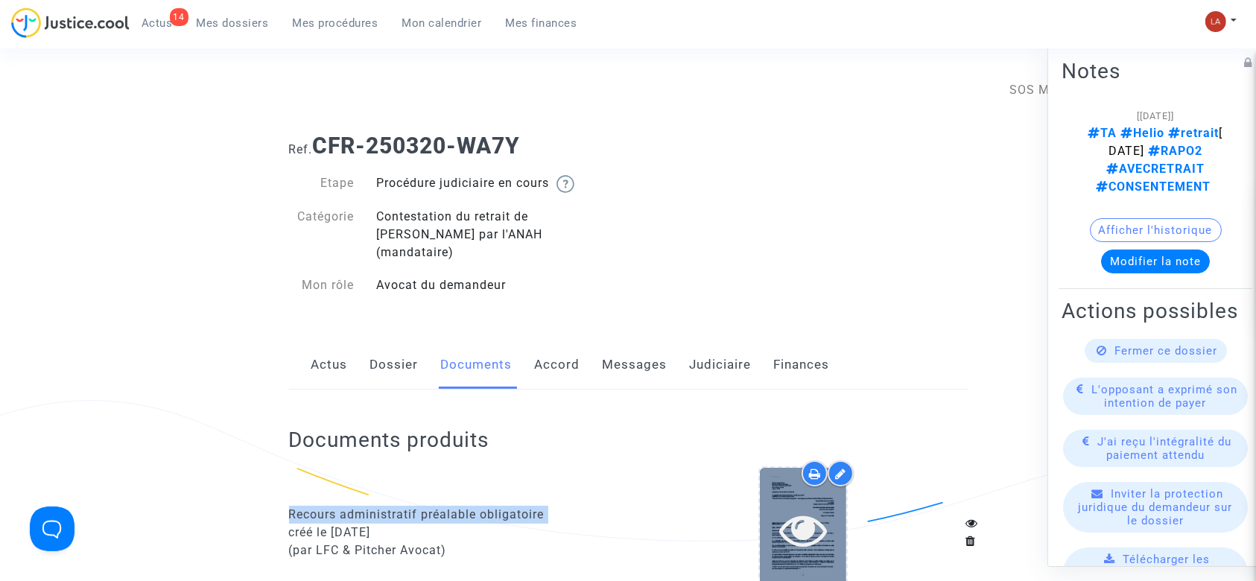
click at [769, 539] on div at bounding box center [803, 529] width 86 height 123
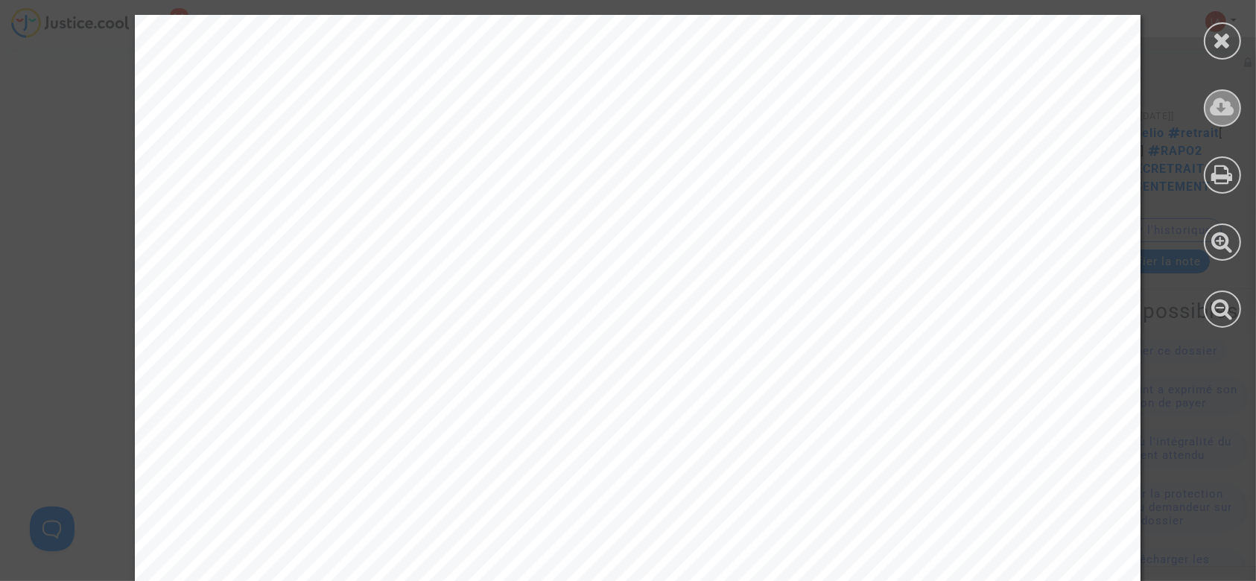
click at [1220, 110] on icon at bounding box center [1223, 107] width 25 height 22
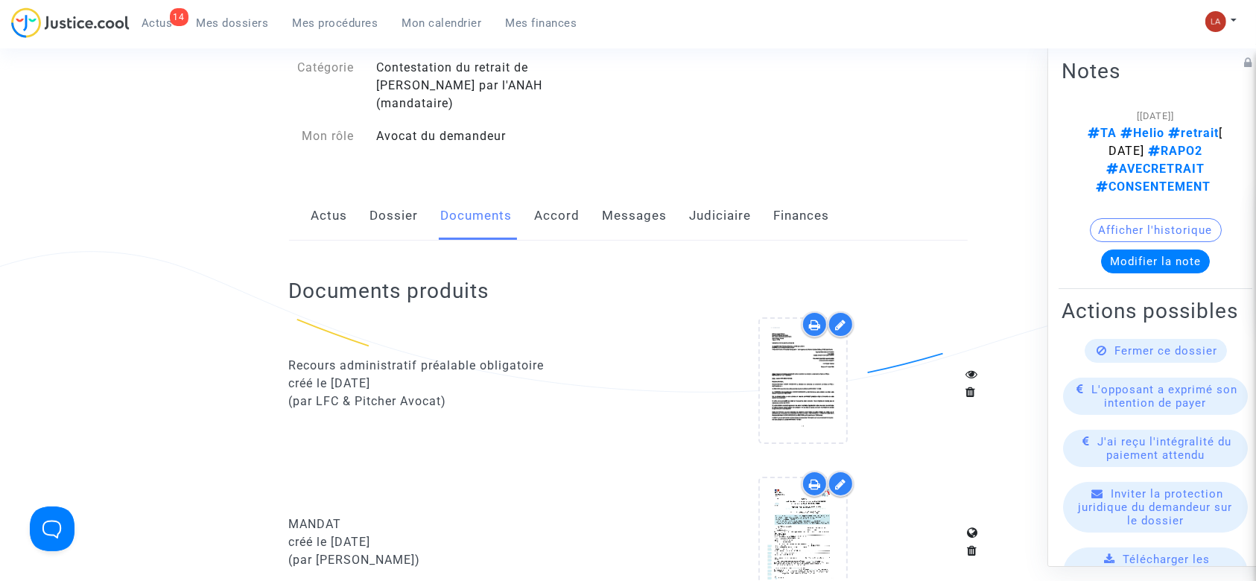
scroll to position [397, 0]
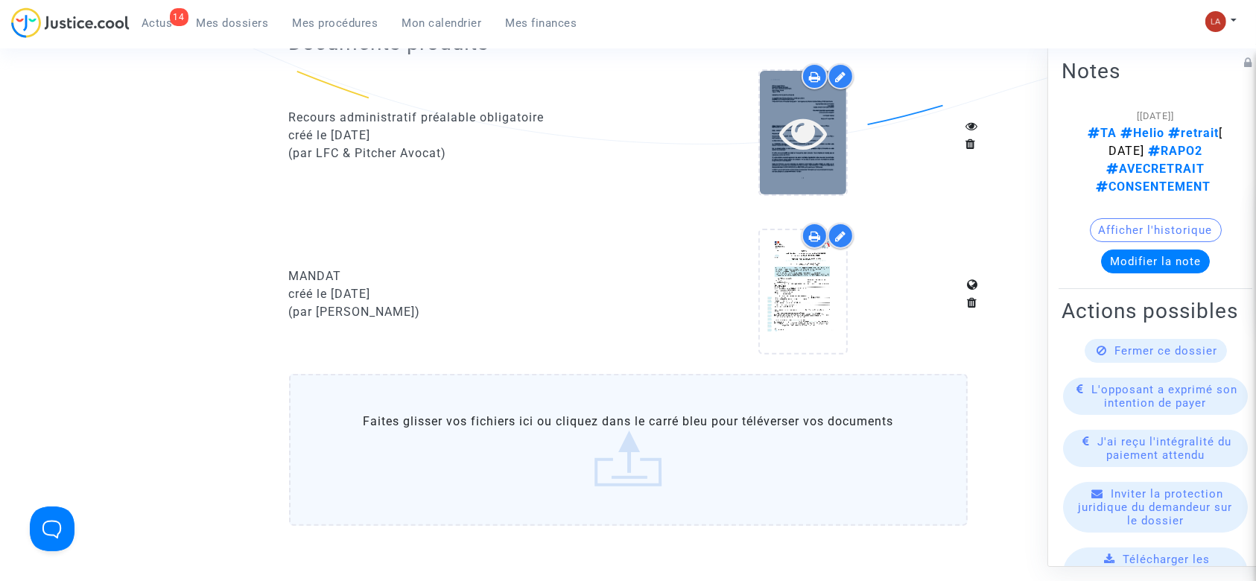
click at [831, 109] on div at bounding box center [803, 133] width 86 height 48
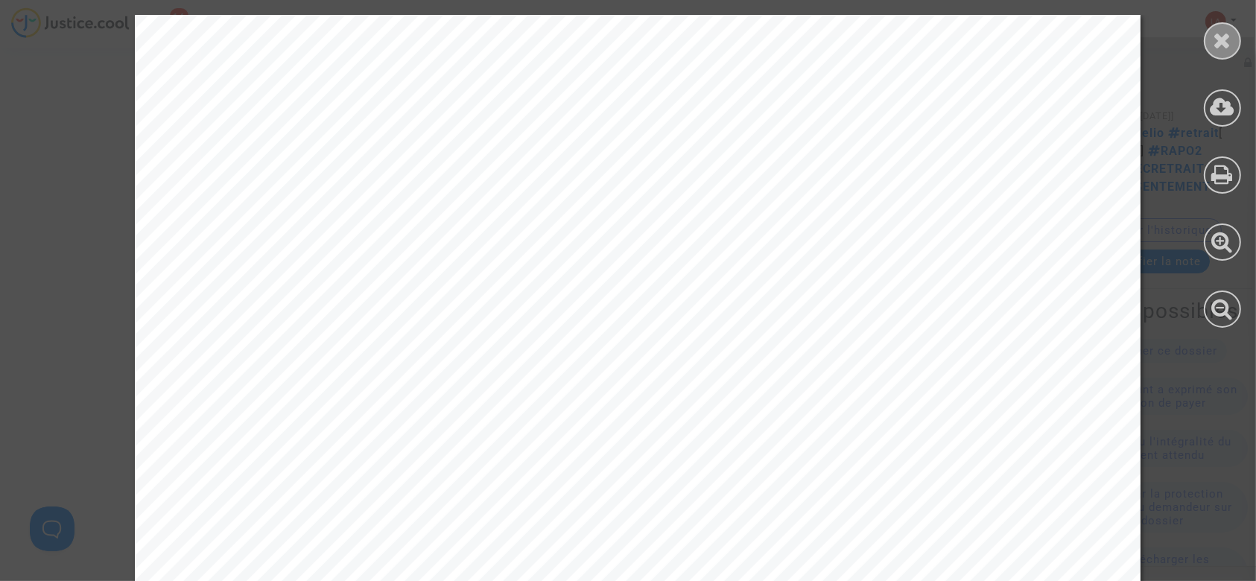
click at [1220, 37] on icon at bounding box center [1223, 40] width 19 height 22
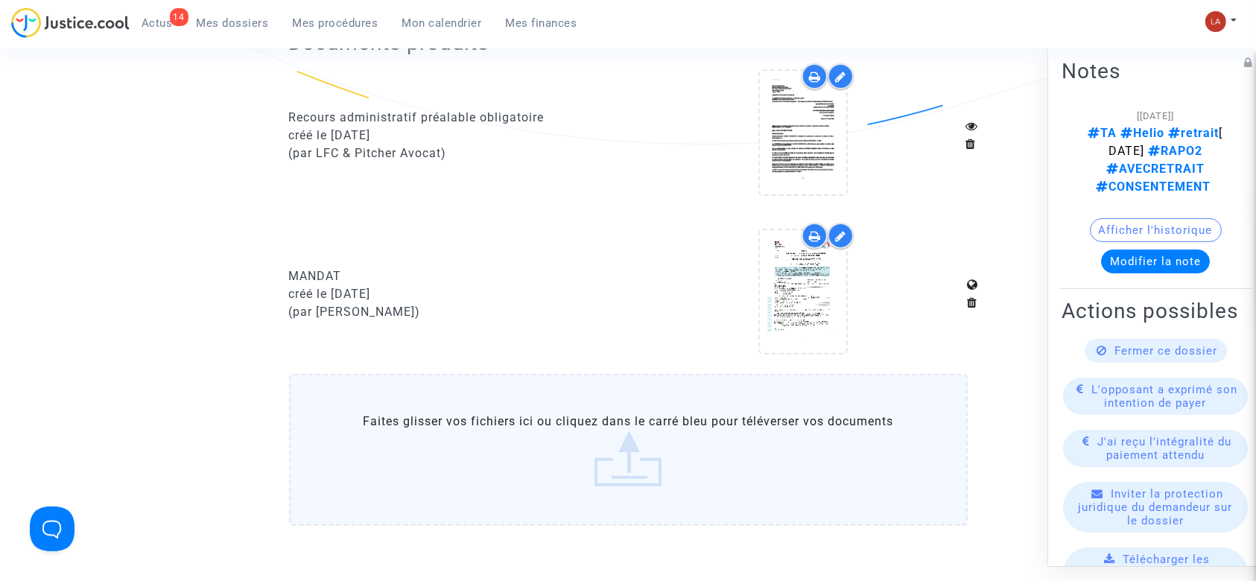
click at [828, 63] on div at bounding box center [841, 76] width 26 height 26
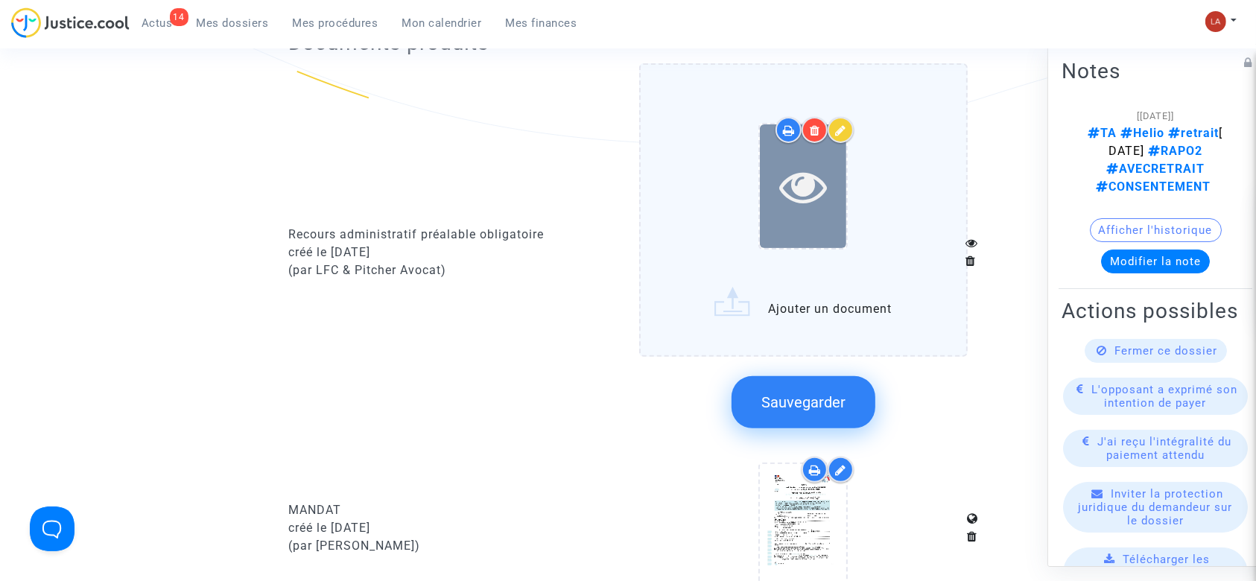
click at [846, 163] on div at bounding box center [803, 186] width 86 height 48
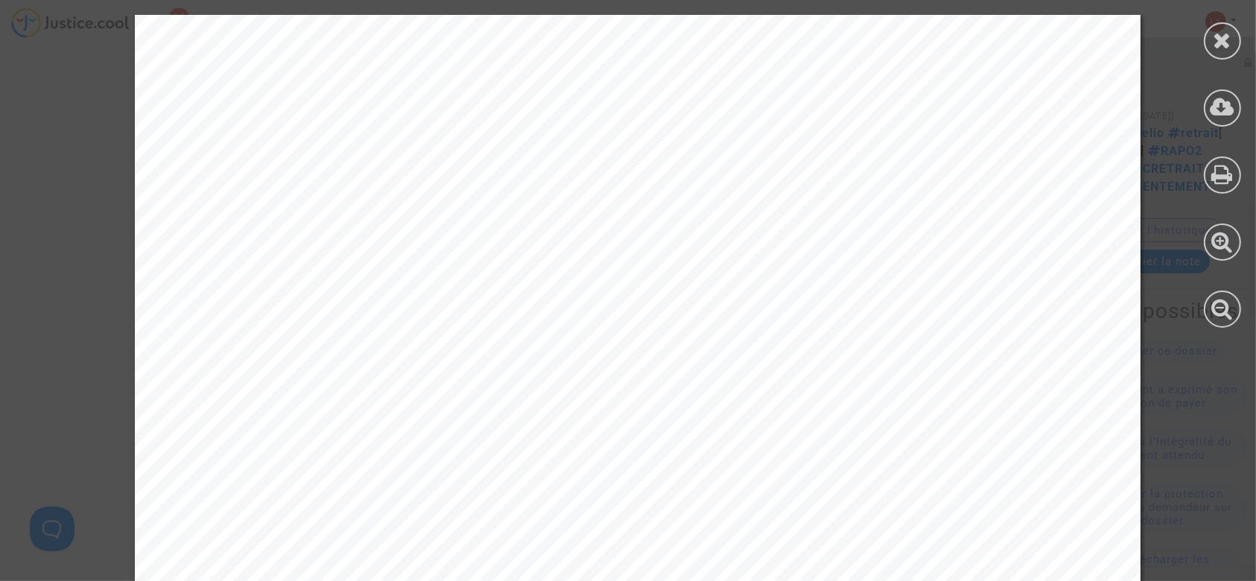
click at [1222, 37] on icon at bounding box center [1223, 40] width 19 height 22
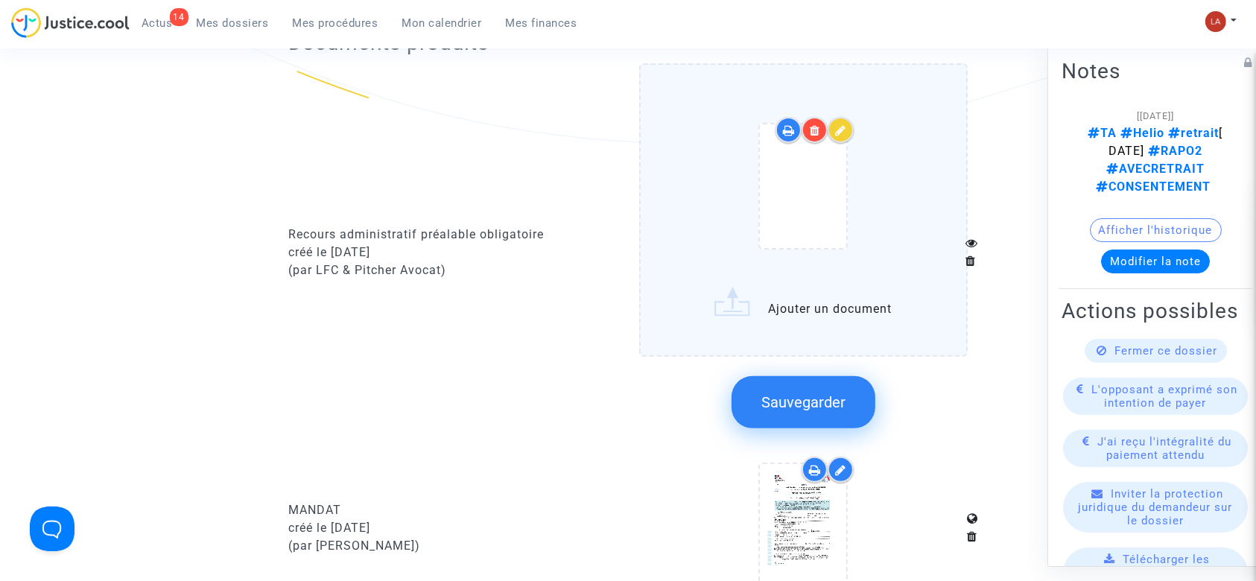
click at [900, 211] on div at bounding box center [804, 189] width 266 height 174
click at [0, 0] on input "Ajouter un document" at bounding box center [0, 0] width 0 height 0
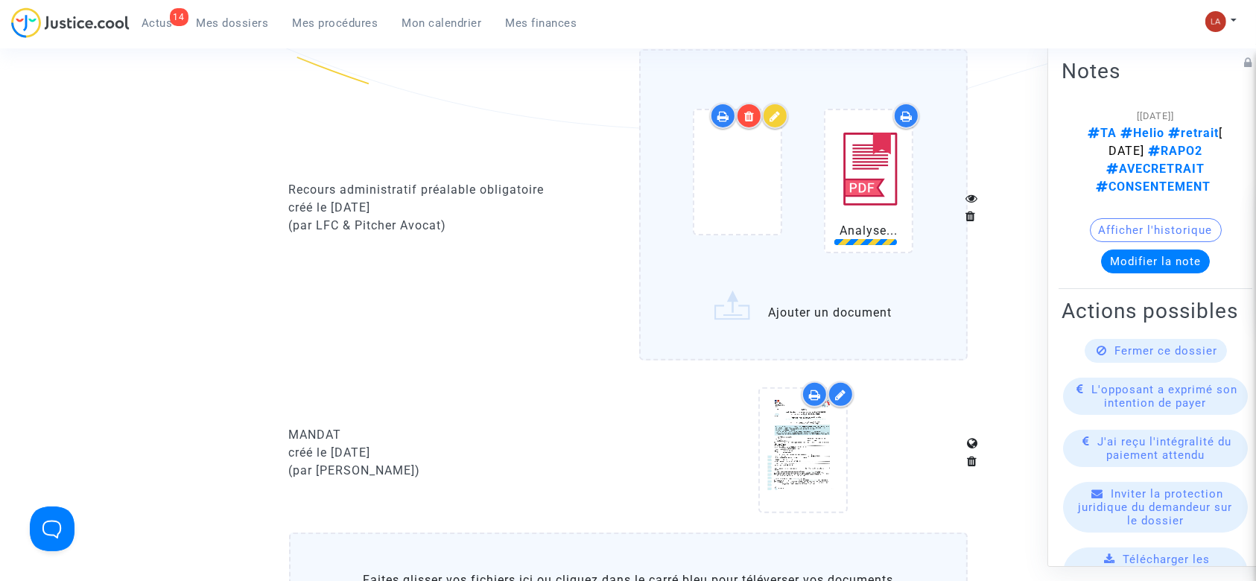
scroll to position [596, 0]
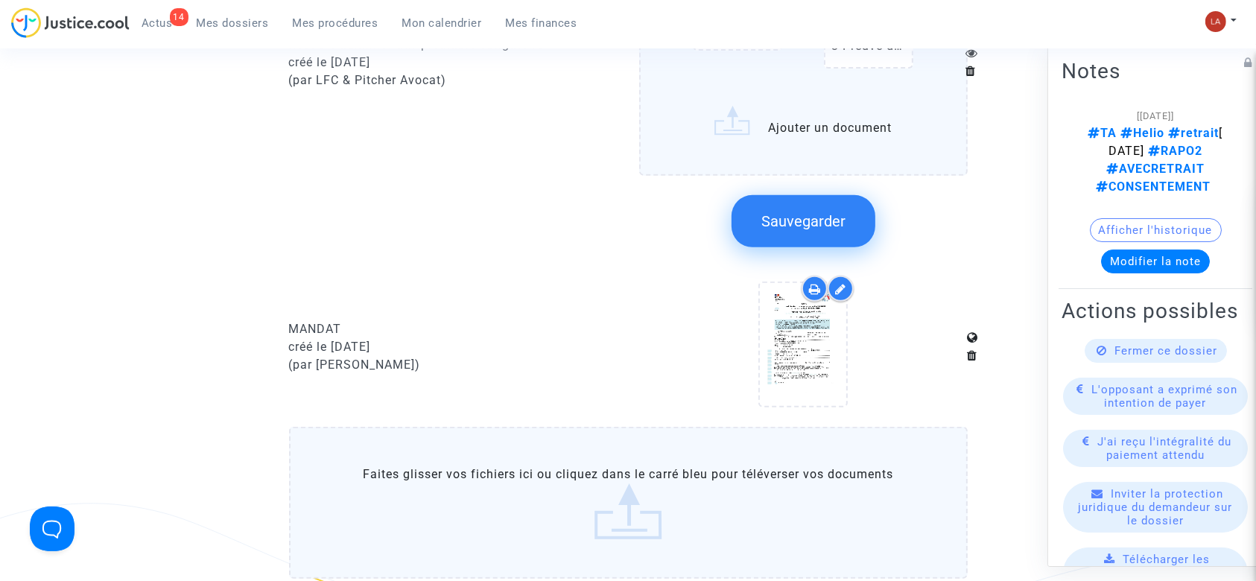
click at [811, 212] on span "Sauvegarder" at bounding box center [803, 221] width 84 height 18
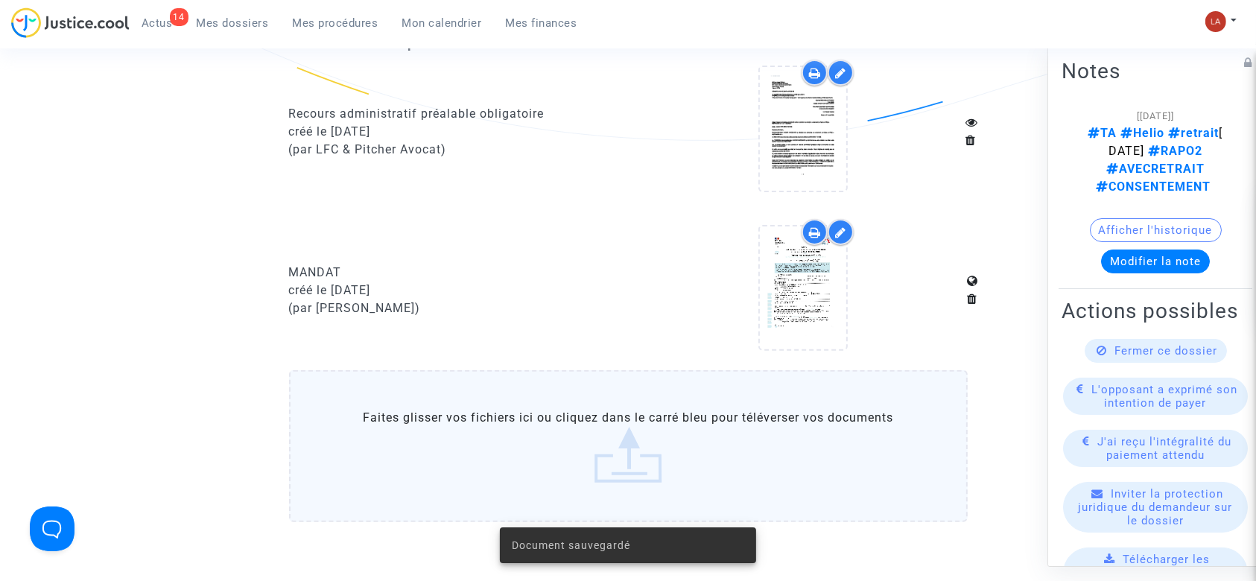
scroll to position [0, 0]
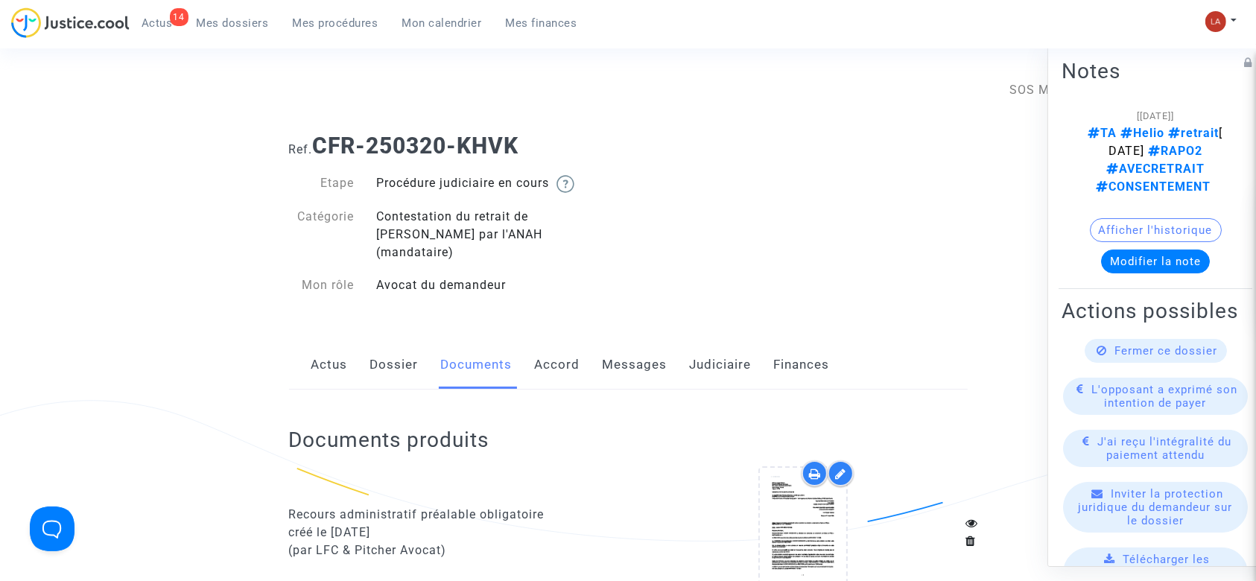
click at [319, 506] on div "Recours administratif préalable obligatoire" at bounding box center [453, 515] width 329 height 18
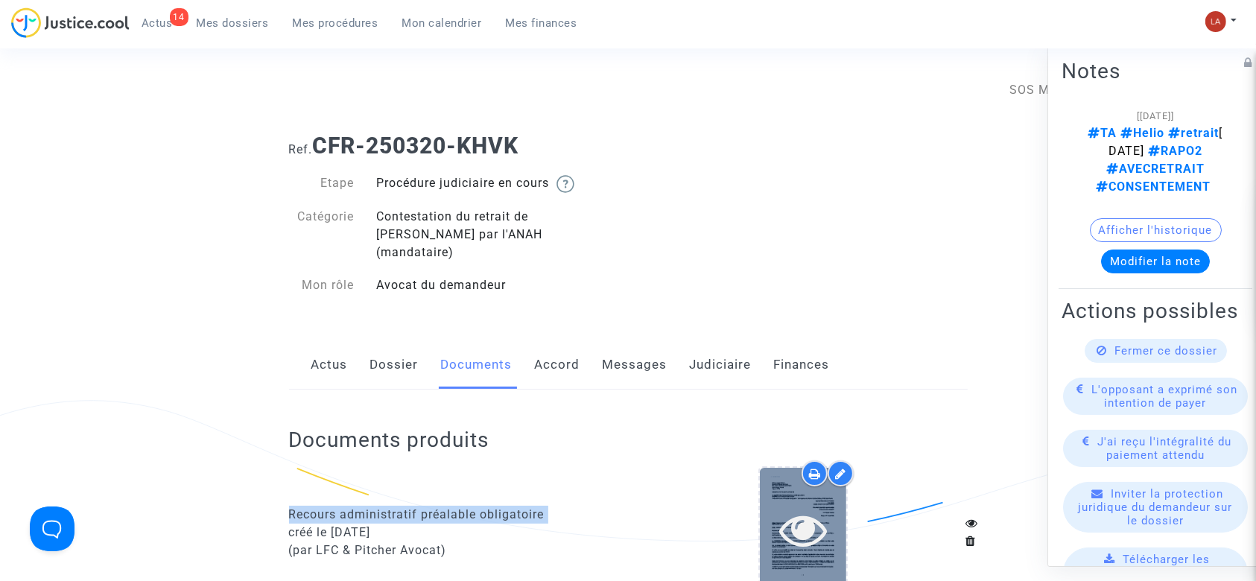
copy div "Recours administratif préalable obligatoire"
click at [823, 515] on icon at bounding box center [803, 530] width 48 height 48
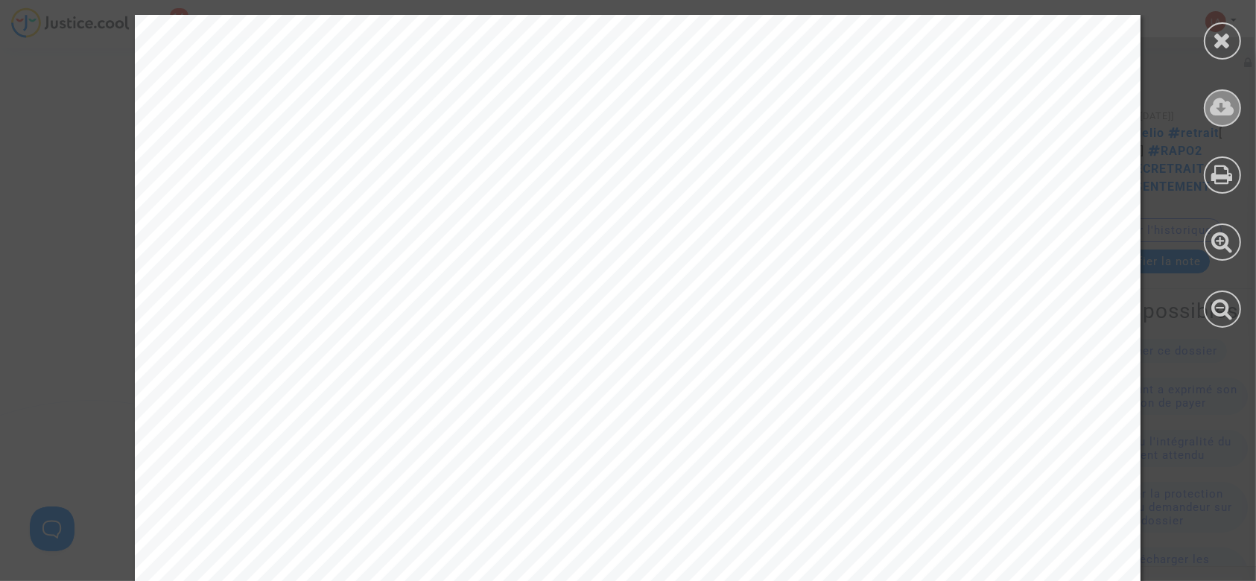
click at [1208, 99] on div at bounding box center [1222, 107] width 37 height 37
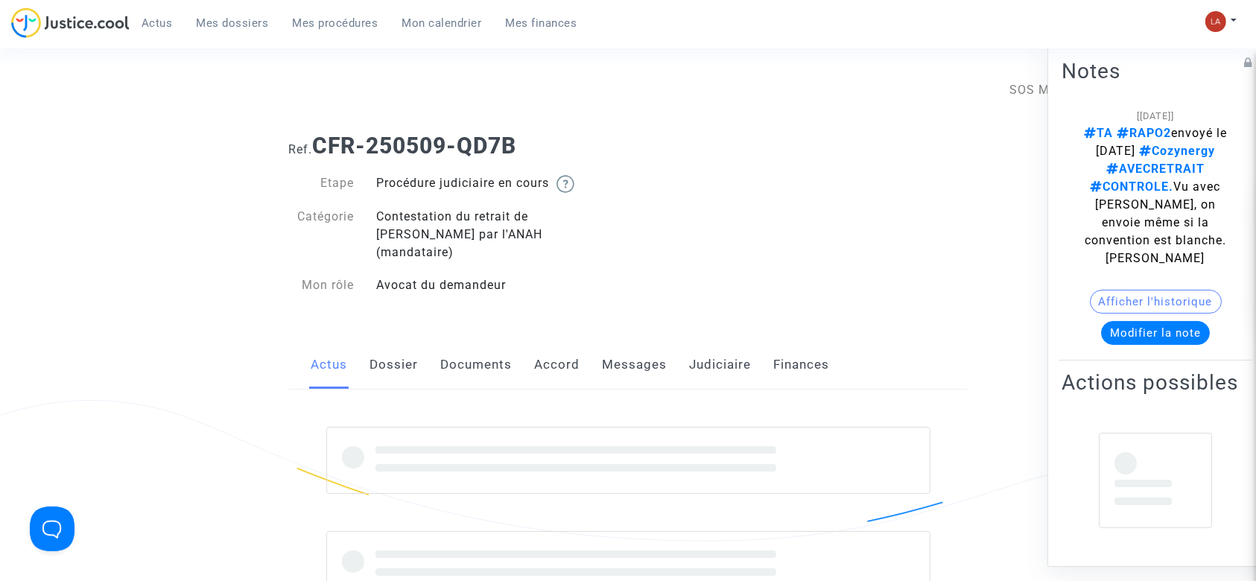
click at [481, 344] on link "Documents" at bounding box center [477, 364] width 72 height 49
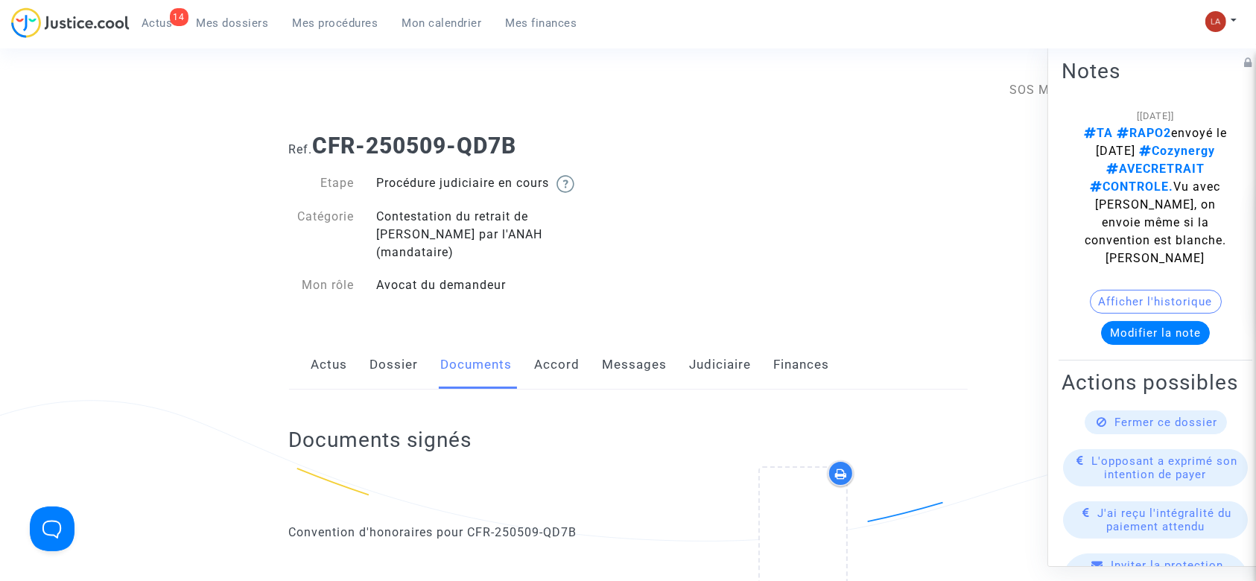
scroll to position [397, 0]
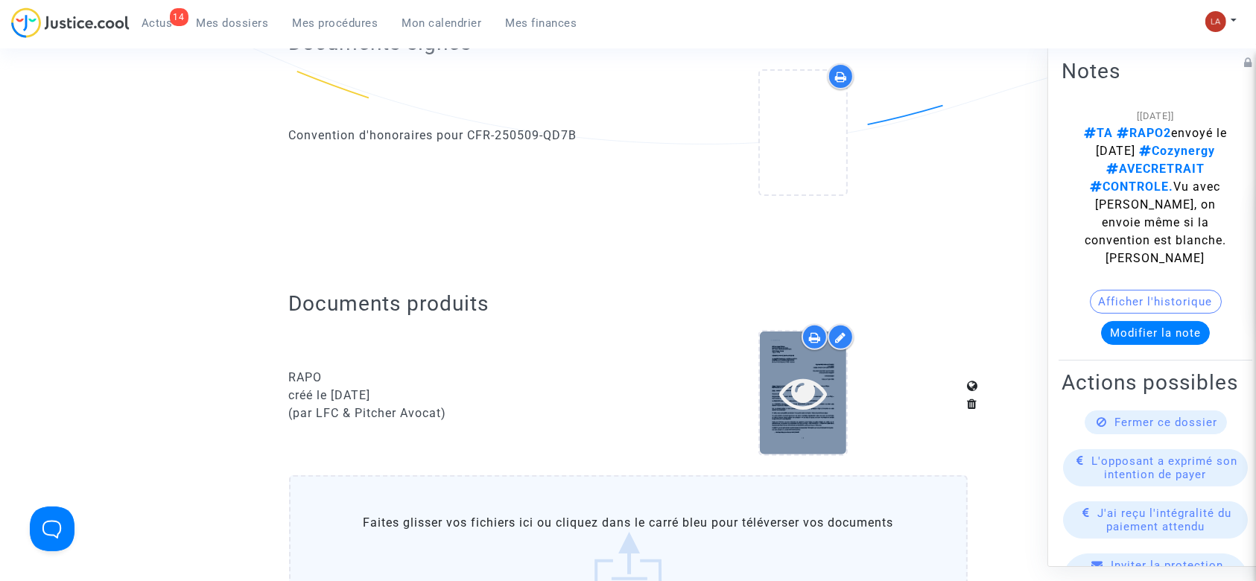
click at [787, 371] on icon at bounding box center [803, 393] width 48 height 48
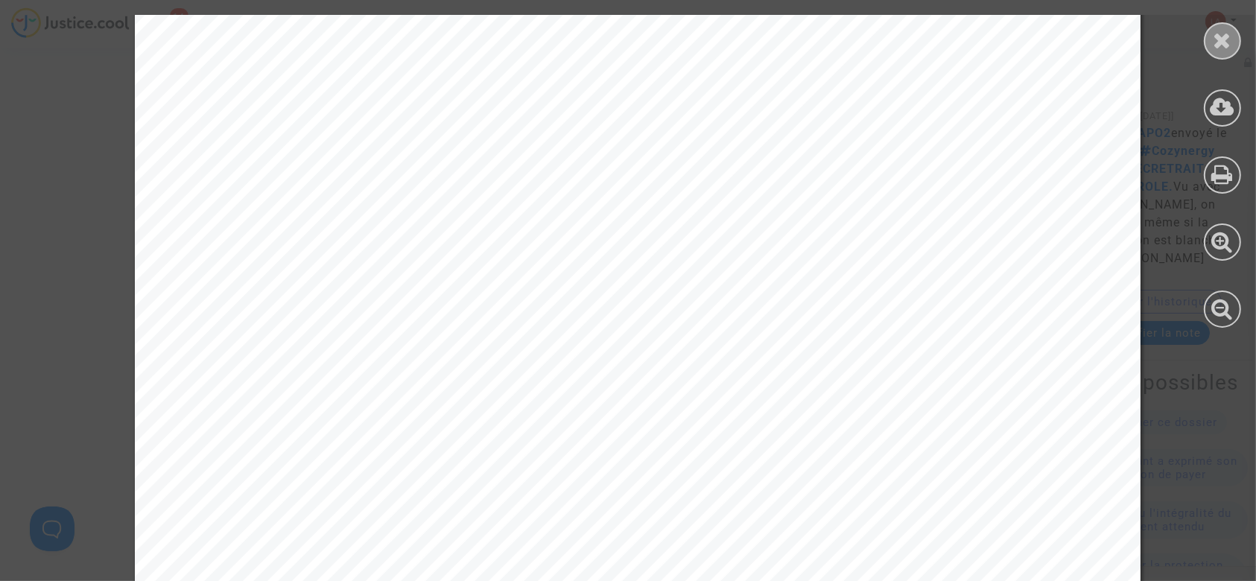
click at [1207, 32] on div at bounding box center [1222, 40] width 37 height 37
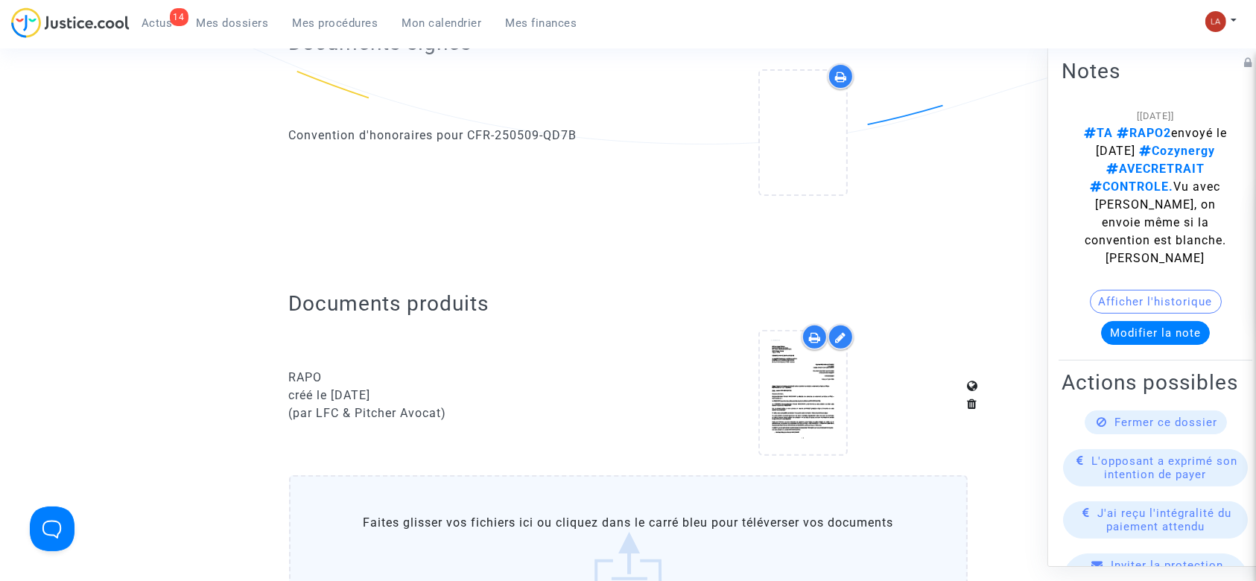
click at [837, 332] on icon at bounding box center [840, 338] width 11 height 12
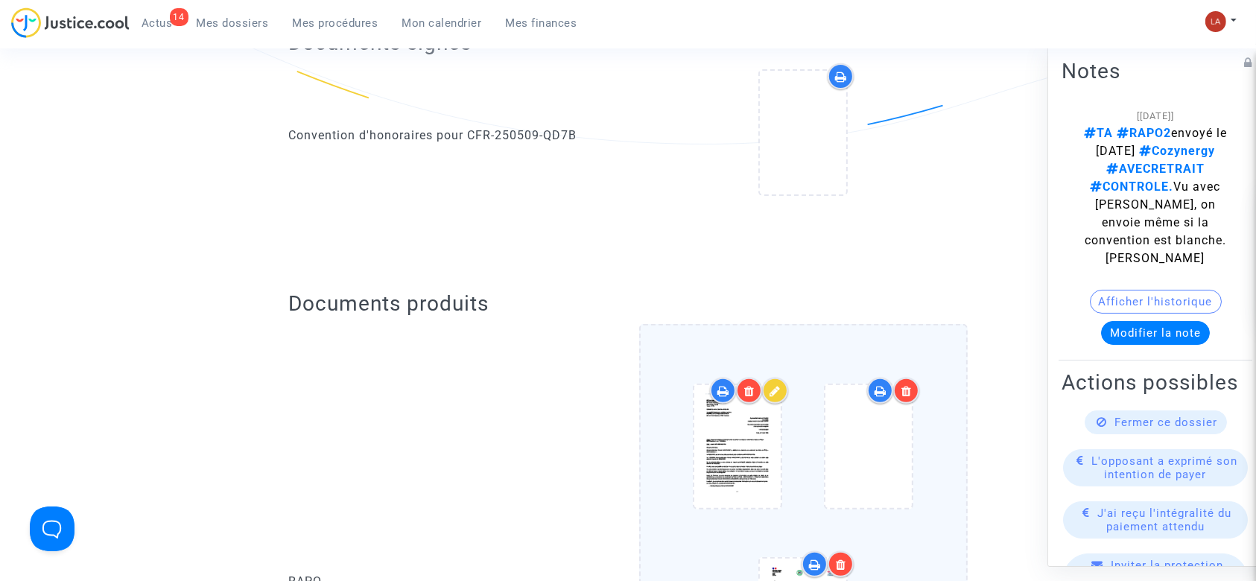
click at [913, 378] on div at bounding box center [906, 391] width 26 height 26
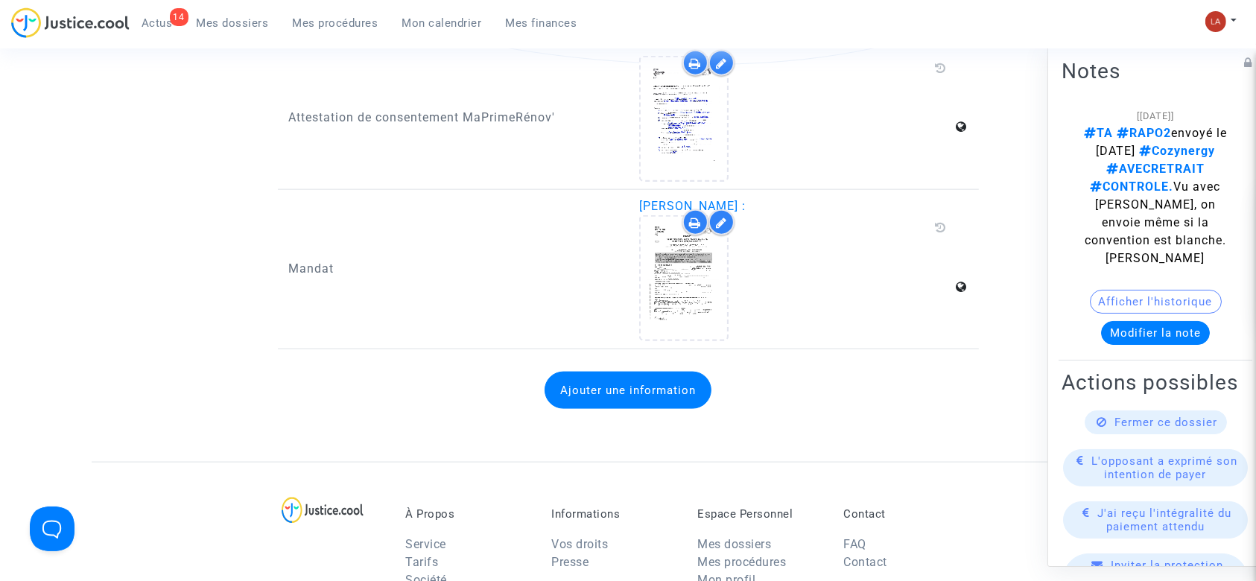
scroll to position [1680, 0]
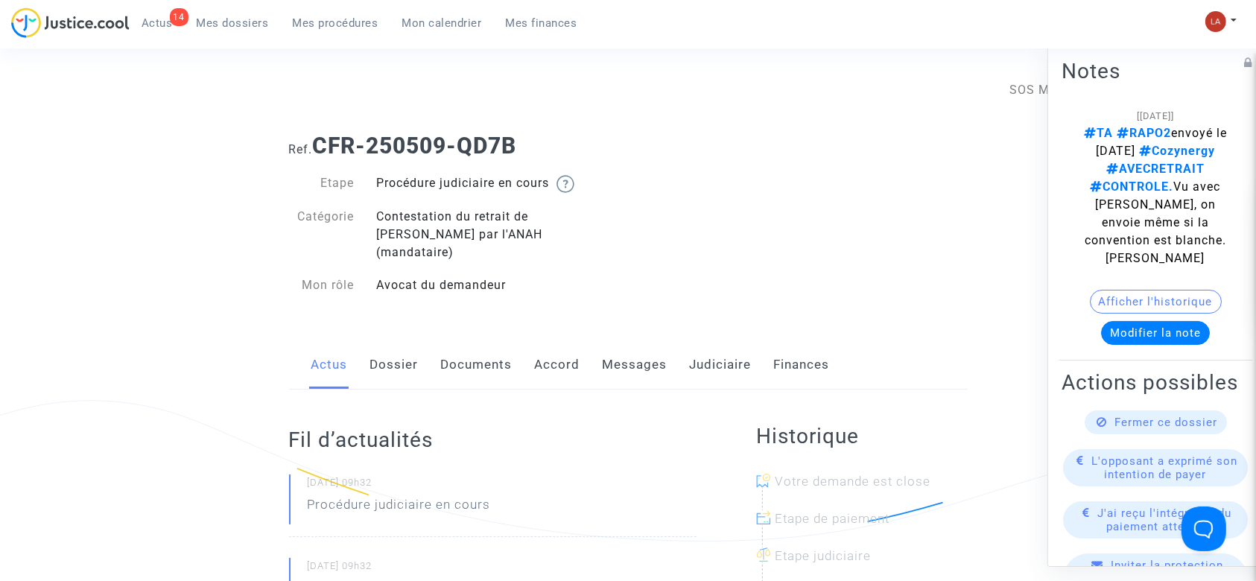
click at [484, 352] on link "Documents" at bounding box center [477, 364] width 72 height 49
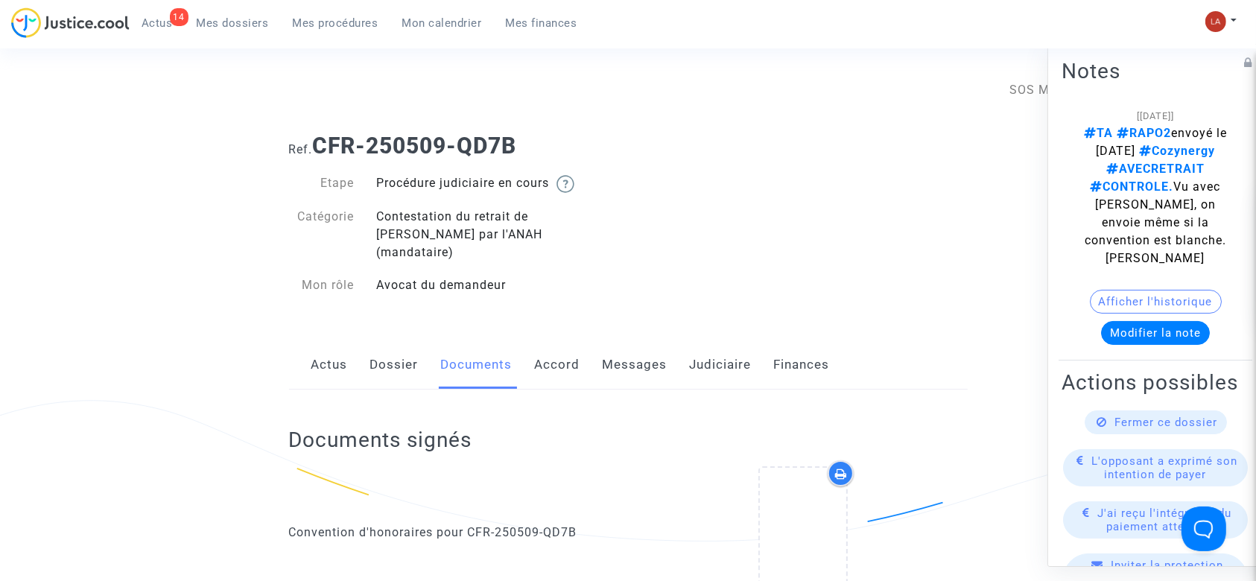
scroll to position [397, 0]
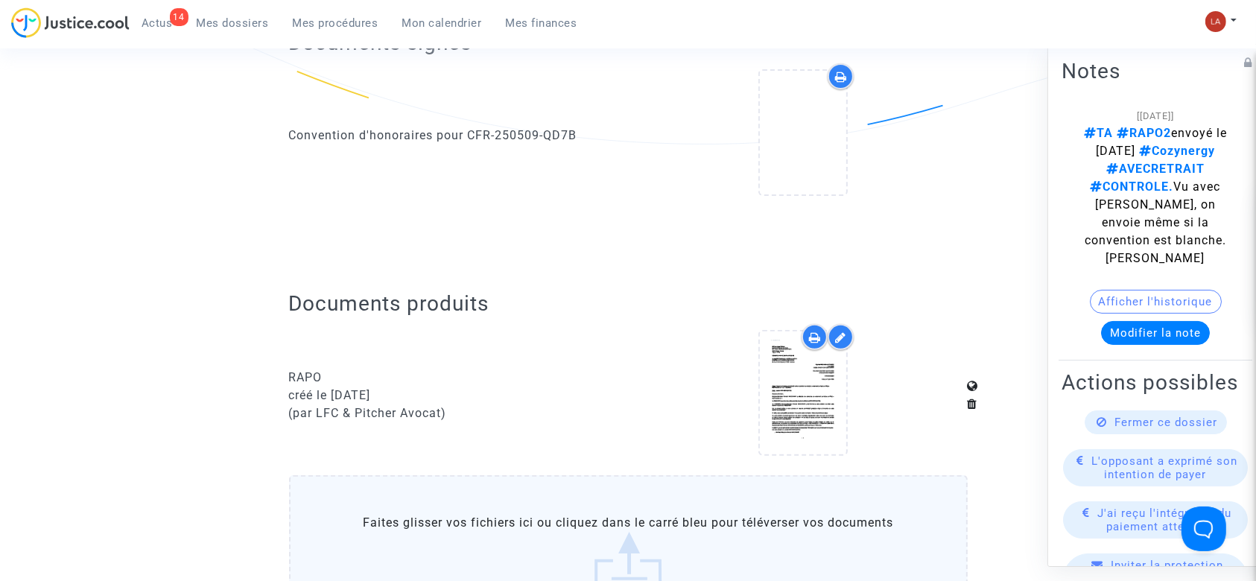
click at [836, 324] on div at bounding box center [841, 337] width 26 height 26
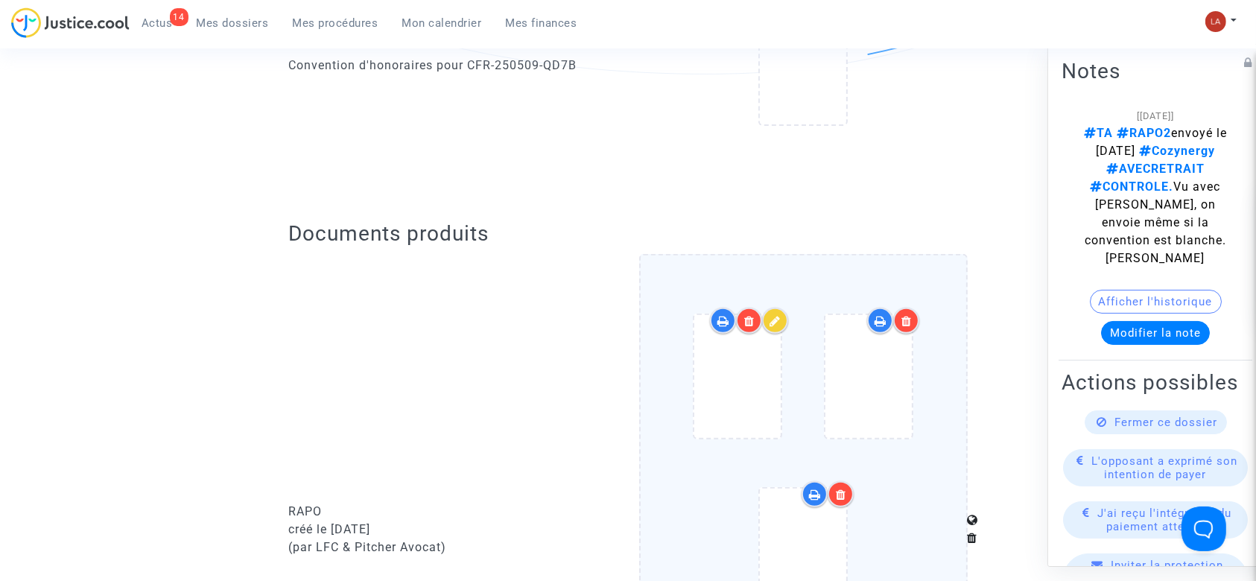
scroll to position [496, 0]
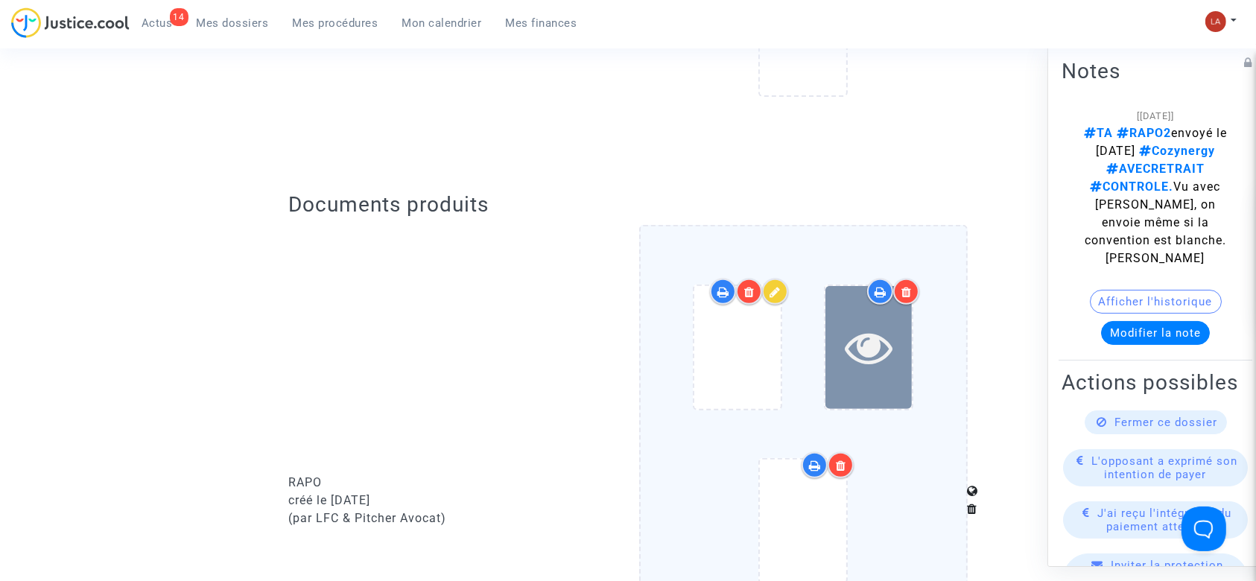
click at [864, 368] on div at bounding box center [869, 347] width 86 height 123
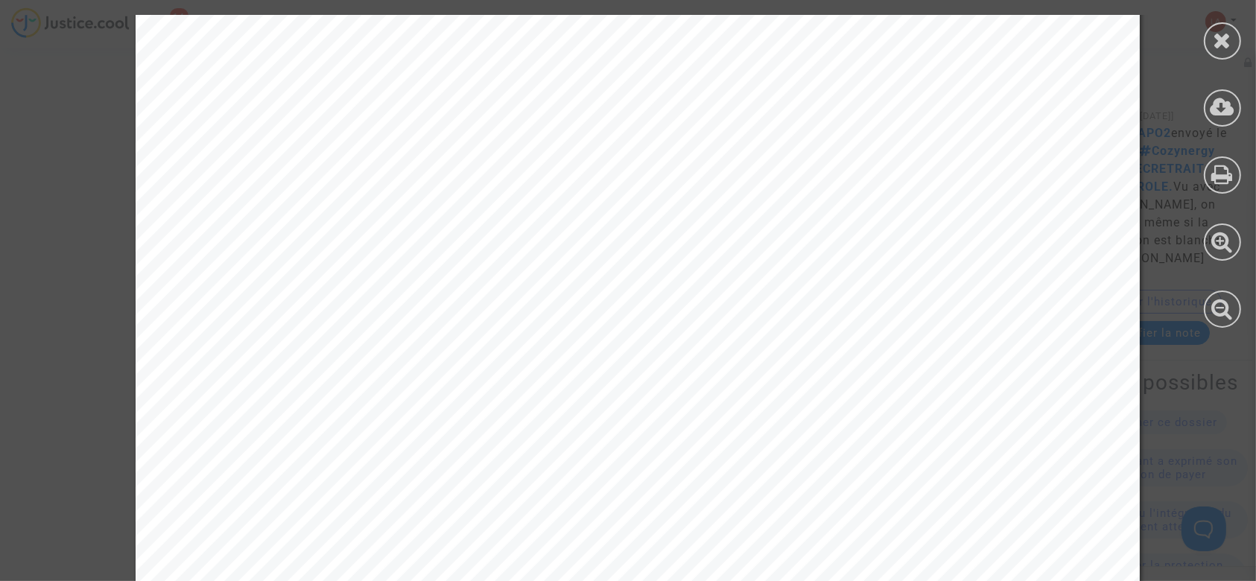
scroll to position [0, 0]
click at [1215, 34] on icon at bounding box center [1223, 40] width 19 height 22
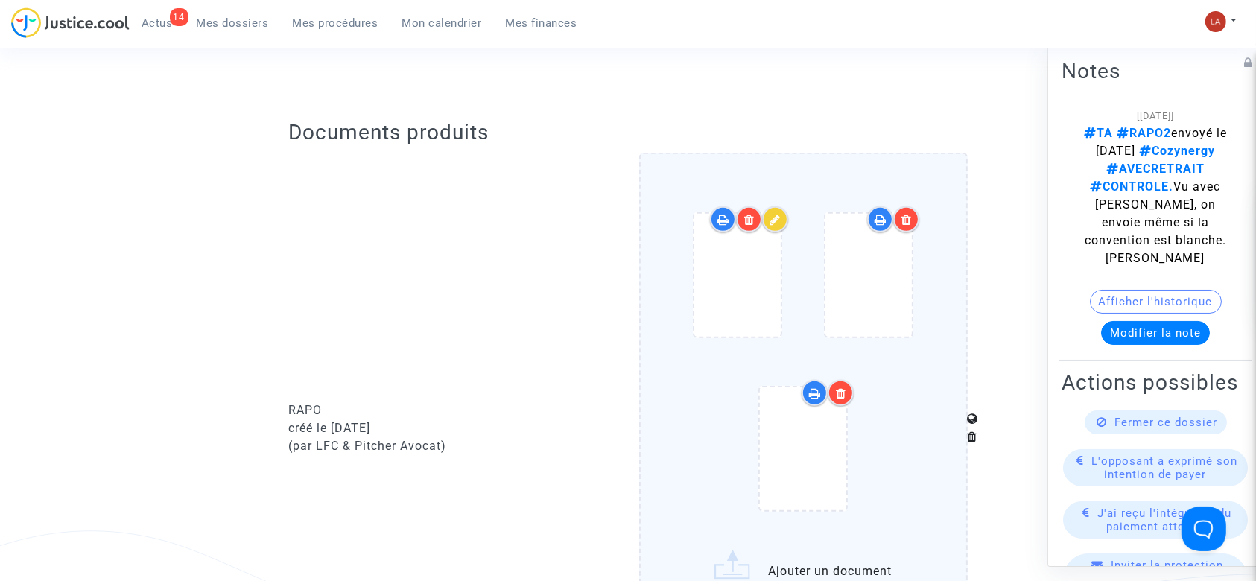
scroll to position [695, 0]
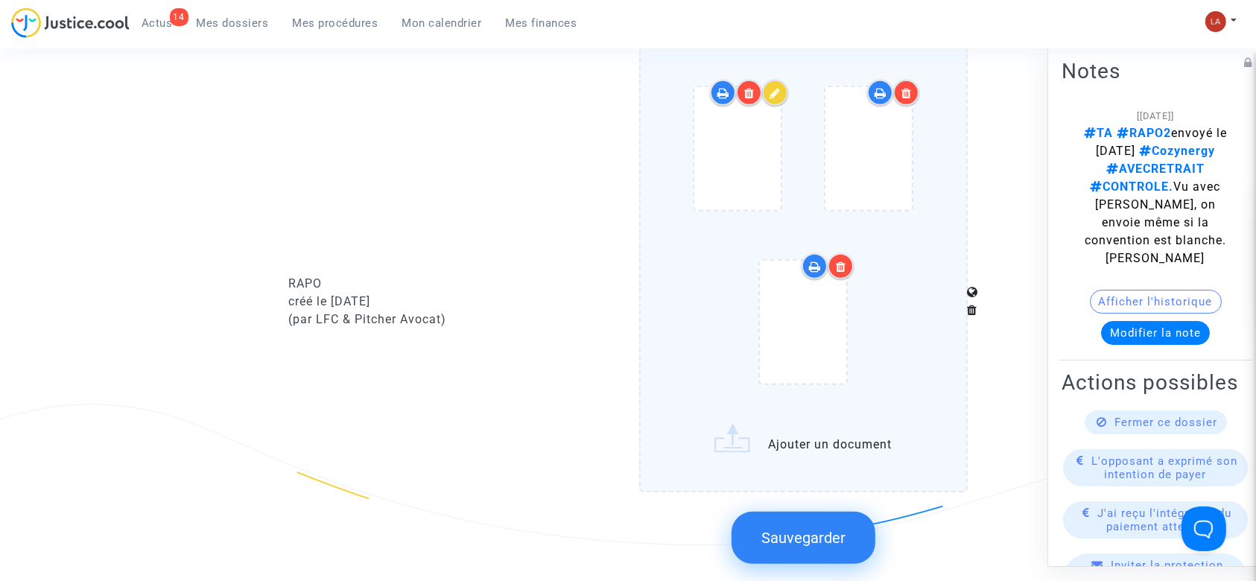
click at [807, 529] on span "Sauvegarder" at bounding box center [803, 538] width 84 height 18
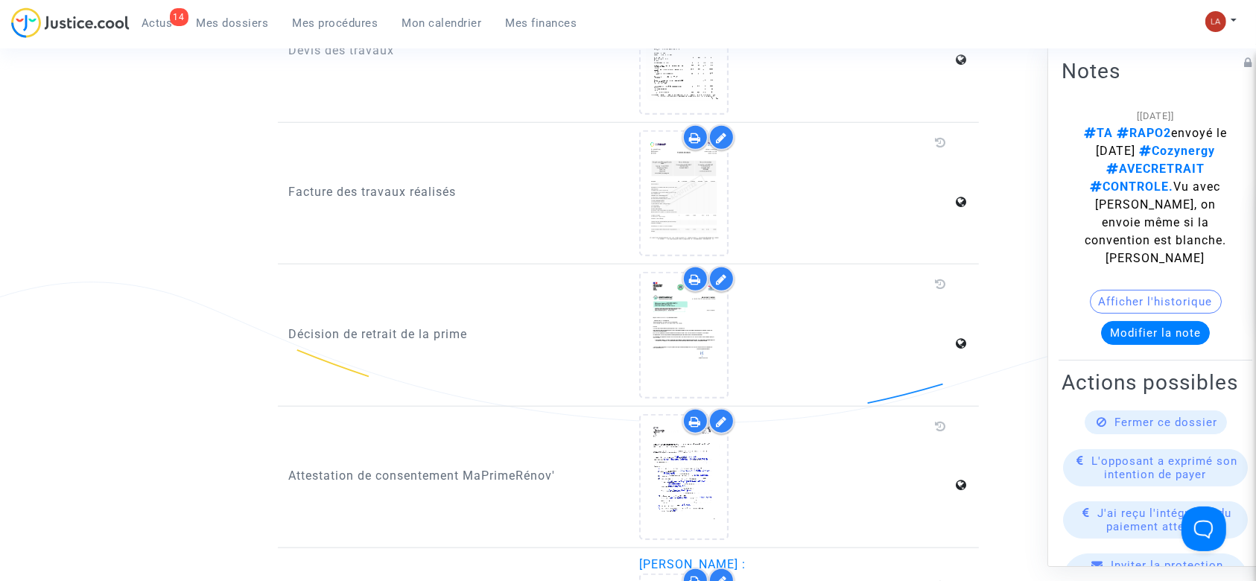
scroll to position [1390, 0]
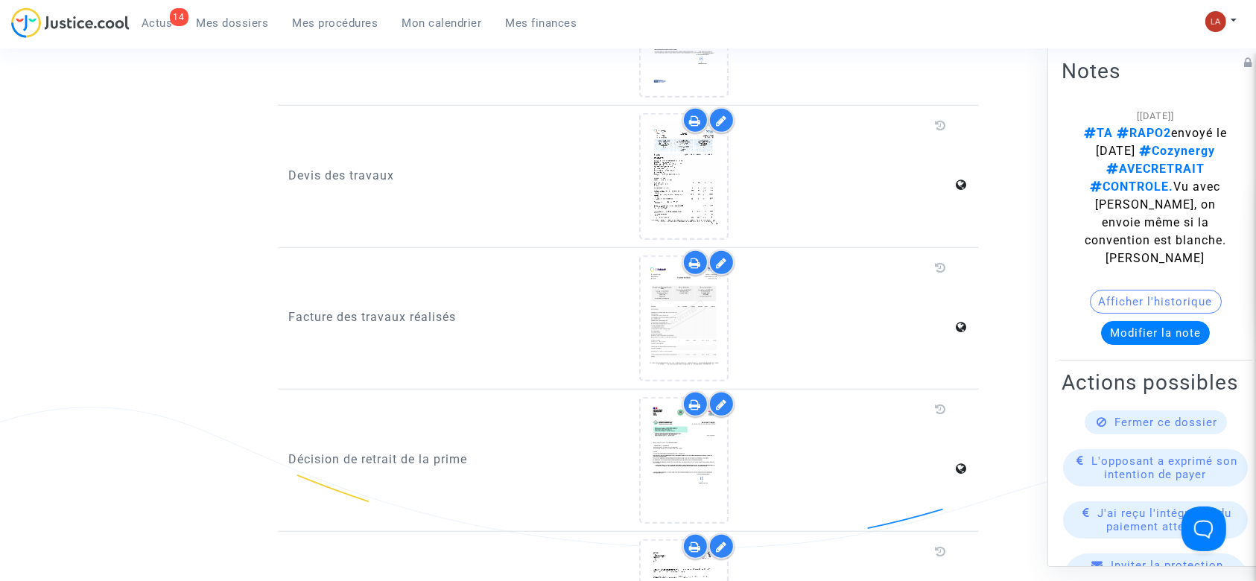
click at [326, 33] on link "Mes procédures" at bounding box center [336, 23] width 110 height 22
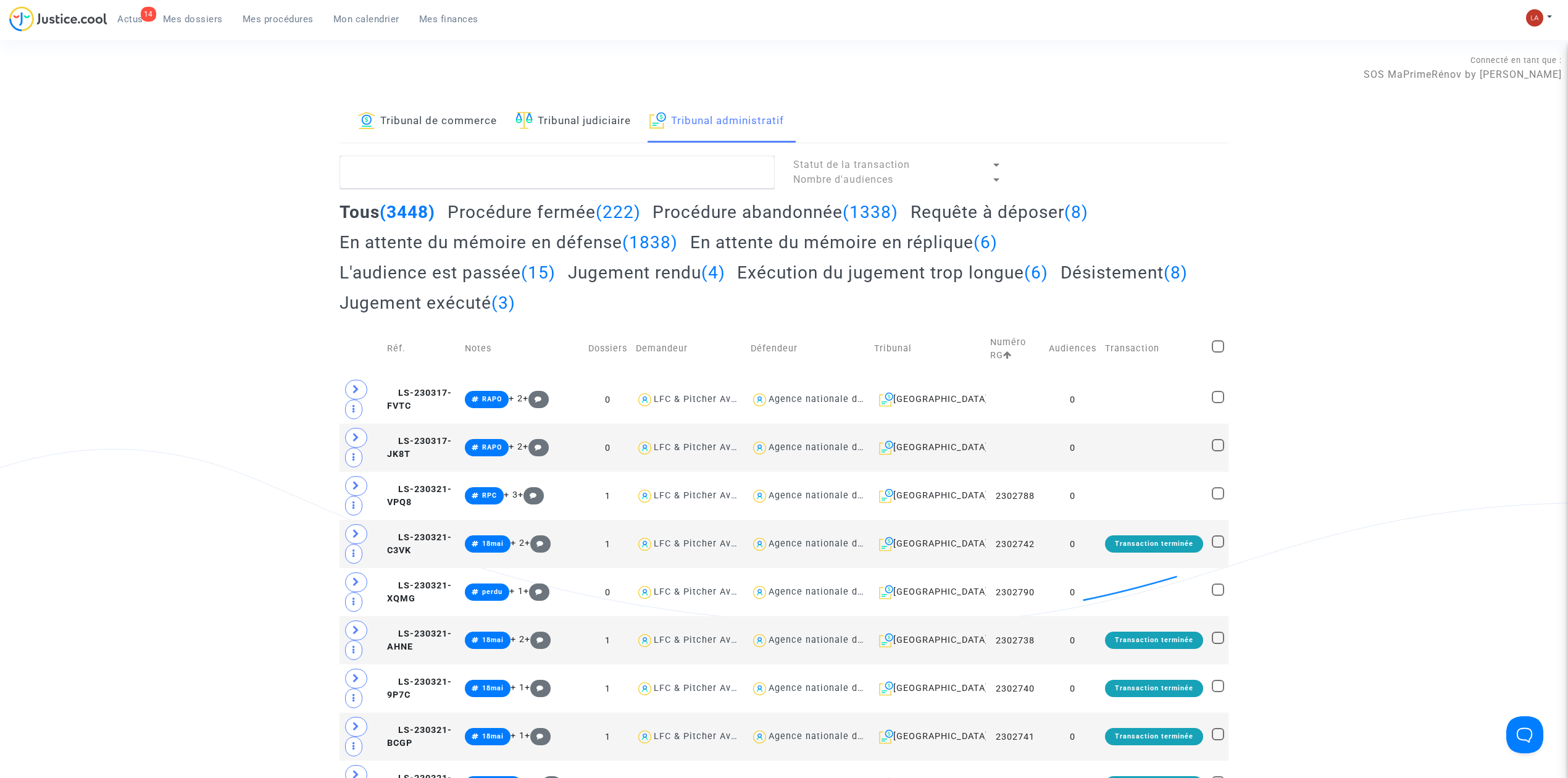
click at [957, 215] on h2 "Requête à déposer (8)" at bounding box center [999, 212] width 178 height 22
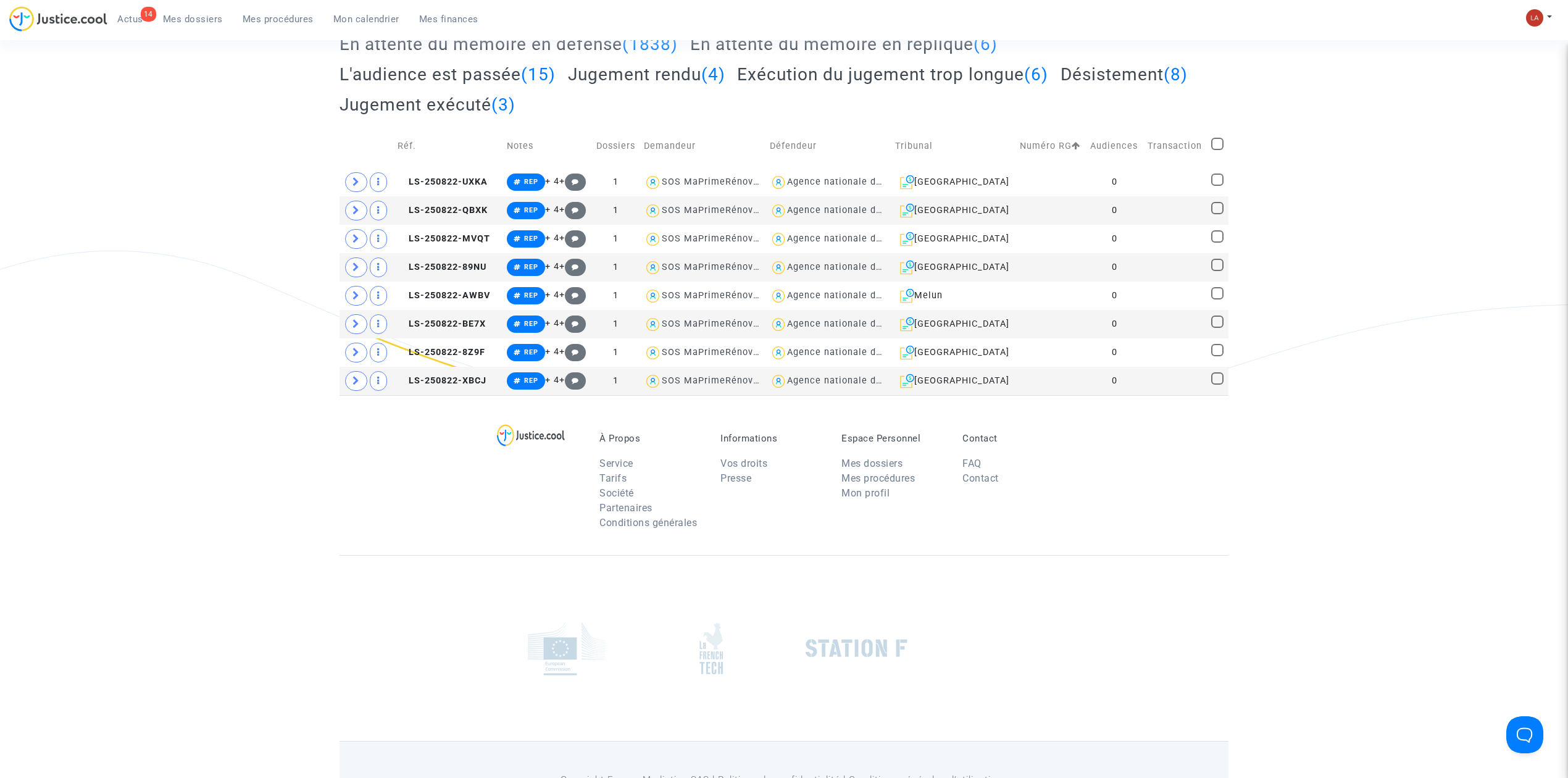
scroll to position [199, 0]
click at [944, 274] on div "Lyon" at bounding box center [953, 267] width 116 height 15
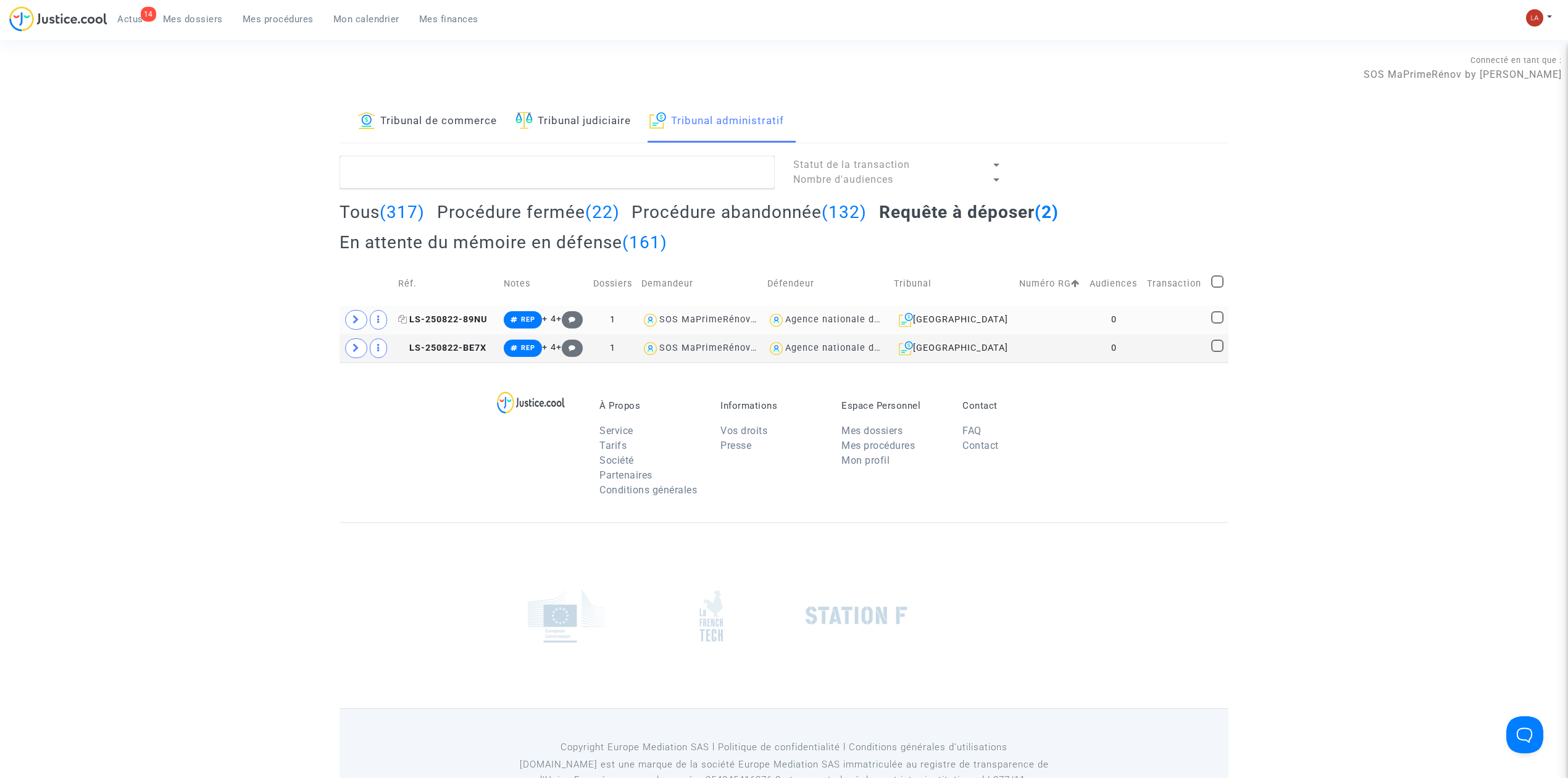
click at [477, 317] on span "LS-250822-89NU" at bounding box center [443, 319] width 89 height 11
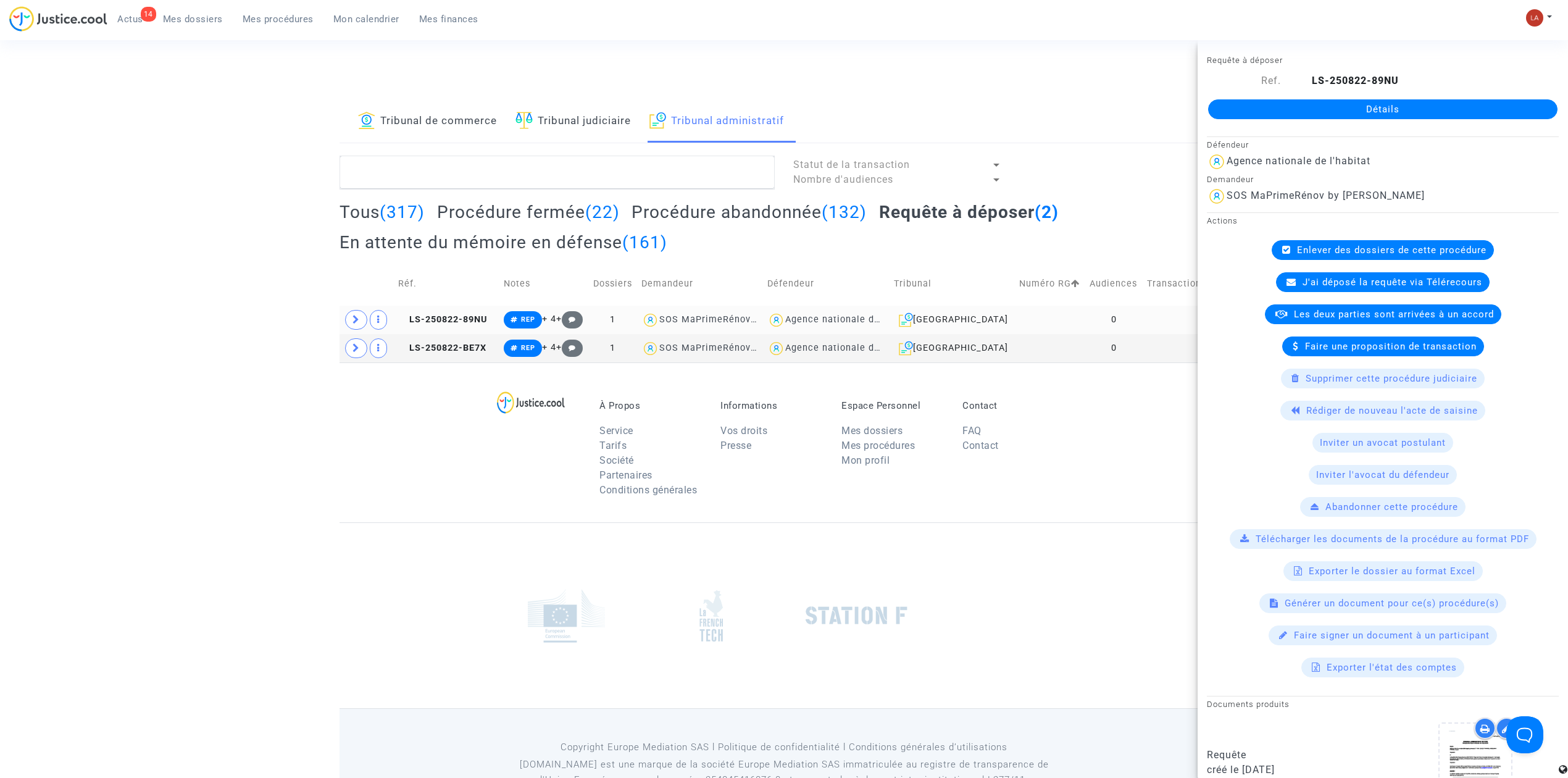
drag, startPoint x: 452, startPoint y: 360, endPoint x: 619, endPoint y: 312, distance: 173.8
click at [452, 360] on td "LS-250822-BE7X" at bounding box center [447, 348] width 106 height 28
click at [970, 322] on div "Lyon" at bounding box center [952, 320] width 117 height 15
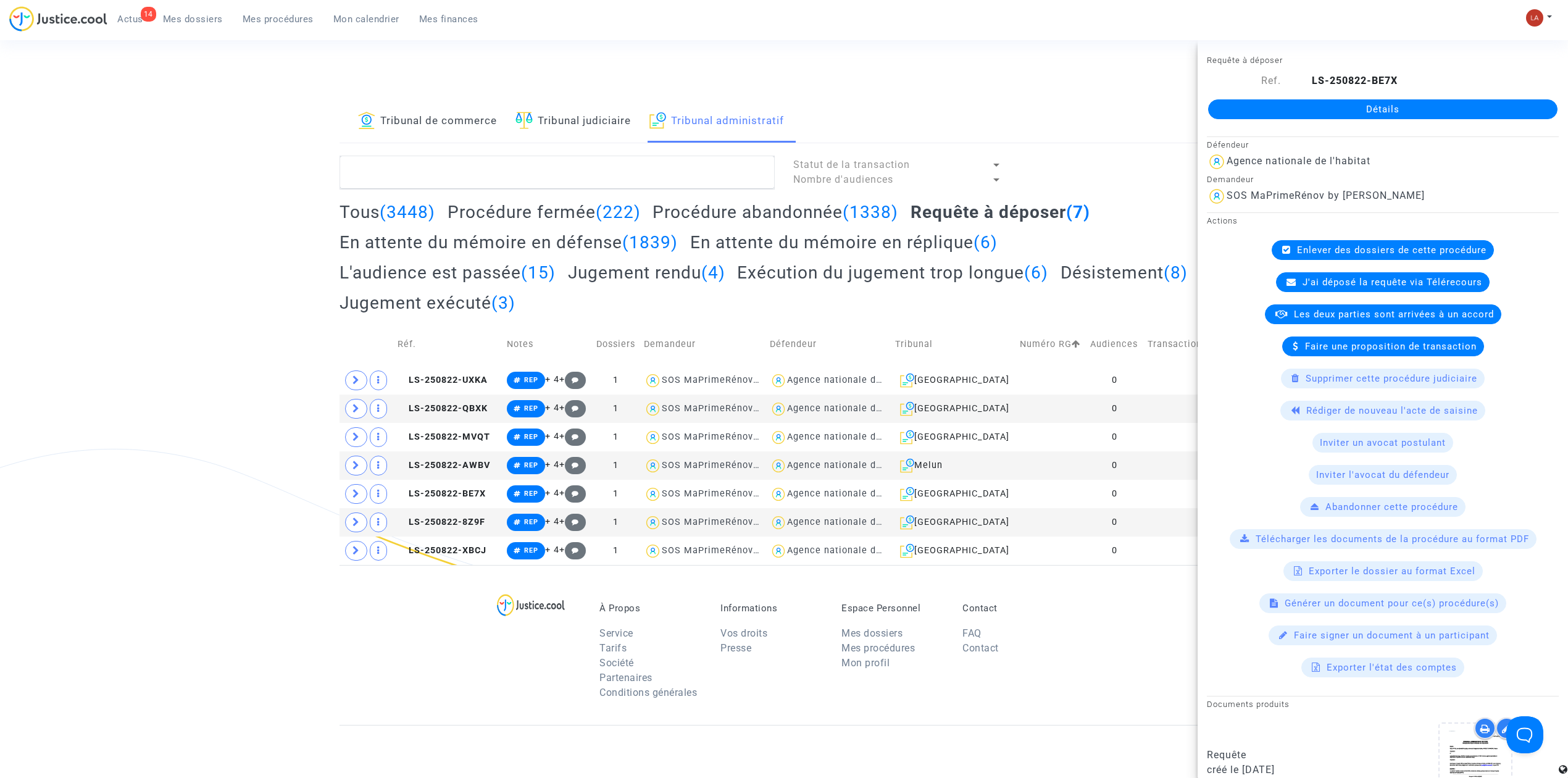
click at [495, 151] on div "Tribunal de commerce Tribunal judiciaire Tribunal administratif Statut de la tr…" at bounding box center [784, 332] width 889 height 464
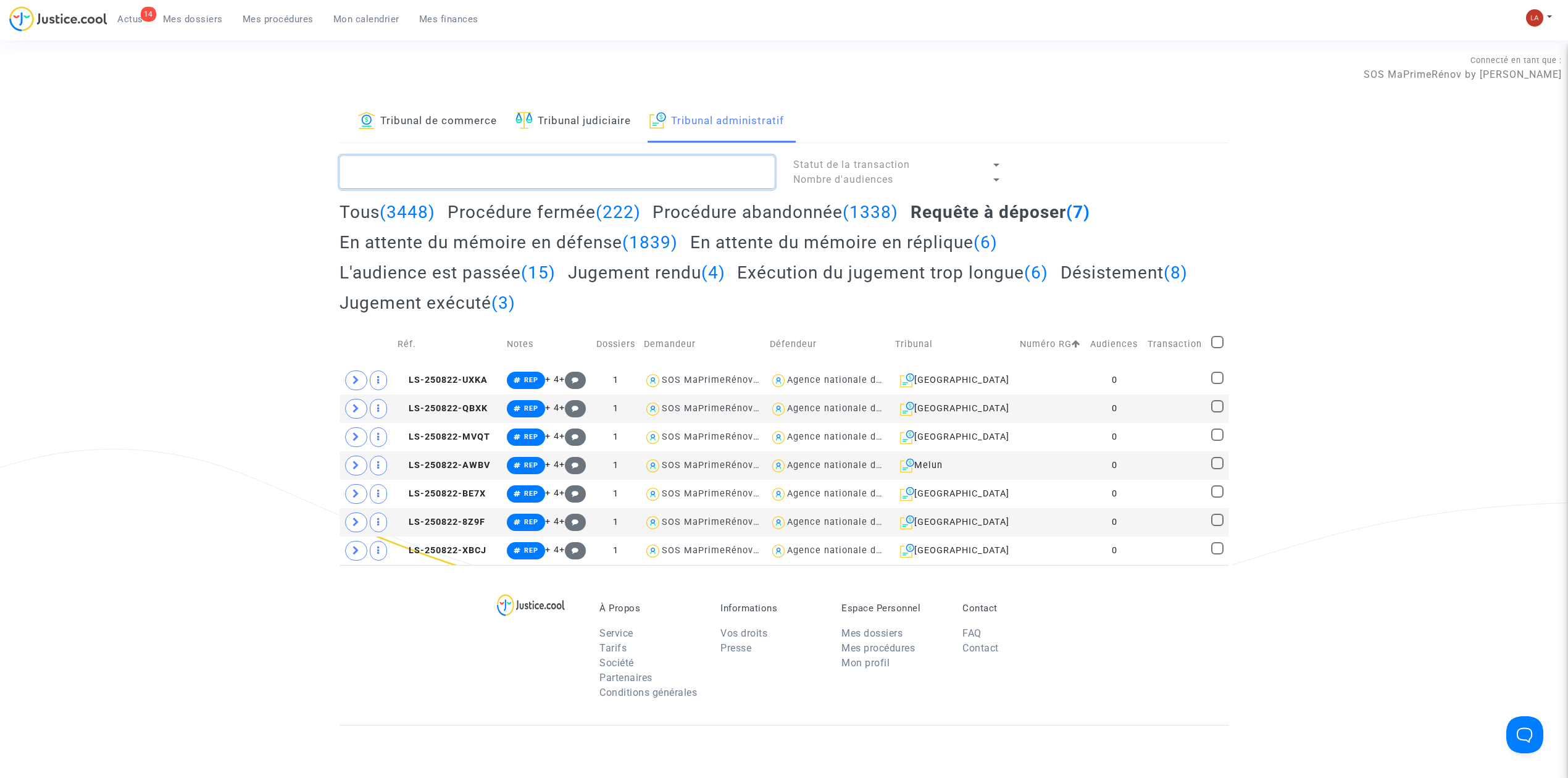
click at [531, 168] on textarea at bounding box center [557, 172] width 435 height 33
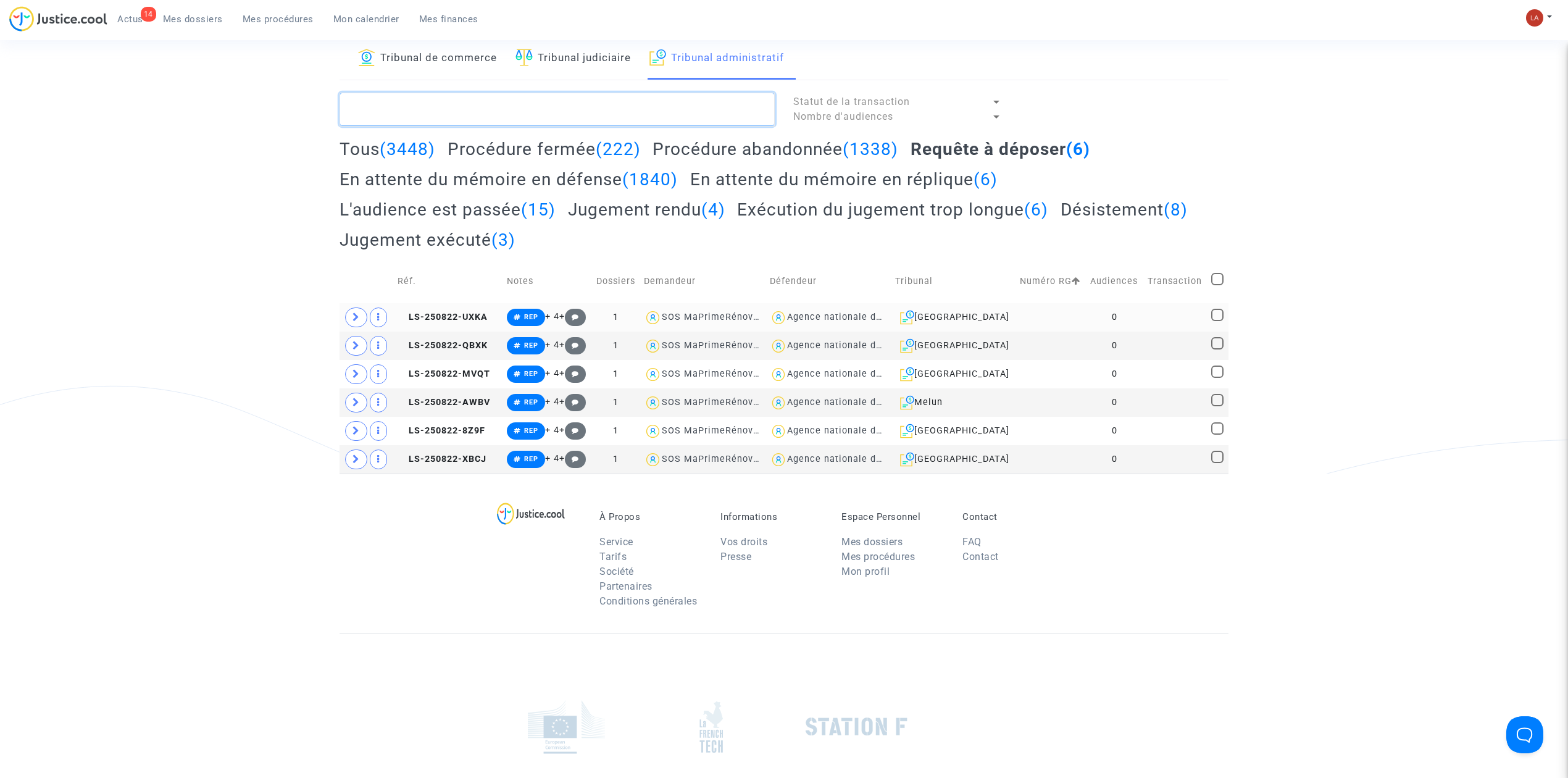
scroll to position [164, 0]
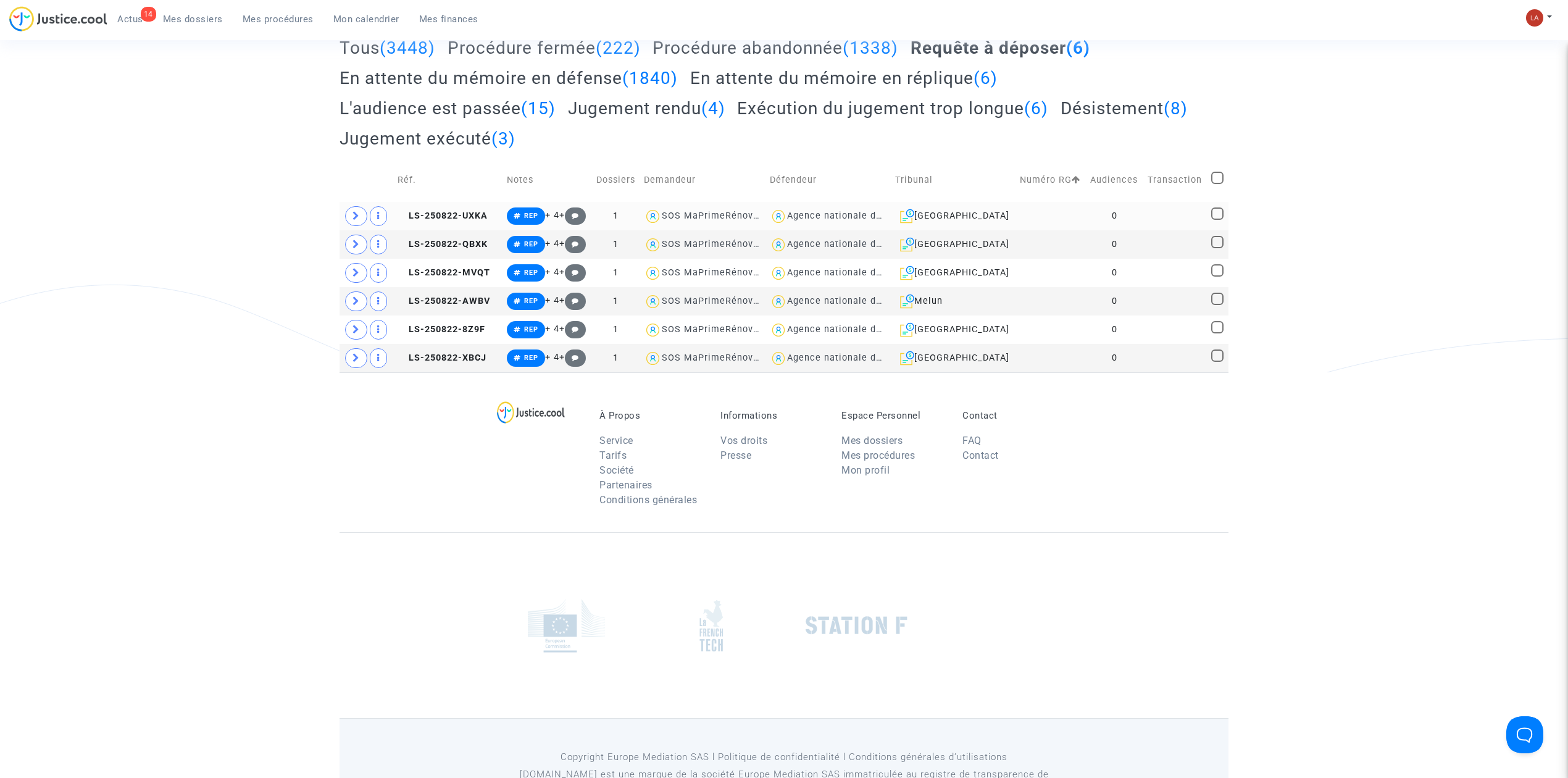
click at [443, 230] on td "LS-250822-UXKA" at bounding box center [448, 216] width 109 height 28
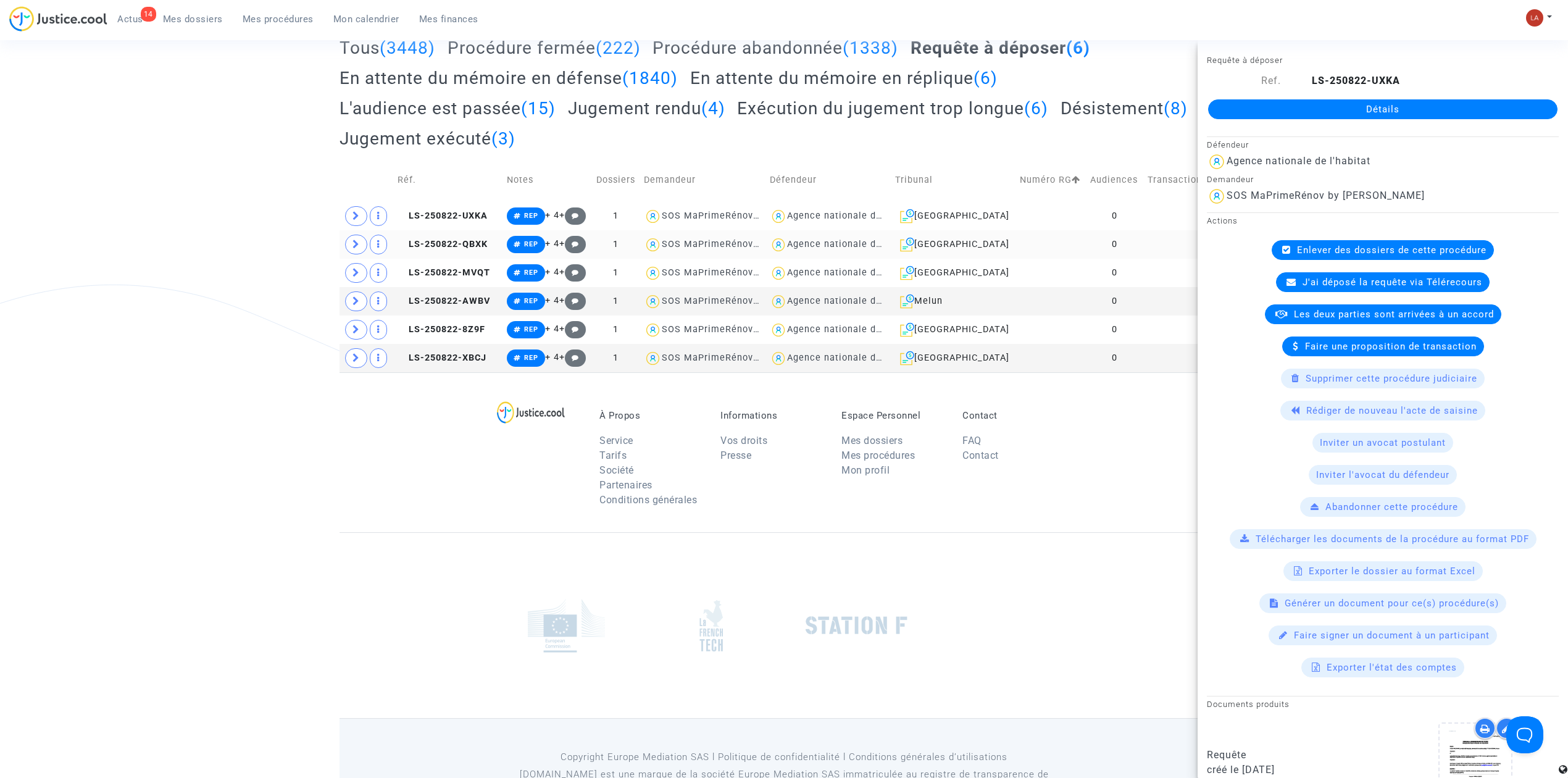
click at [461, 259] on td "LS-250822-QBXK" at bounding box center [448, 244] width 109 height 28
drag, startPoint x: 1231, startPoint y: 120, endPoint x: 1231, endPoint y: 113, distance: 7.0
click at [448, 287] on td "LS-250822-MVQT" at bounding box center [448, 273] width 109 height 28
click at [435, 316] on td "LS-250822-AWBV" at bounding box center [448, 301] width 109 height 28
click at [456, 335] on span "LS-250822-8Z9F" at bounding box center [442, 329] width 88 height 11
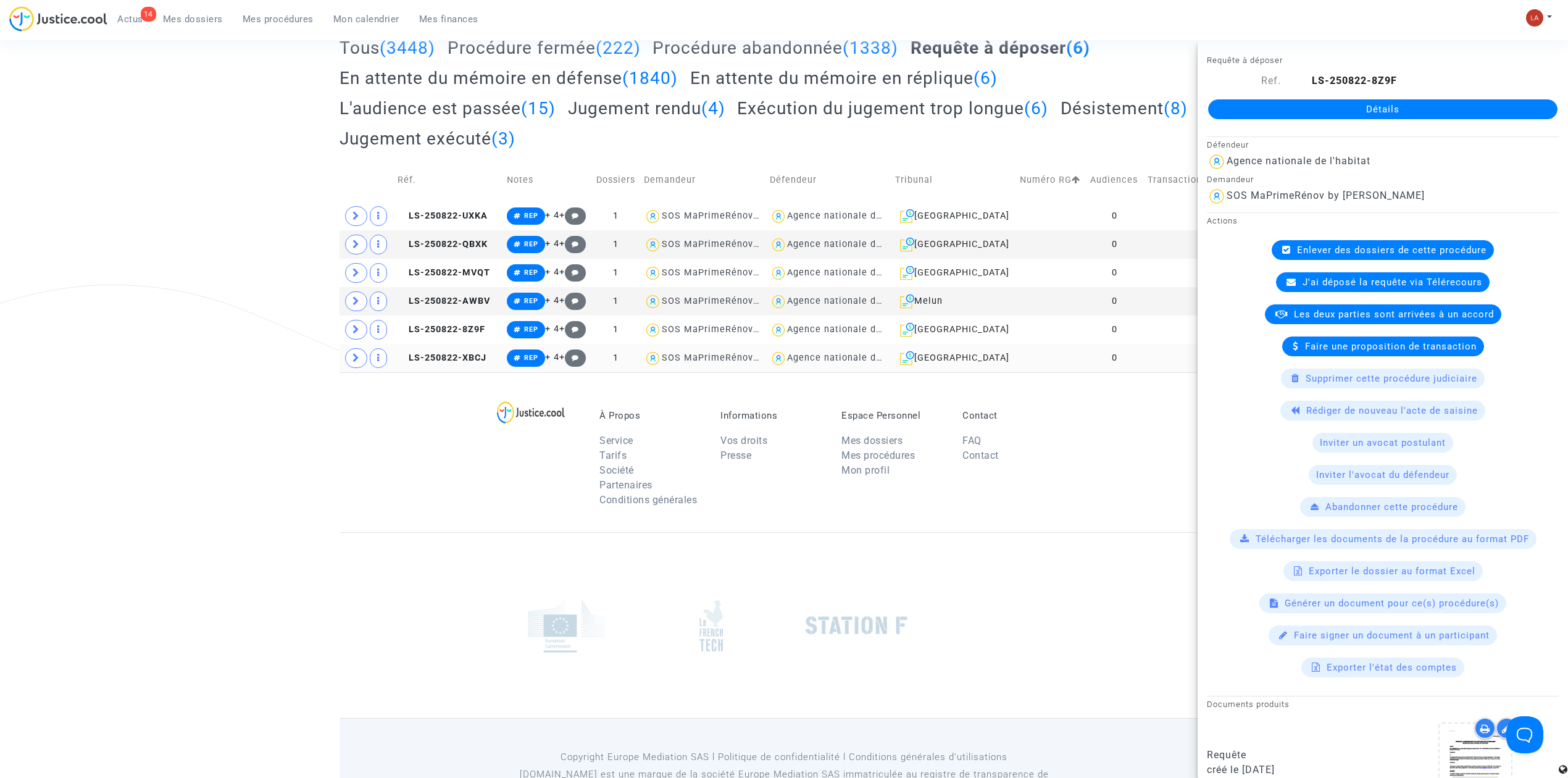
click at [491, 372] on td "LS-250822-XBCJ" at bounding box center [448, 358] width 109 height 28
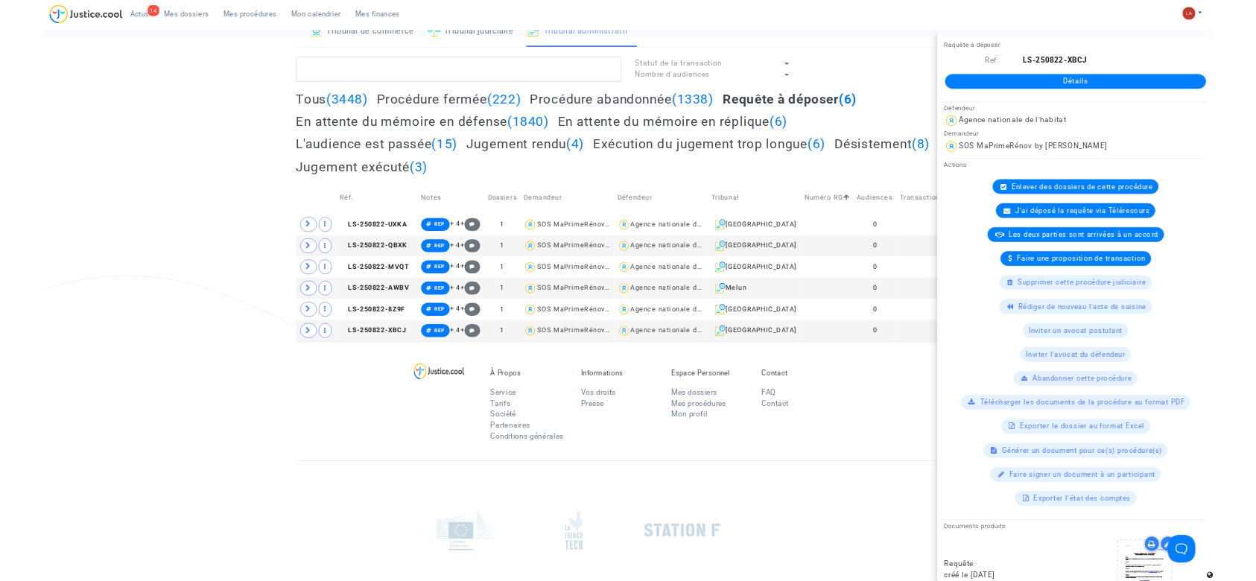
scroll to position [0, 0]
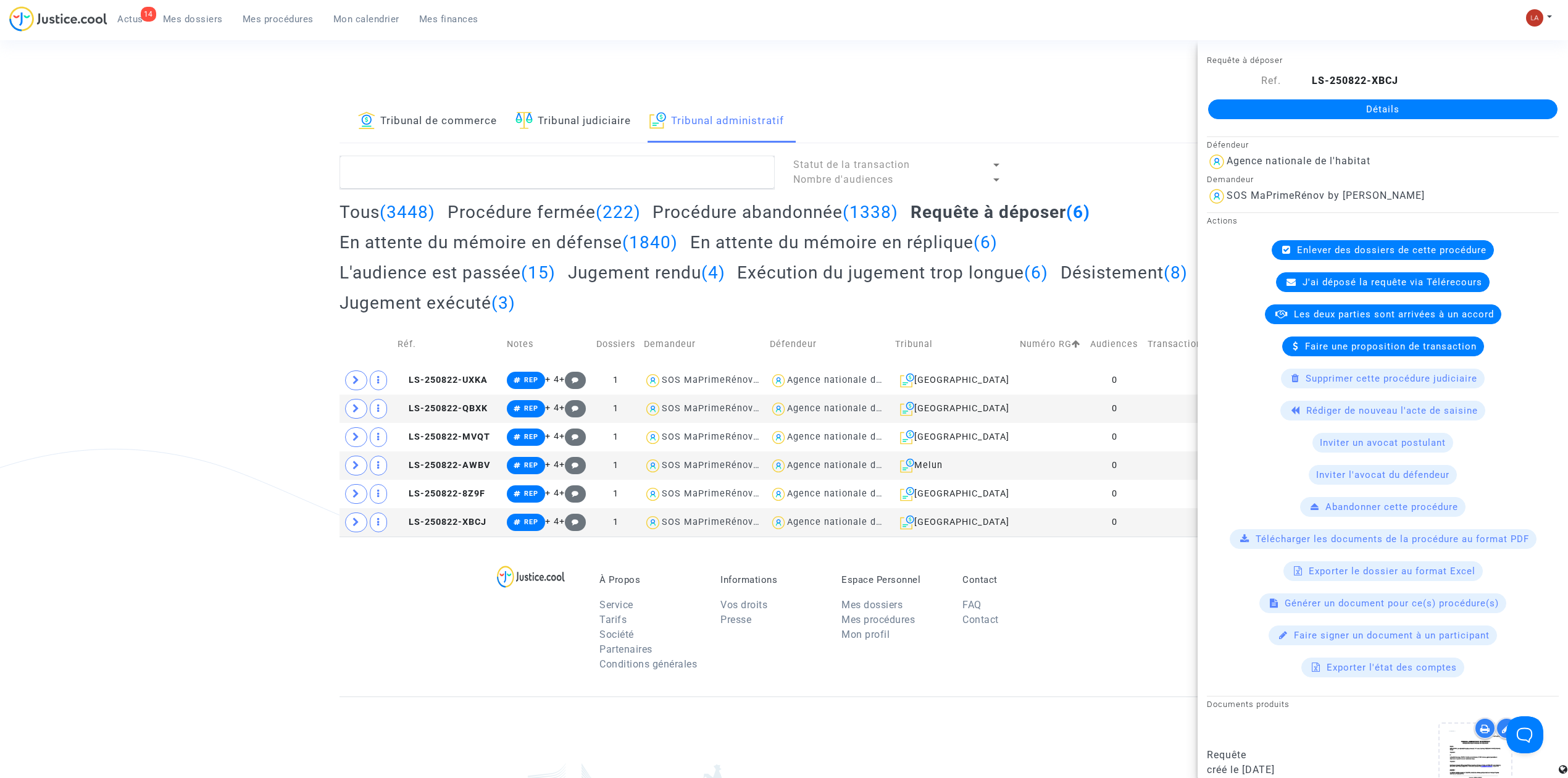
click at [187, 13] on span "Mes dossiers" at bounding box center [193, 18] width 60 height 11
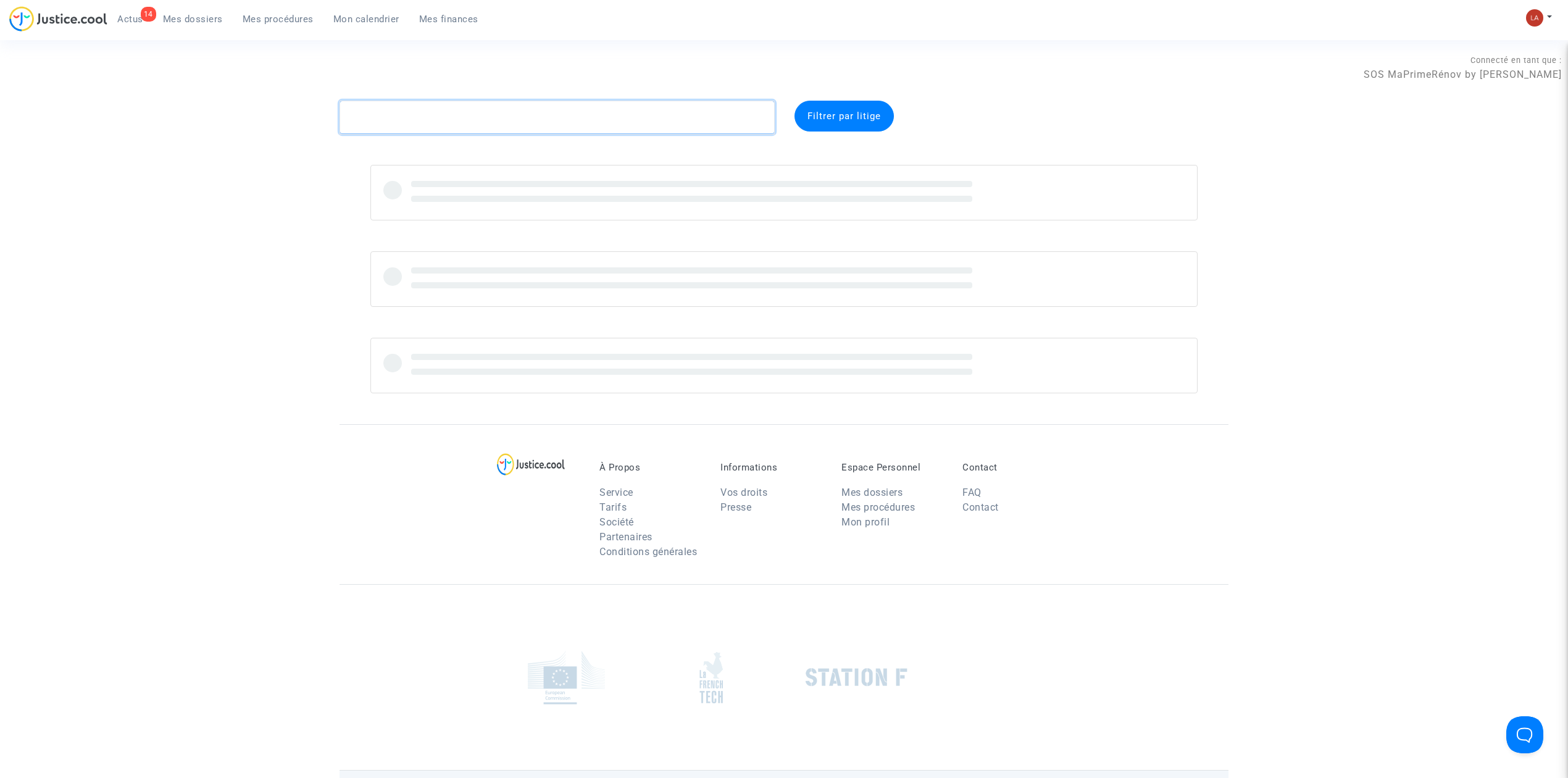
click at [549, 121] on textarea at bounding box center [557, 117] width 435 height 33
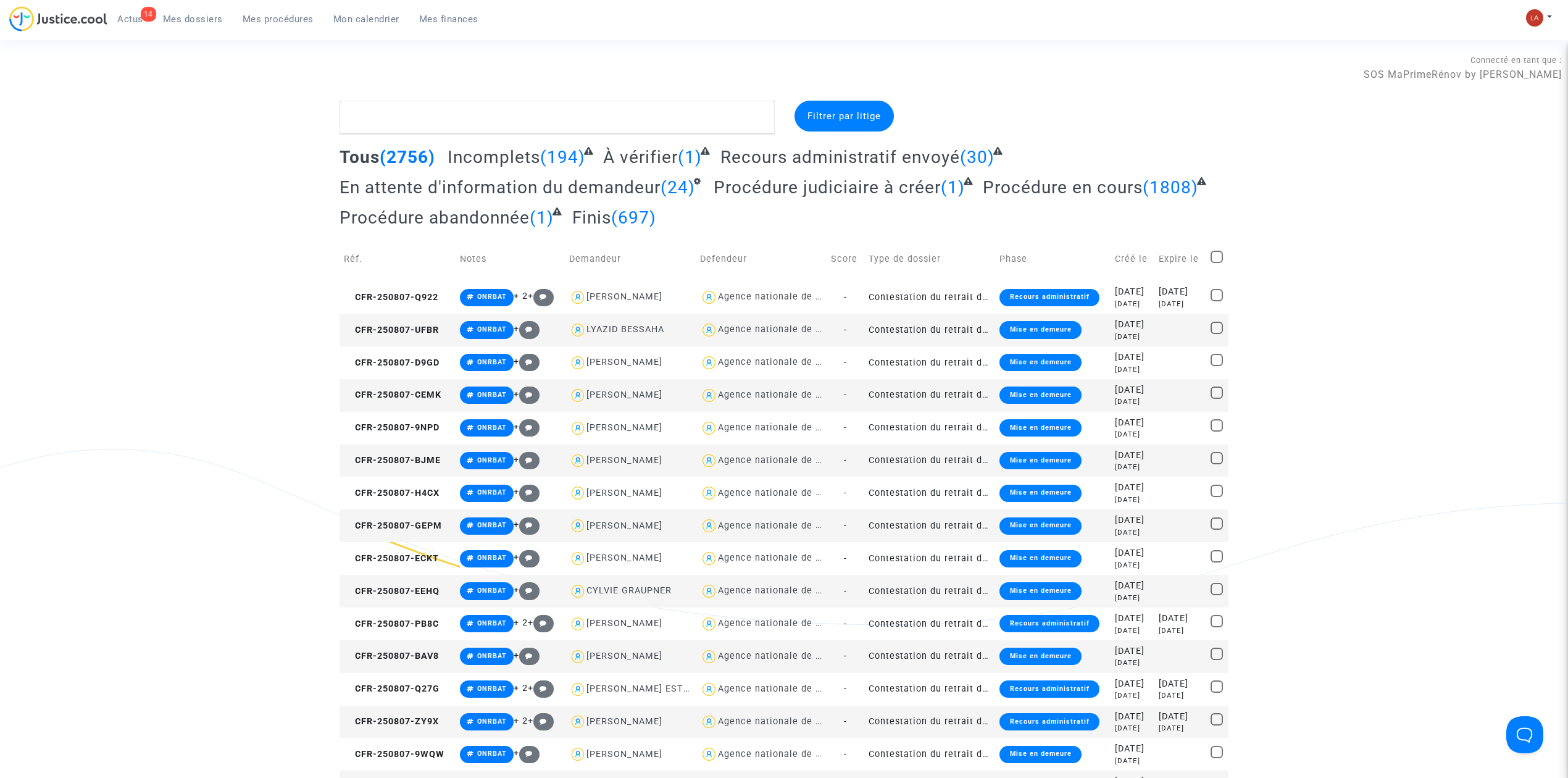
click at [648, 192] on span "En attente d'information du demandeur" at bounding box center [500, 187] width 321 height 21
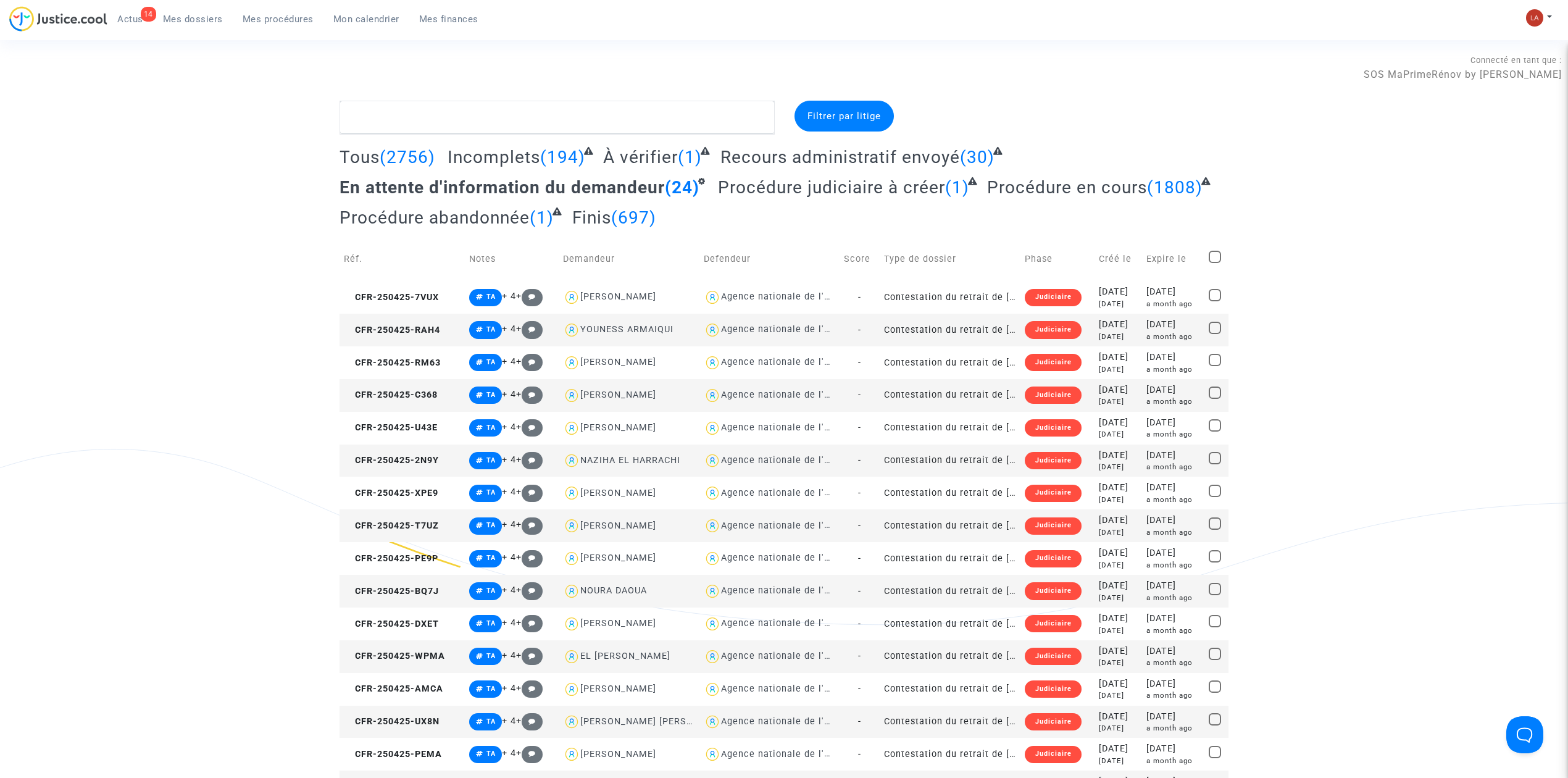
click at [1040, 258] on span at bounding box center [1215, 256] width 12 height 12
click at [1040, 263] on input "checkbox" at bounding box center [1215, 263] width 1 height 1
checkbox input "true"
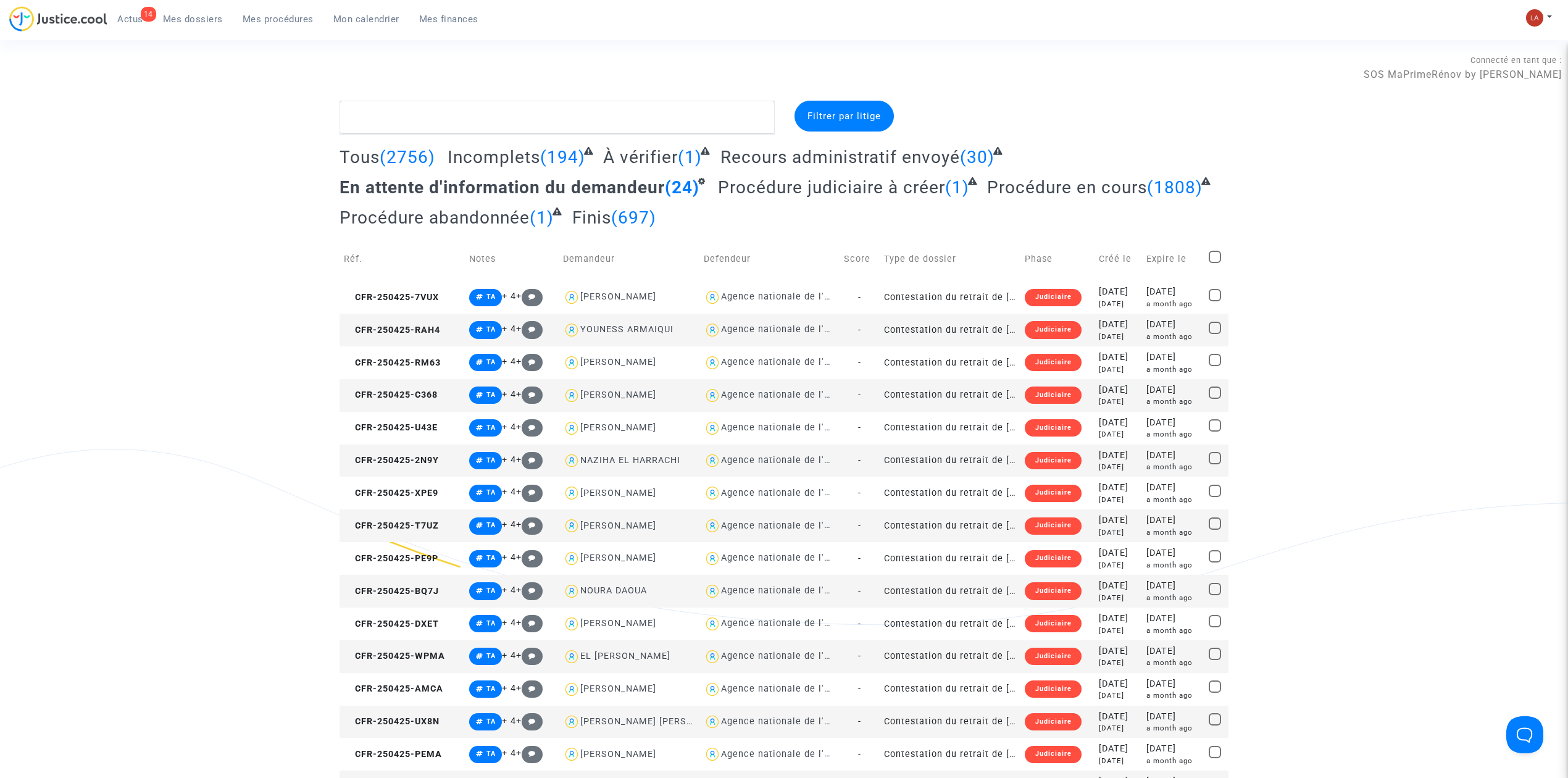
checkbox input "true"
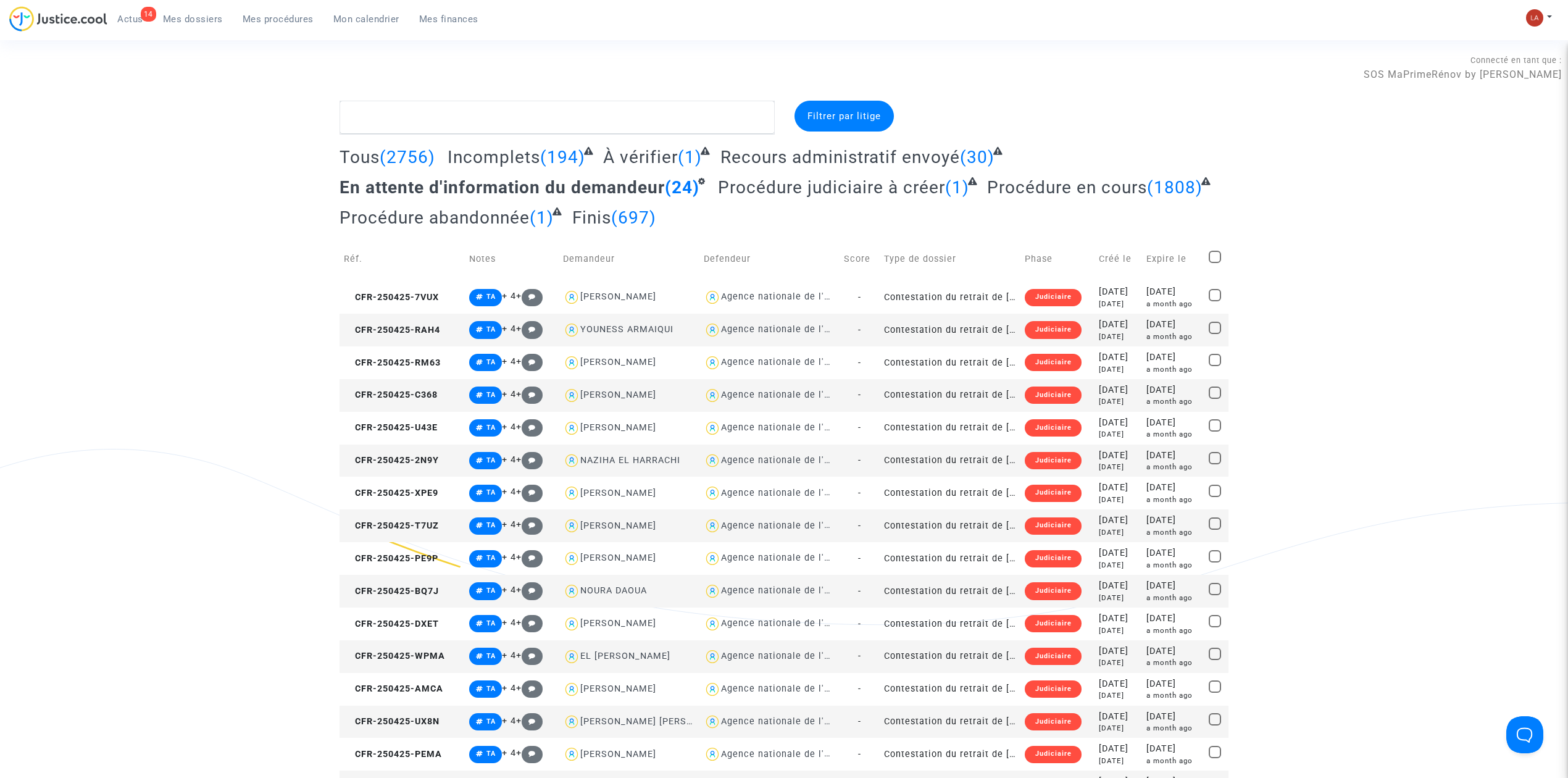
checkbox input "true"
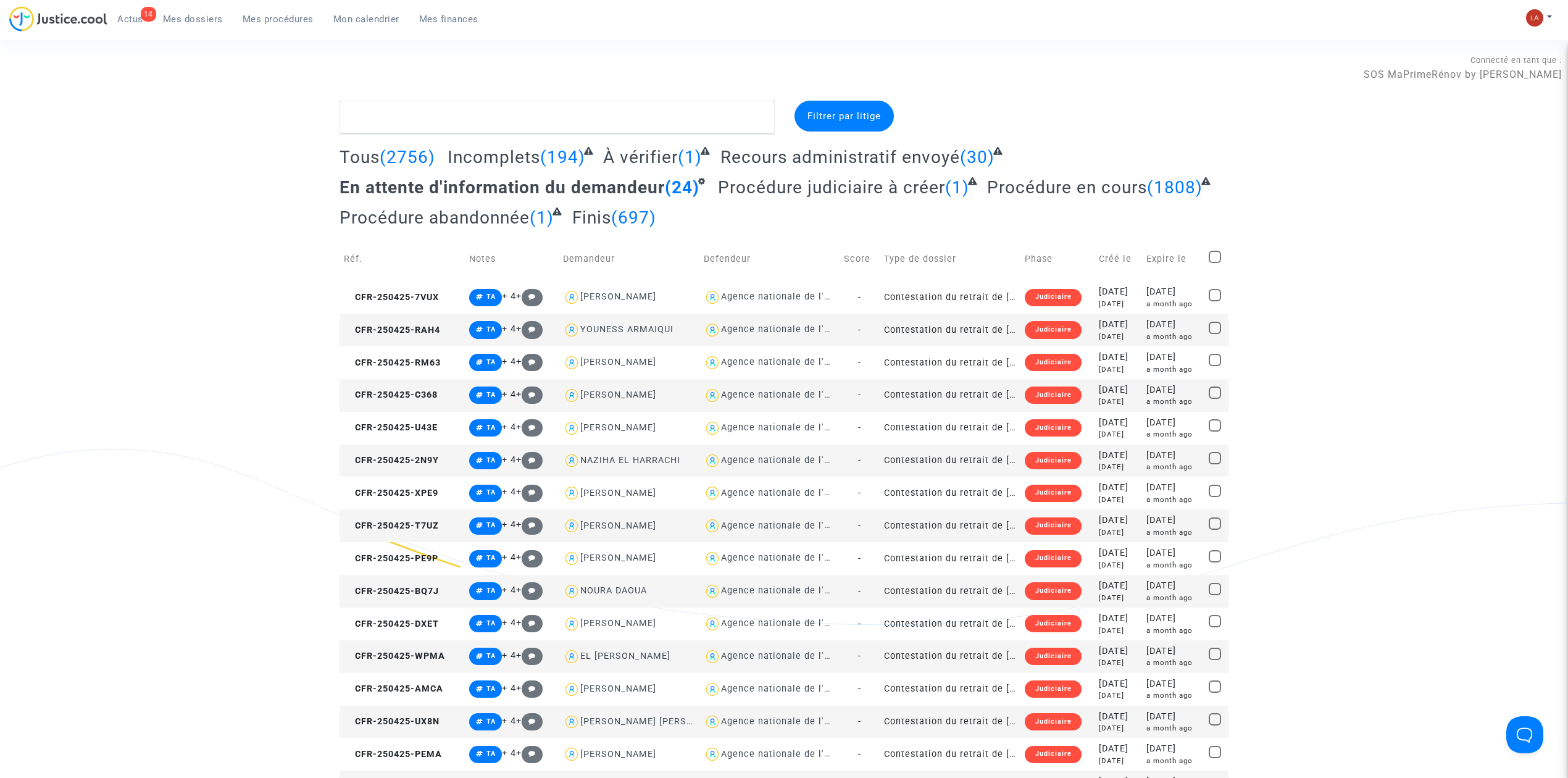
checkbox input "true"
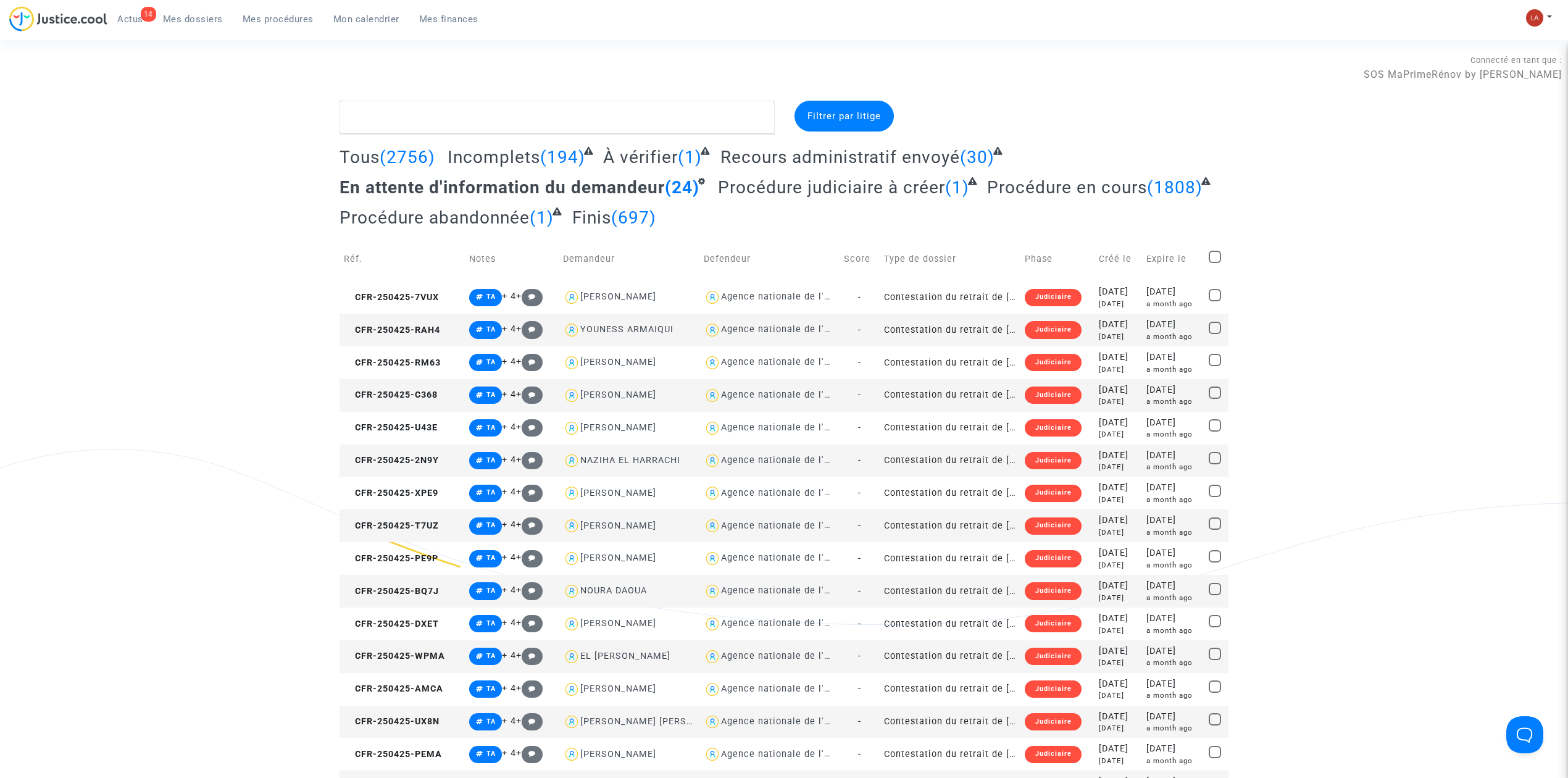
checkbox input "true"
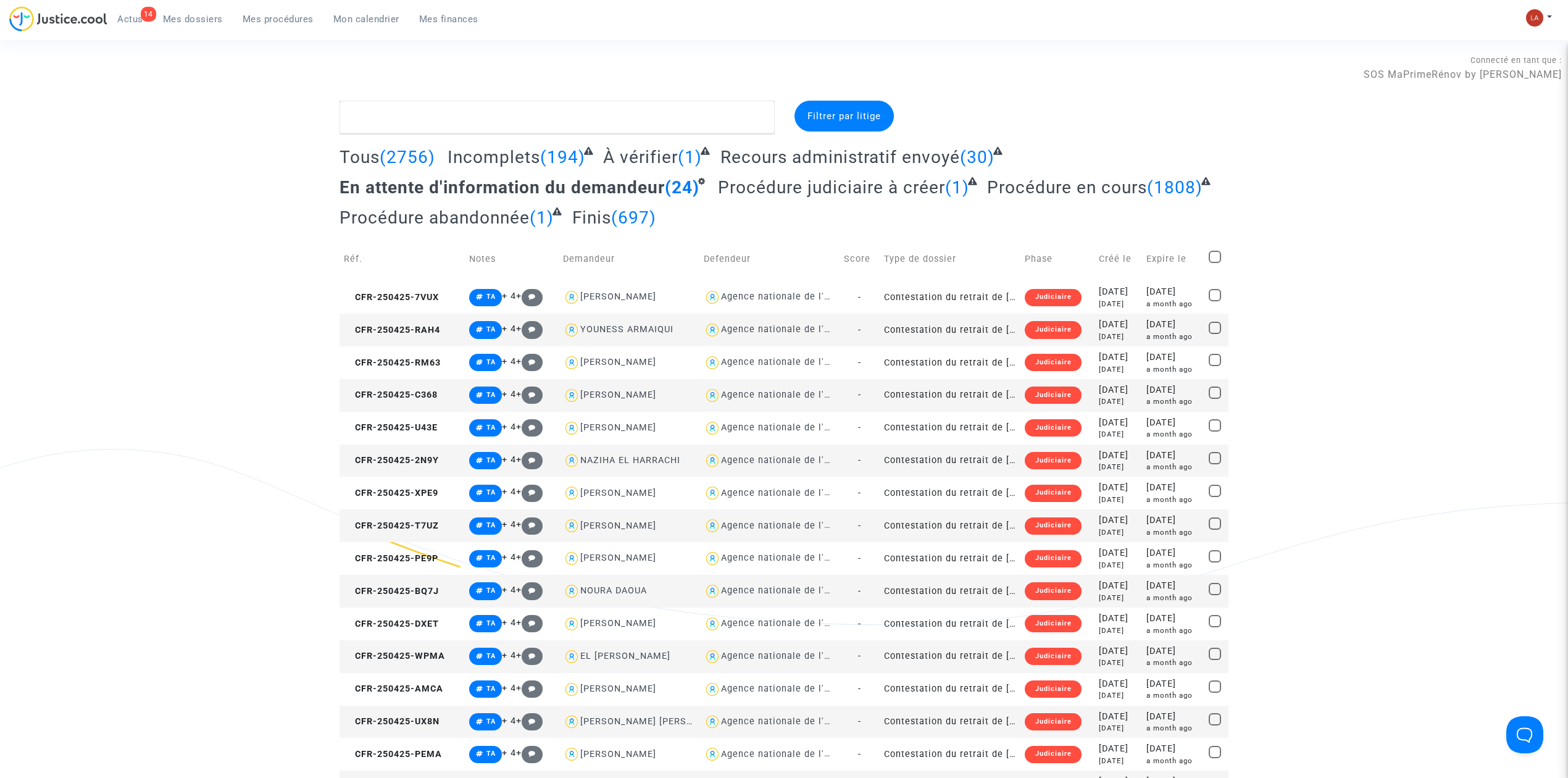
checkbox input "true"
click at [1040, 127] on div "Sélection (24)" at bounding box center [1178, 115] width 98 height 31
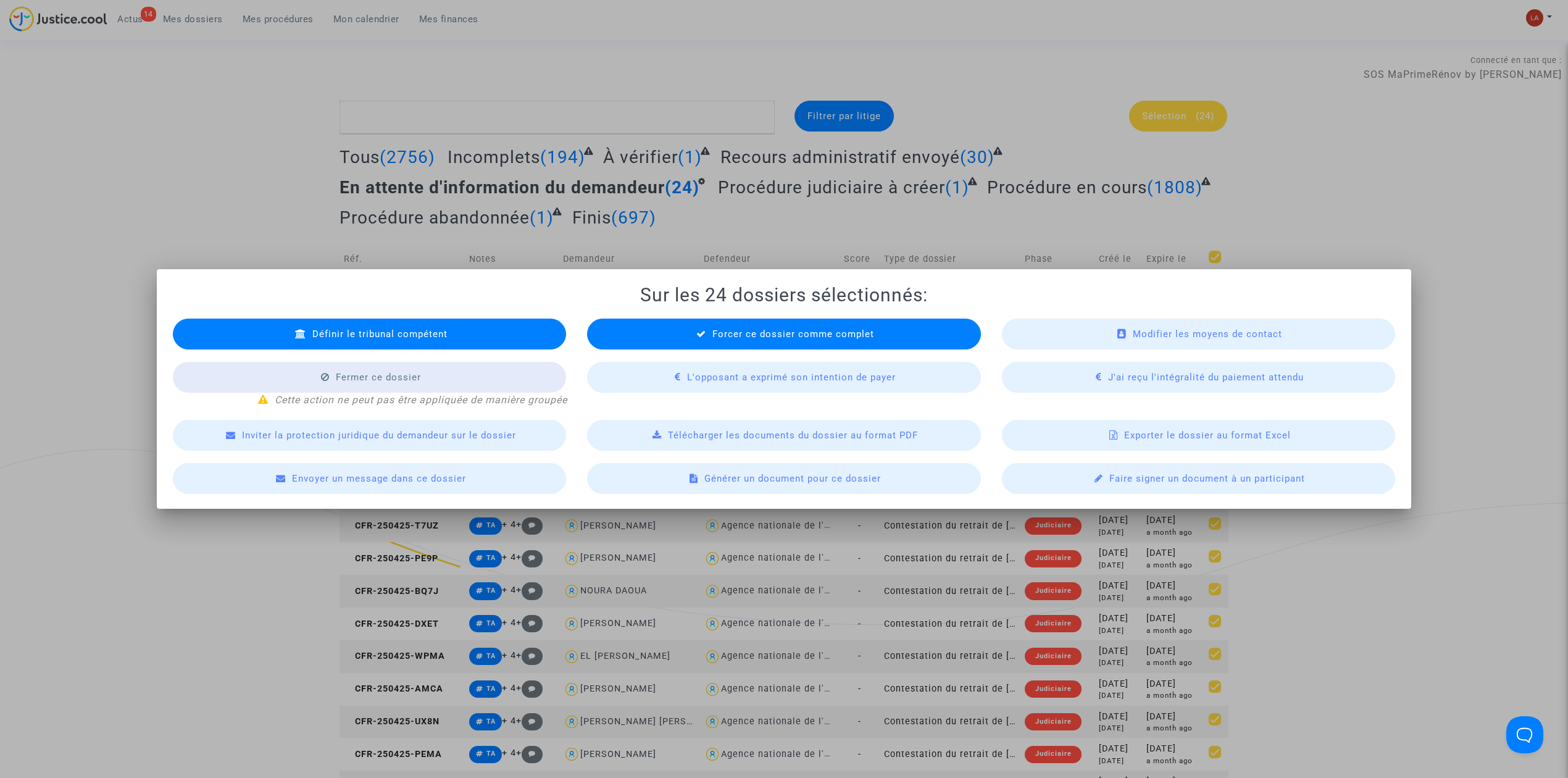
click at [691, 340] on div "Forcer ce dossier comme complet" at bounding box center [784, 333] width 394 height 31
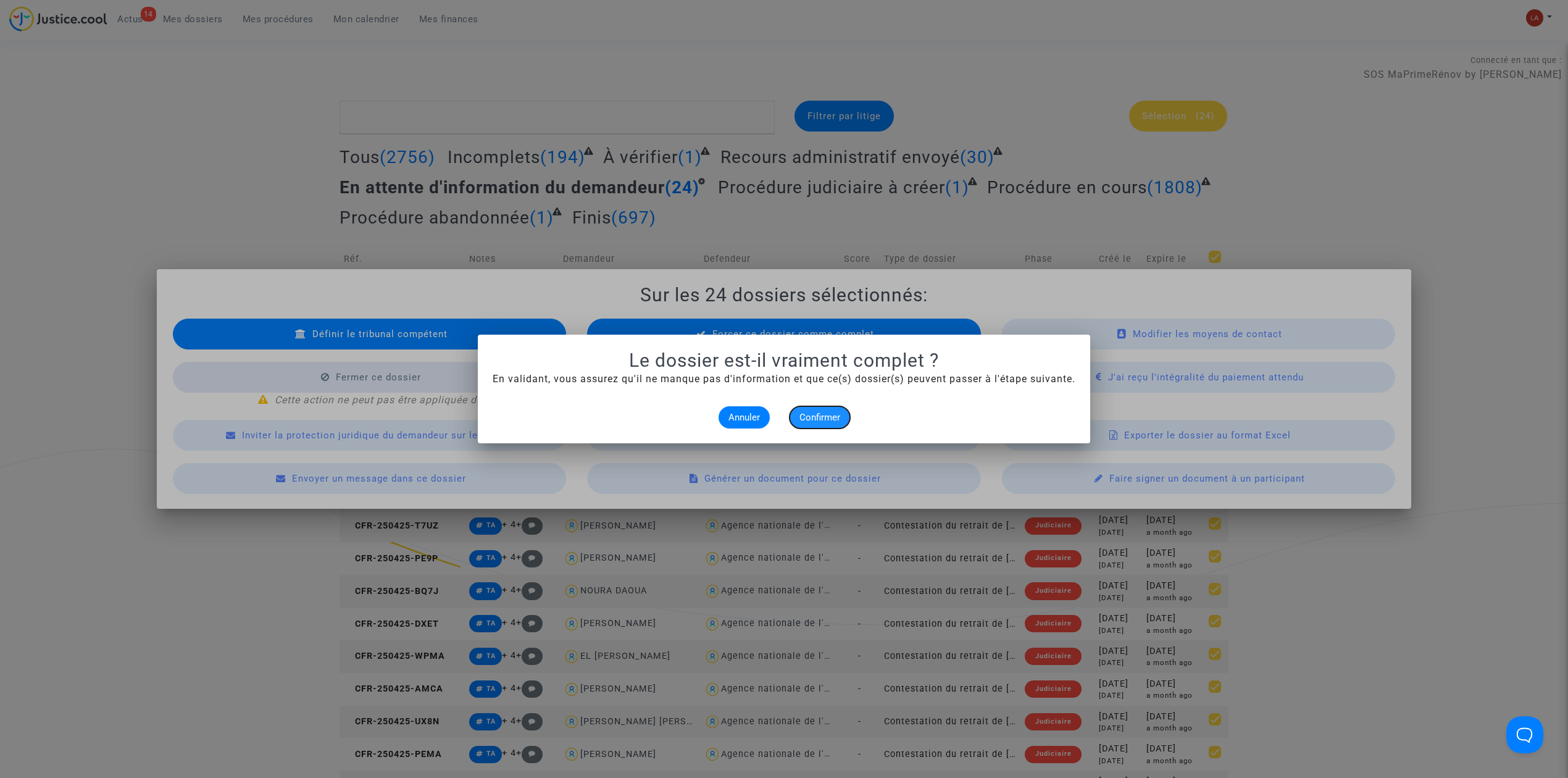
click at [834, 412] on span "Confirmer" at bounding box center [820, 417] width 41 height 11
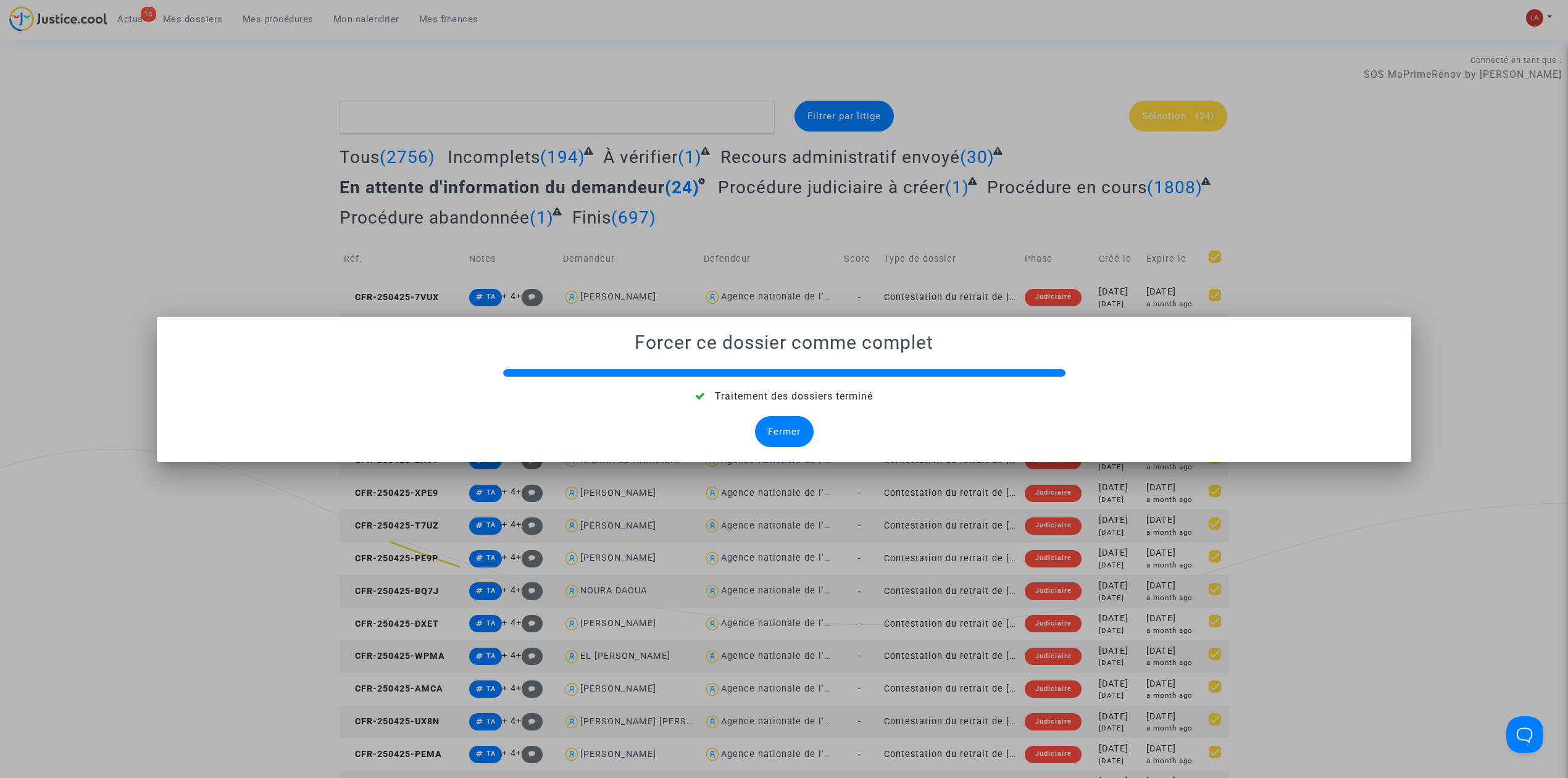
click at [794, 423] on mat-dialog-container "Forcer ce dossier comme complet Traitement des dossiers terminé Fermer" at bounding box center [784, 389] width 1255 height 145
click at [794, 423] on div "Fermer" at bounding box center [784, 431] width 59 height 31
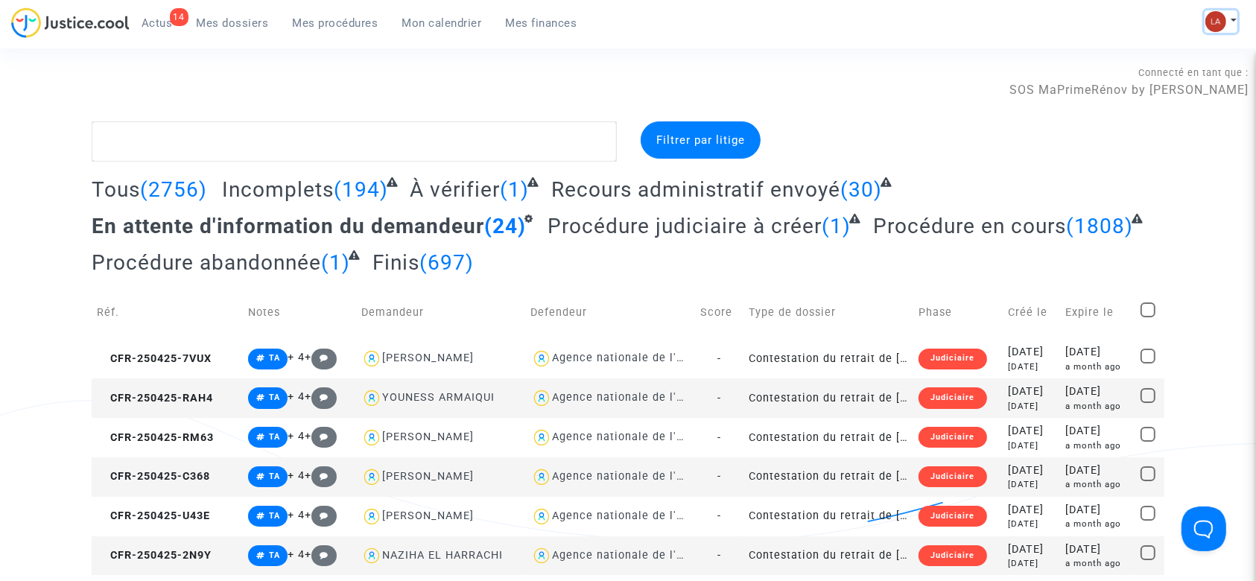
drag, startPoint x: 1229, startPoint y: 14, endPoint x: 1216, endPoint y: 25, distance: 16.9
click at [1229, 14] on button at bounding box center [1221, 21] width 33 height 22
click at [1147, 75] on link "Changer de compte" at bounding box center [1161, 77] width 150 height 24
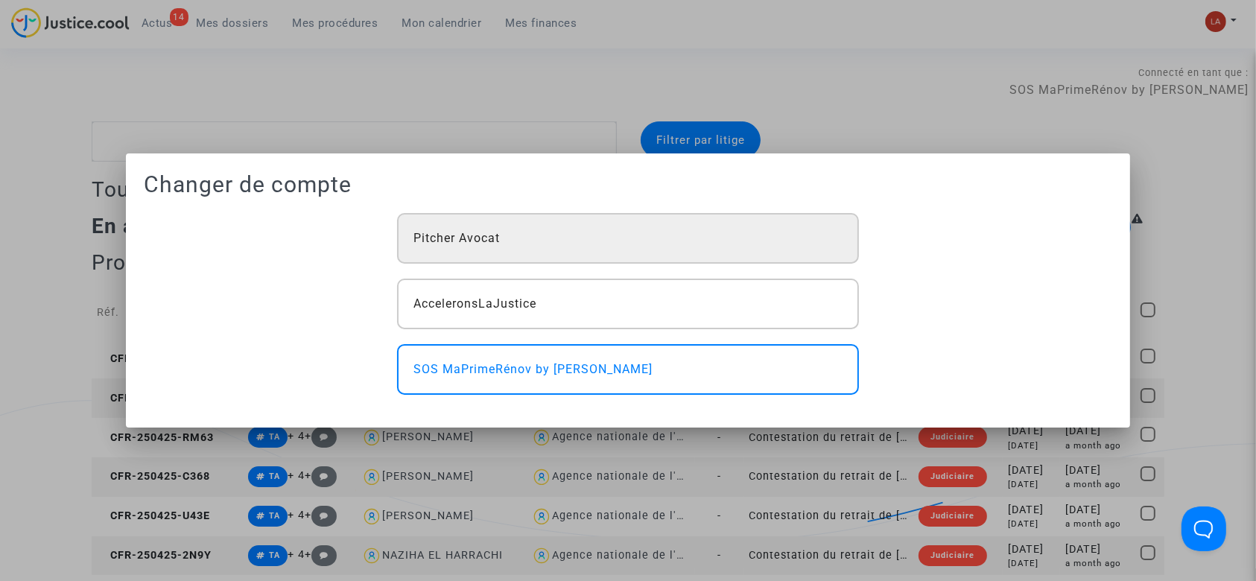
click at [464, 224] on div "Pitcher Avocat" at bounding box center [628, 238] width 462 height 51
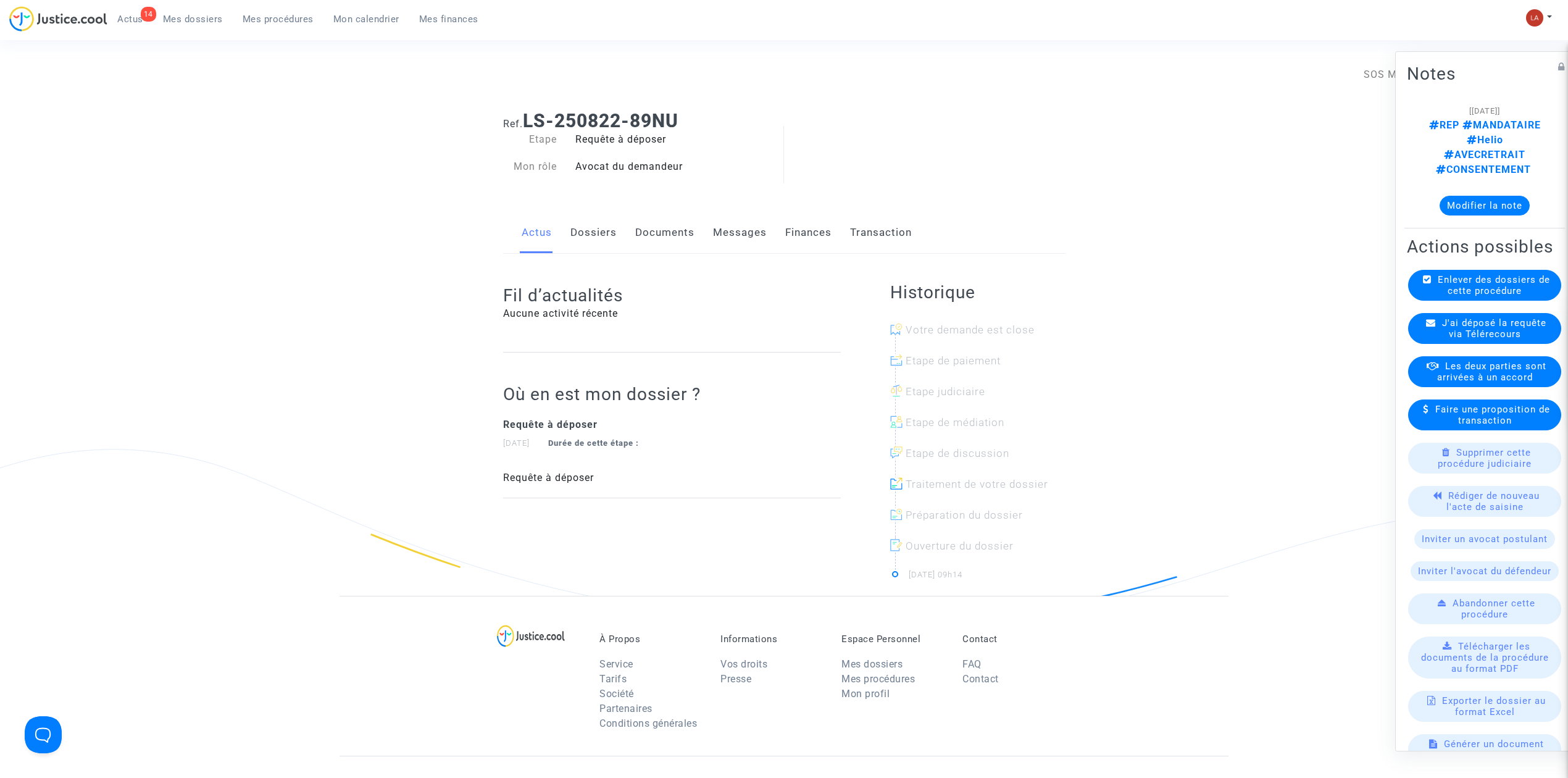
click at [661, 235] on link "Documents" at bounding box center [665, 232] width 60 height 41
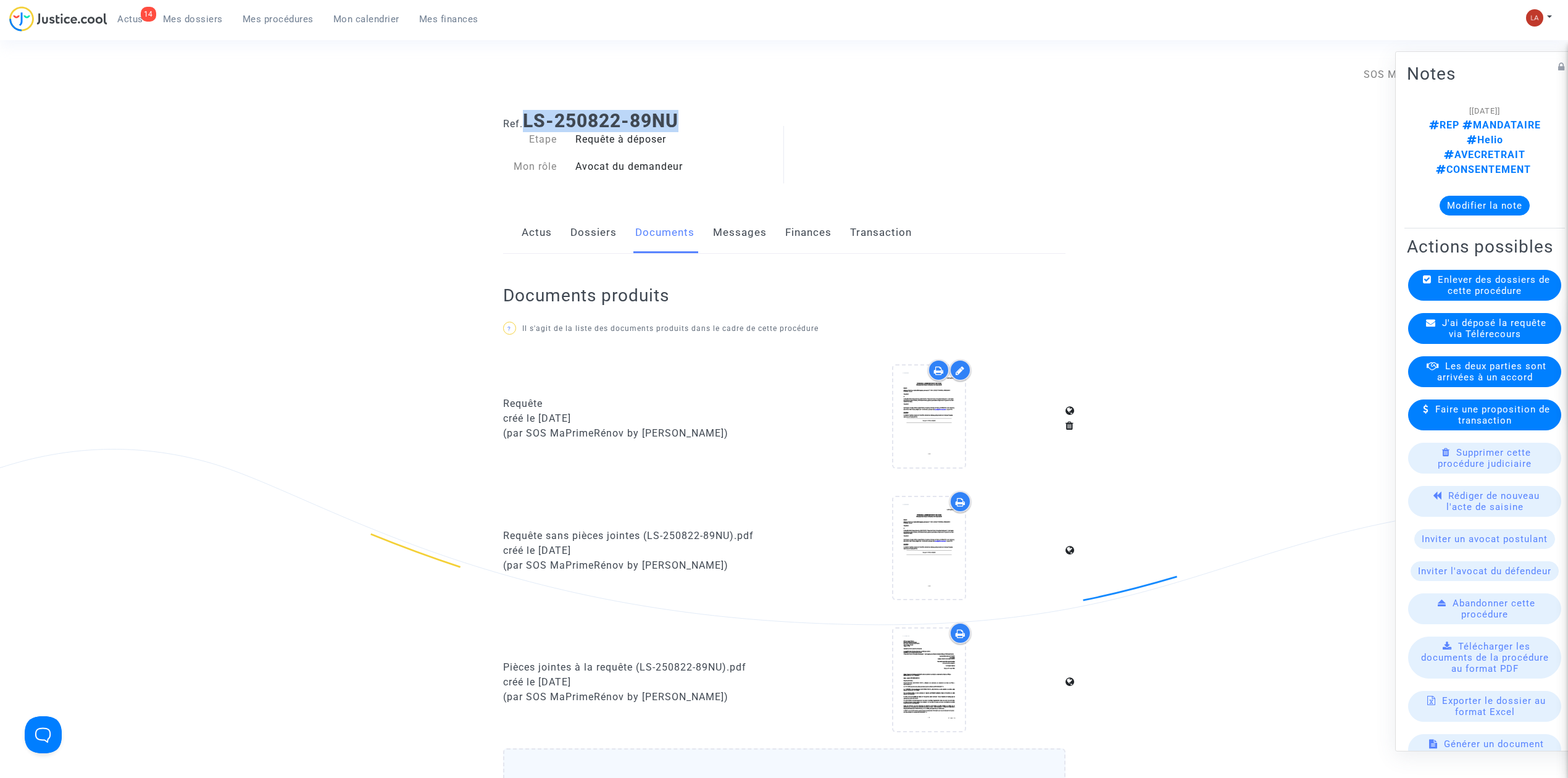
drag, startPoint x: 680, startPoint y: 111, endPoint x: 527, endPoint y: 117, distance: 153.1
click at [527, 117] on b "LS-250822-89NU" at bounding box center [601, 121] width 156 height 22
copy b "LS-250822-89NU"
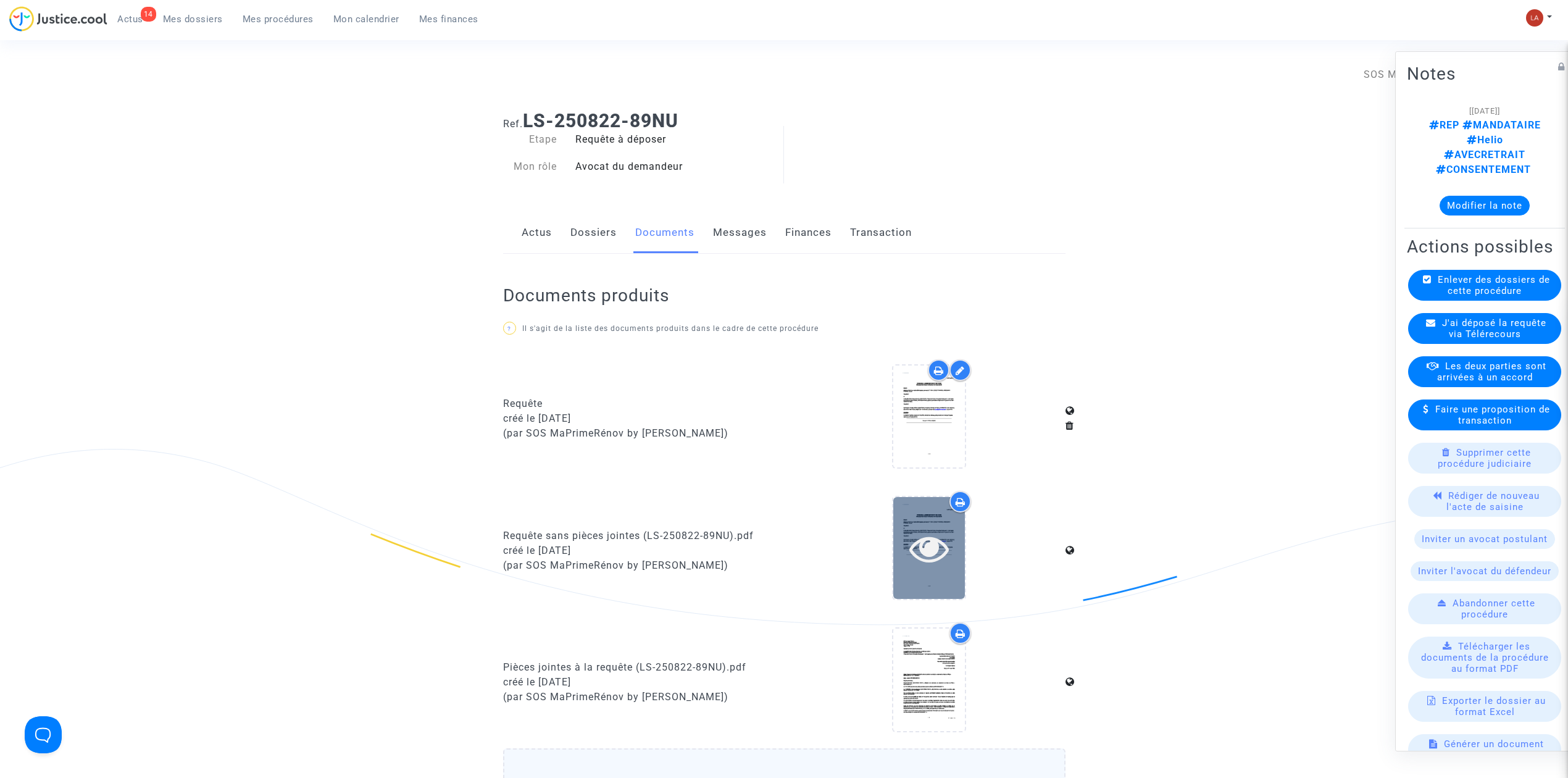
click at [907, 534] on div at bounding box center [929, 548] width 71 height 40
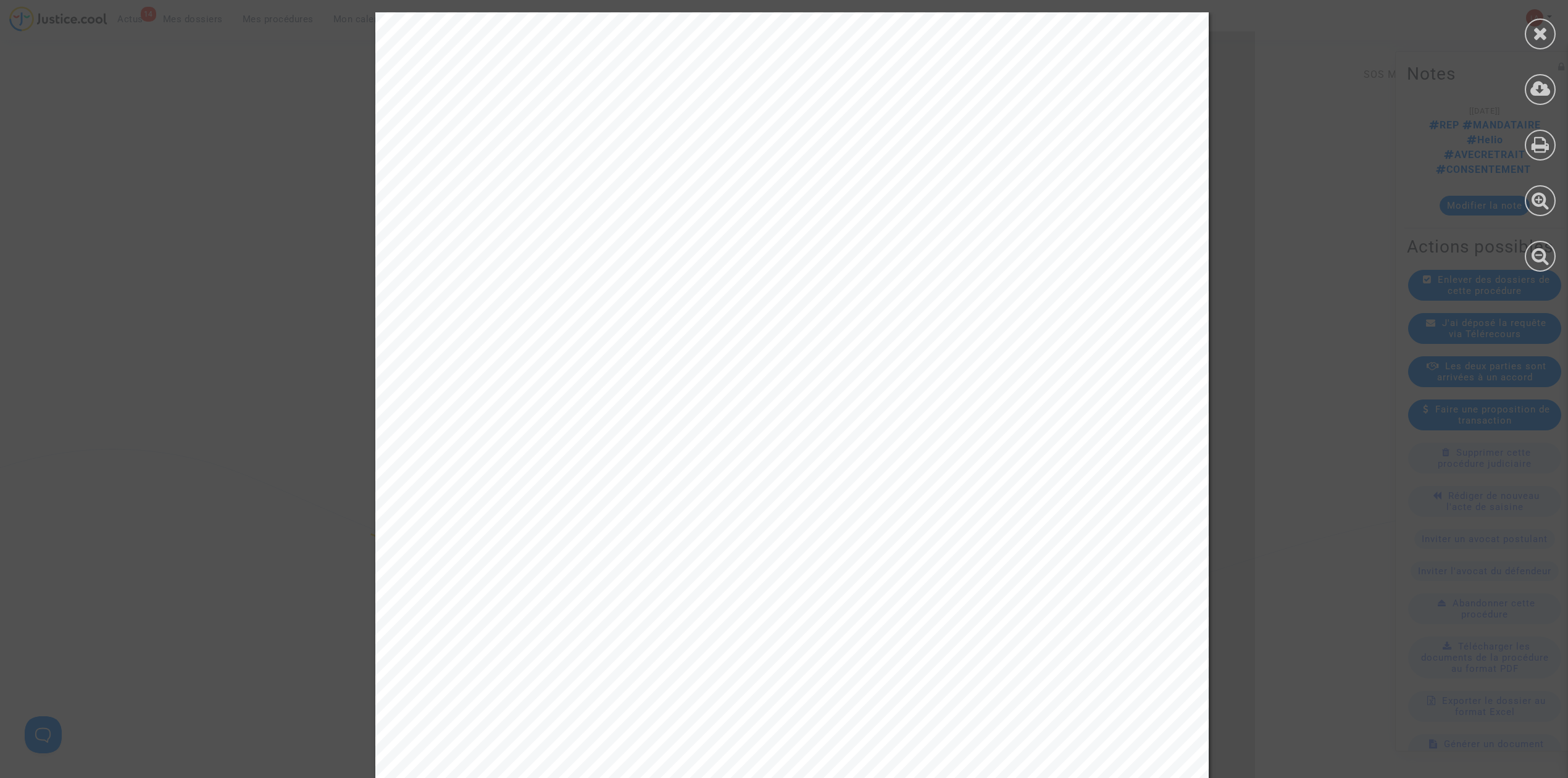
drag, startPoint x: 1541, startPoint y: 31, endPoint x: 1353, endPoint y: 31, distance: 188.0
click at [1537, 31] on icon at bounding box center [1541, 33] width 16 height 18
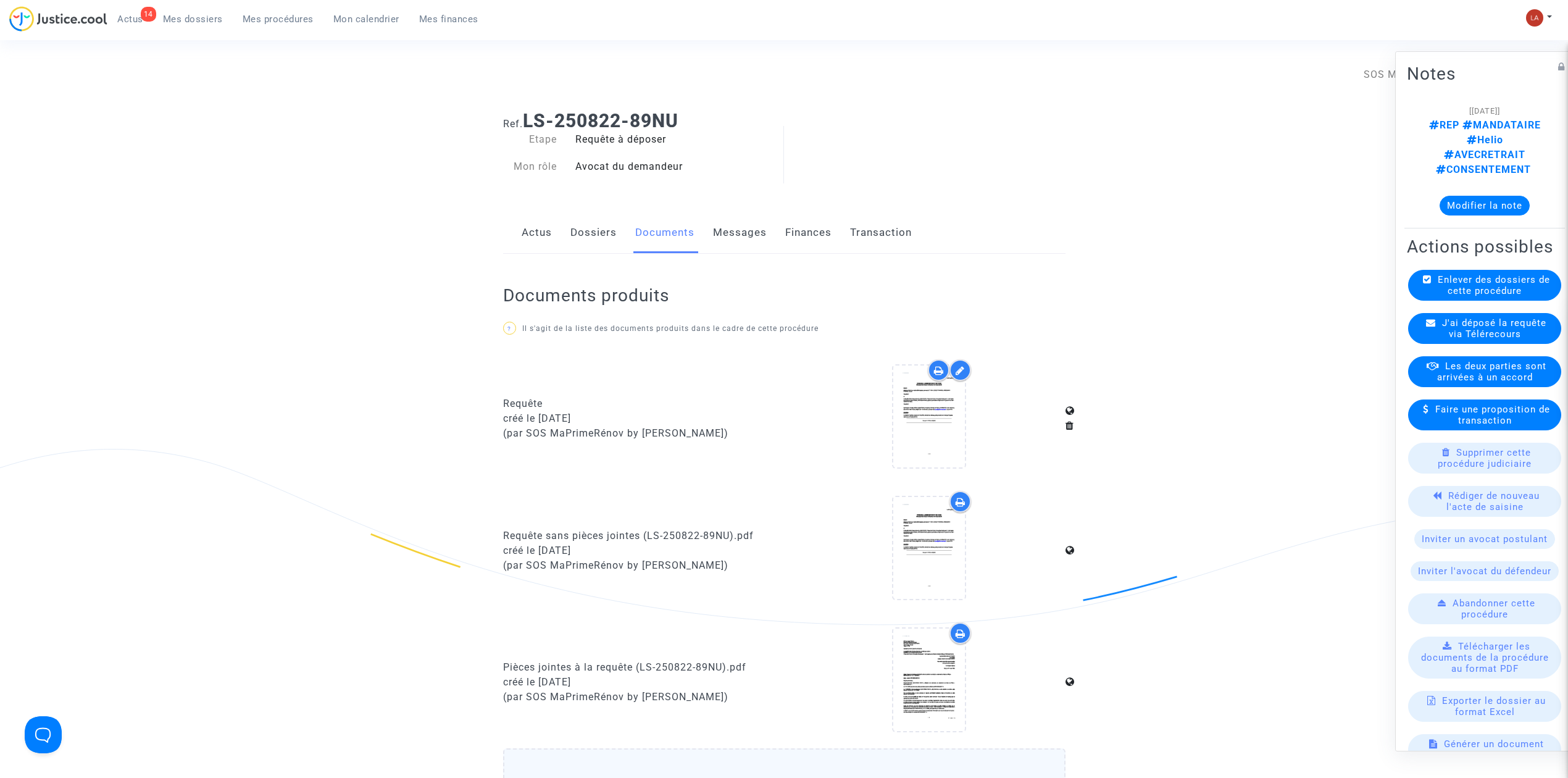
click at [725, 229] on link "Messages" at bounding box center [740, 232] width 54 height 41
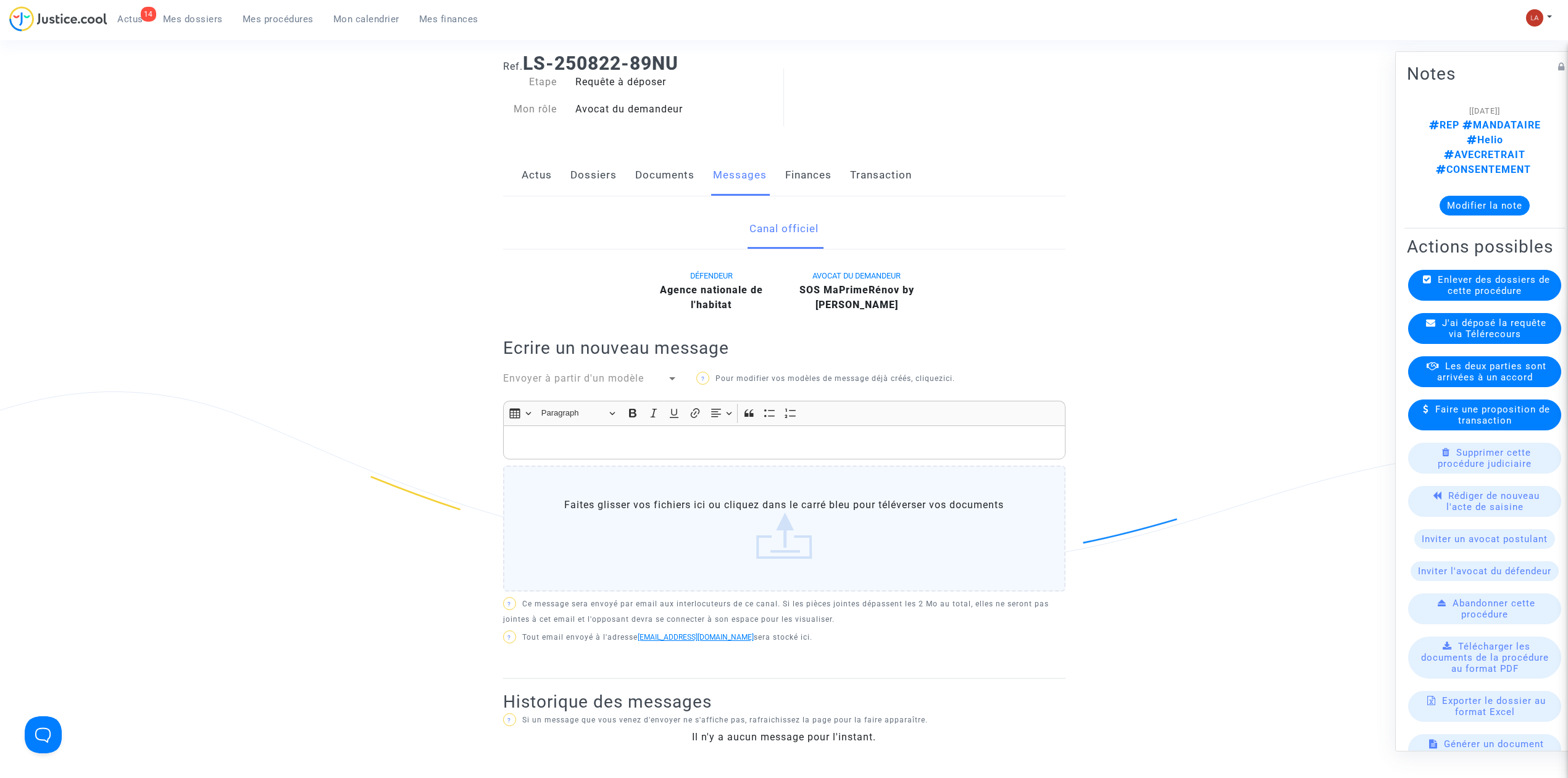
scroll to position [82, 0]
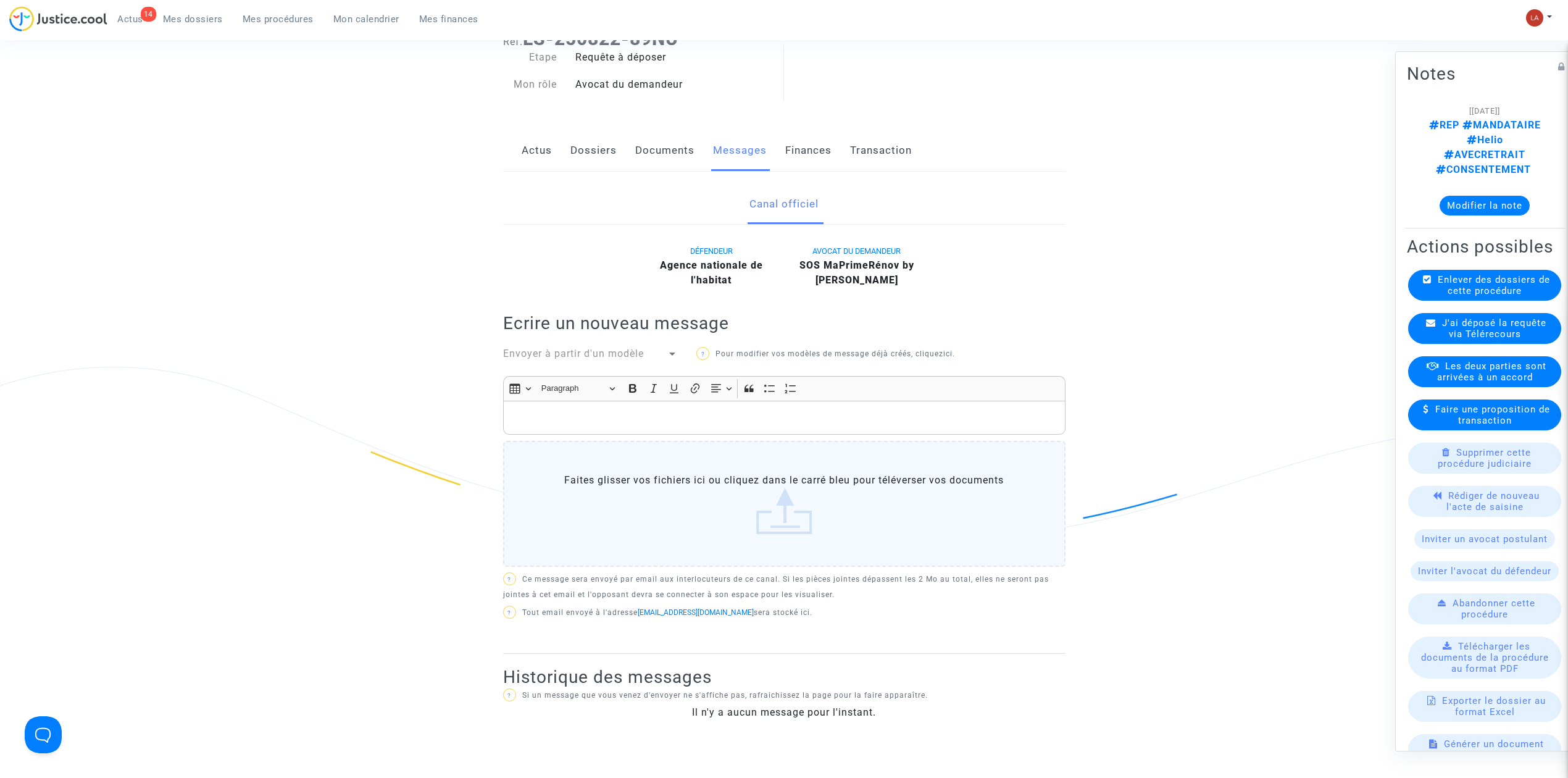
click at [1435, 313] on div "J'ai déposé la requête via Télérecours" at bounding box center [1484, 328] width 153 height 31
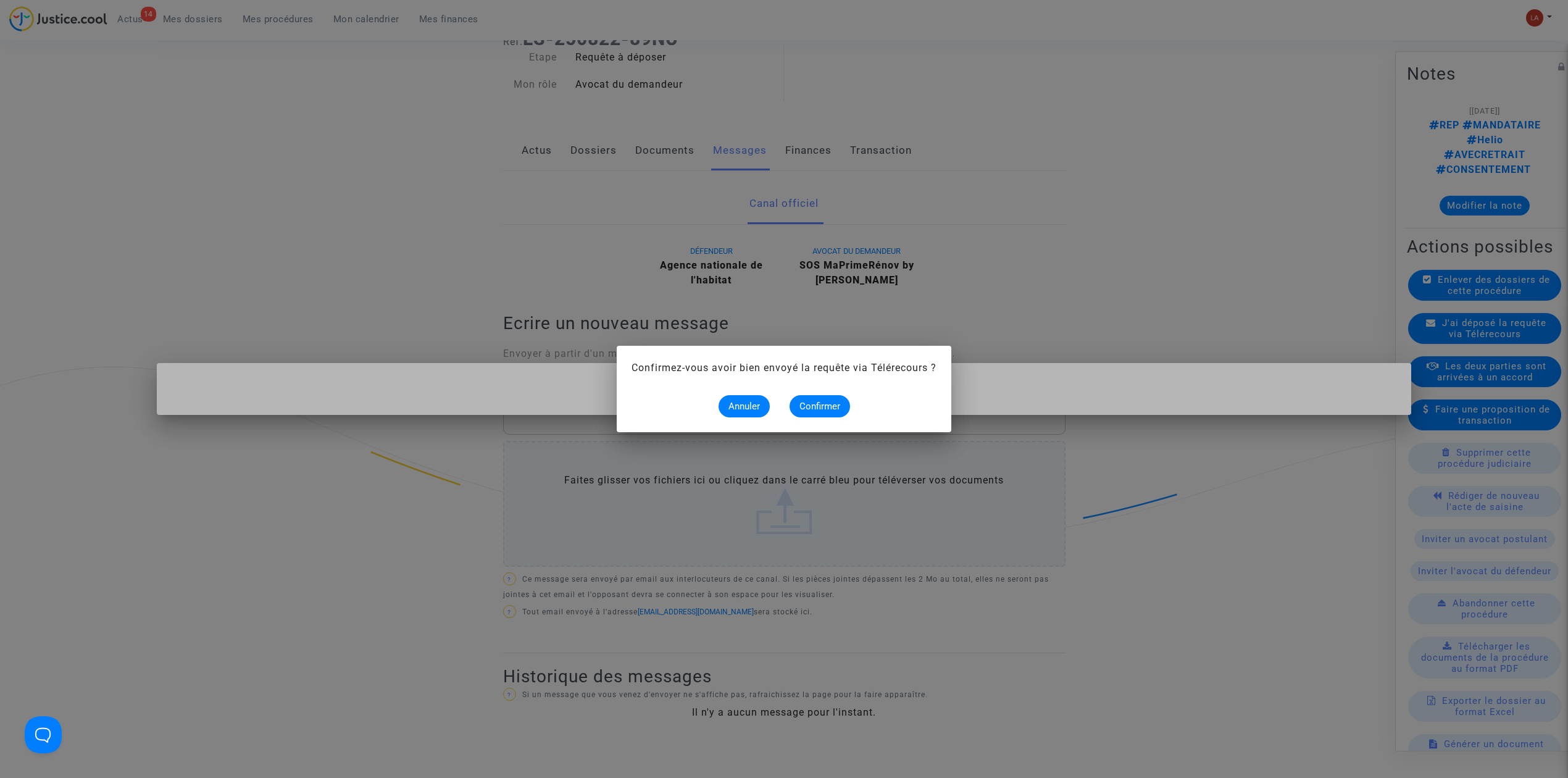
scroll to position [0, 0]
click at [818, 406] on span "Confirmer" at bounding box center [820, 406] width 41 height 11
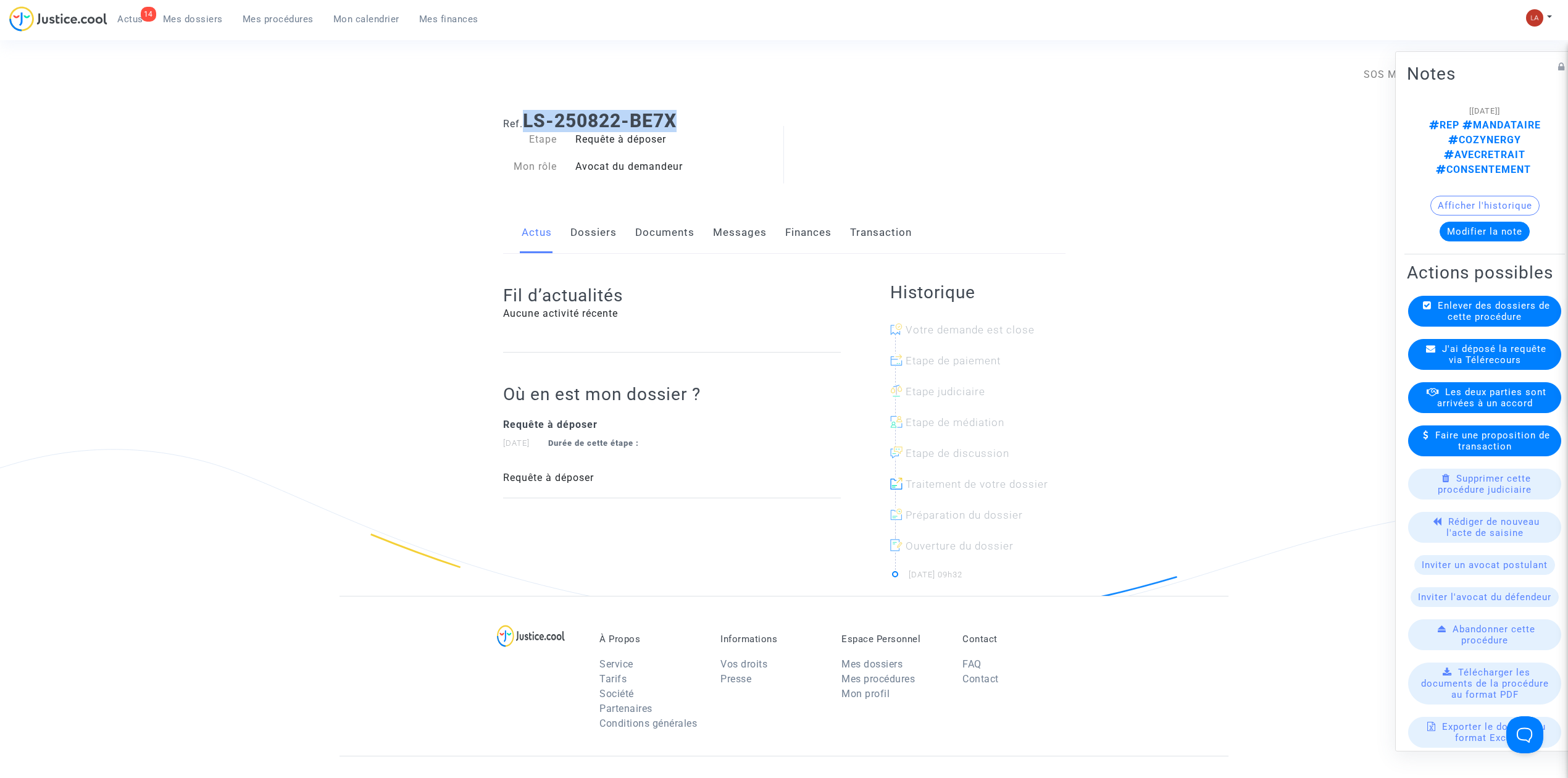
drag, startPoint x: 702, startPoint y: 116, endPoint x: 529, endPoint y: 120, distance: 173.0
click at [529, 120] on h1 "Ref. LS-250822-BE7X" at bounding box center [784, 121] width 563 height 22
copy b "LS-250822-BE7X"
click at [675, 239] on link "Documents" at bounding box center [665, 232] width 60 height 41
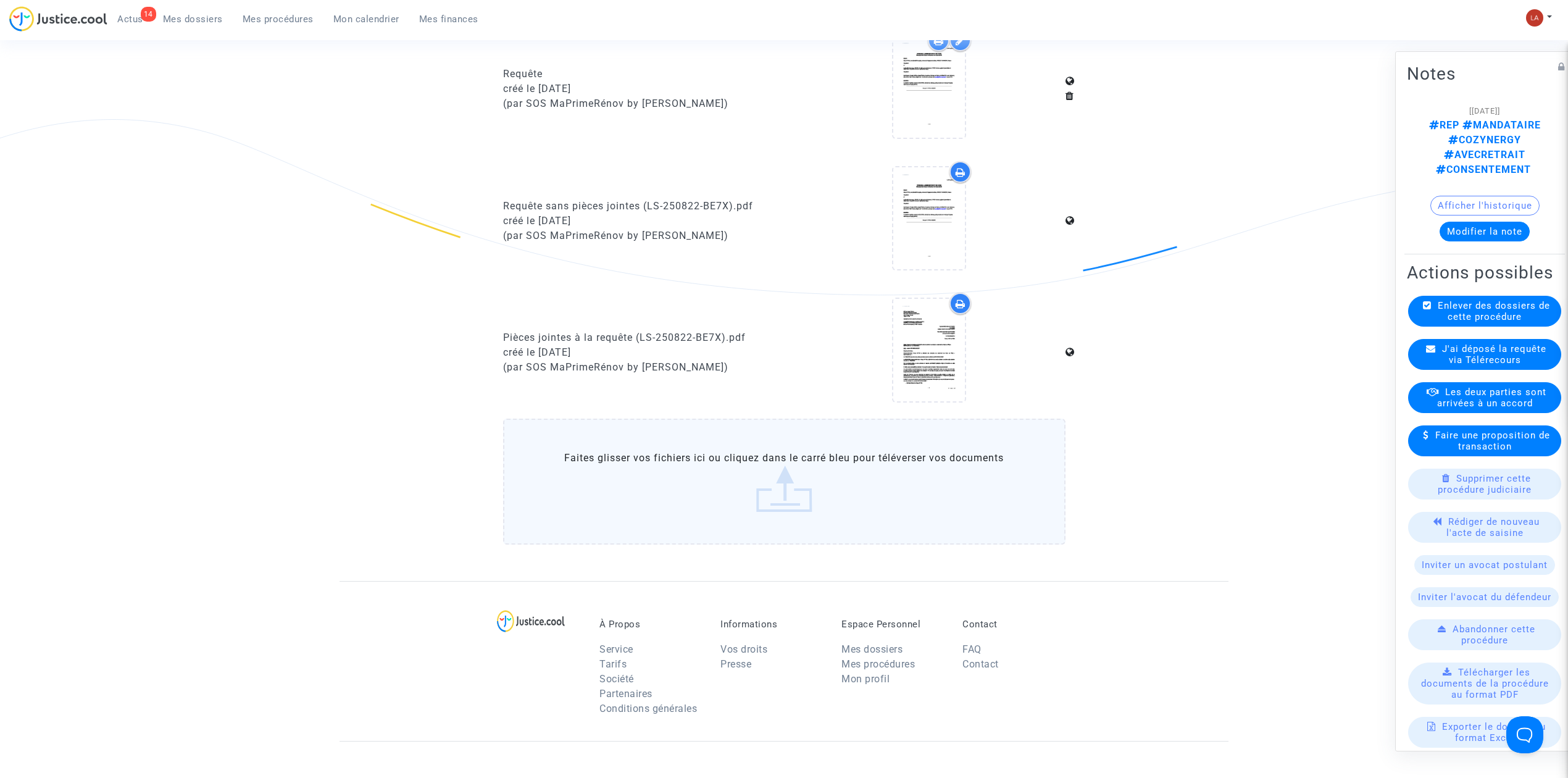
scroll to position [329, 0]
click at [909, 215] on icon at bounding box center [929, 220] width 40 height 40
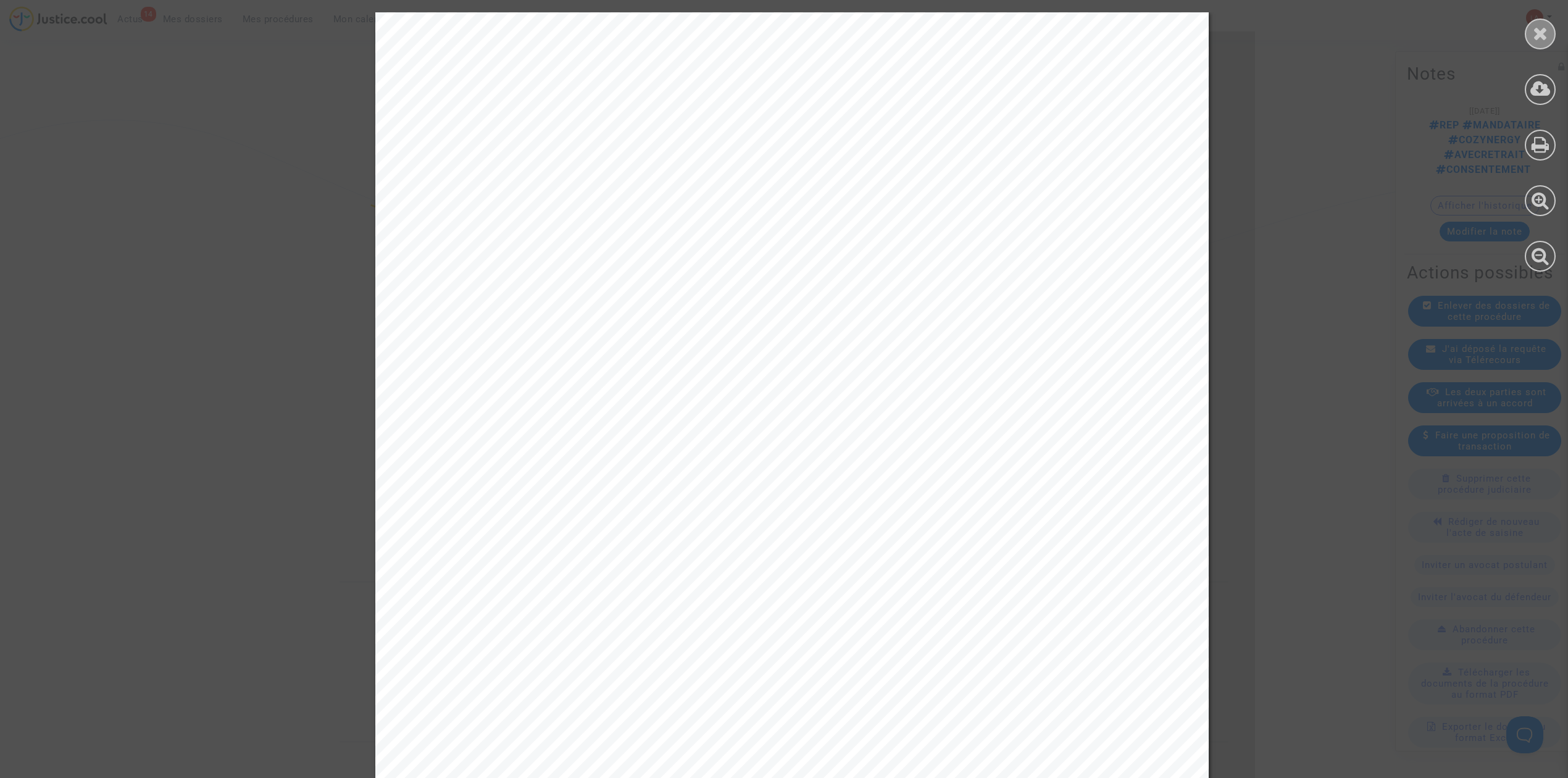
click at [1529, 32] on div at bounding box center [1540, 33] width 31 height 31
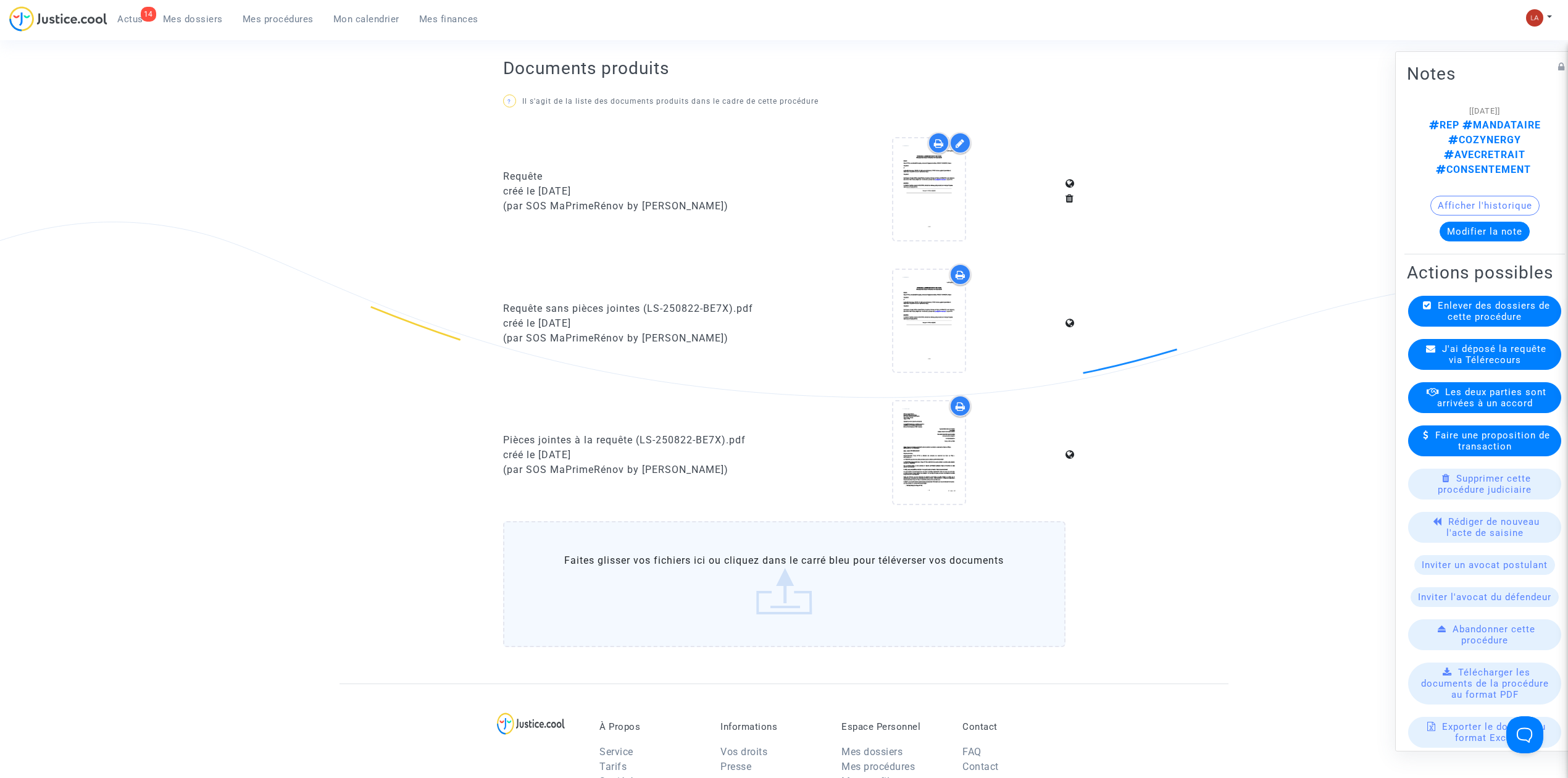
scroll to position [0, 0]
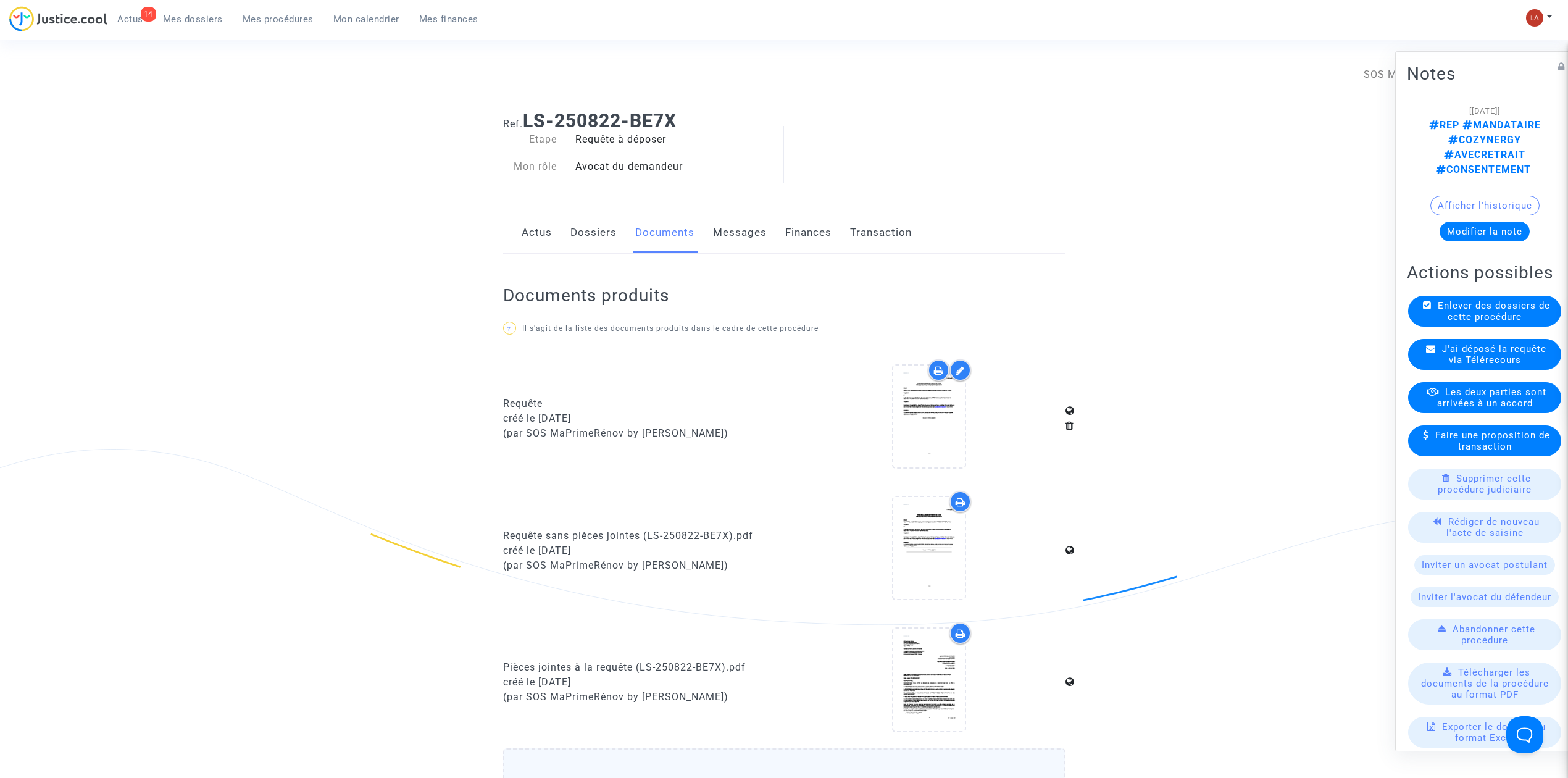
click at [709, 212] on div "Actus Dossiers Documents Messages Finances Transaction" at bounding box center [784, 233] width 563 height 41
drag, startPoint x: 719, startPoint y: 220, endPoint x: 1101, endPoint y: 263, distance: 384.4
click at [721, 220] on link "Messages" at bounding box center [740, 232] width 54 height 41
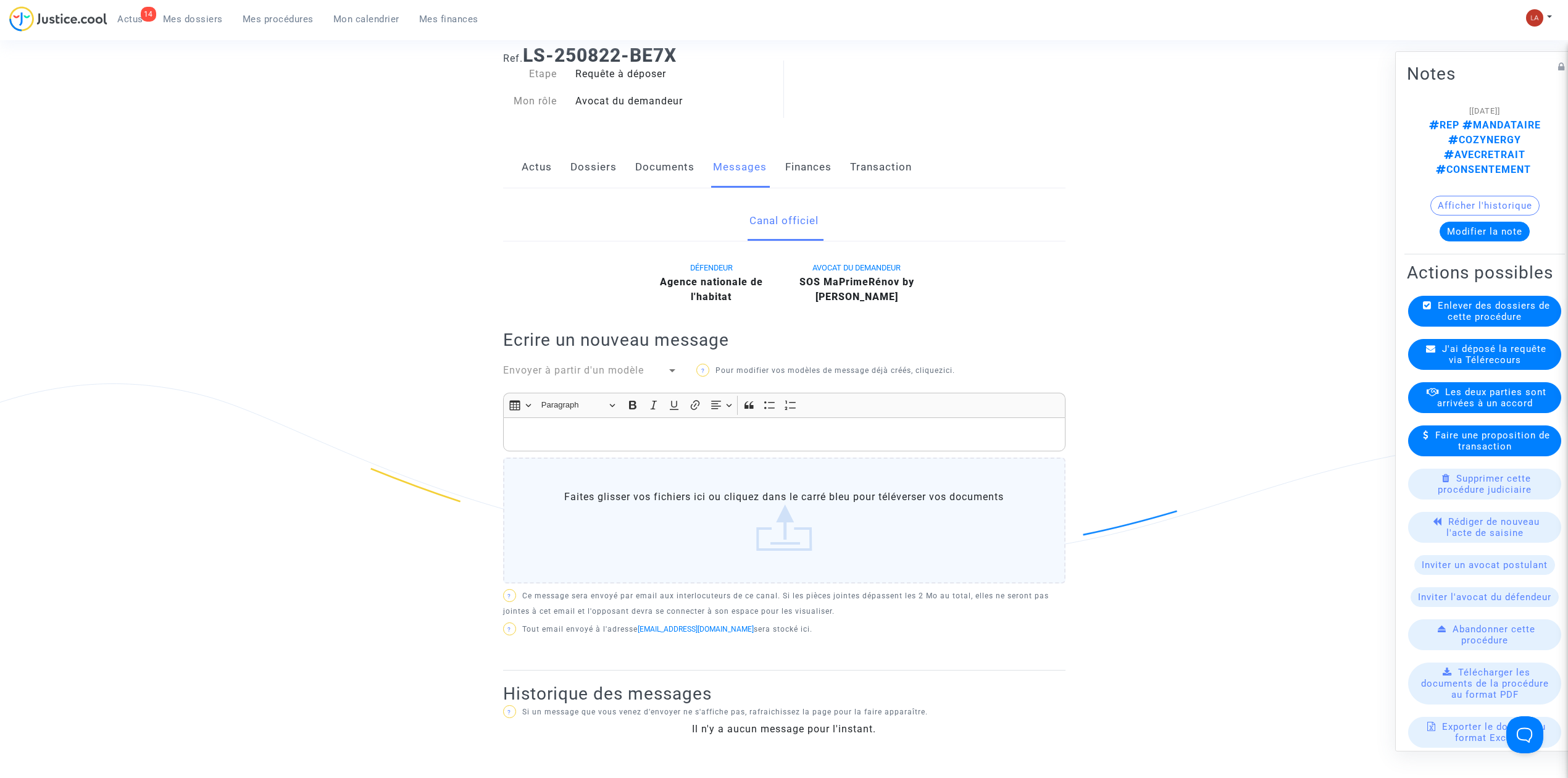
scroll to position [247, 0]
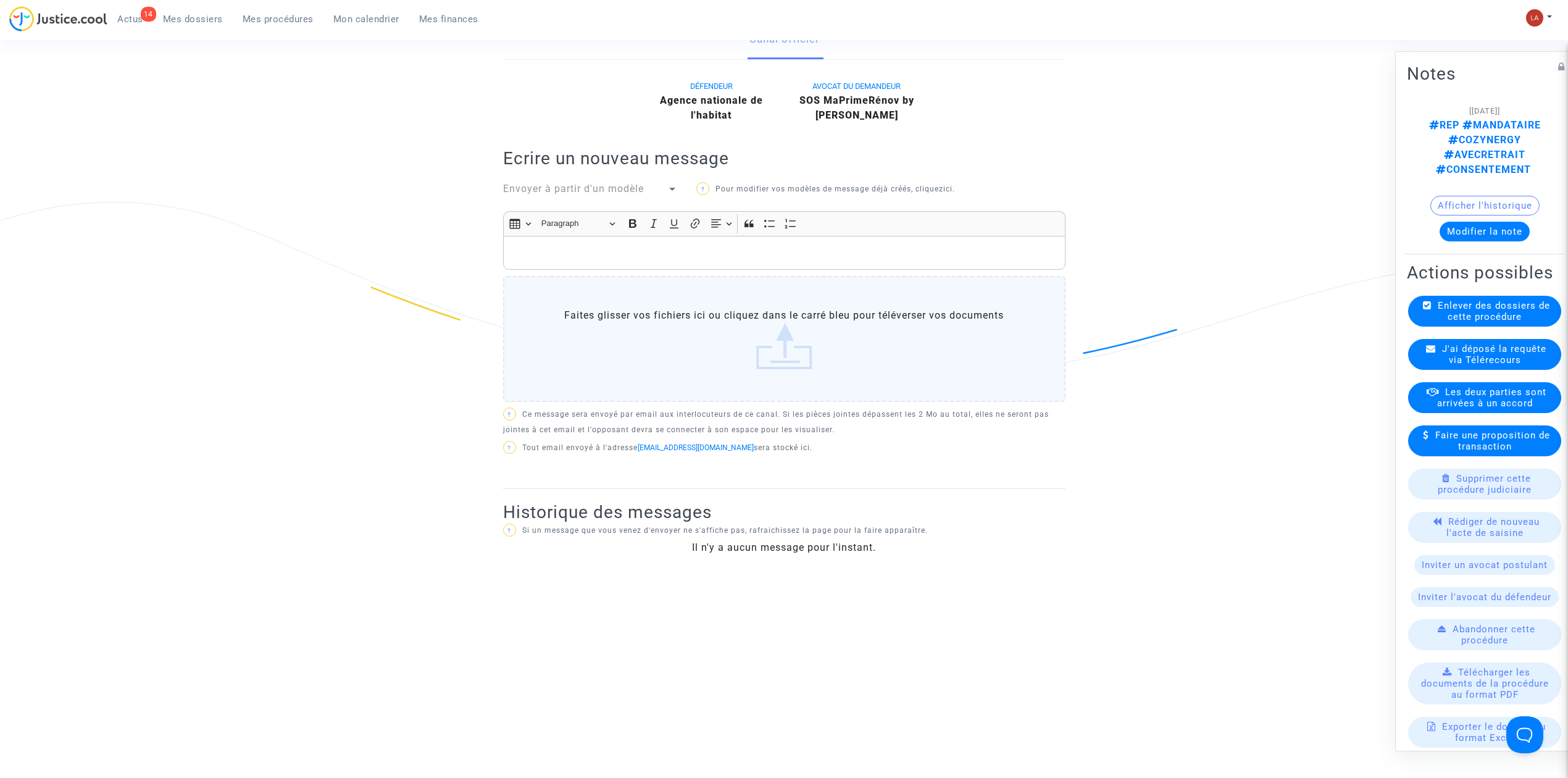
click at [1430, 353] on icon at bounding box center [1431, 348] width 10 height 9
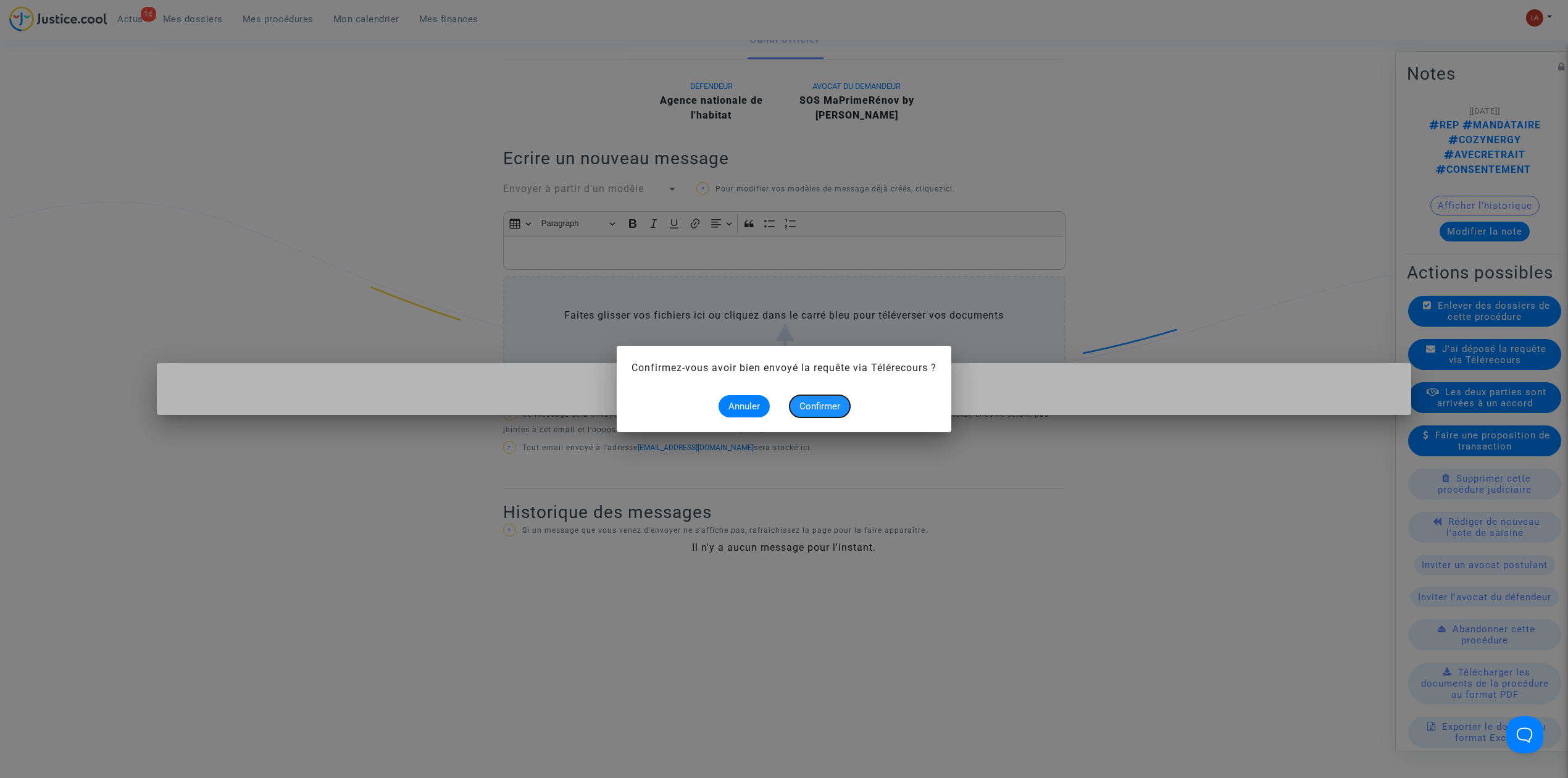
drag, startPoint x: 828, startPoint y: 398, endPoint x: 897, endPoint y: 396, distance: 69.0
click at [829, 396] on button "Confirmer" at bounding box center [820, 406] width 60 height 22
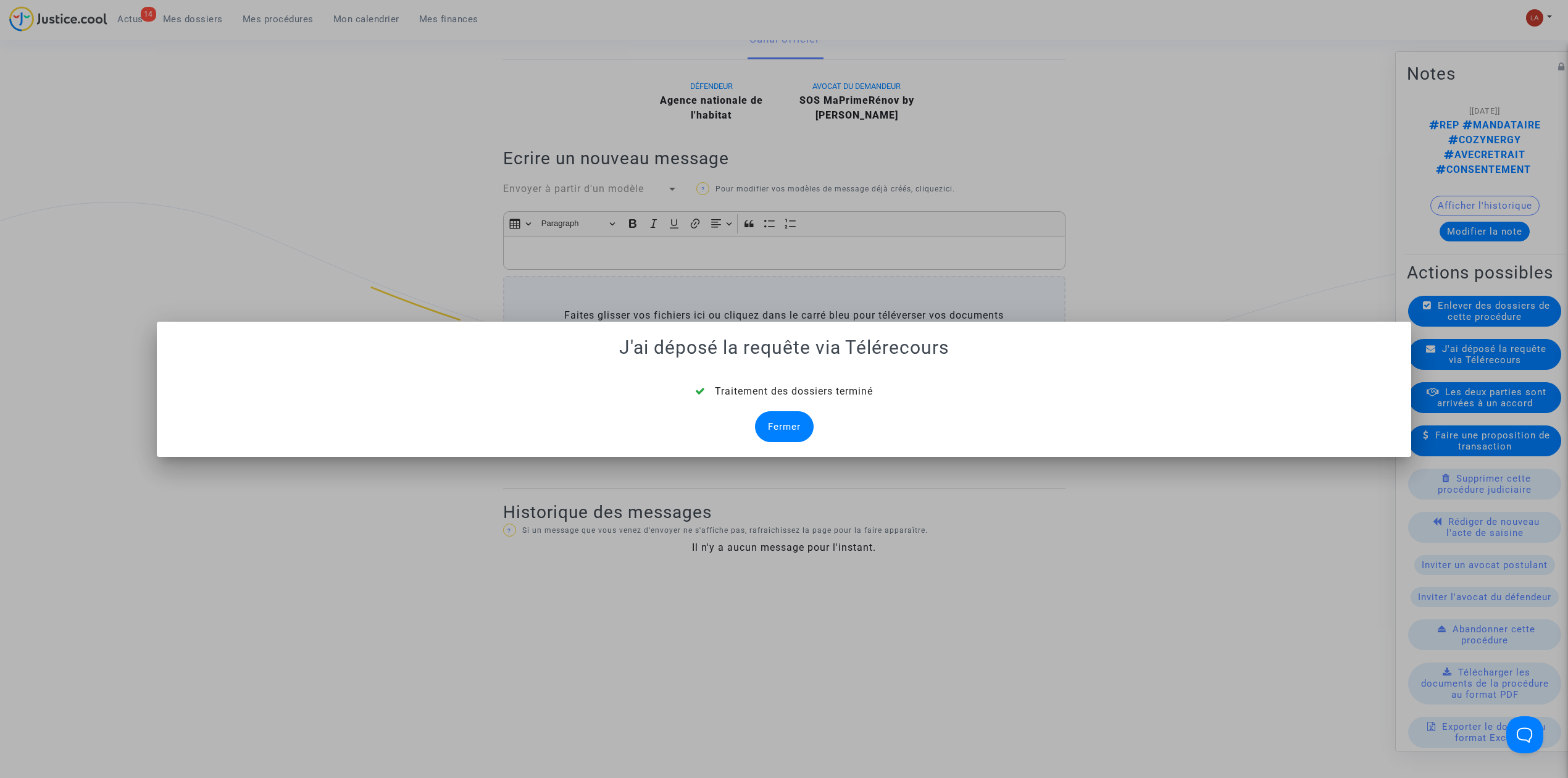
drag, startPoint x: 788, startPoint y: 432, endPoint x: 453, endPoint y: 105, distance: 468.1
click at [788, 432] on div "Fermer" at bounding box center [784, 426] width 59 height 31
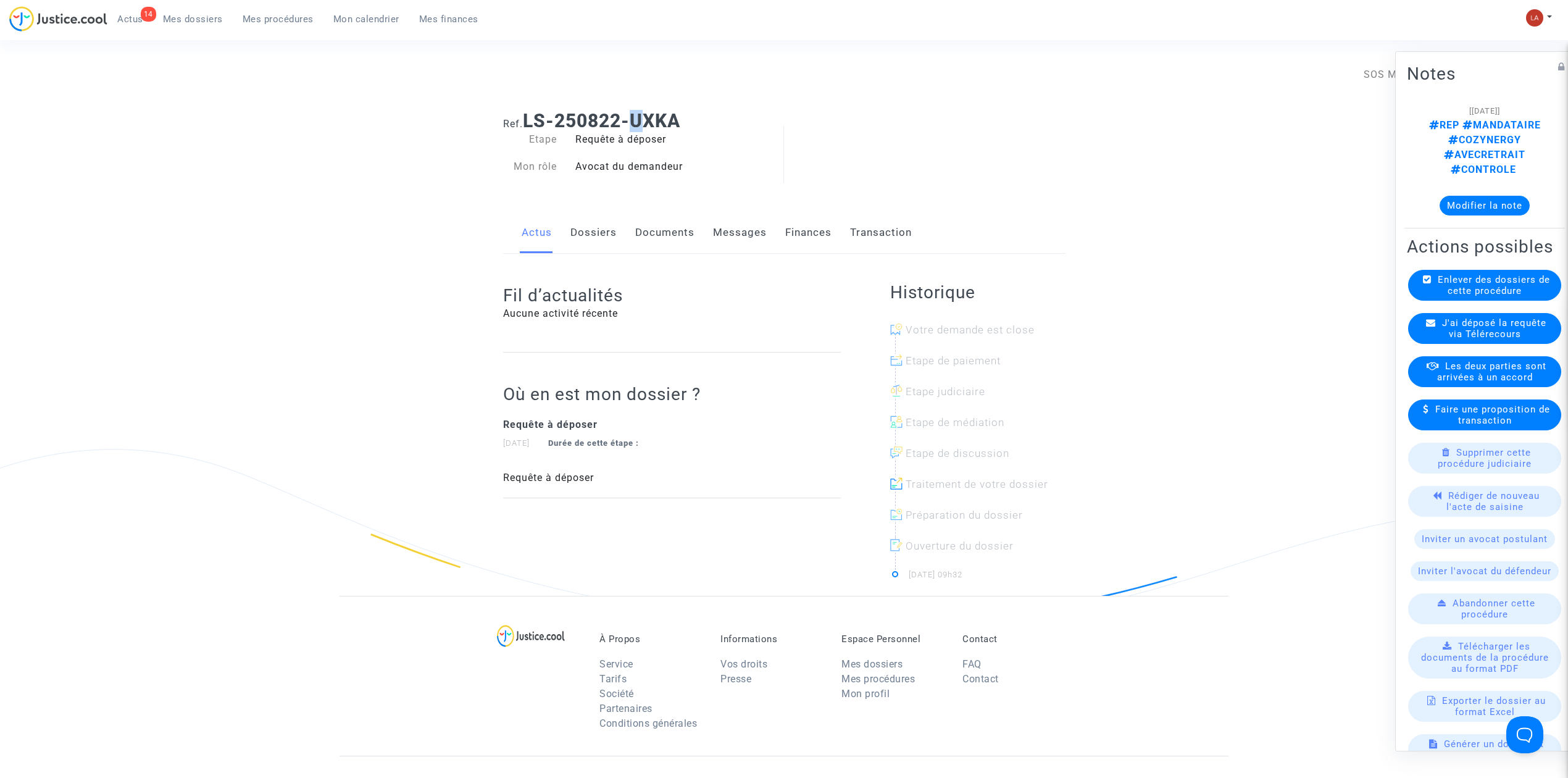
drag, startPoint x: 643, startPoint y: 121, endPoint x: 637, endPoint y: 120, distance: 6.1
click at [637, 120] on b "LS-250822-UXKA" at bounding box center [602, 121] width 157 height 22
drag, startPoint x: 527, startPoint y: 118, endPoint x: 709, endPoint y: 111, distance: 182.1
click at [708, 111] on h1 "Ref. LS-250822-UXKA" at bounding box center [784, 121] width 563 height 22
copy b "LS-250822-UXKA"
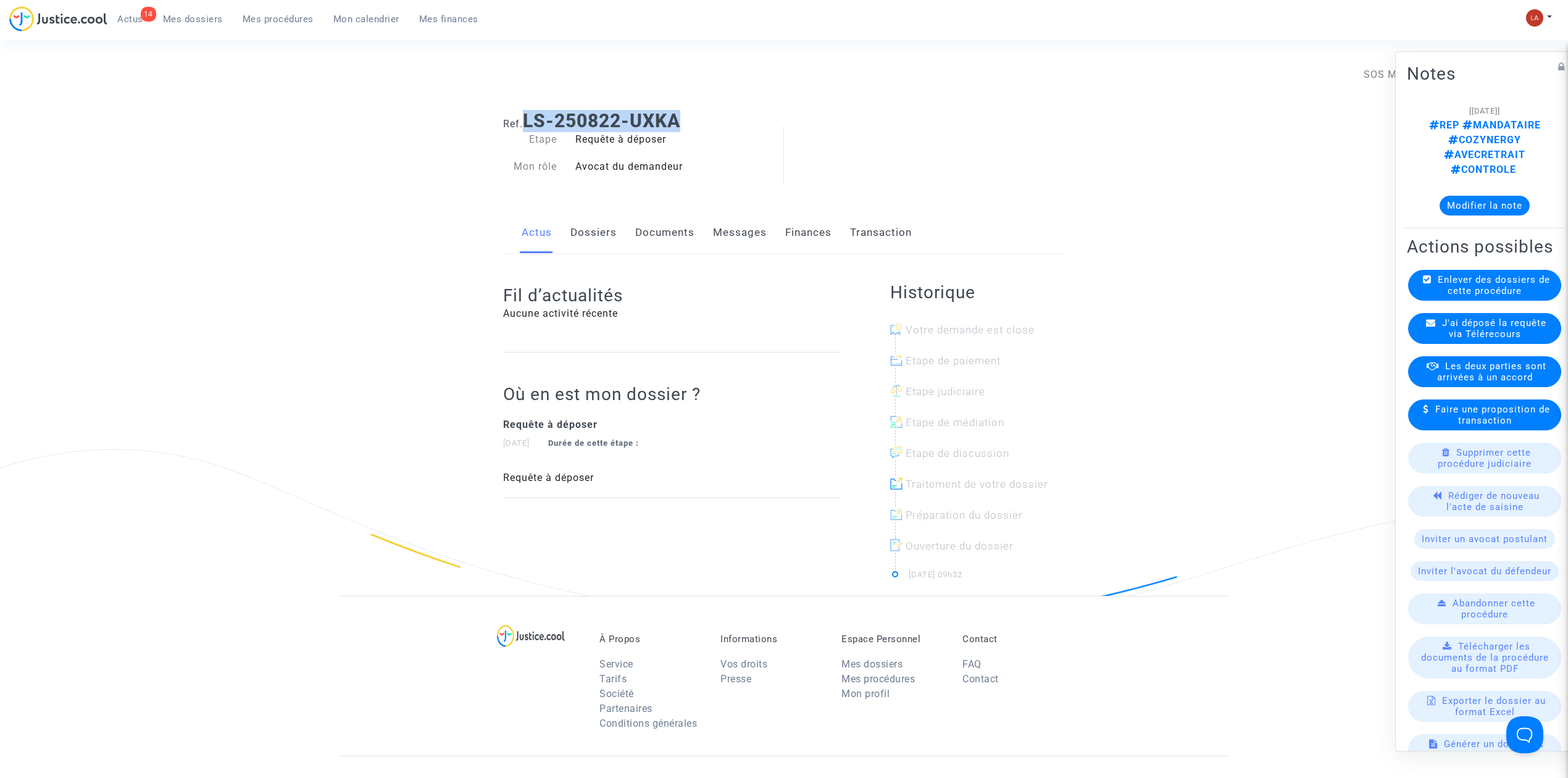
click at [661, 239] on link "Documents" at bounding box center [665, 232] width 60 height 41
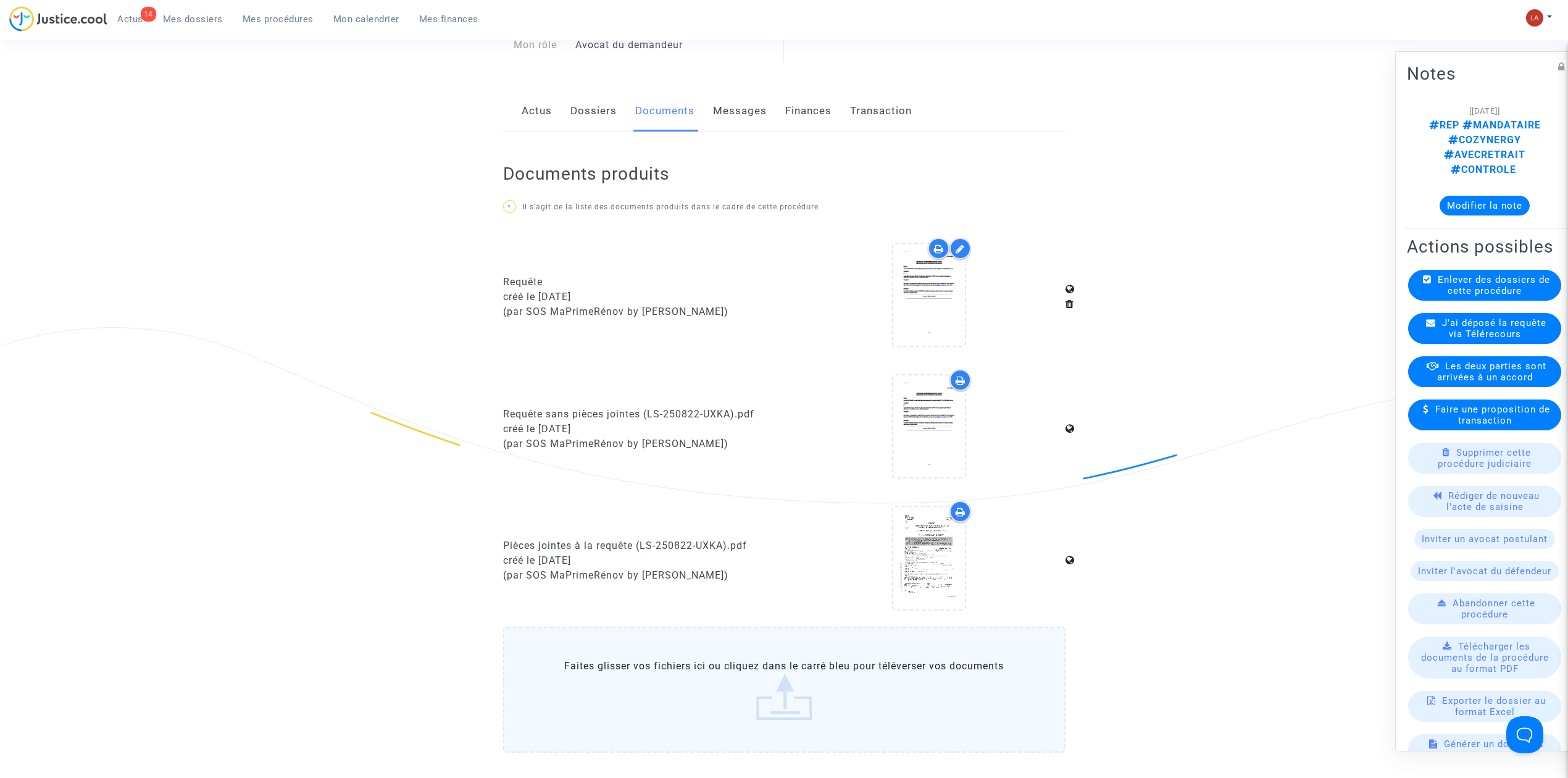
scroll to position [247, 0]
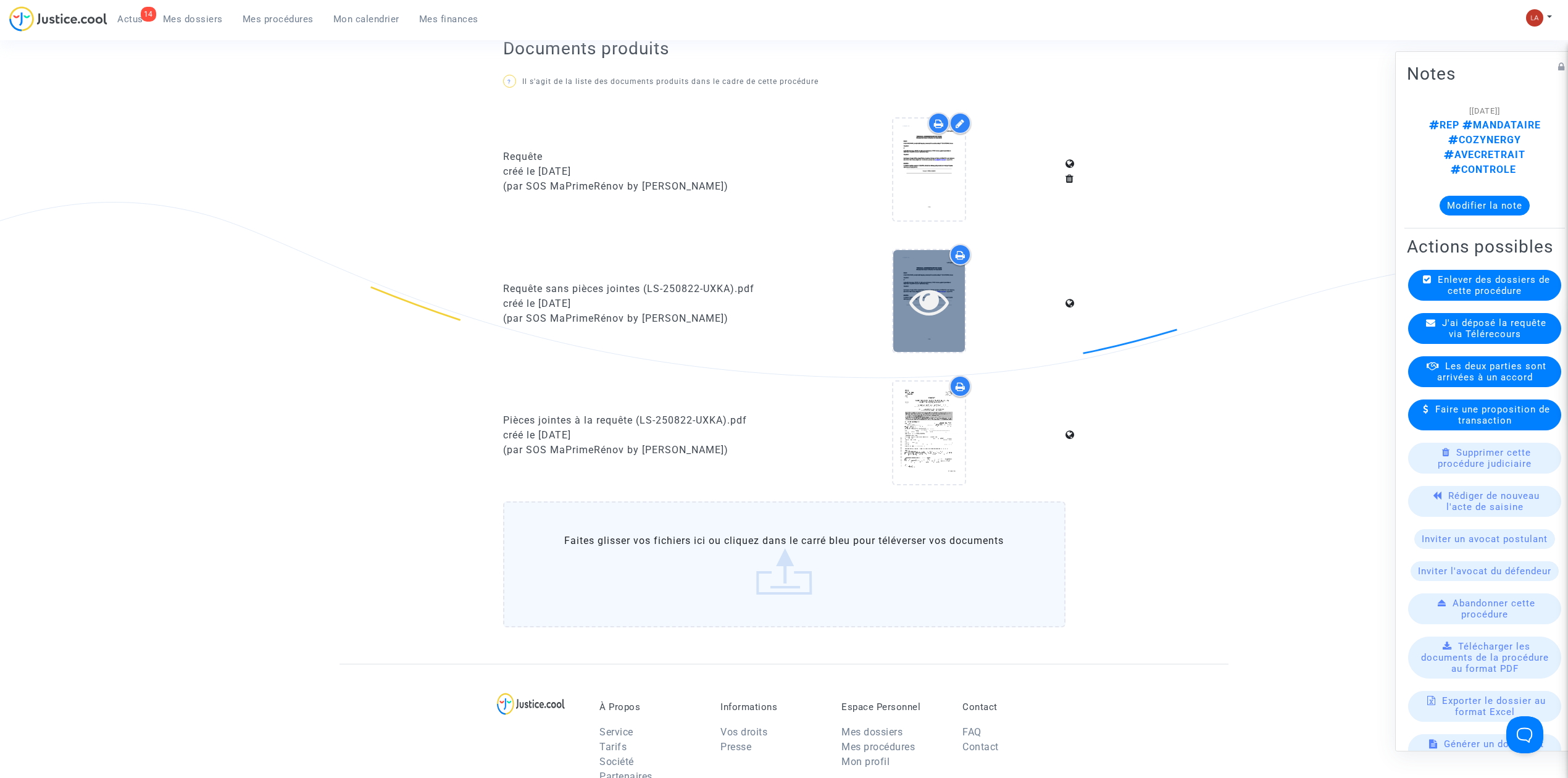
click at [925, 284] on icon at bounding box center [929, 302] width 40 height 40
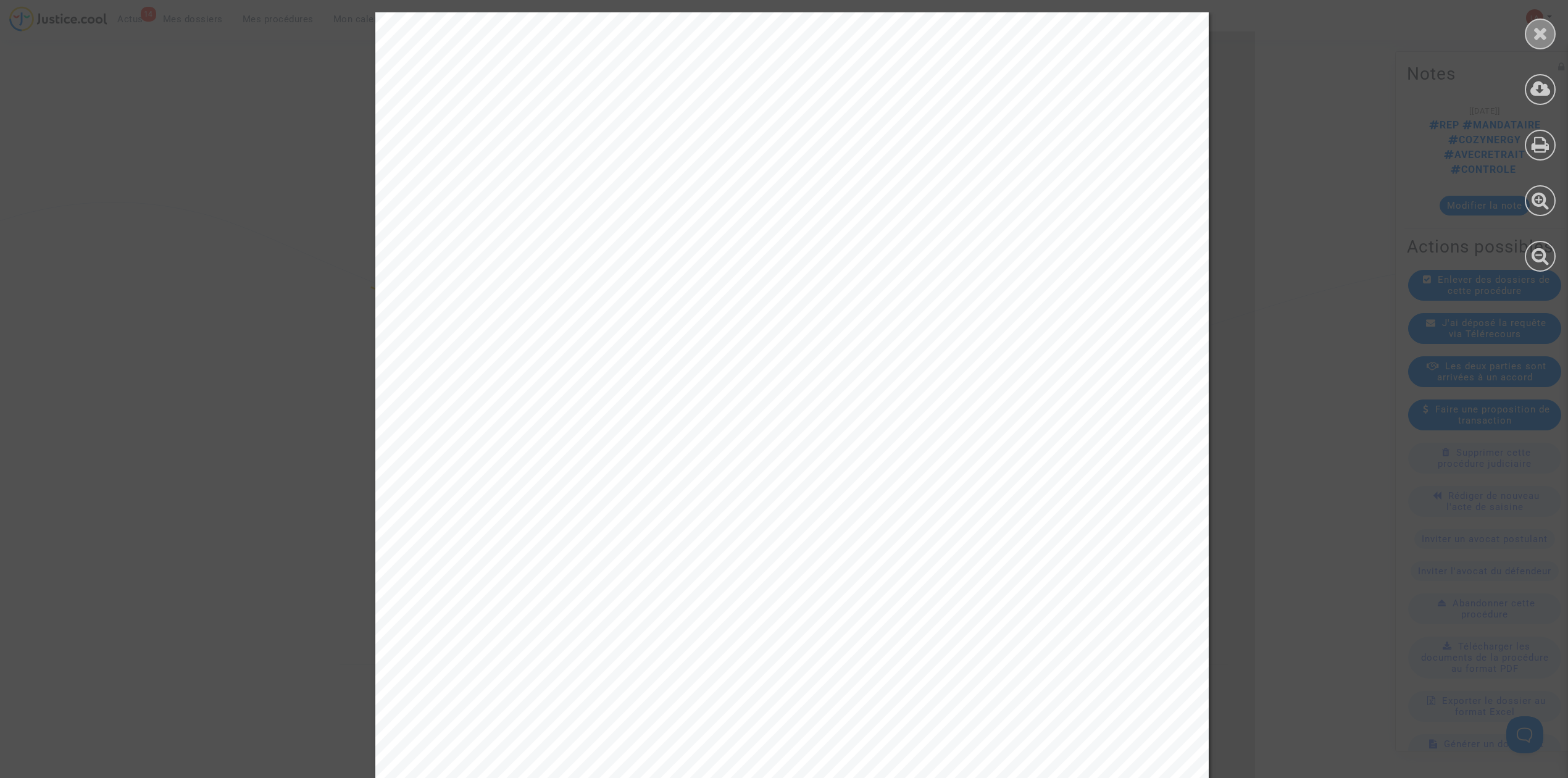
click at [1537, 42] on div at bounding box center [1540, 33] width 31 height 31
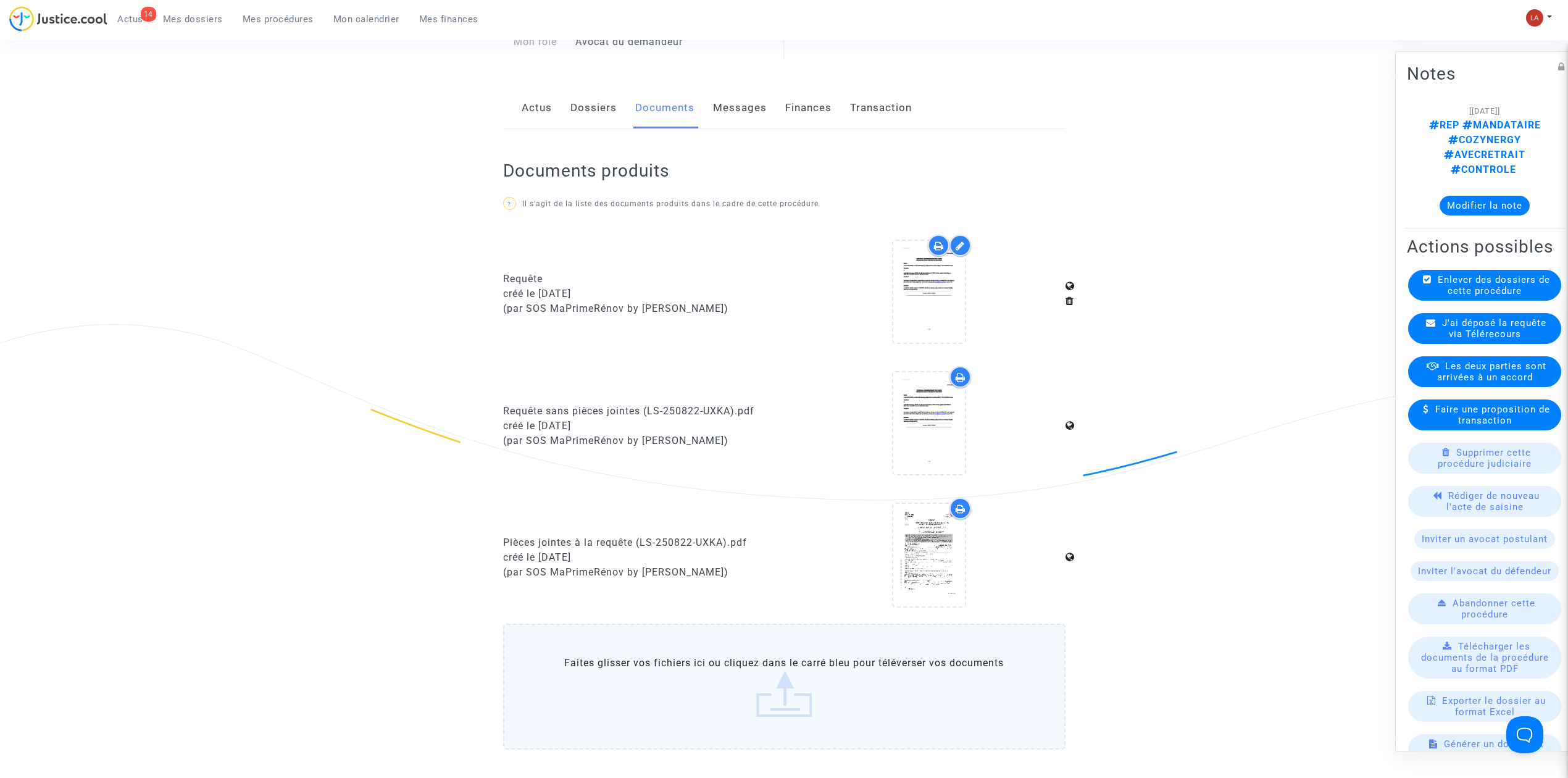
scroll to position [0, 0]
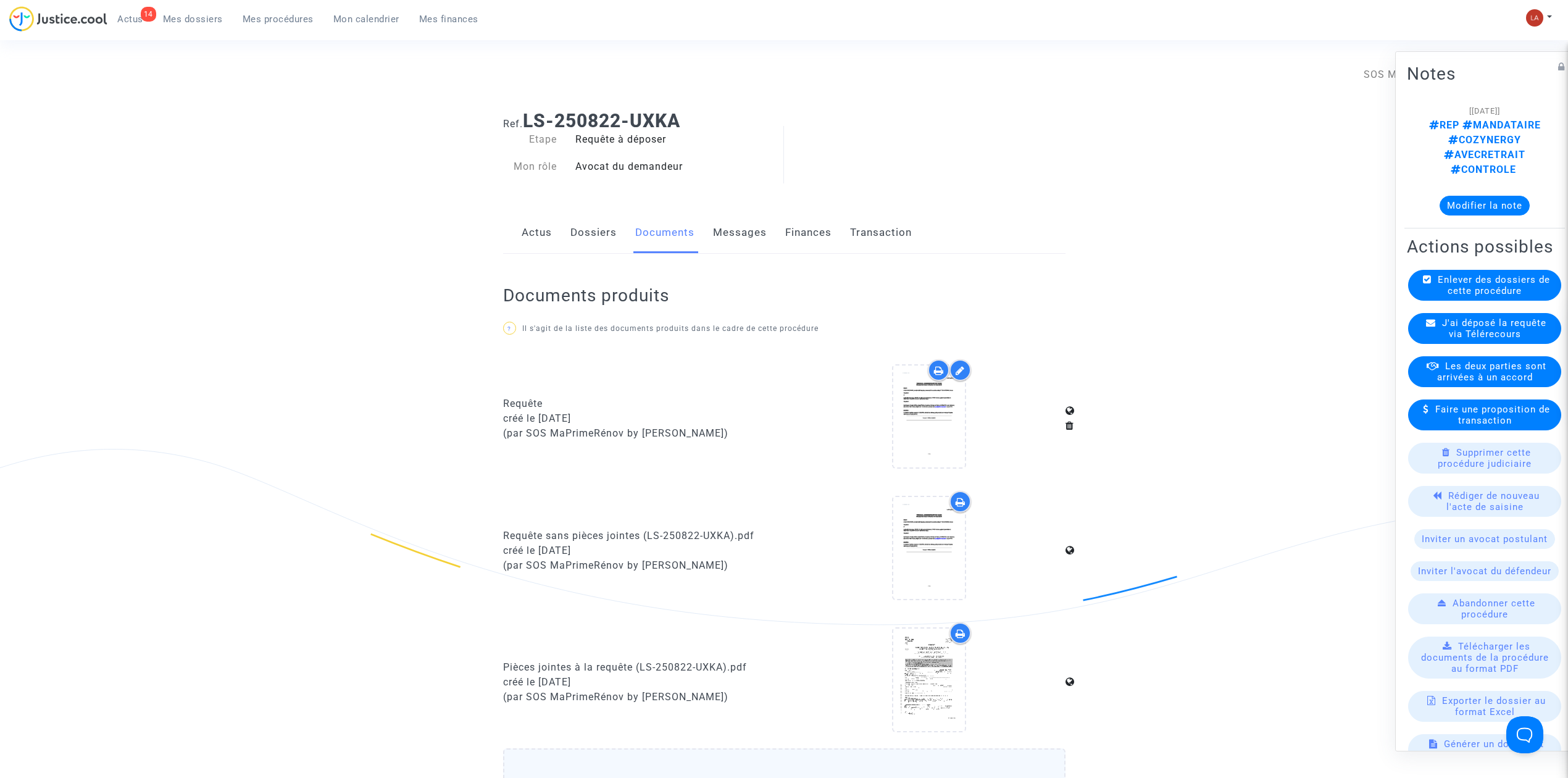
drag, startPoint x: 743, startPoint y: 240, endPoint x: 801, endPoint y: 253, distance: 59.4
click at [743, 240] on link "Messages" at bounding box center [740, 232] width 54 height 41
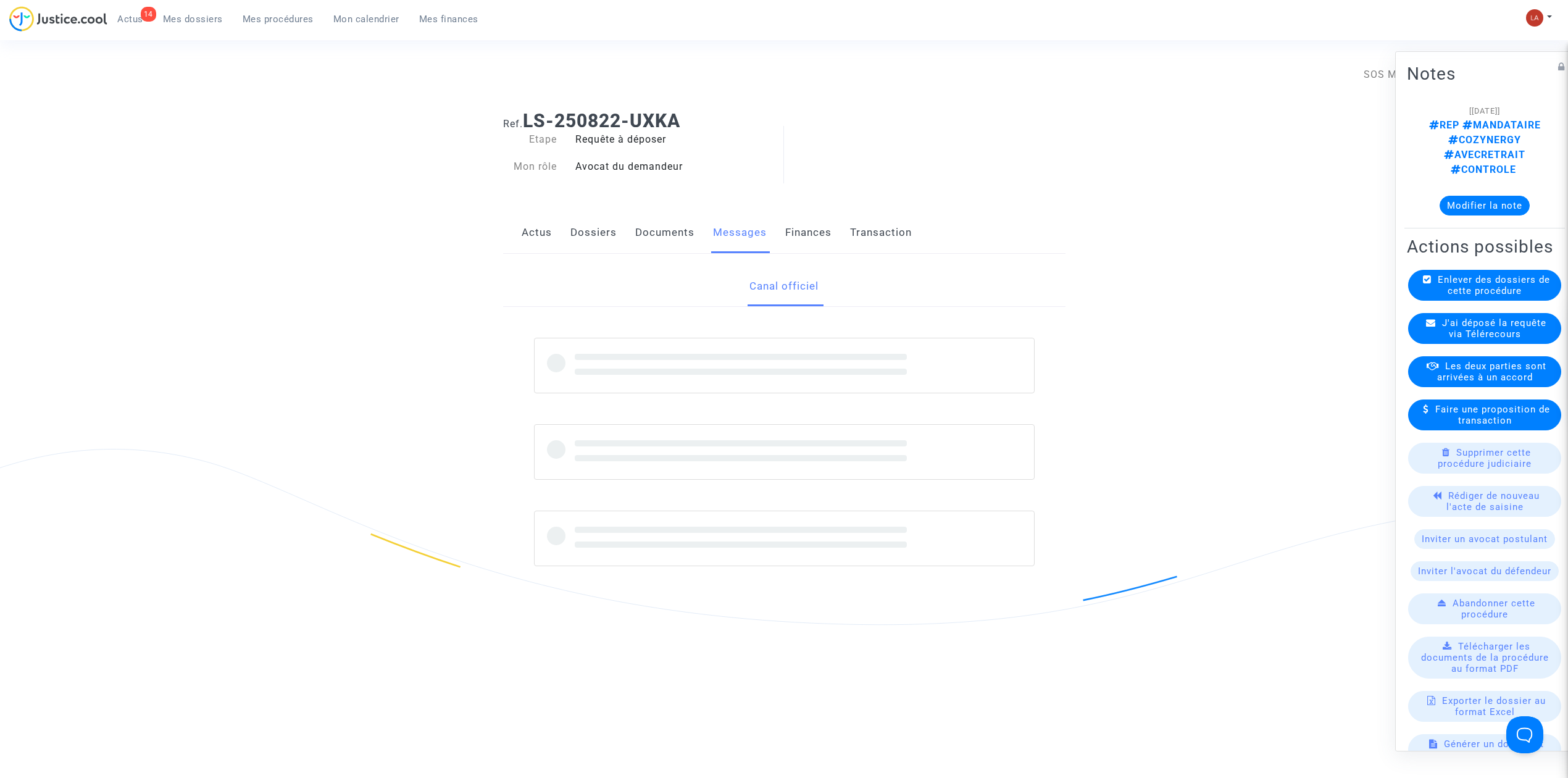
scroll to position [411, 0]
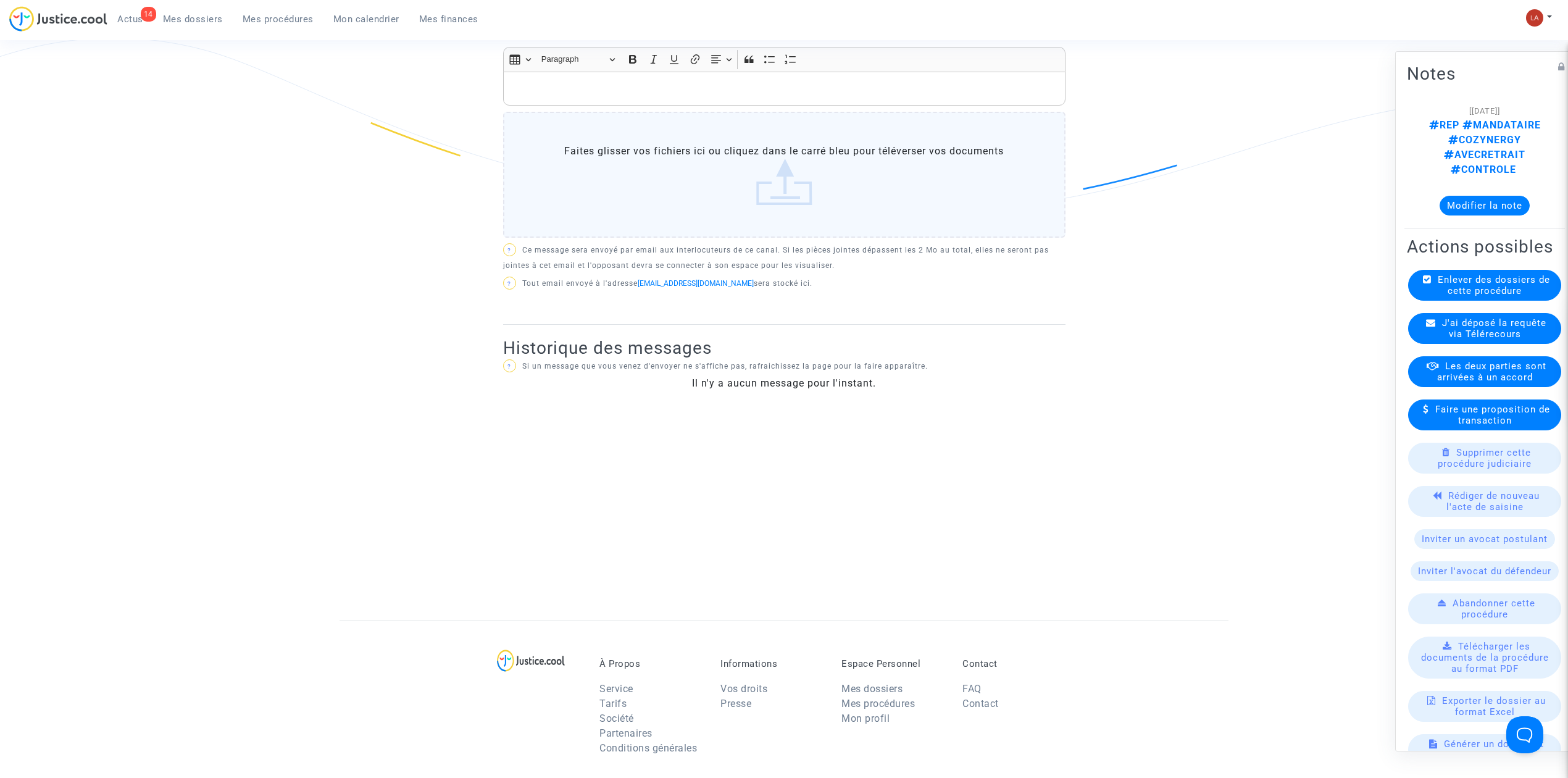
click at [1453, 313] on div "J'ai déposé la requête via Télérecours" at bounding box center [1484, 328] width 153 height 31
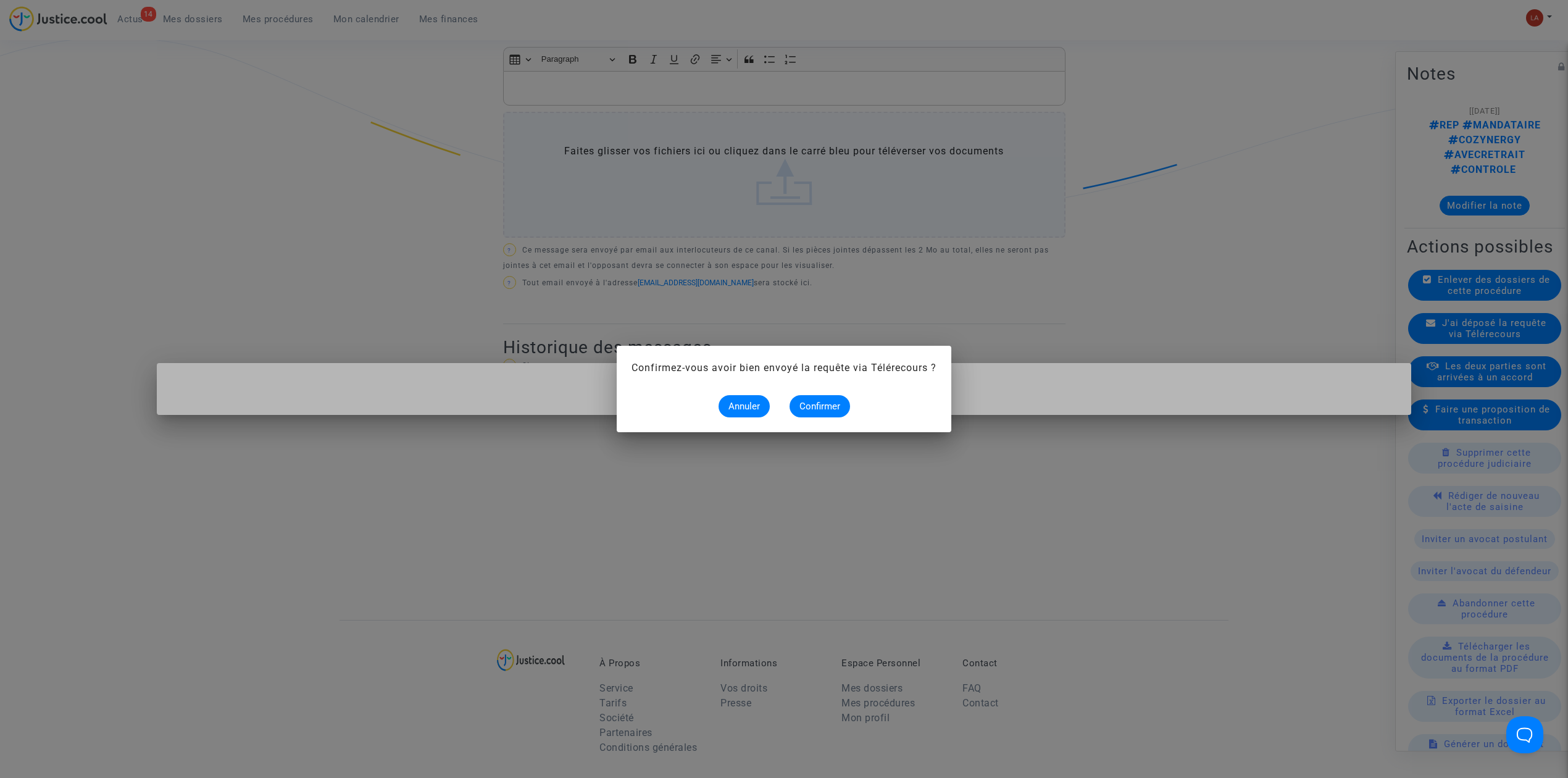
scroll to position [0, 0]
click at [811, 403] on span "Confirmer" at bounding box center [820, 406] width 41 height 11
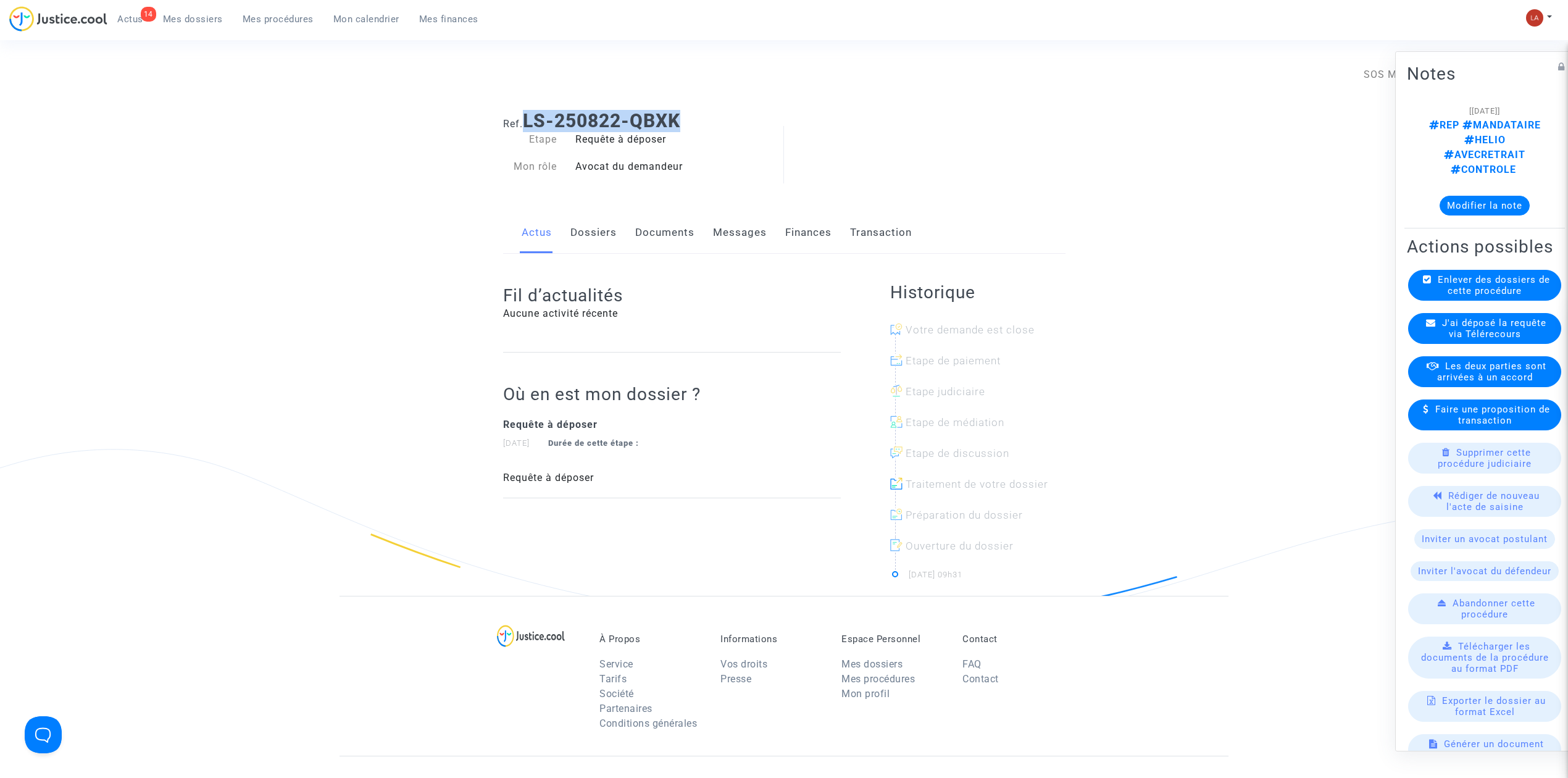
drag, startPoint x: 694, startPoint y: 116, endPoint x: 527, endPoint y: 123, distance: 167.1
click at [530, 119] on h1 "Ref. LS-250822-QBXK" at bounding box center [784, 121] width 563 height 22
copy b "LS-250822-QBXK"
click at [650, 238] on link "Documents" at bounding box center [665, 232] width 60 height 41
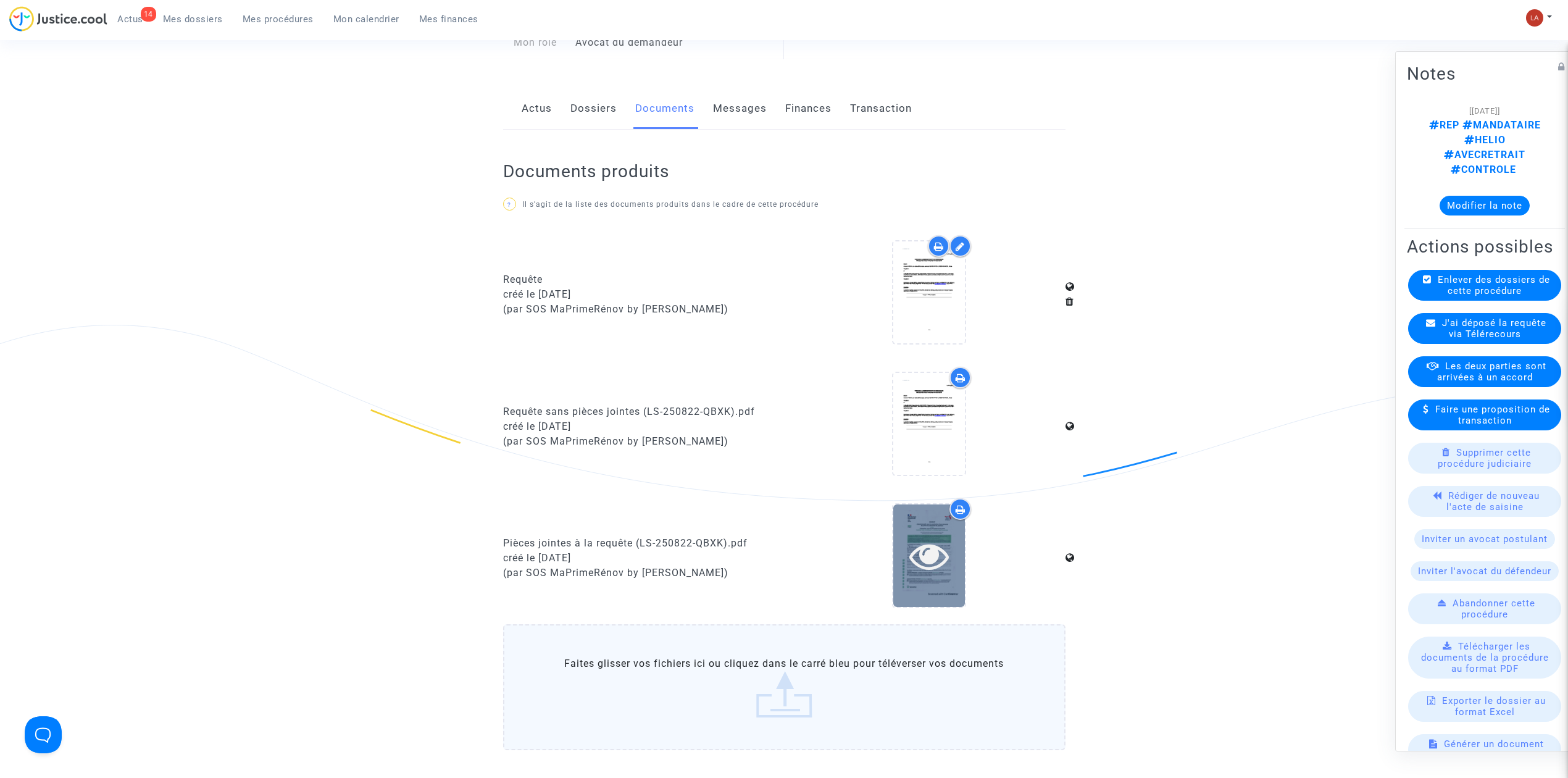
scroll to position [329, 0]
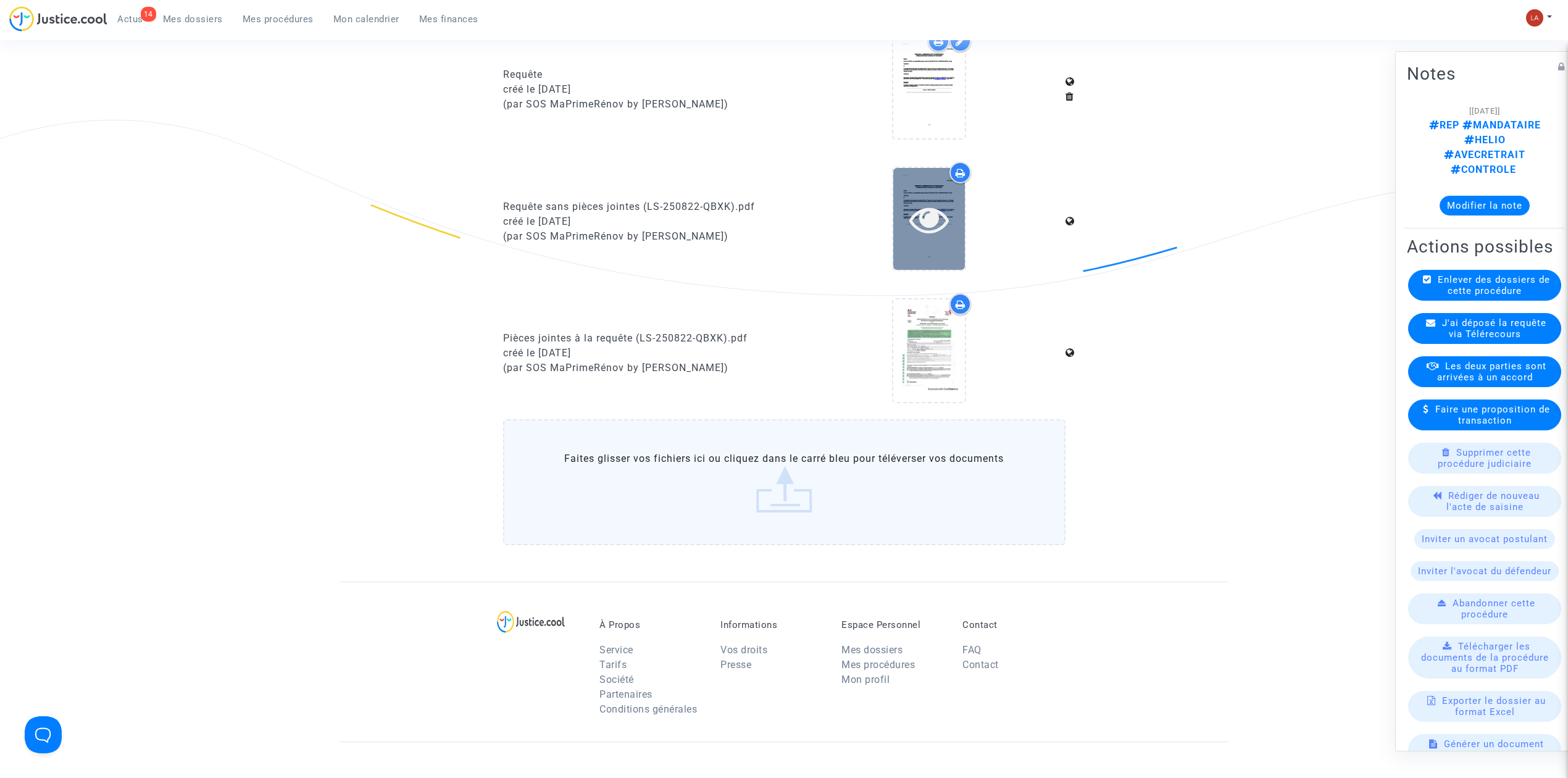
click at [898, 253] on div at bounding box center [929, 219] width 71 height 102
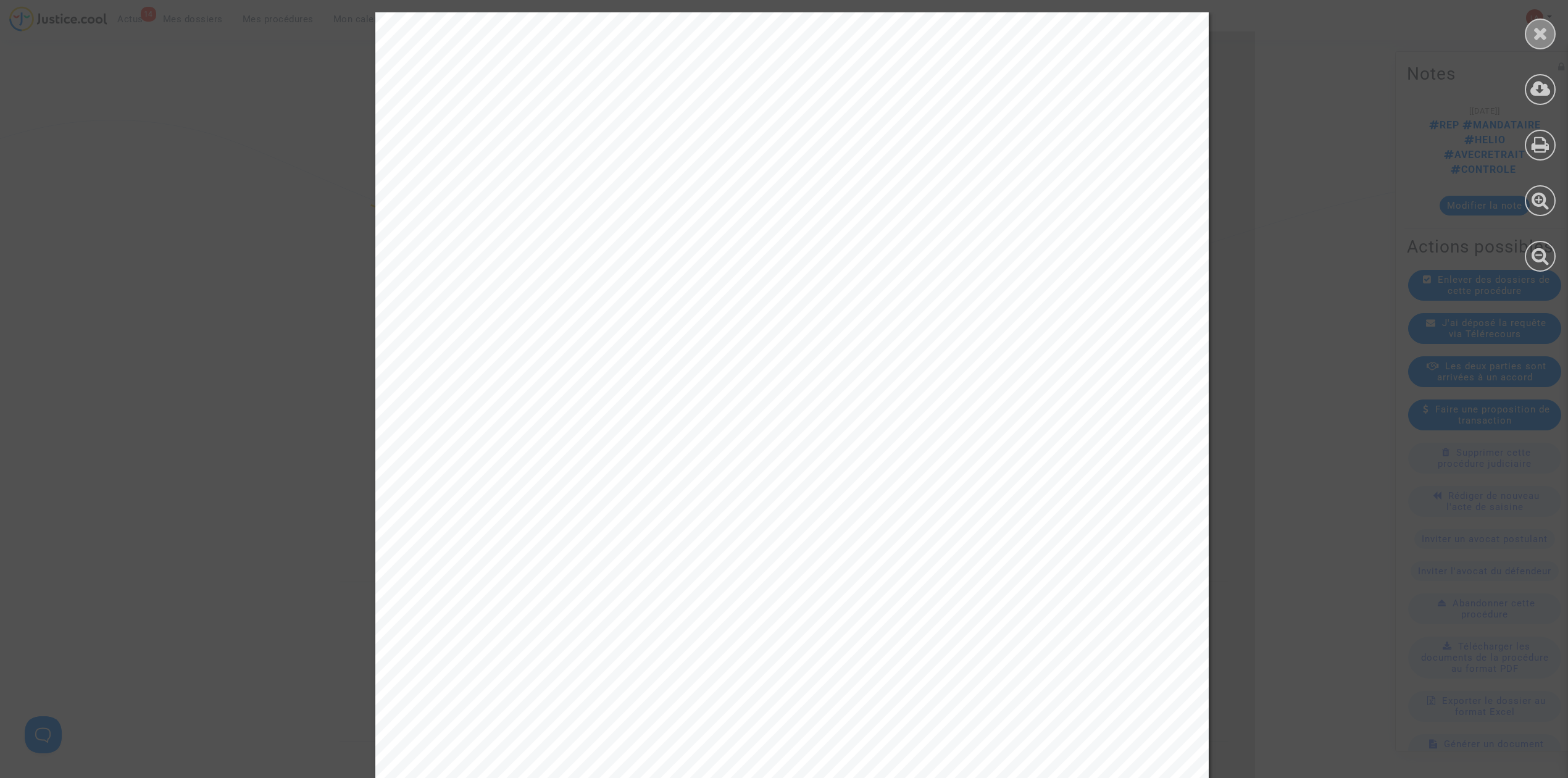
click at [1529, 37] on div at bounding box center [1540, 33] width 31 height 31
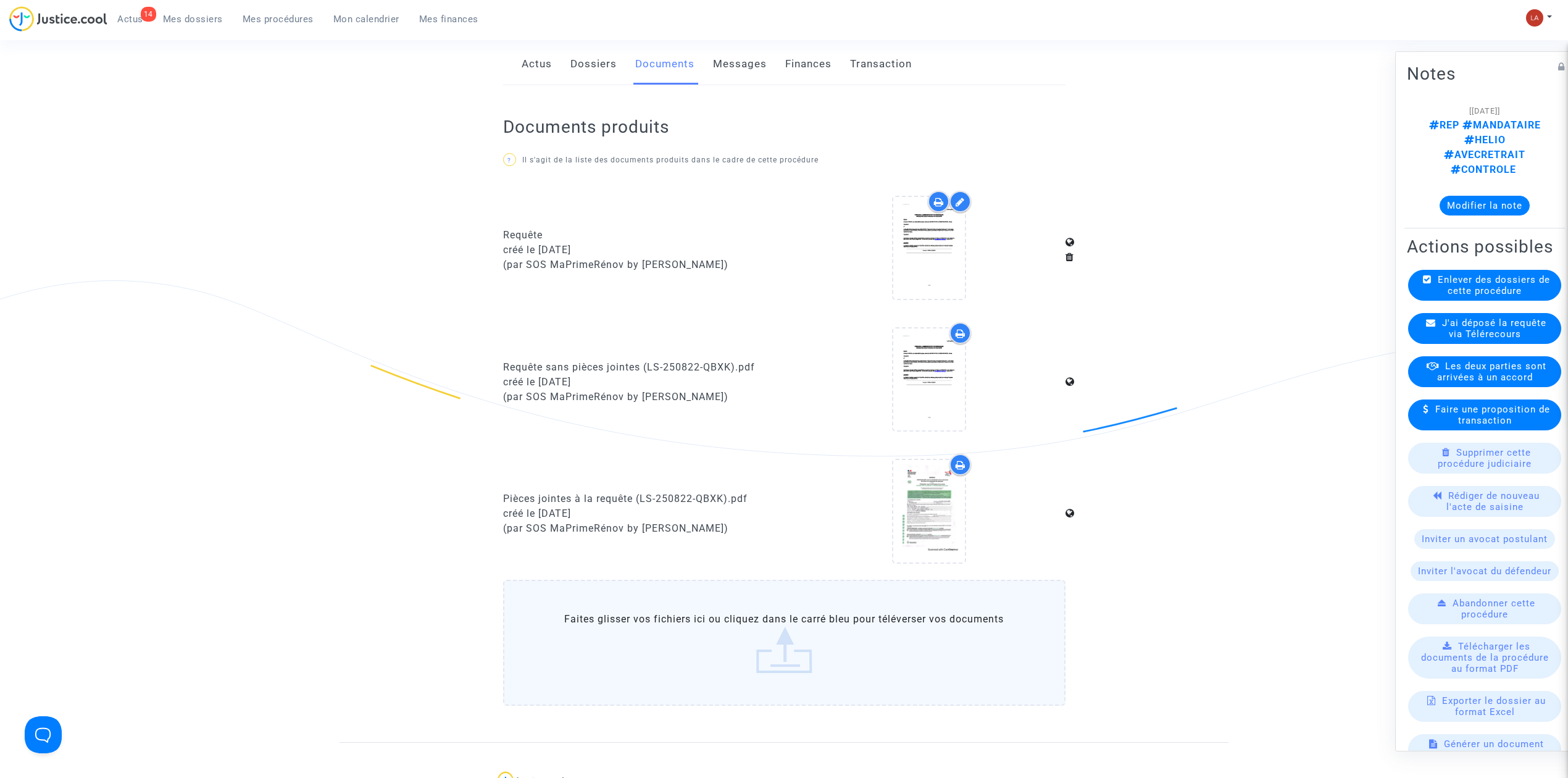
scroll to position [0, 0]
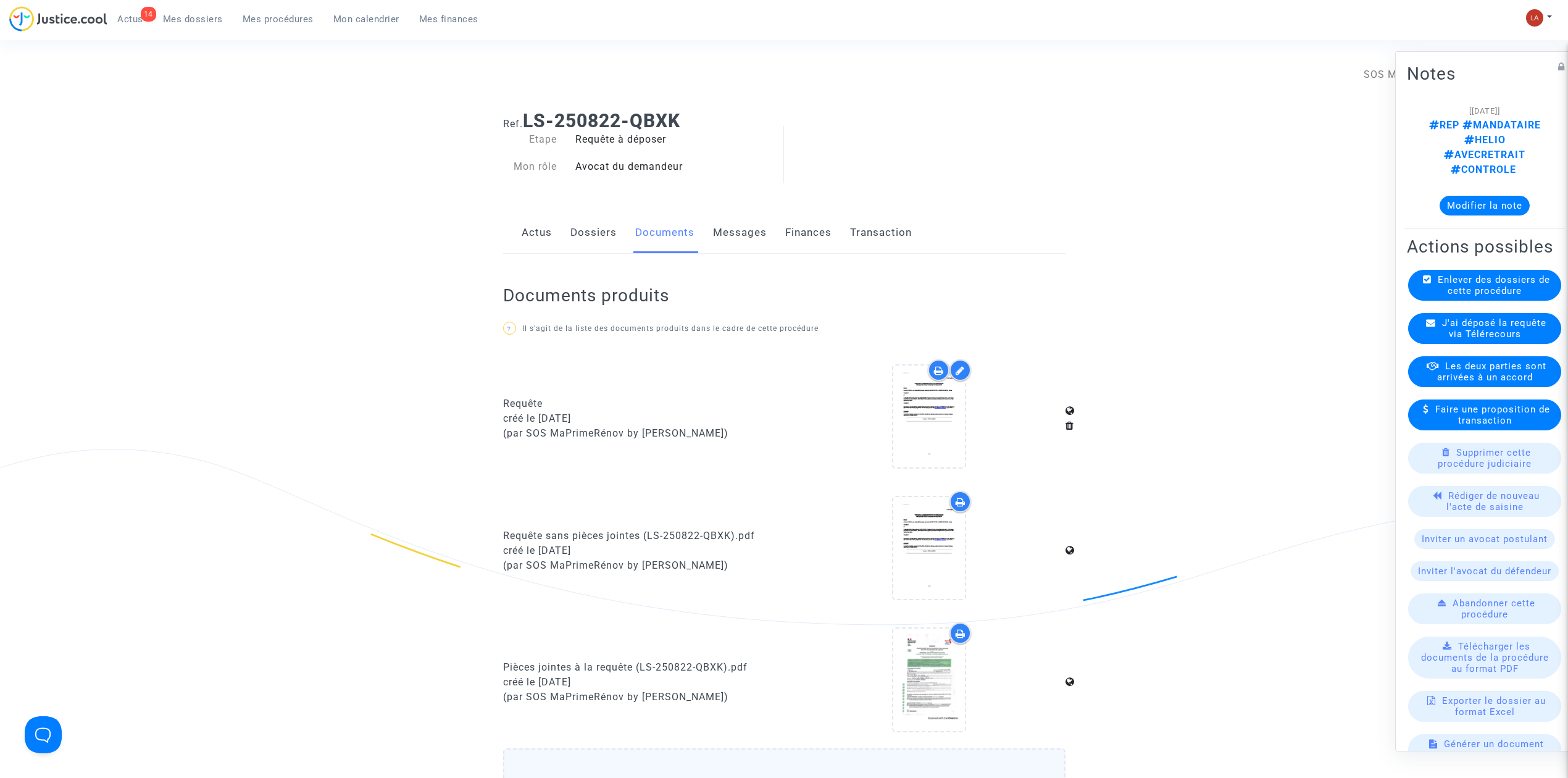
click at [779, 233] on div "Actus Dossiers Documents Messages Finances Transaction" at bounding box center [784, 233] width 563 height 41
drag, startPoint x: 743, startPoint y: 227, endPoint x: 849, endPoint y: 227, distance: 106.0
click at [743, 227] on link "Messages" at bounding box center [740, 232] width 54 height 41
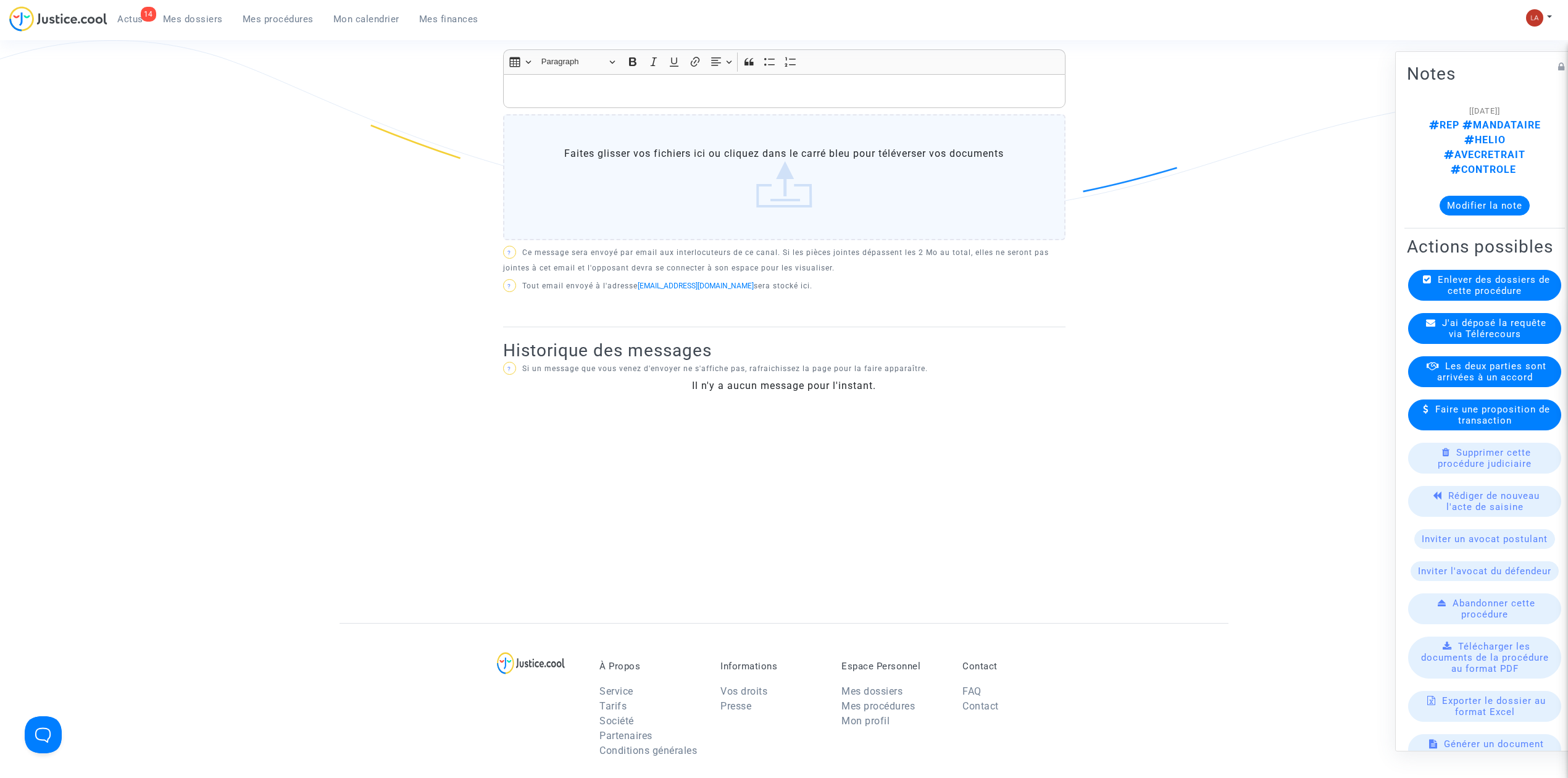
scroll to position [411, 0]
click at [1472, 313] on div "J'ai déposé la requête via Télérecours" at bounding box center [1484, 328] width 153 height 31
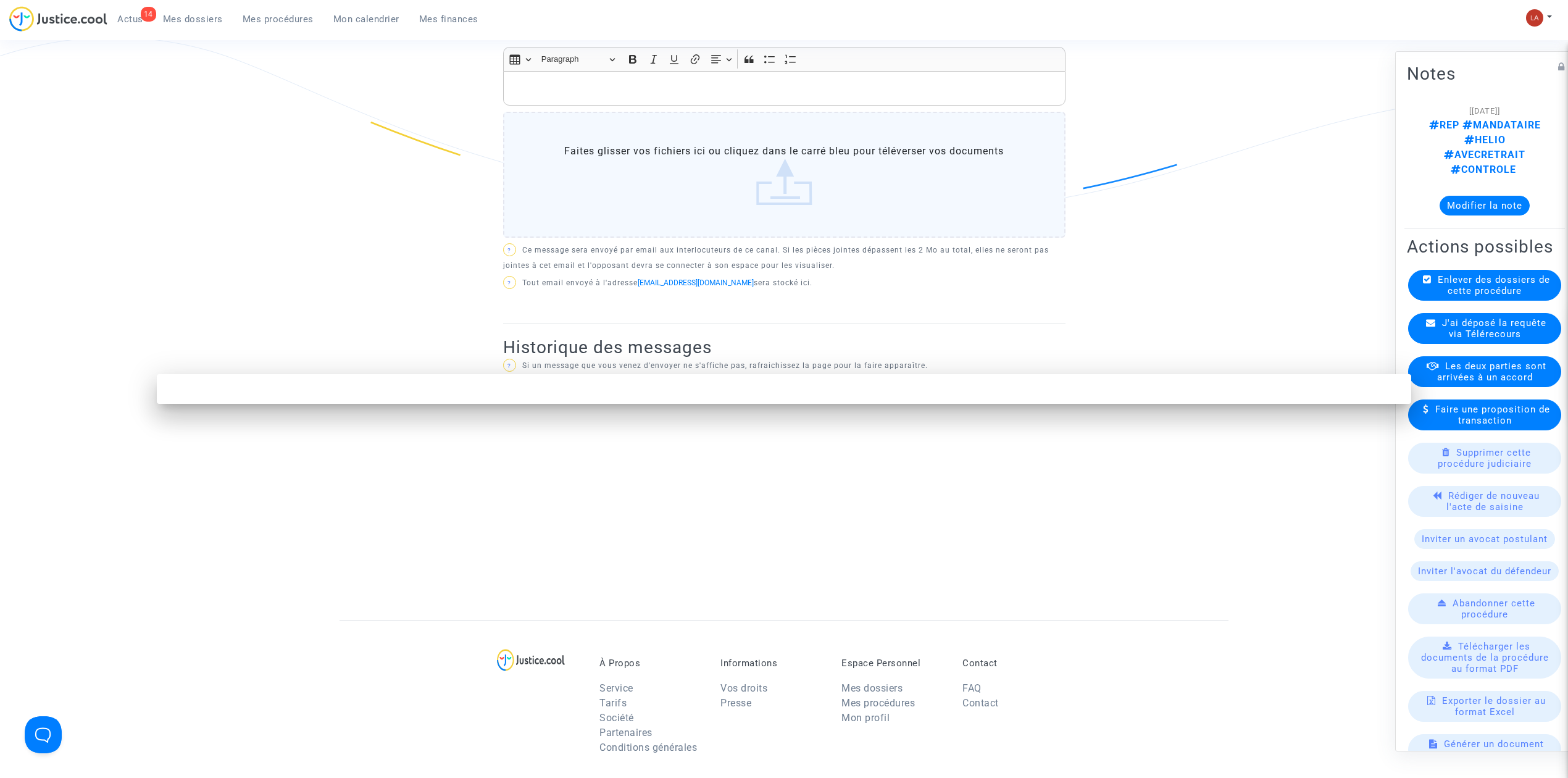
scroll to position [0, 0]
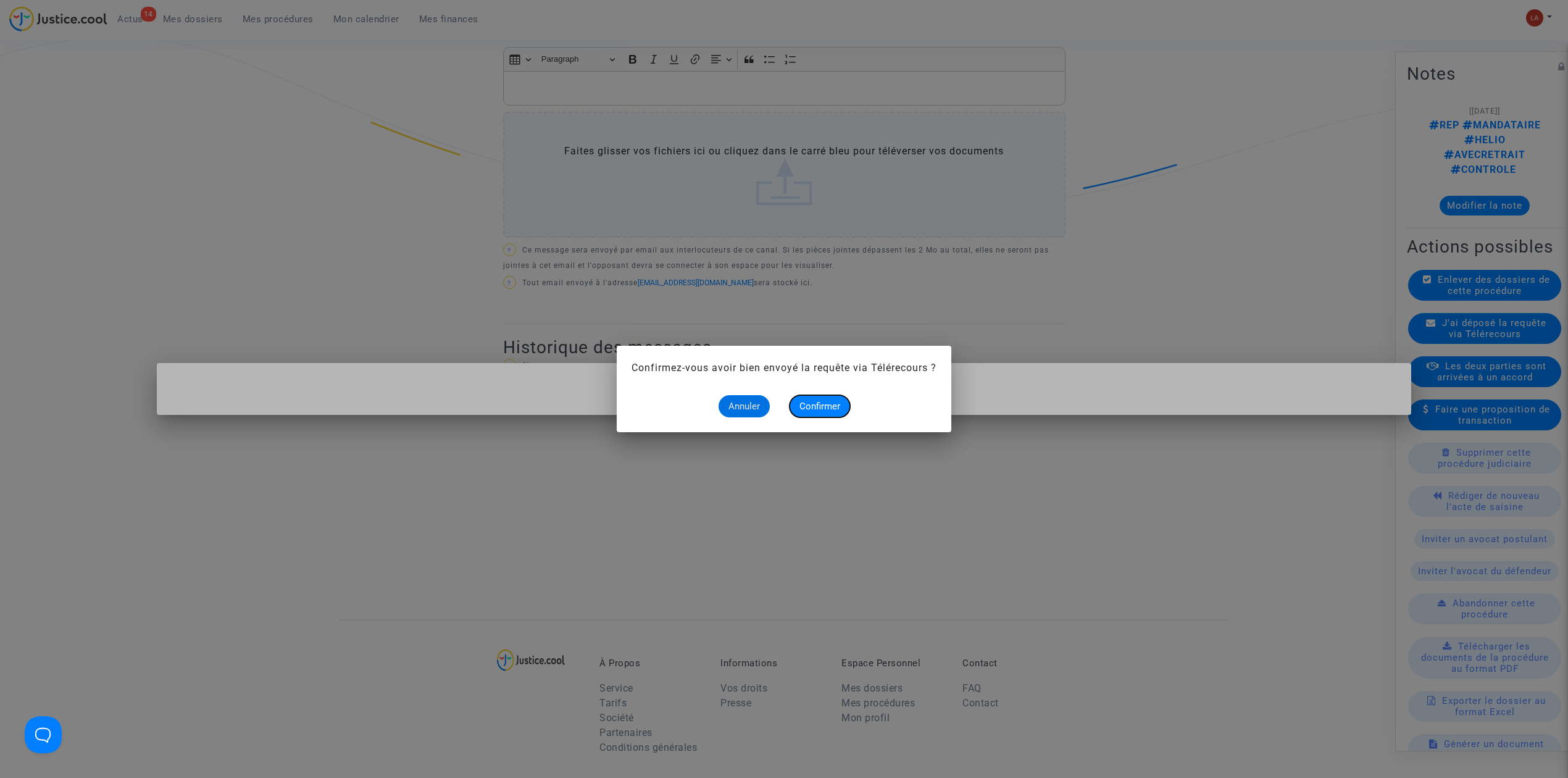
click at [830, 413] on button "Confirmer" at bounding box center [820, 406] width 60 height 22
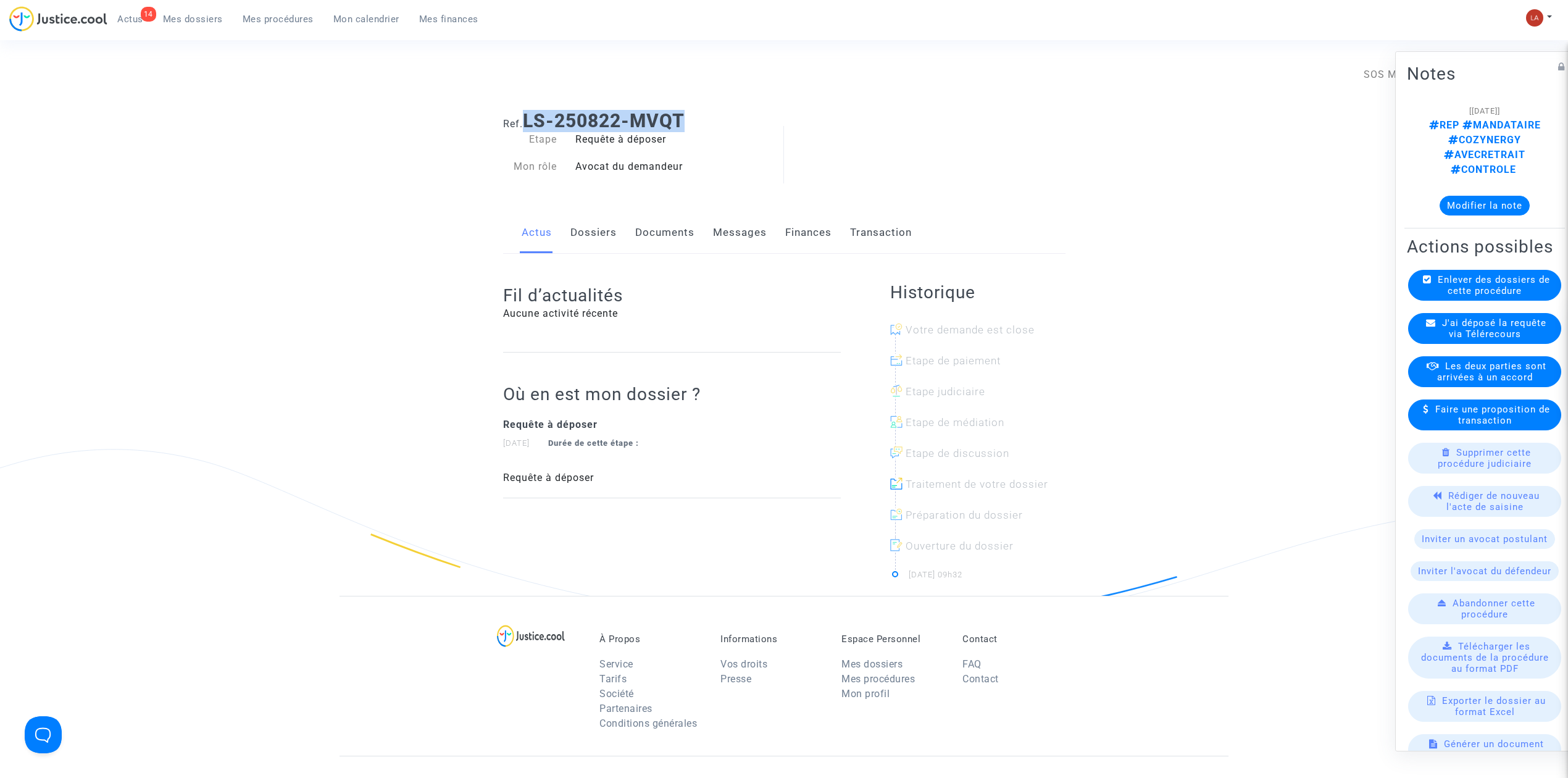
drag, startPoint x: 690, startPoint y: 126, endPoint x: 525, endPoint y: 115, distance: 165.4
click at [525, 115] on h1 "Ref. LS-250822-MVQT" at bounding box center [784, 121] width 563 height 22
copy b "LS-250822-MVQT"
click at [661, 225] on link "Documents" at bounding box center [665, 232] width 60 height 41
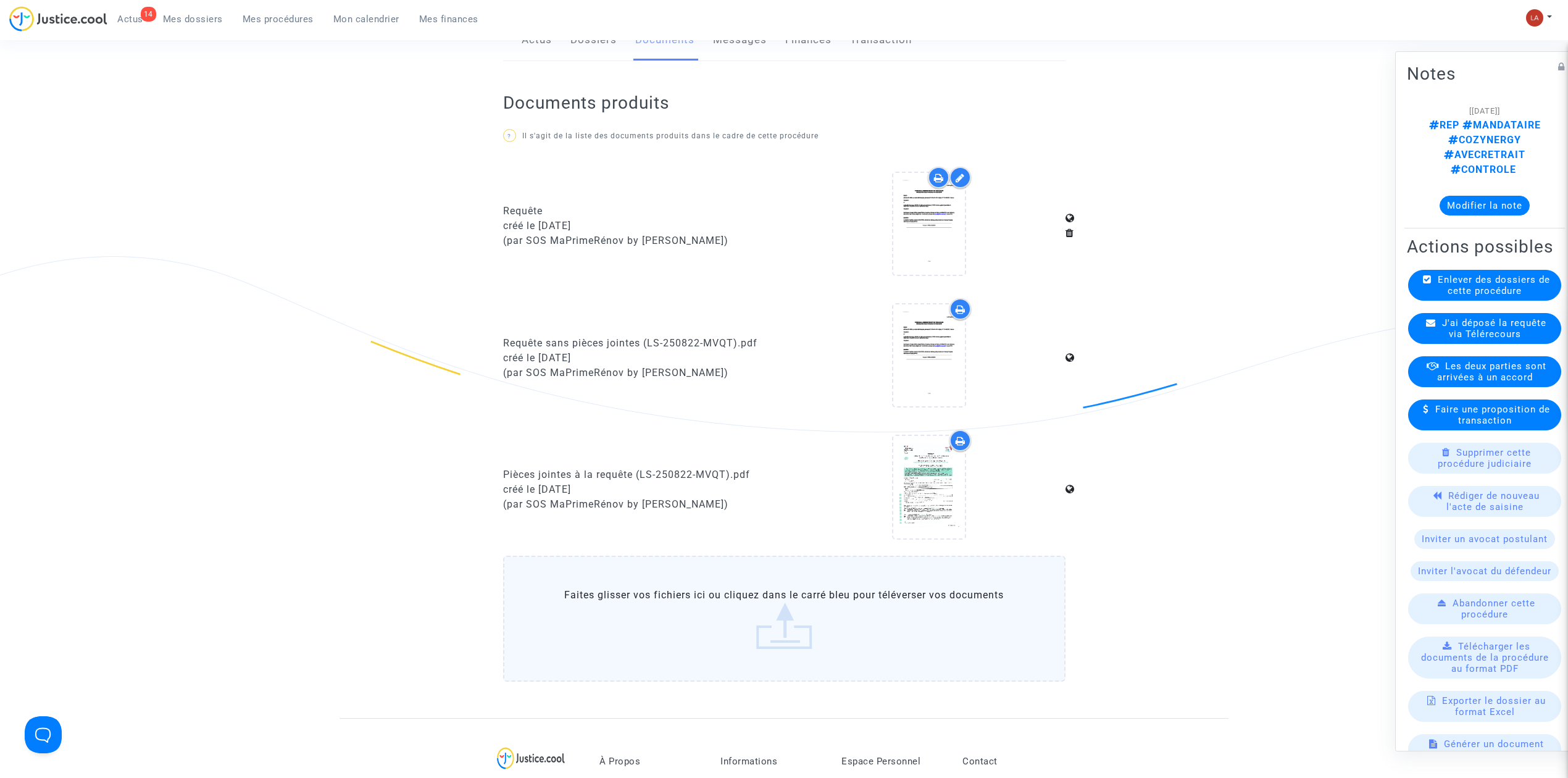
scroll to position [411, 0]
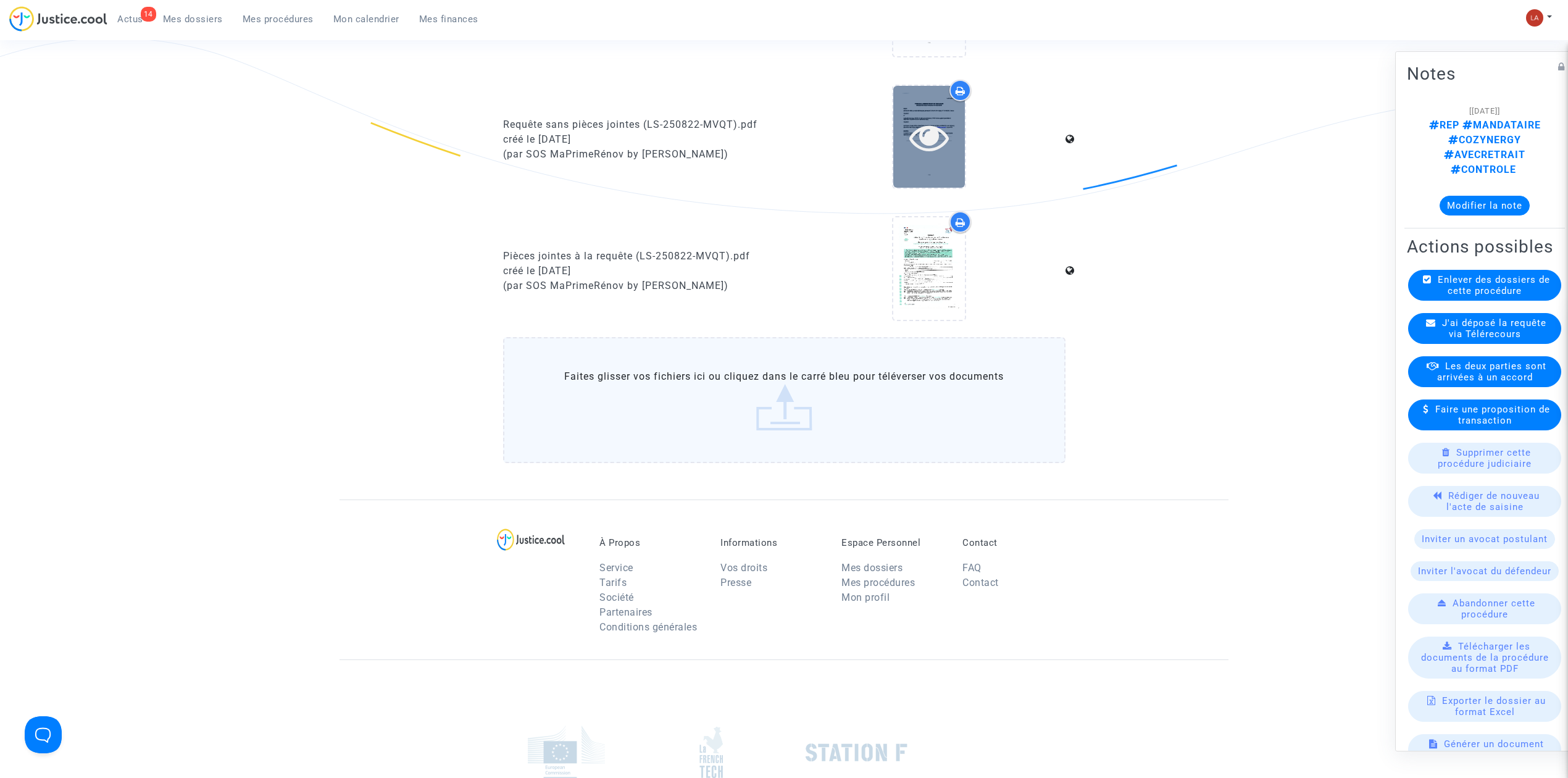
click at [929, 146] on icon at bounding box center [929, 138] width 40 height 40
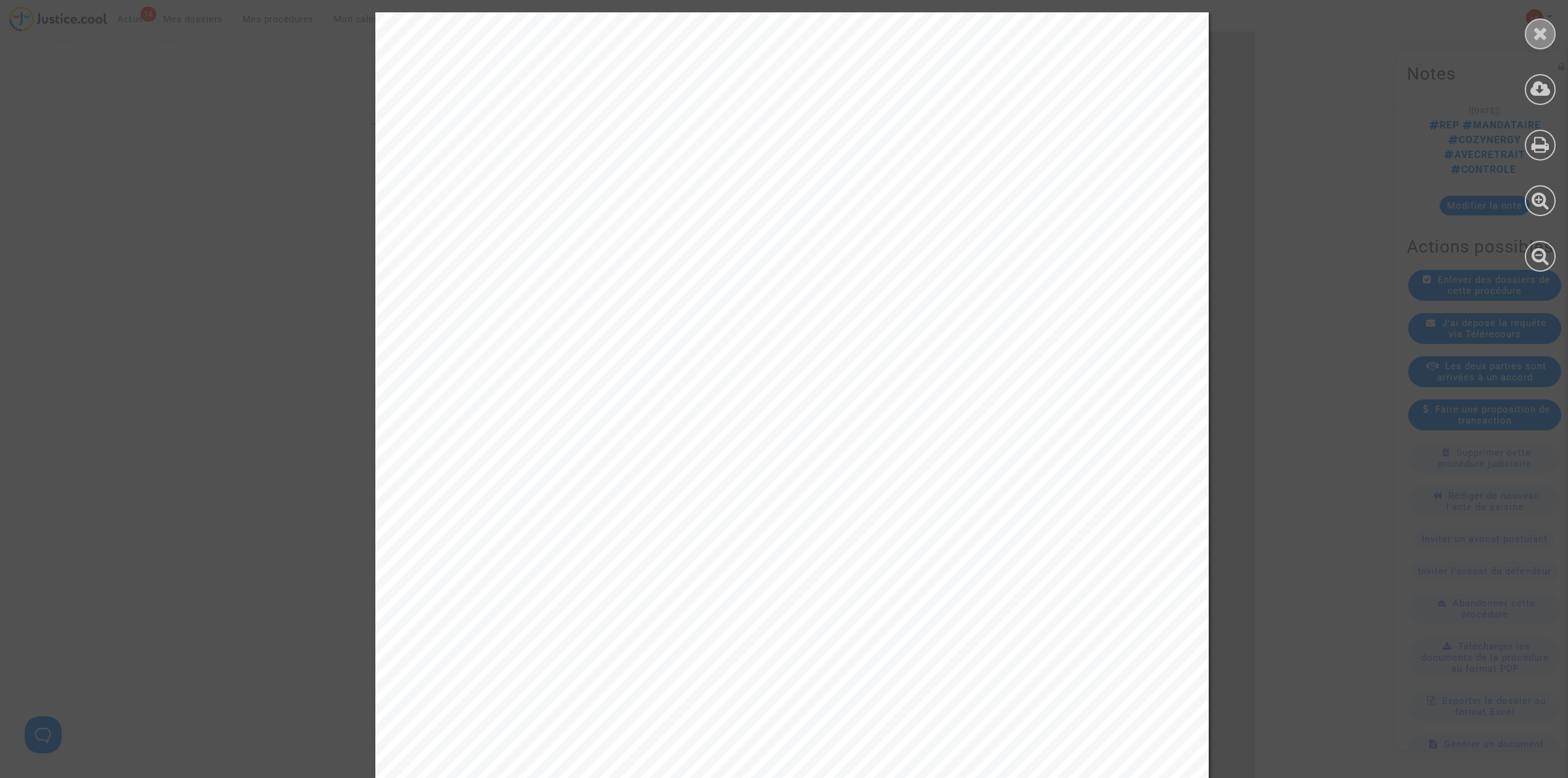
click at [1542, 35] on icon at bounding box center [1541, 33] width 16 height 18
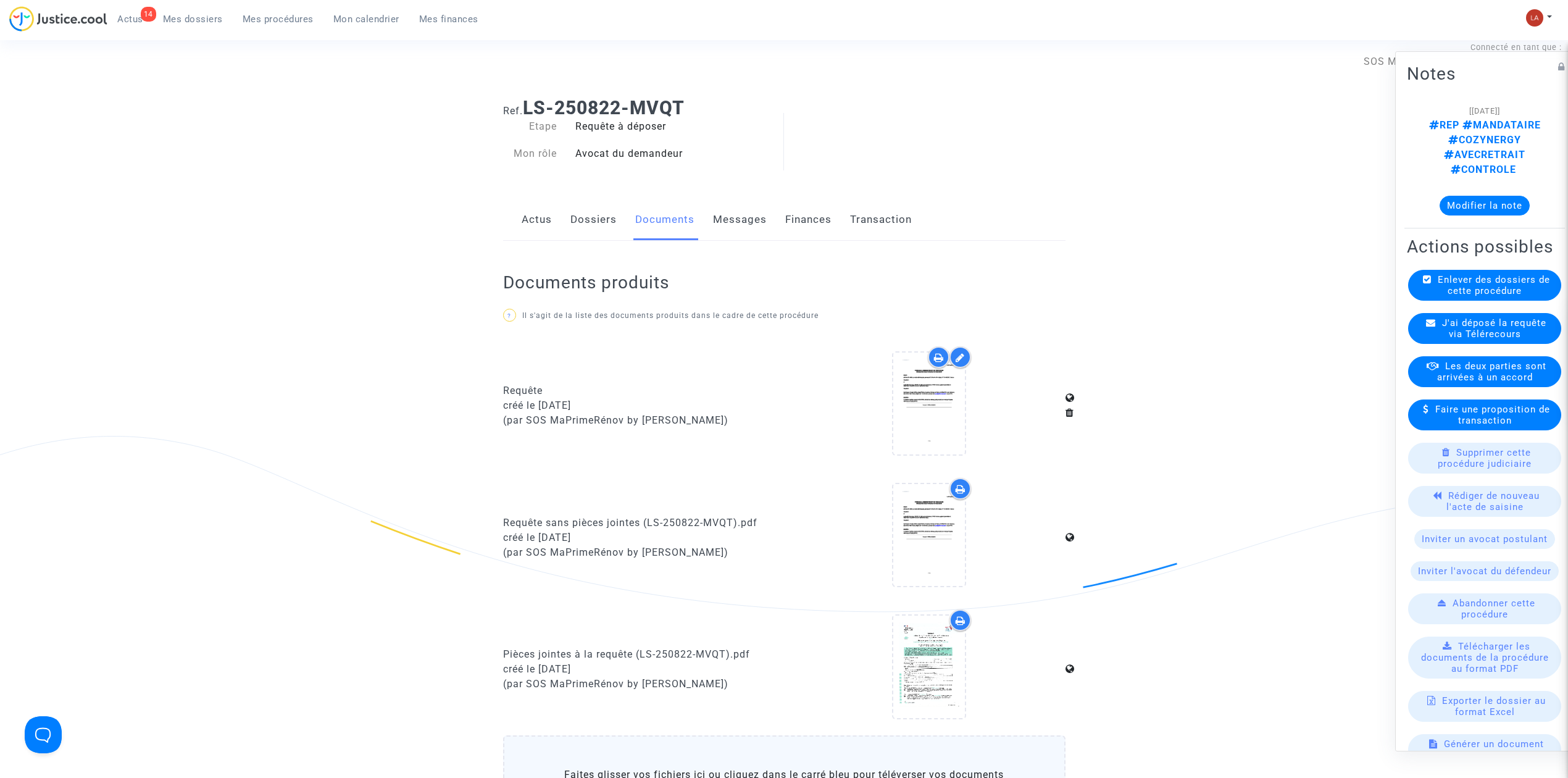
scroll to position [0, 0]
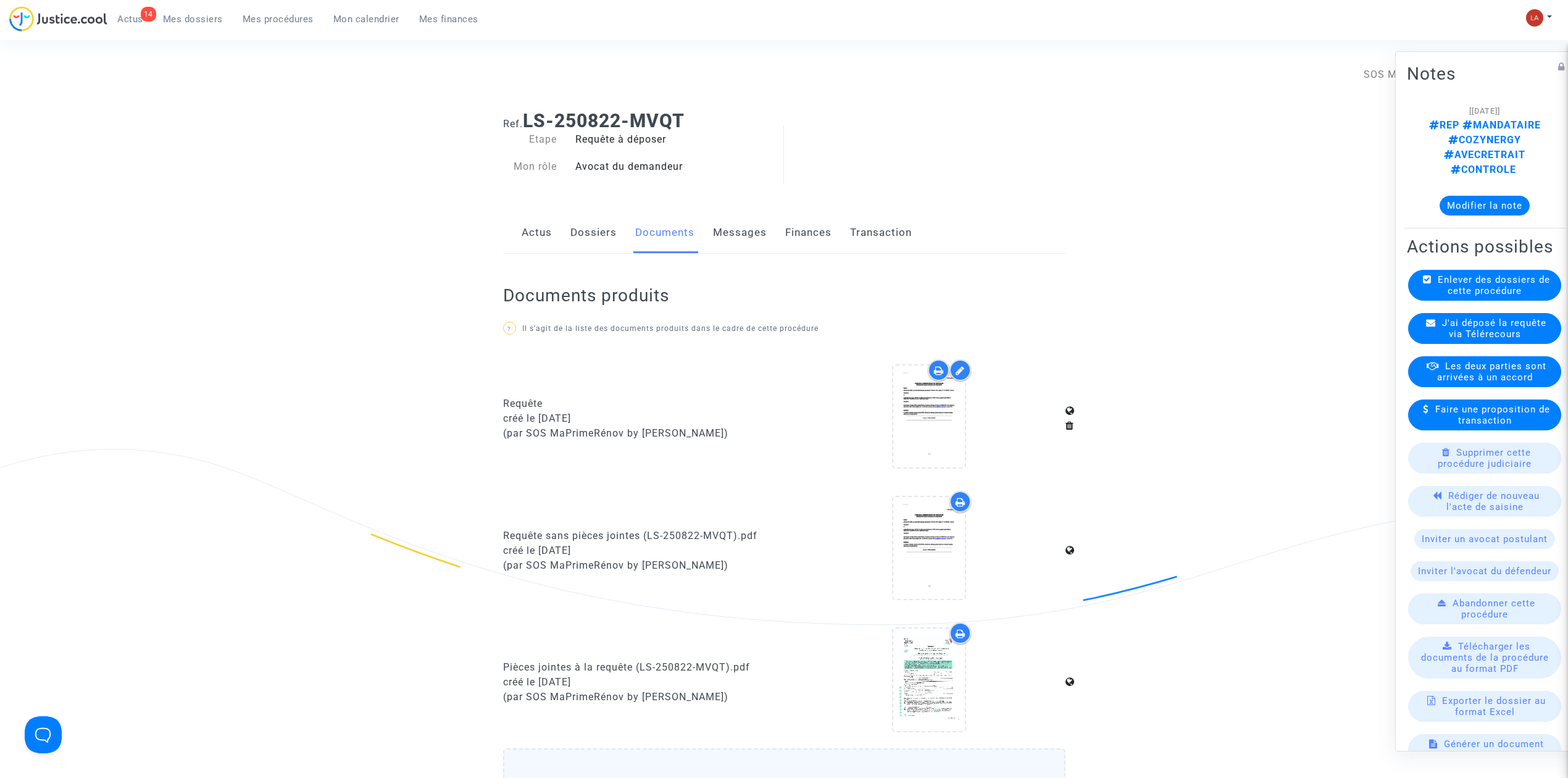
click at [724, 223] on link "Messages" at bounding box center [740, 232] width 54 height 41
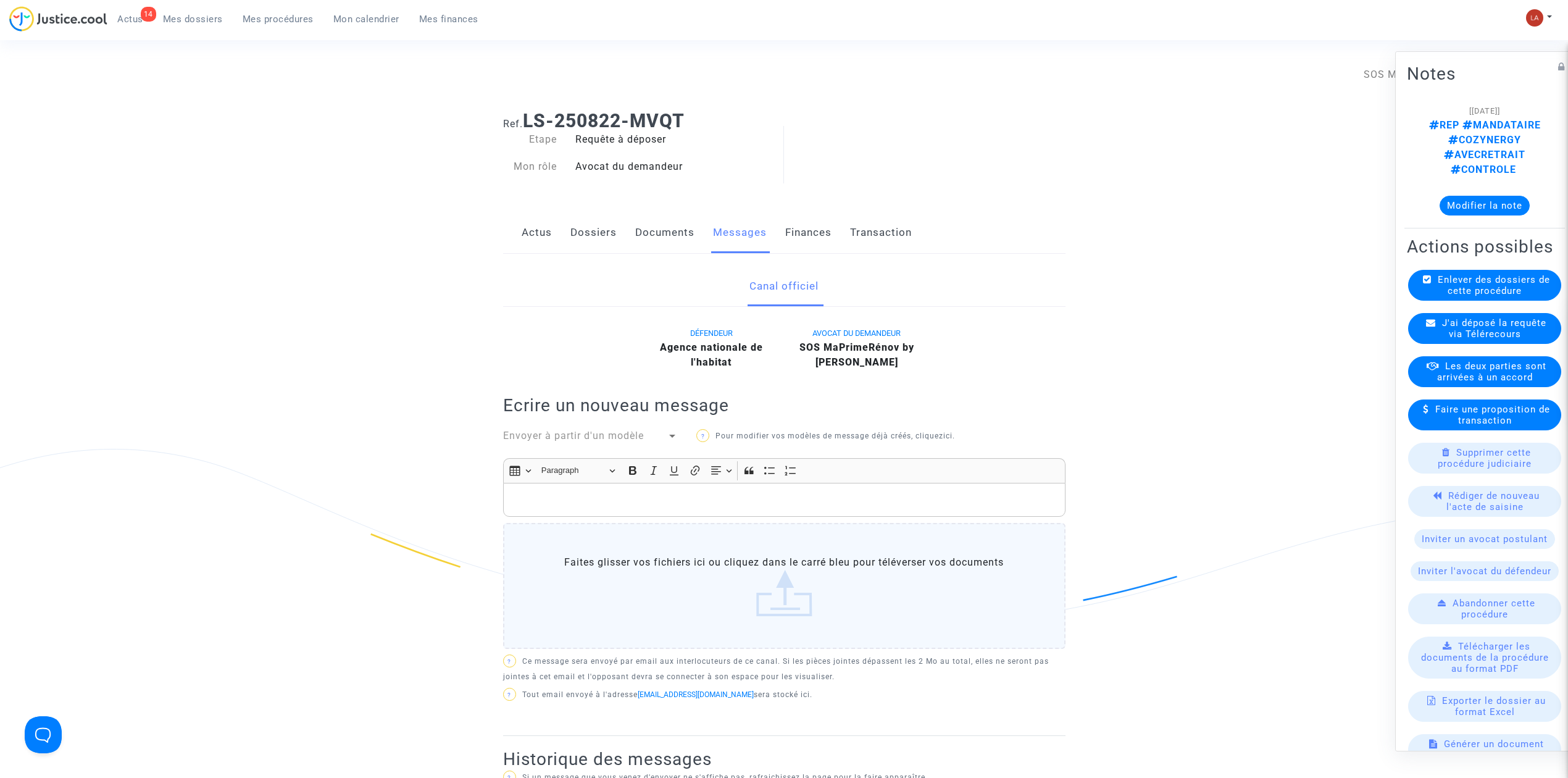
click at [1446, 317] on span "J'ai déposé la requête via Télérecours" at bounding box center [1494, 328] width 104 height 22
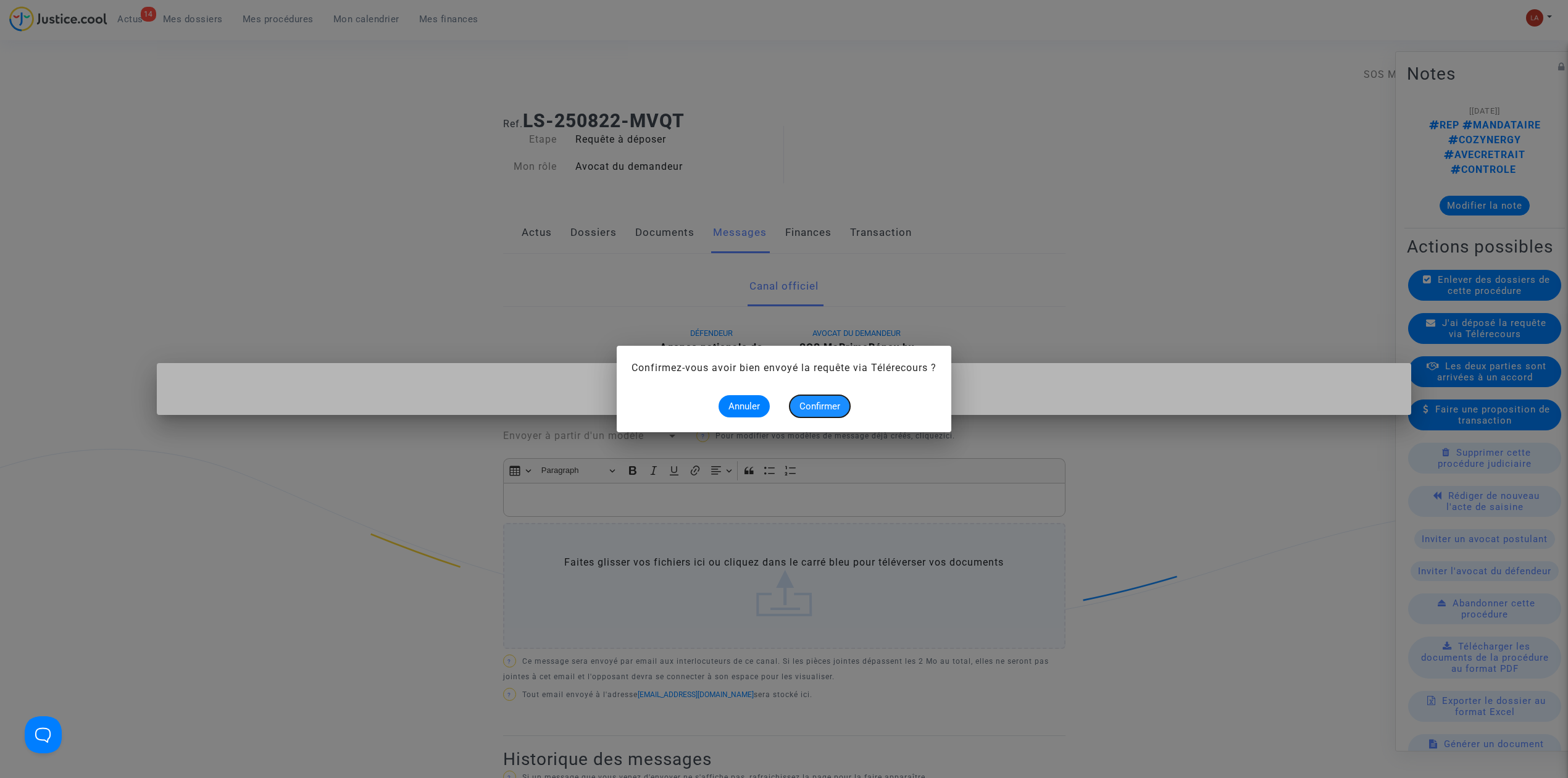
click at [849, 408] on button "Confirmer" at bounding box center [820, 406] width 60 height 22
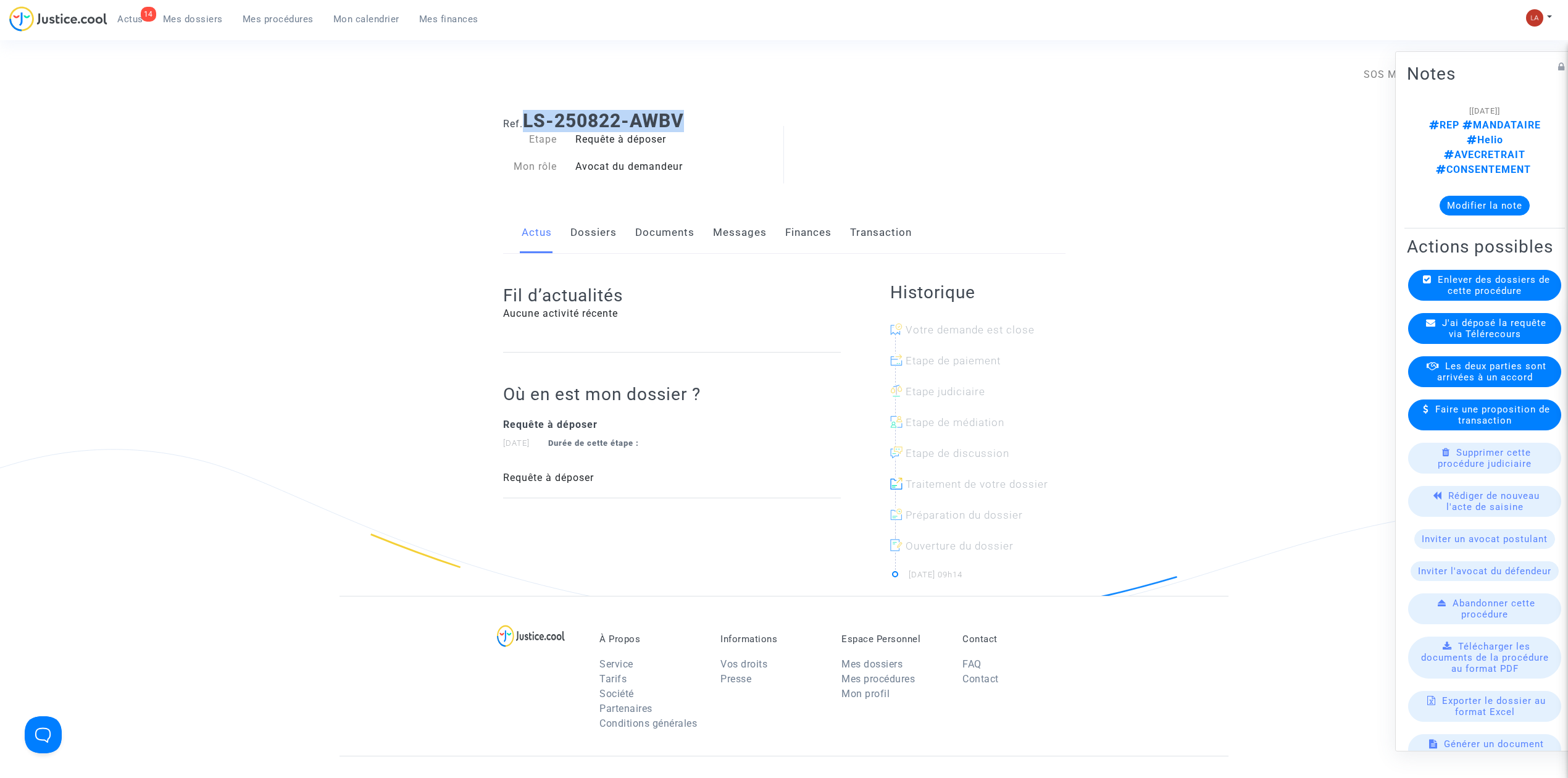
drag, startPoint x: 685, startPoint y: 114, endPoint x: 531, endPoint y: 112, distance: 154.0
click at [531, 112] on b "LS-250822-AWBV" at bounding box center [603, 121] width 161 height 22
copy b "LS-250822-AWBV"
drag, startPoint x: 653, startPoint y: 233, endPoint x: 672, endPoint y: 227, distance: 19.9
click at [653, 233] on link "Documents" at bounding box center [665, 232] width 60 height 41
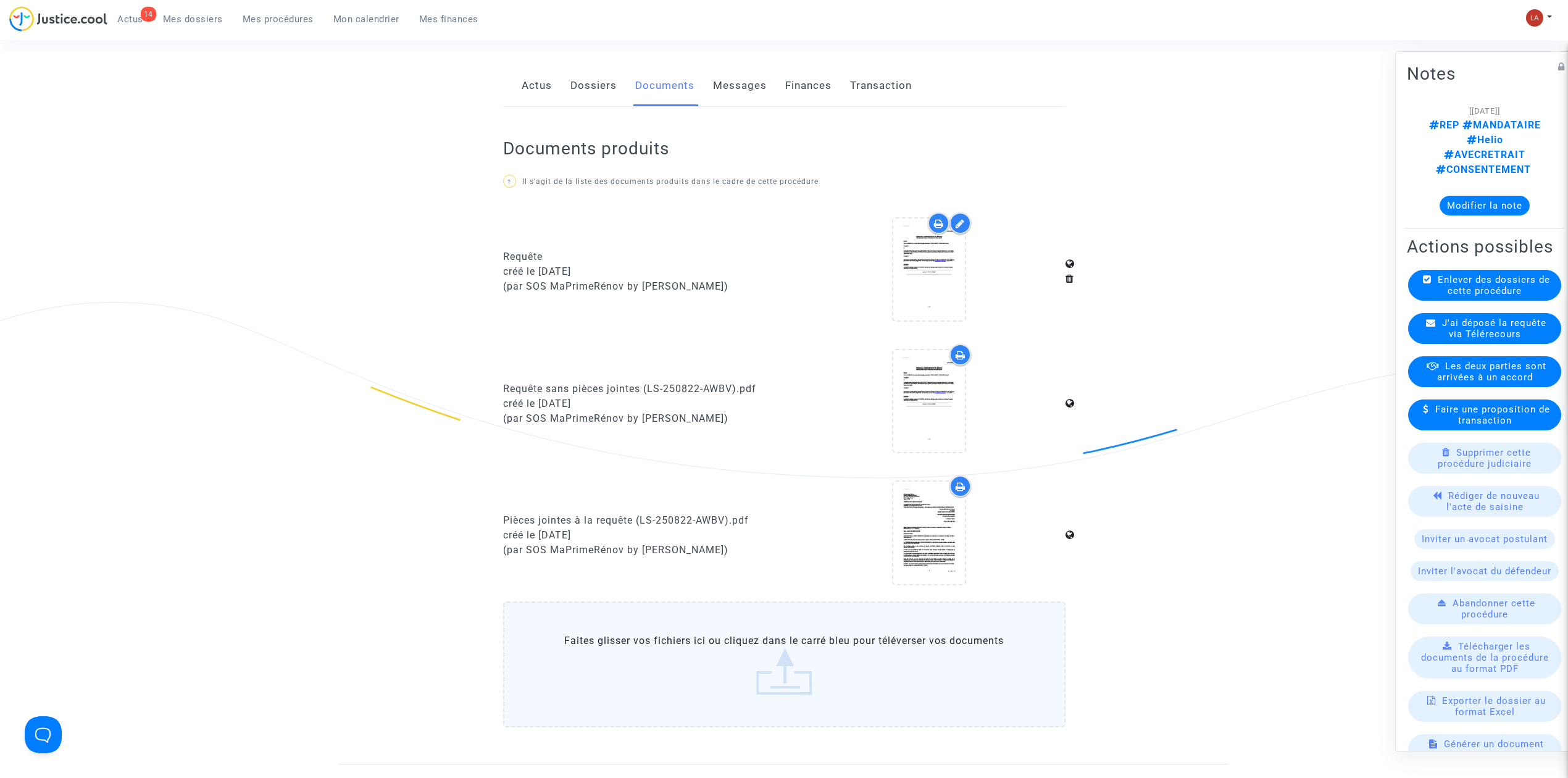
scroll to position [329, 0]
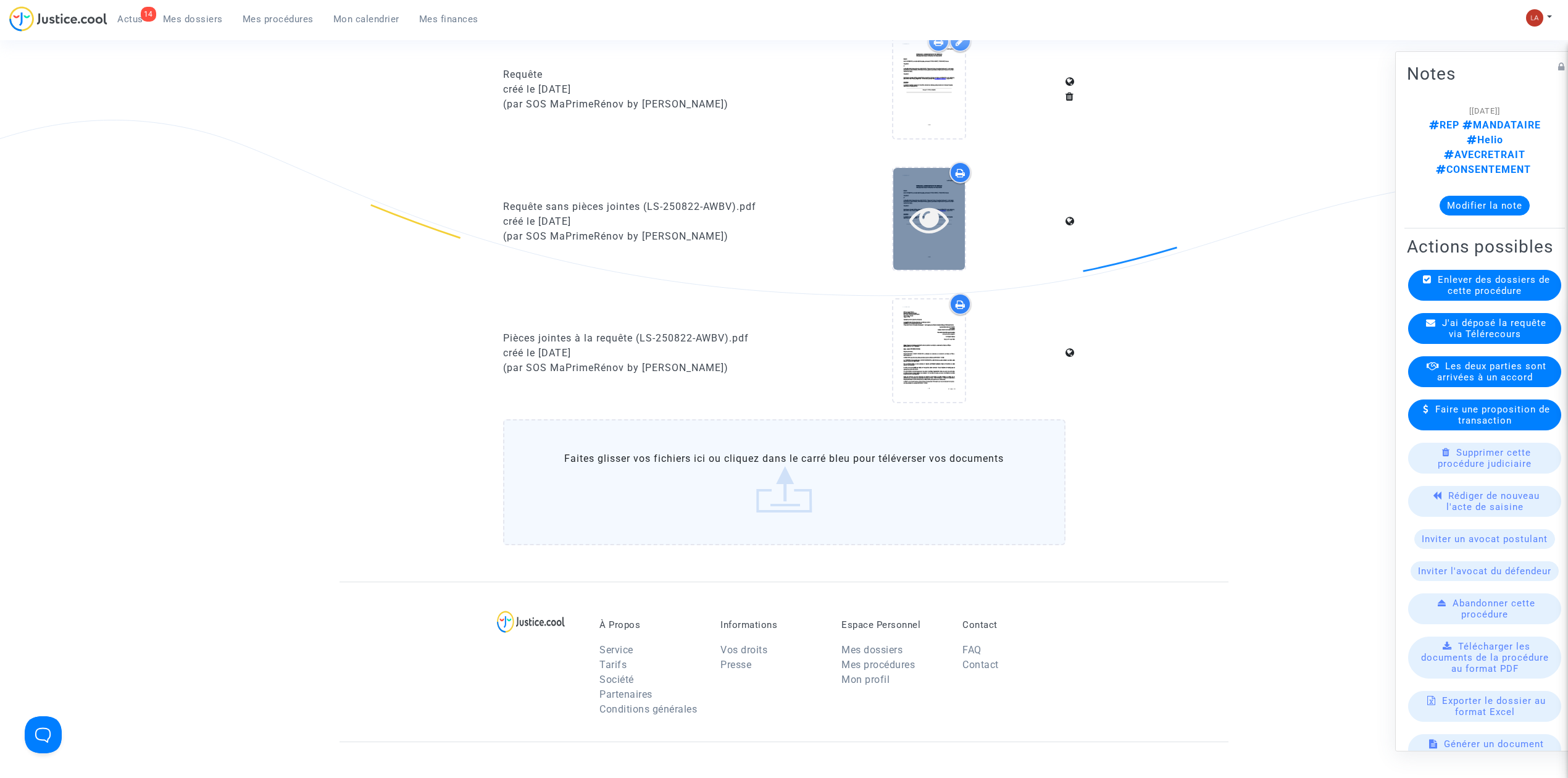
click at [929, 253] on div at bounding box center [929, 219] width 71 height 102
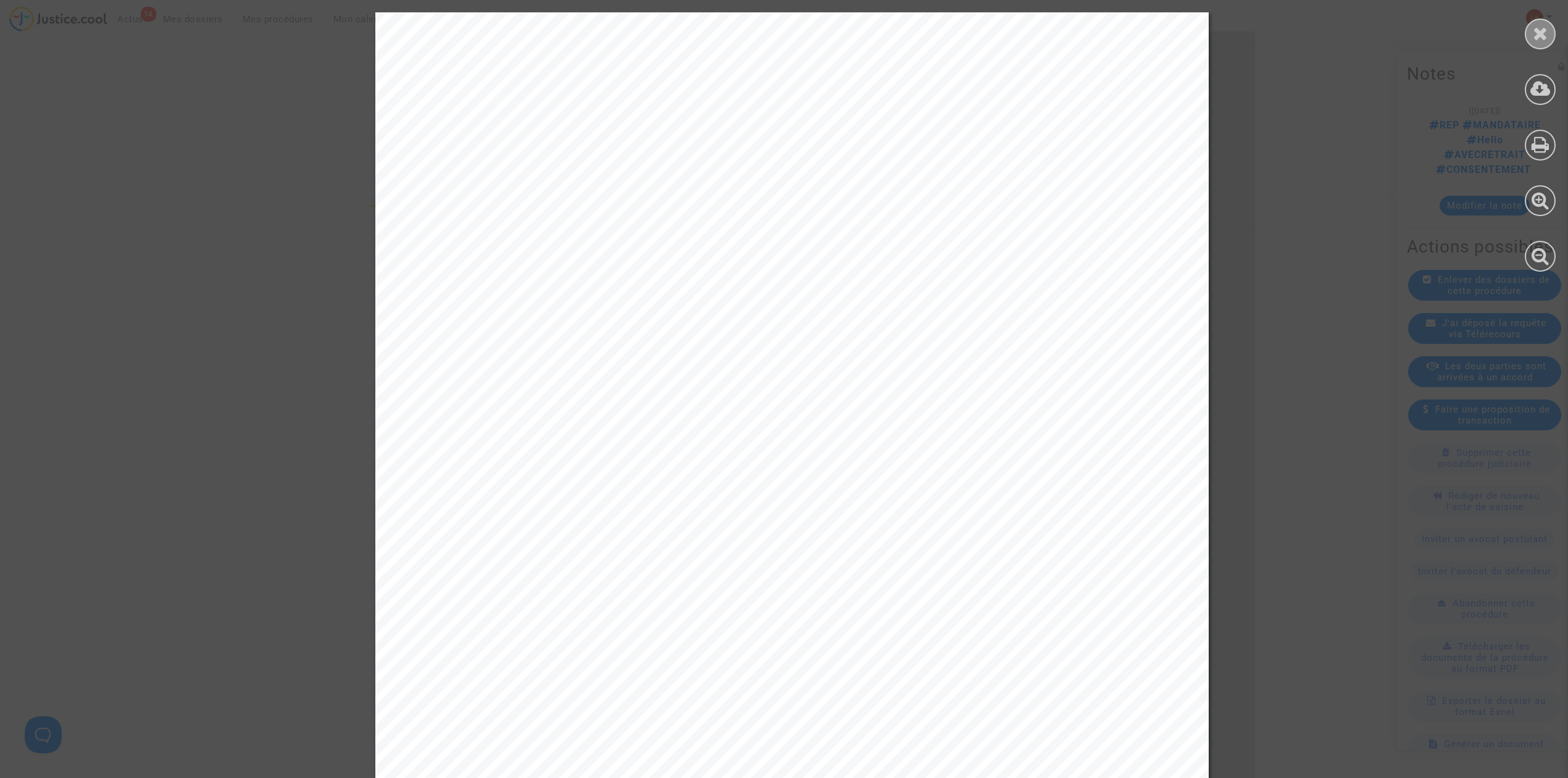
click at [1527, 32] on div at bounding box center [1540, 33] width 31 height 31
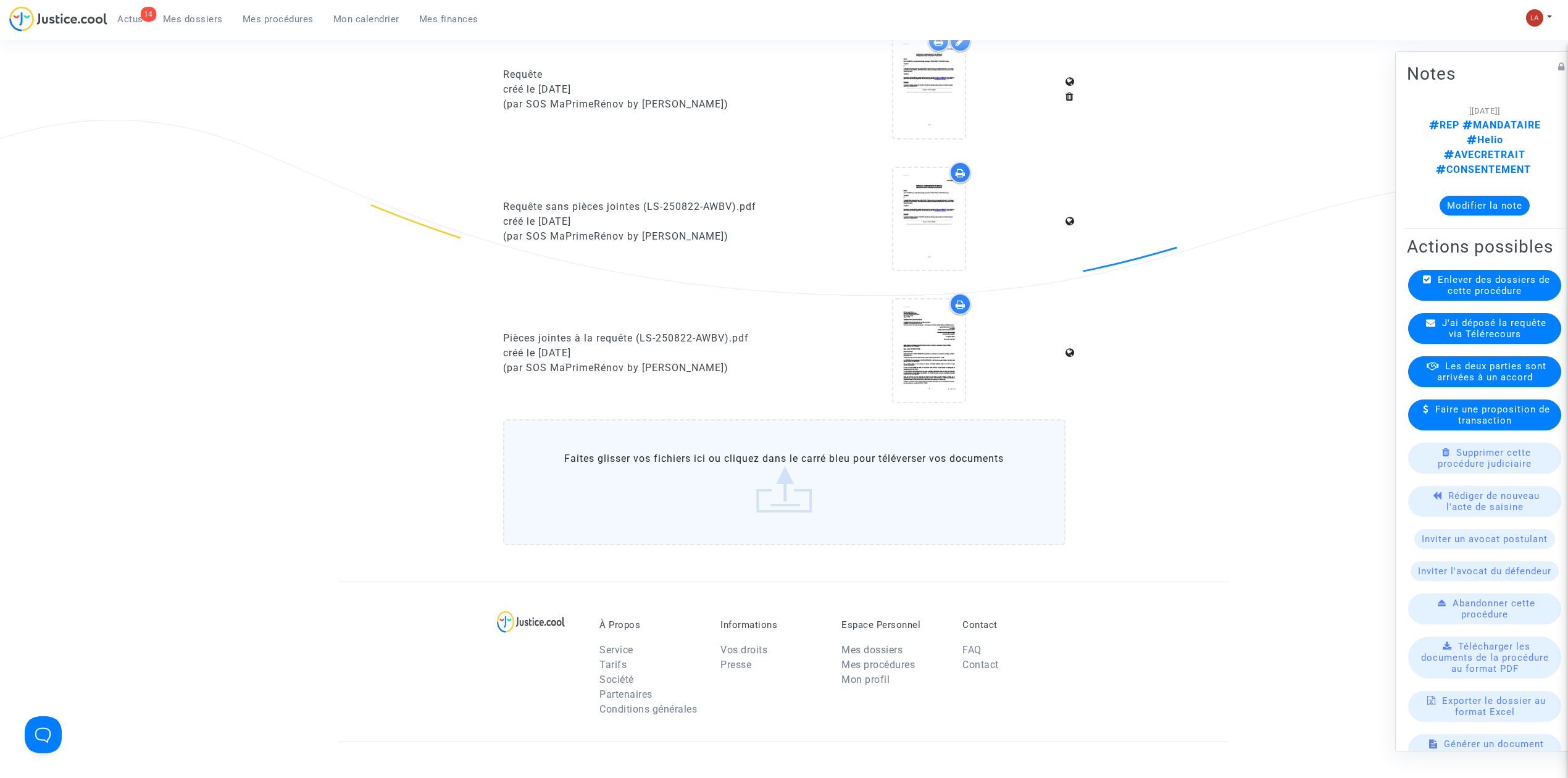
scroll to position [0, 0]
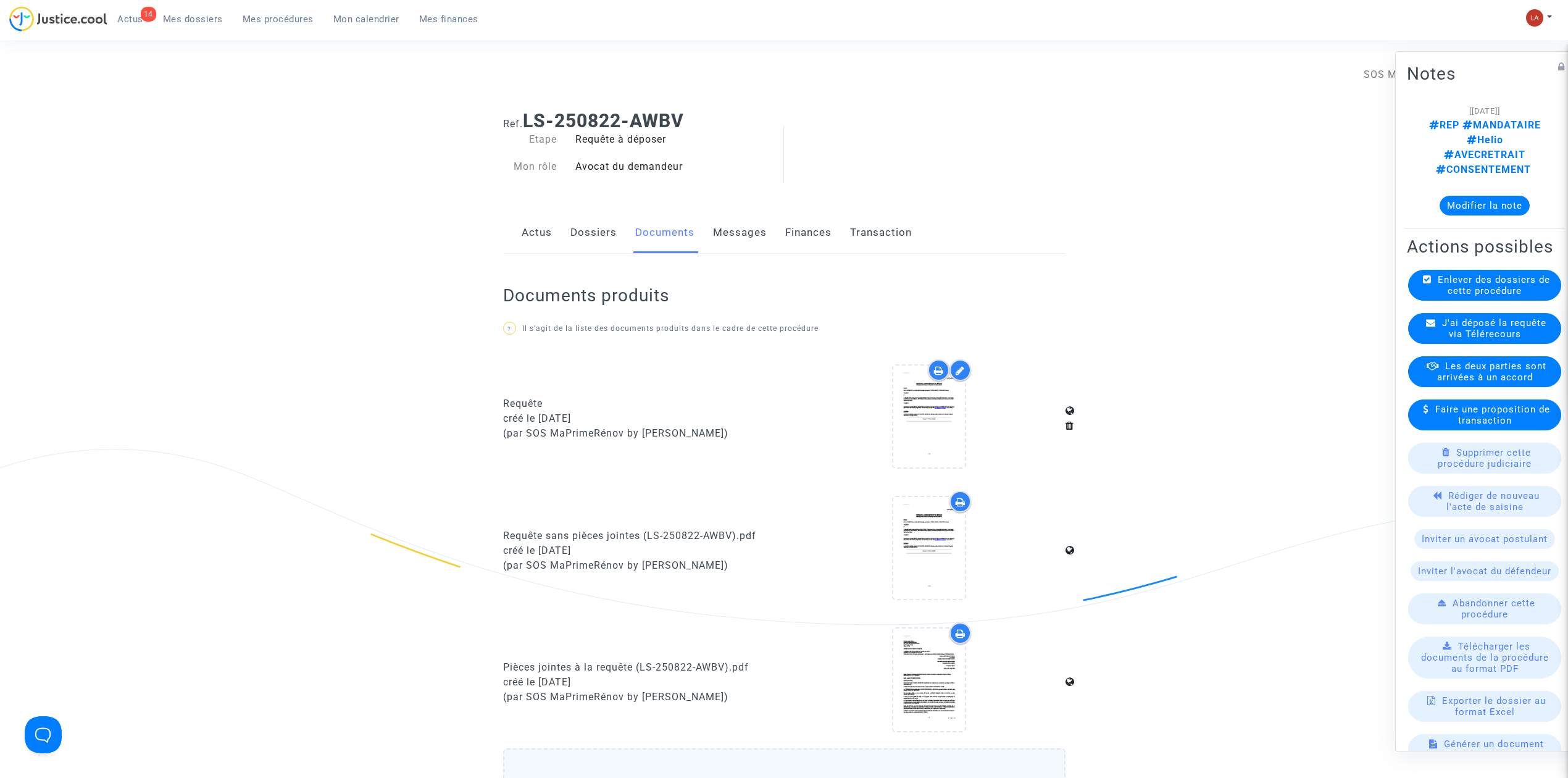
drag, startPoint x: 732, startPoint y: 230, endPoint x: 820, endPoint y: 234, distance: 88.1
click at [732, 230] on link "Messages" at bounding box center [740, 232] width 54 height 41
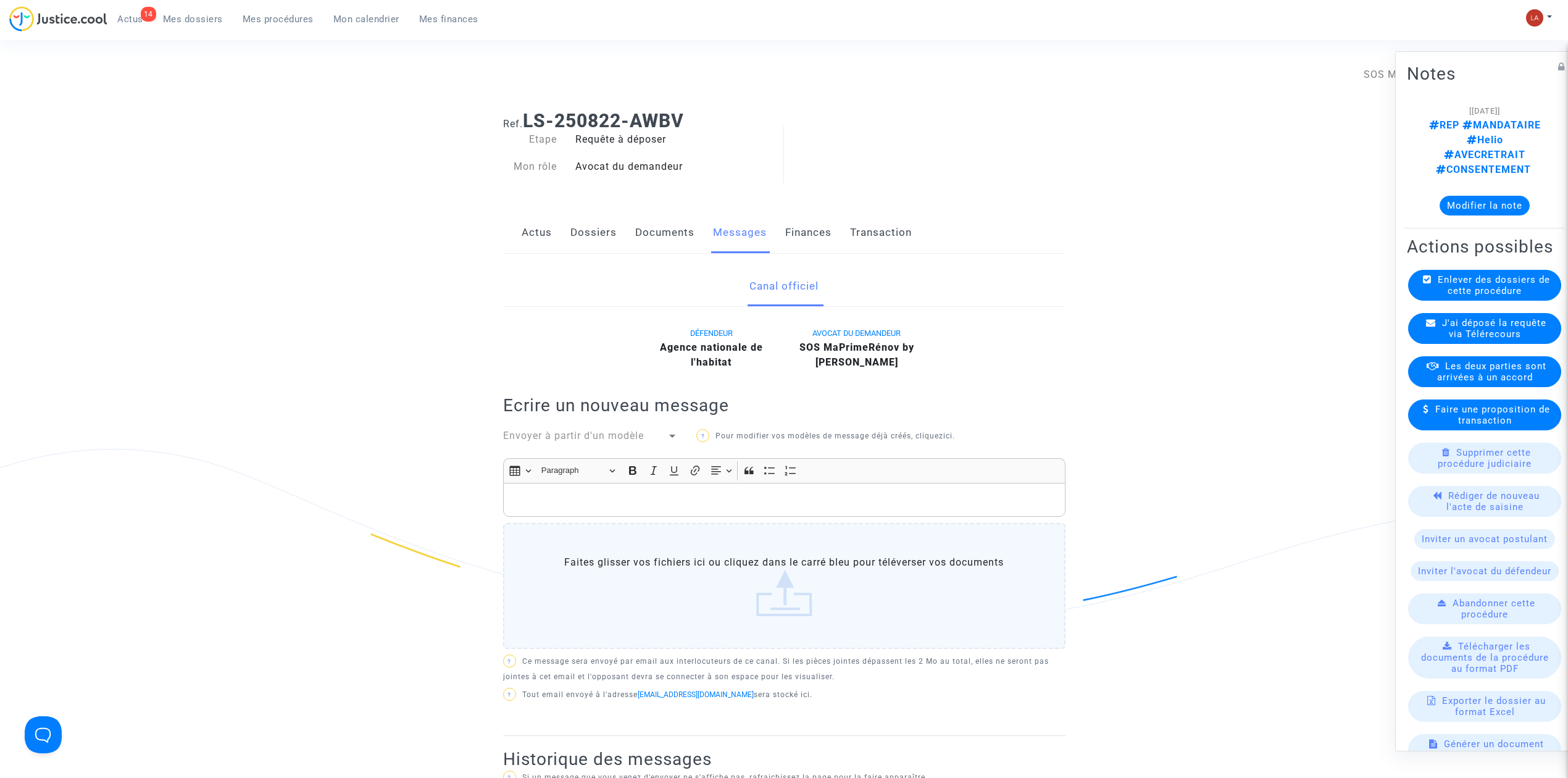
scroll to position [411, 0]
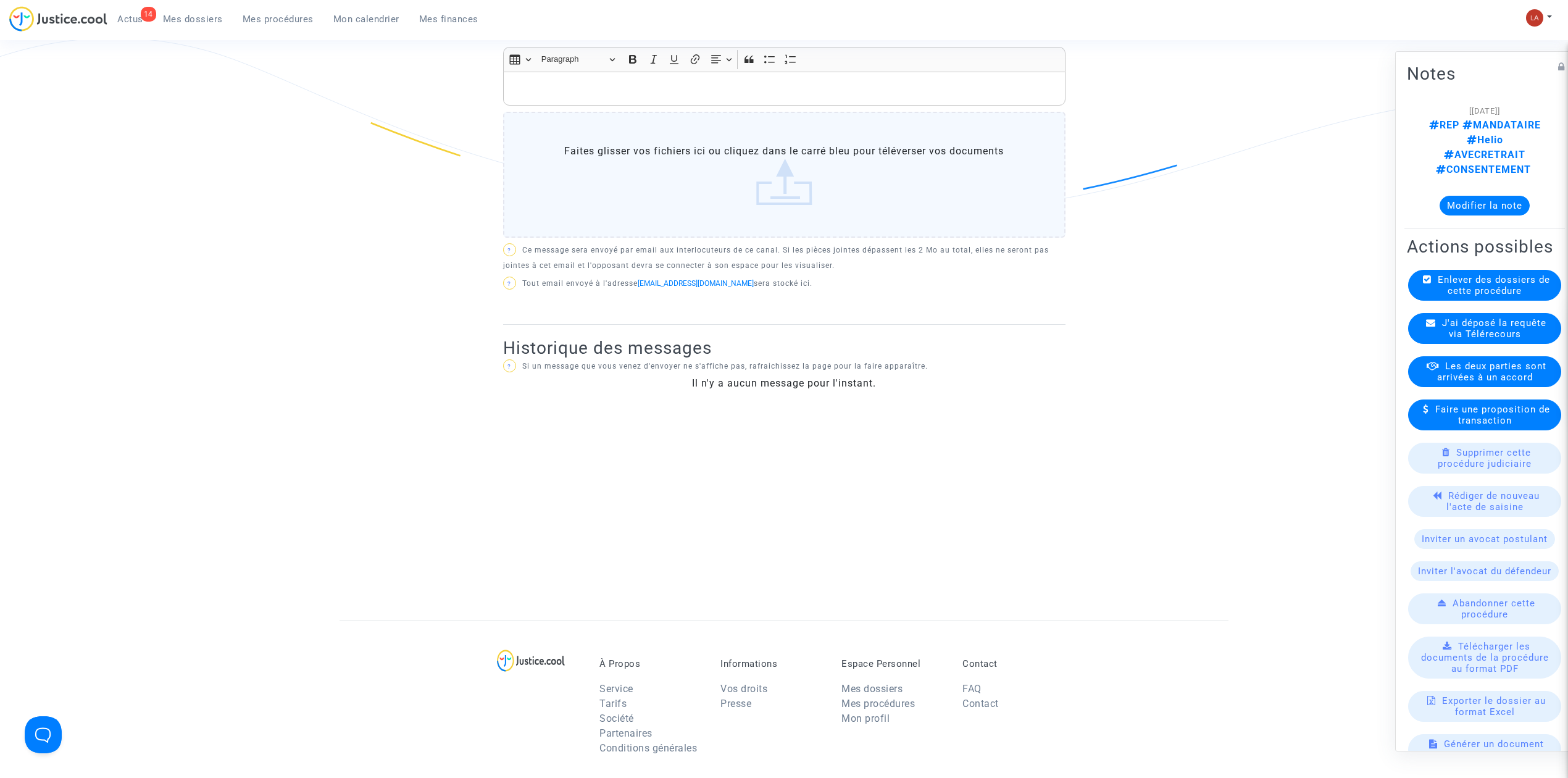
click at [1449, 317] on span "J'ai déposé la requête via Télérecours" at bounding box center [1494, 328] width 104 height 22
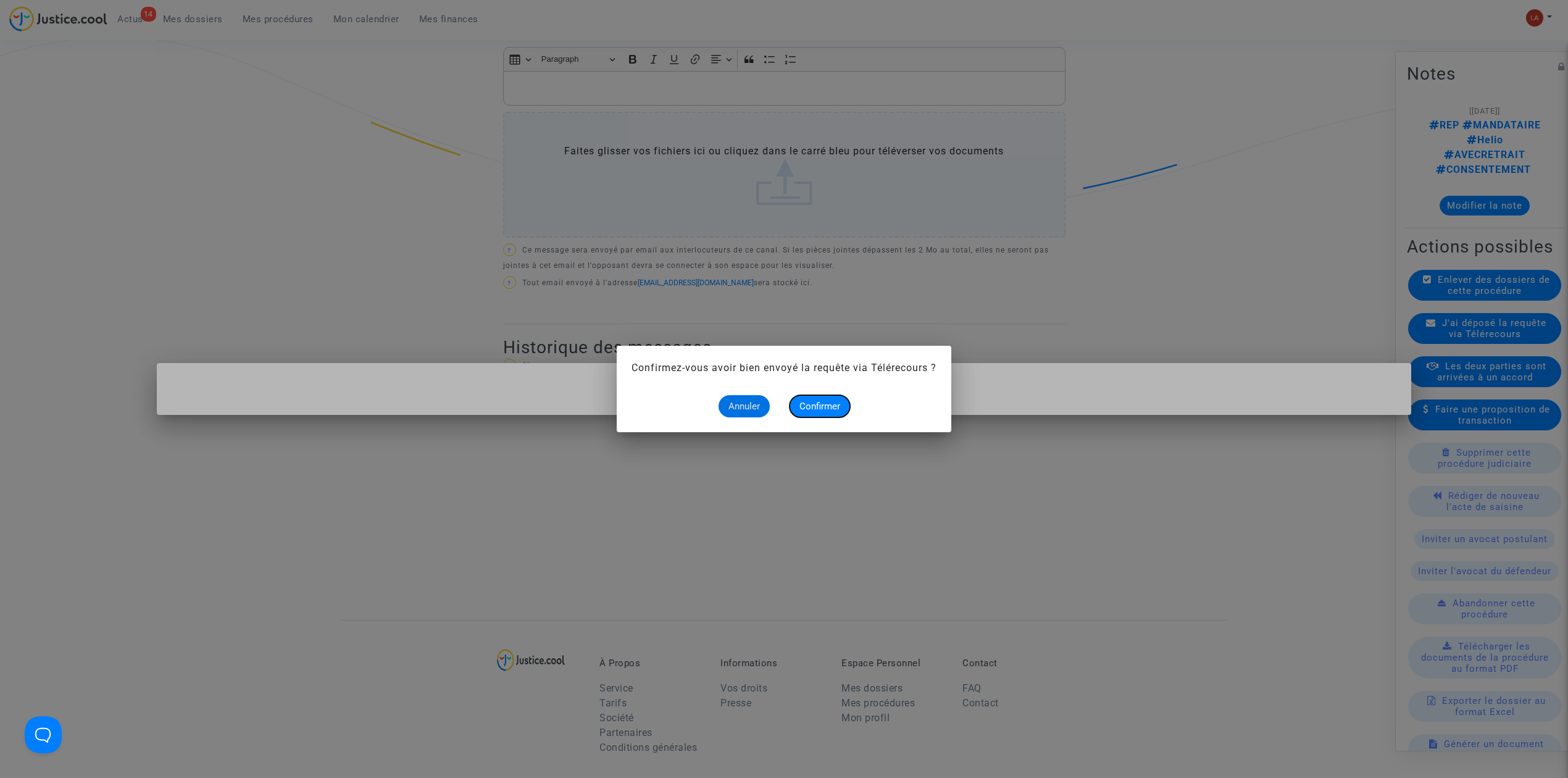
click at [819, 403] on span "Confirmer" at bounding box center [820, 406] width 41 height 11
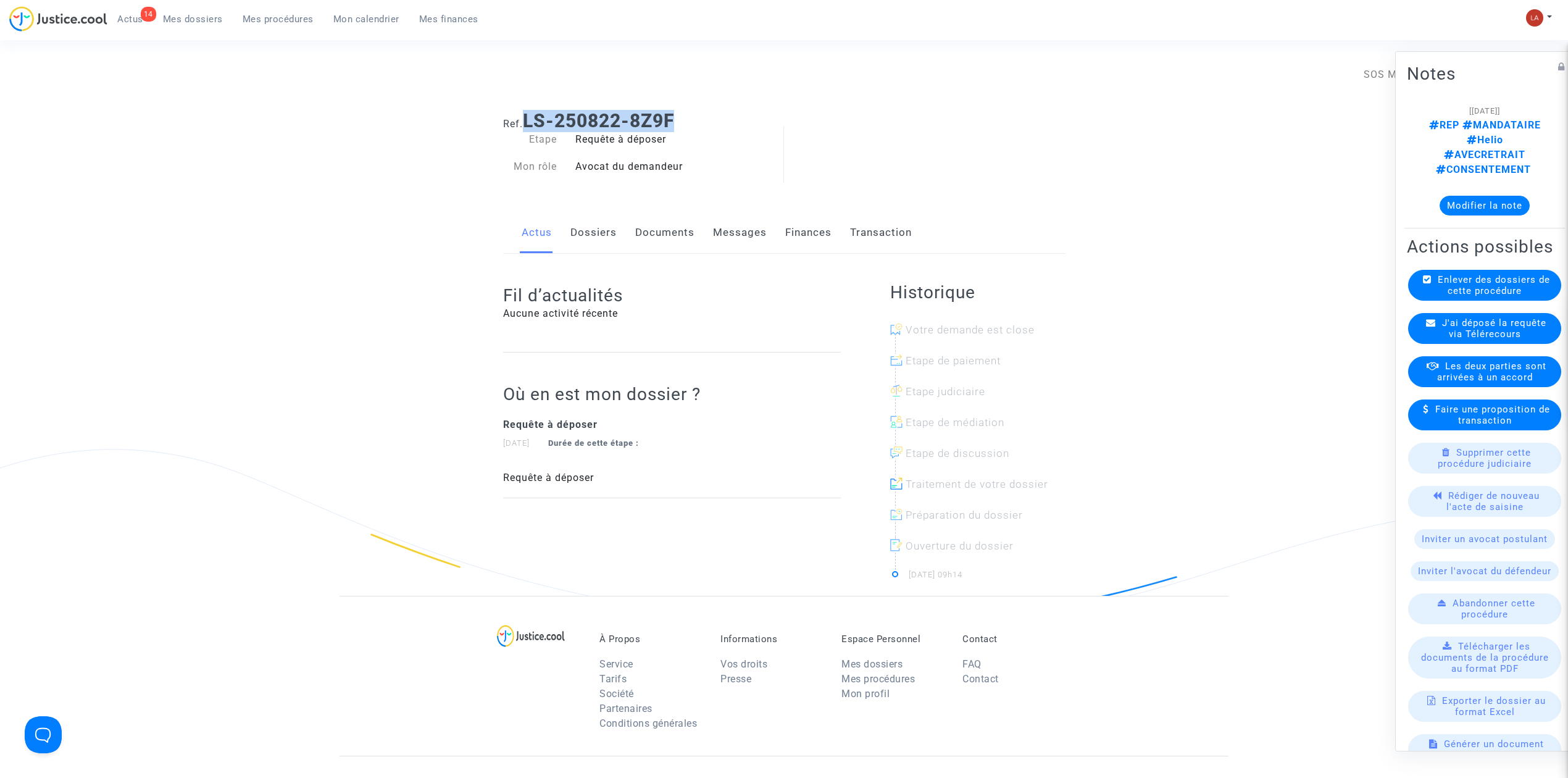
drag, startPoint x: 690, startPoint y: 118, endPoint x: 531, endPoint y: 113, distance: 159.1
click at [531, 113] on h1 "Ref. LS-250822-8Z9F" at bounding box center [784, 121] width 563 height 22
copy b "LS-250822-8Z9F"
drag, startPoint x: 677, startPoint y: 229, endPoint x: 702, endPoint y: 229, distance: 25.0
click at [677, 229] on link "Documents" at bounding box center [665, 232] width 60 height 41
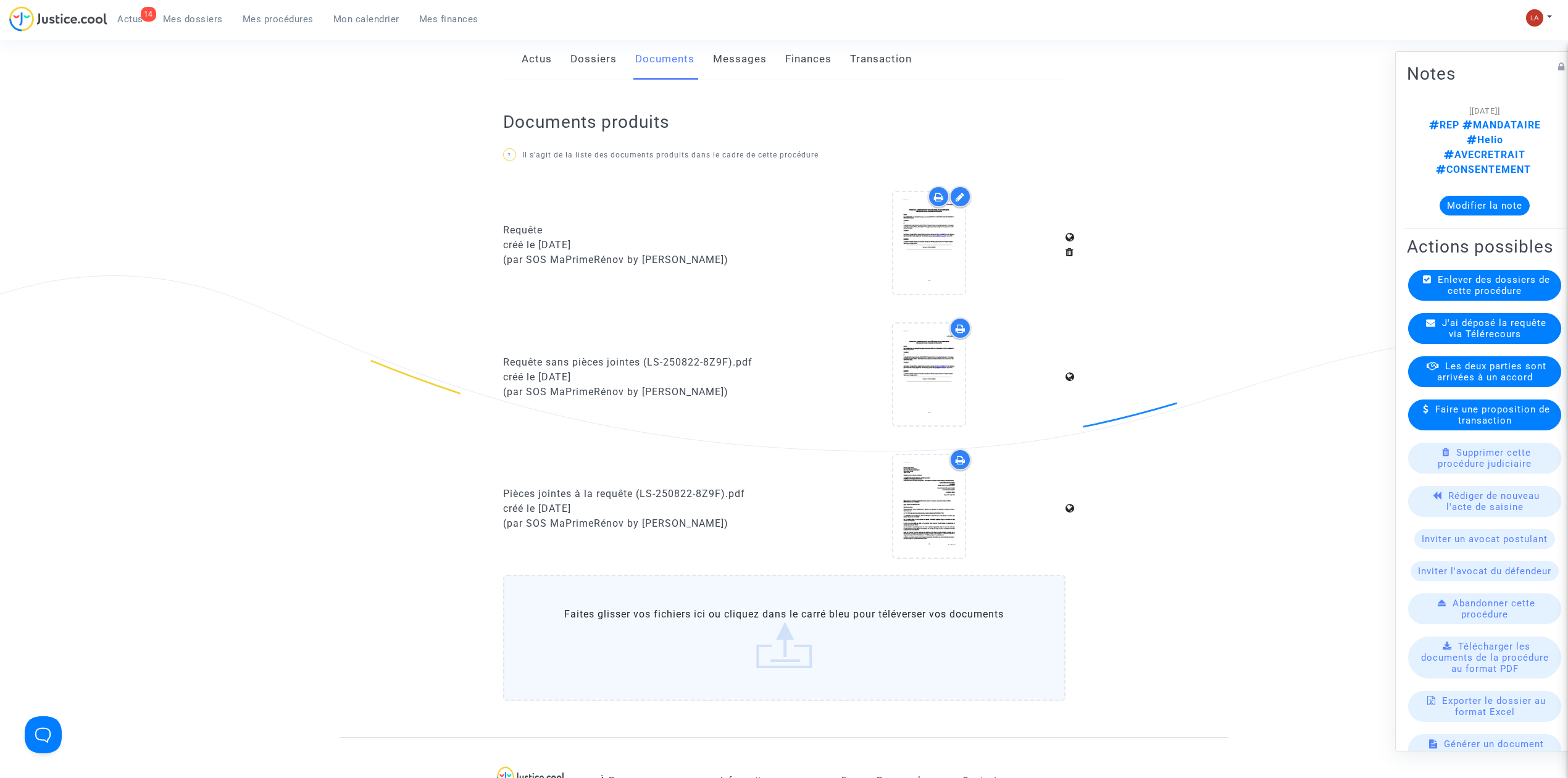
scroll to position [411, 0]
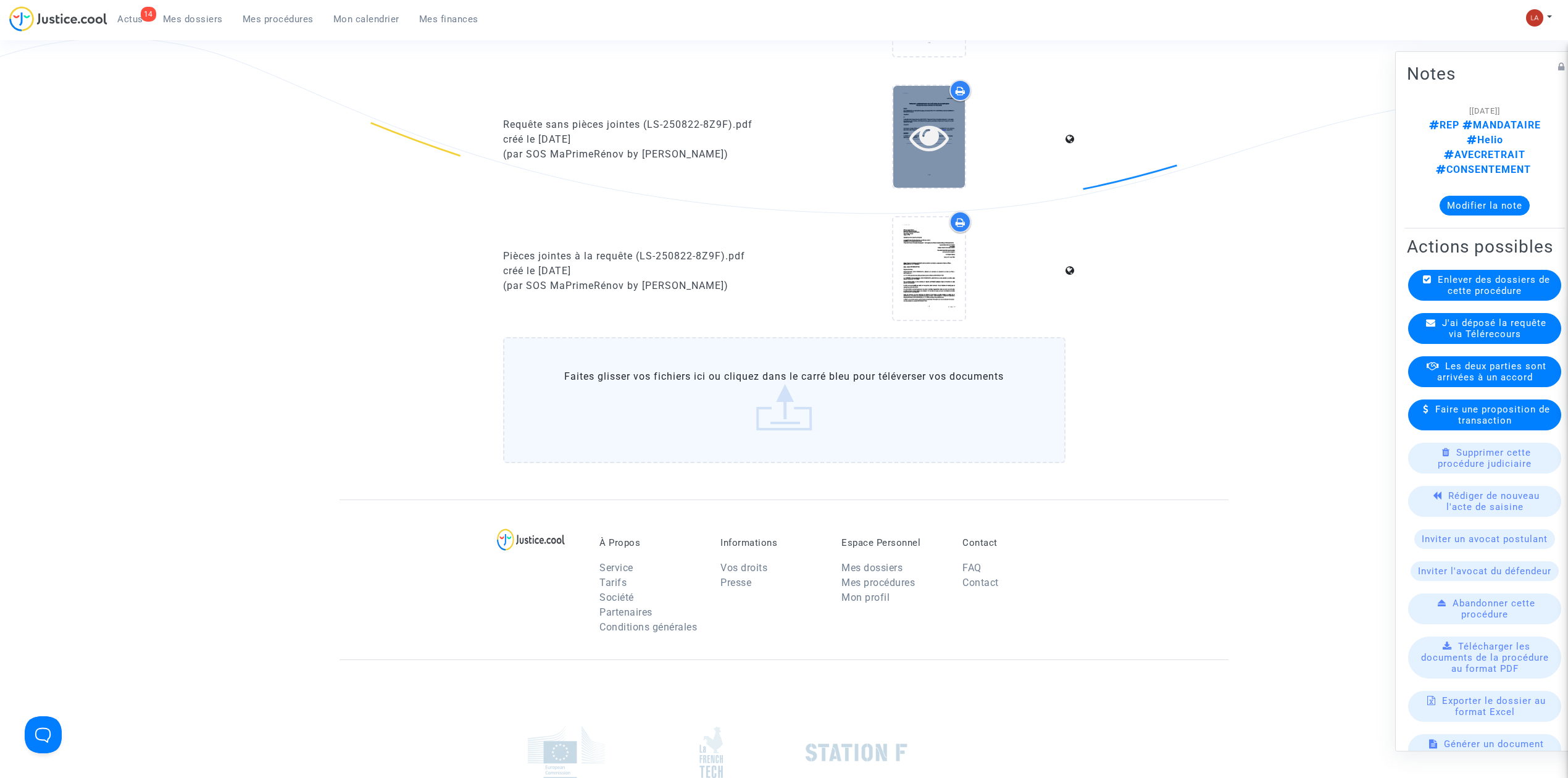
click at [929, 153] on icon at bounding box center [929, 138] width 40 height 40
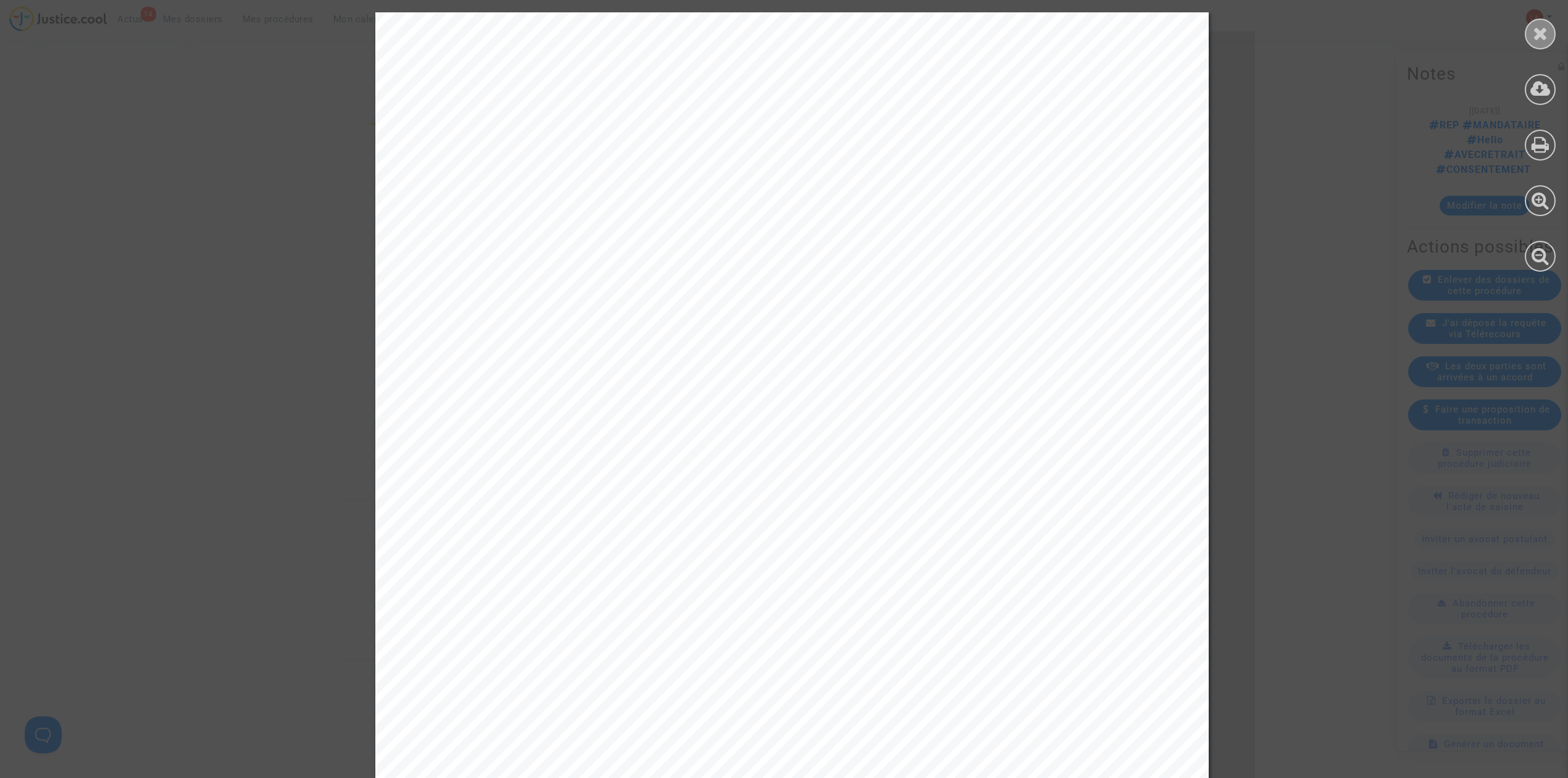
click at [1532, 32] on div at bounding box center [1540, 33] width 31 height 31
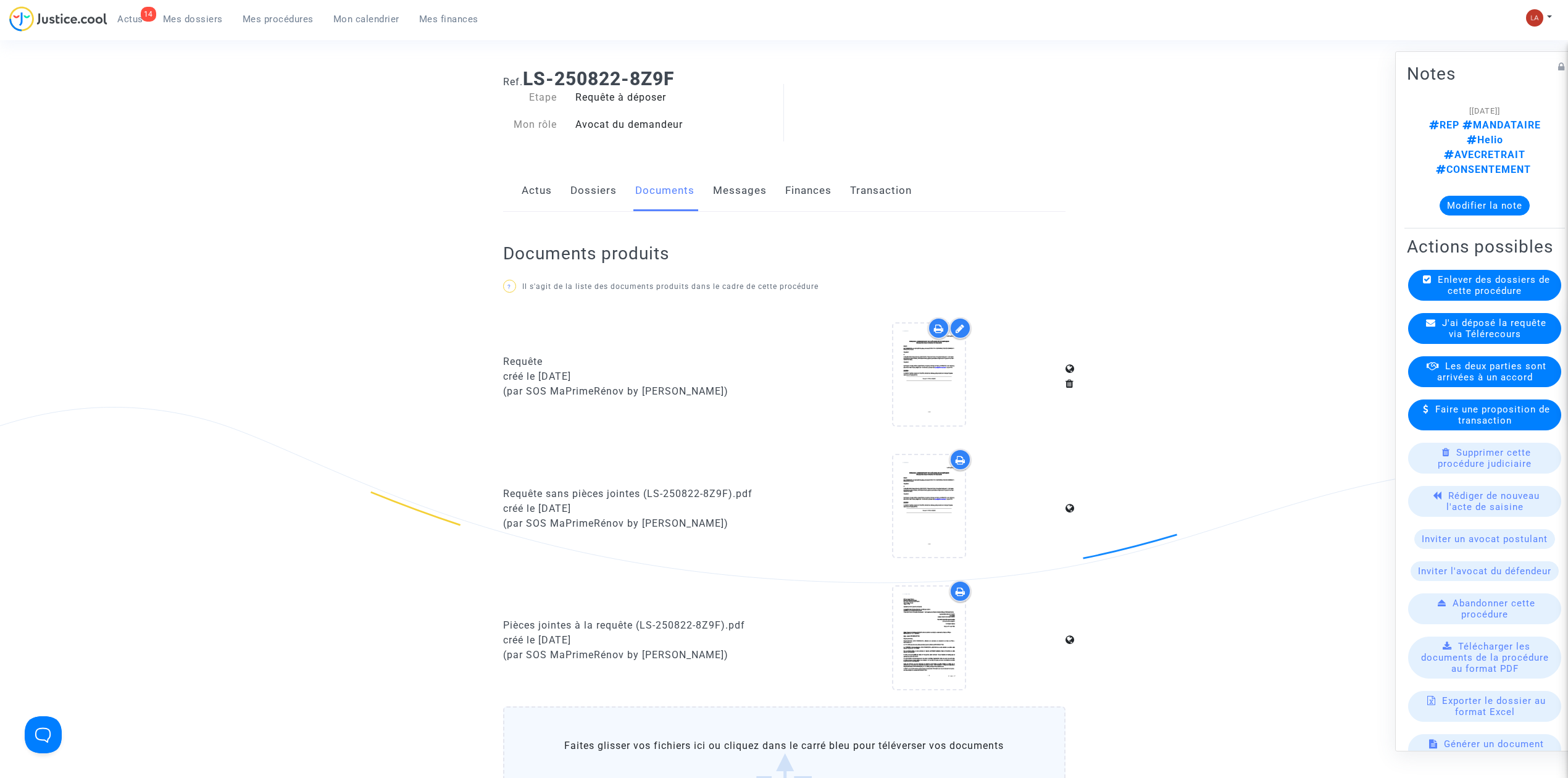
scroll to position [0, 0]
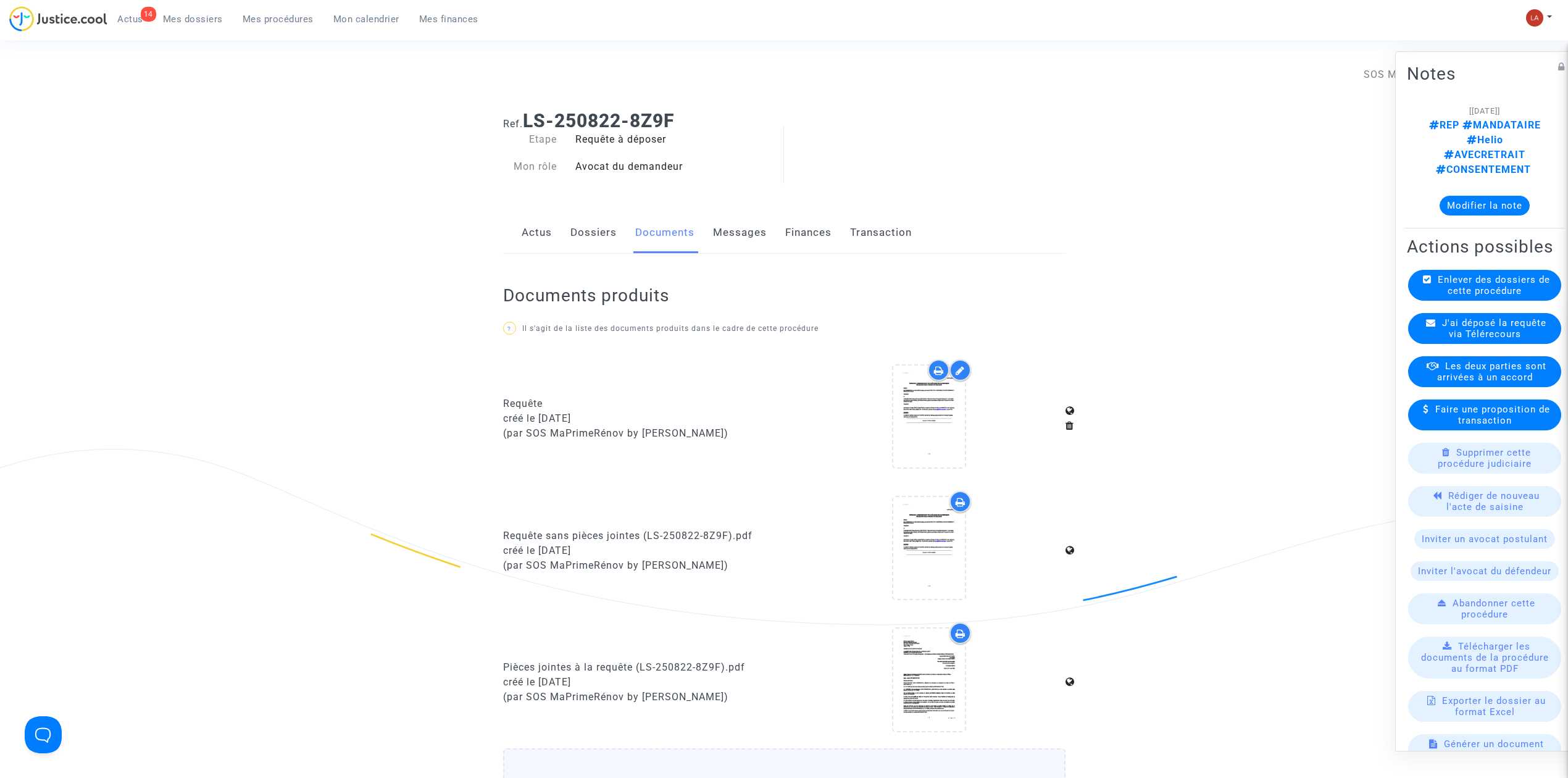
click at [707, 230] on div "Actus Dossiers Documents Messages Finances Transaction" at bounding box center [784, 233] width 563 height 41
click at [739, 223] on link "Messages" at bounding box center [740, 232] width 54 height 41
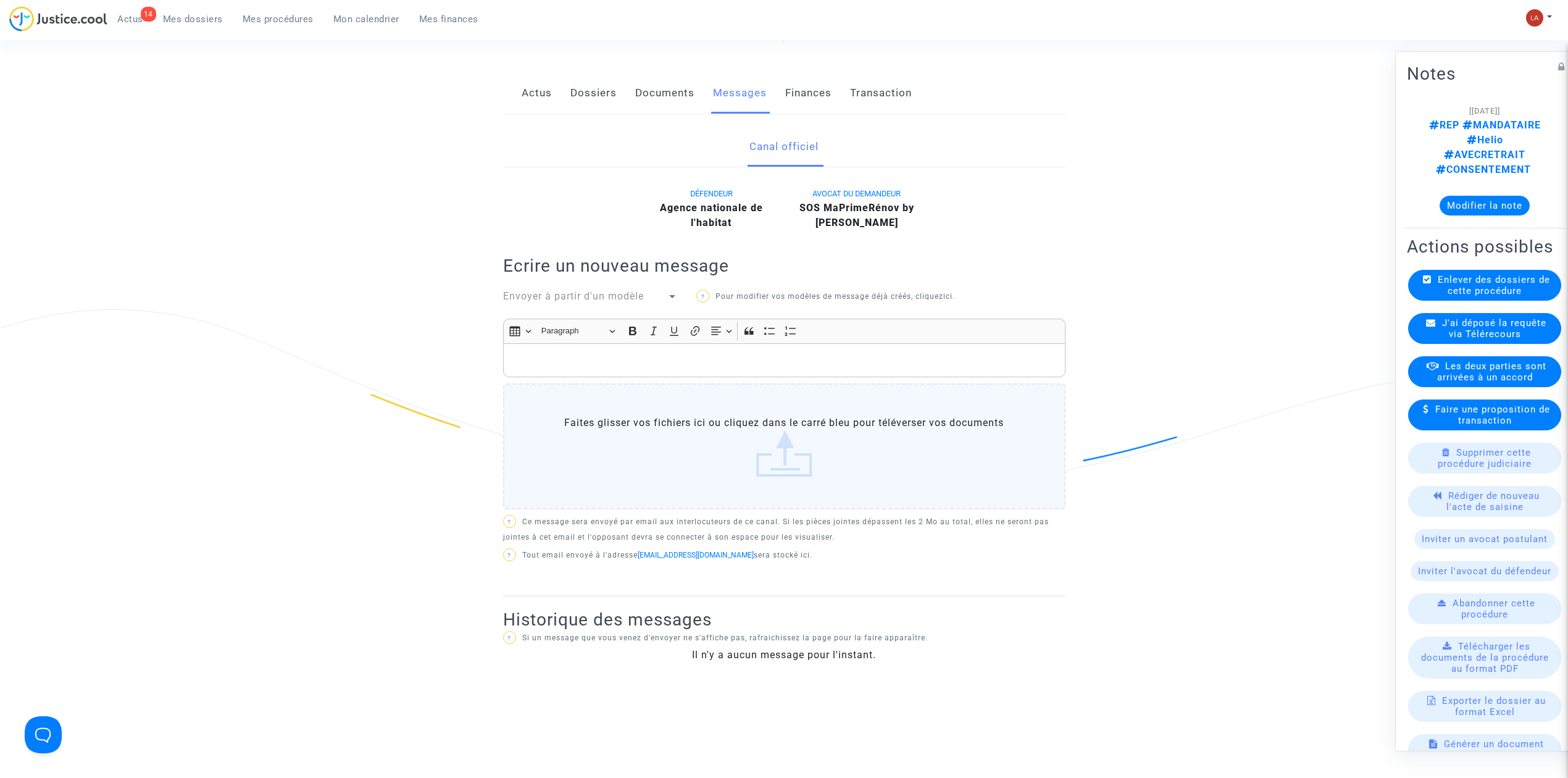
scroll to position [411, 0]
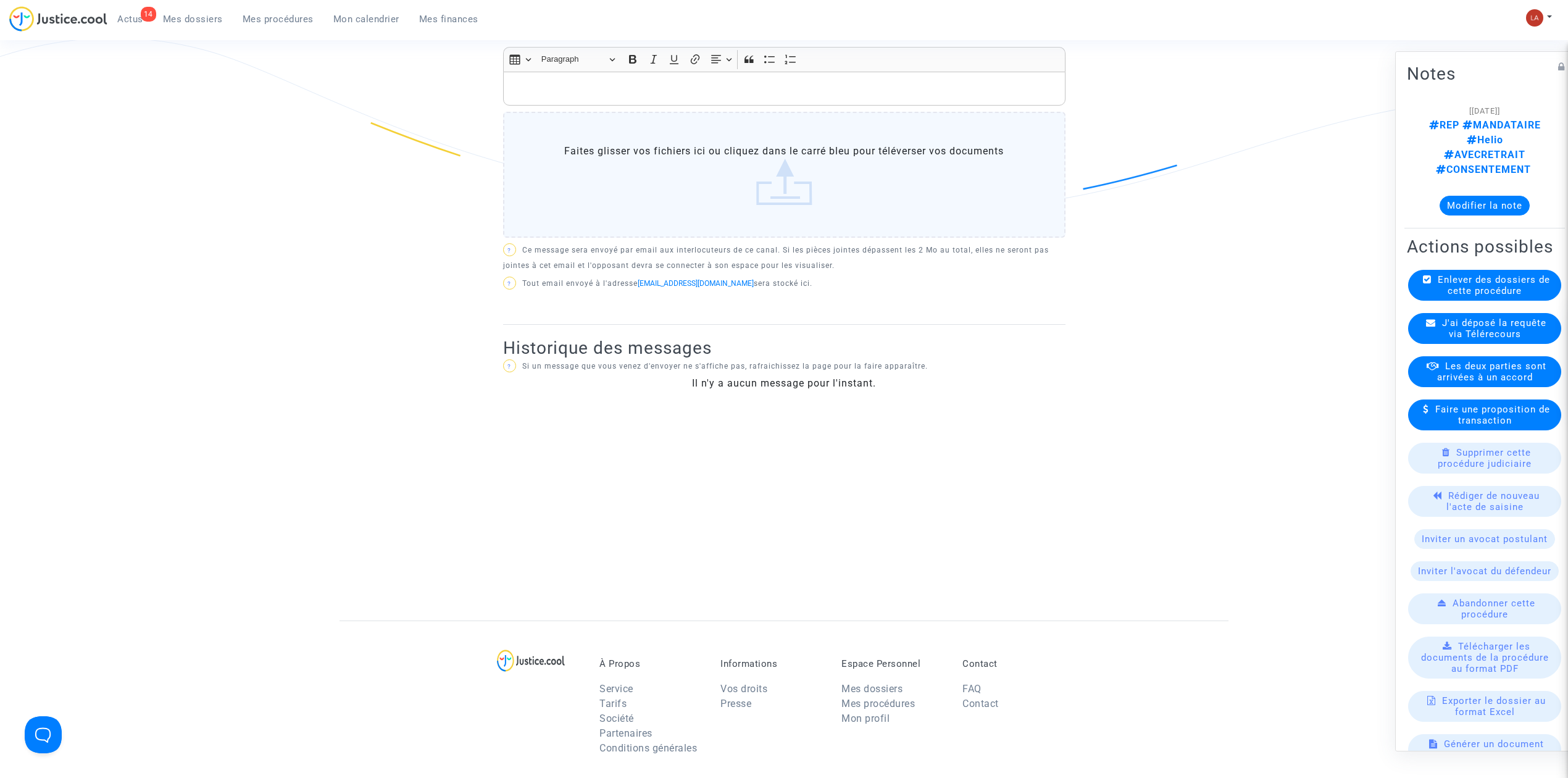
click at [1418, 313] on div "J'ai déposé la requête via Télérecours" at bounding box center [1484, 328] width 153 height 31
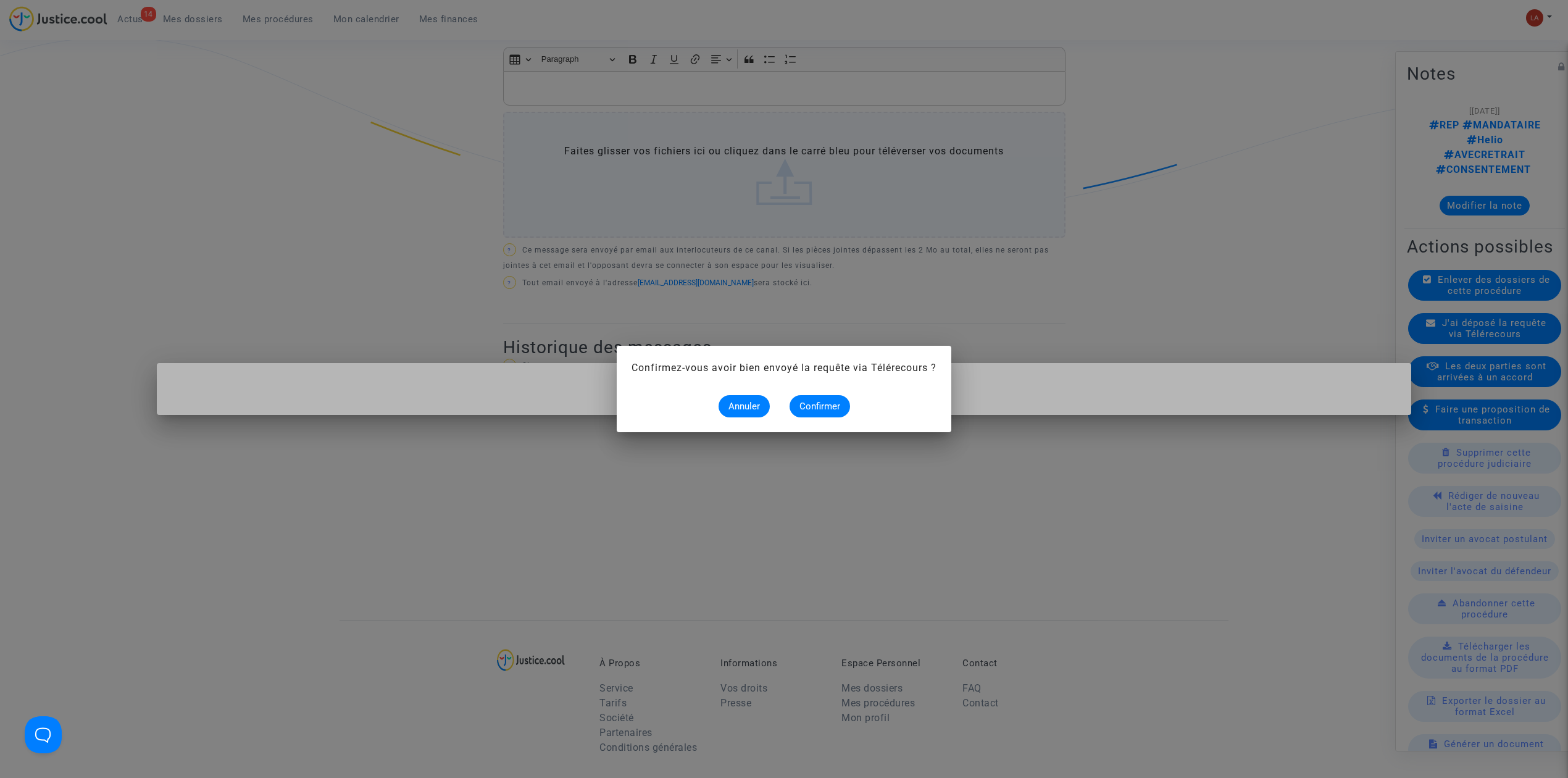
scroll to position [0, 0]
drag, startPoint x: 798, startPoint y: 413, endPoint x: 905, endPoint y: 421, distance: 107.3
click at [799, 411] on button "Confirmer" at bounding box center [820, 406] width 60 height 22
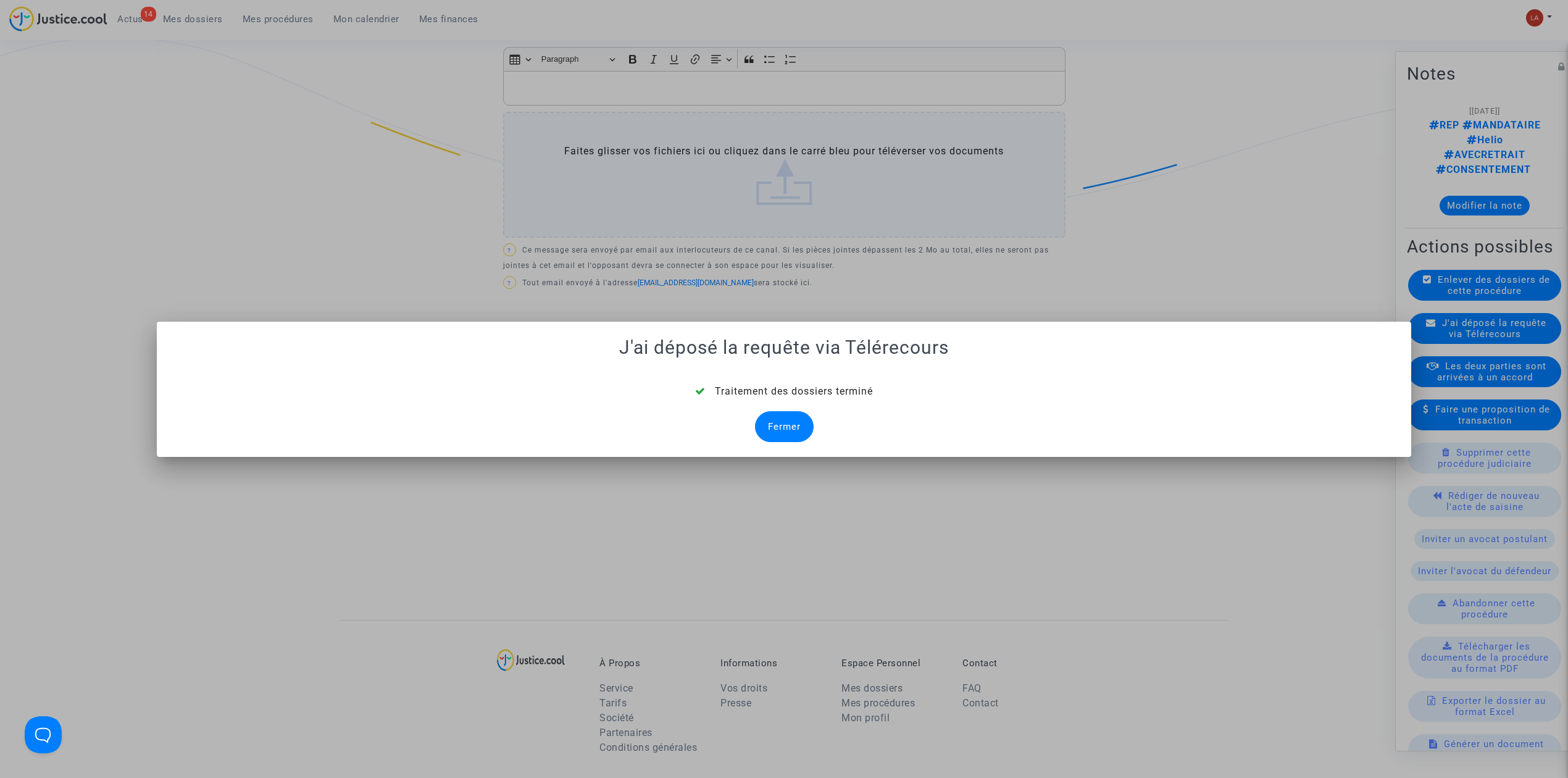
drag, startPoint x: 806, startPoint y: 425, endPoint x: 1006, endPoint y: 440, distance: 200.6
click at [806, 425] on div "Fermer" at bounding box center [784, 426] width 59 height 31
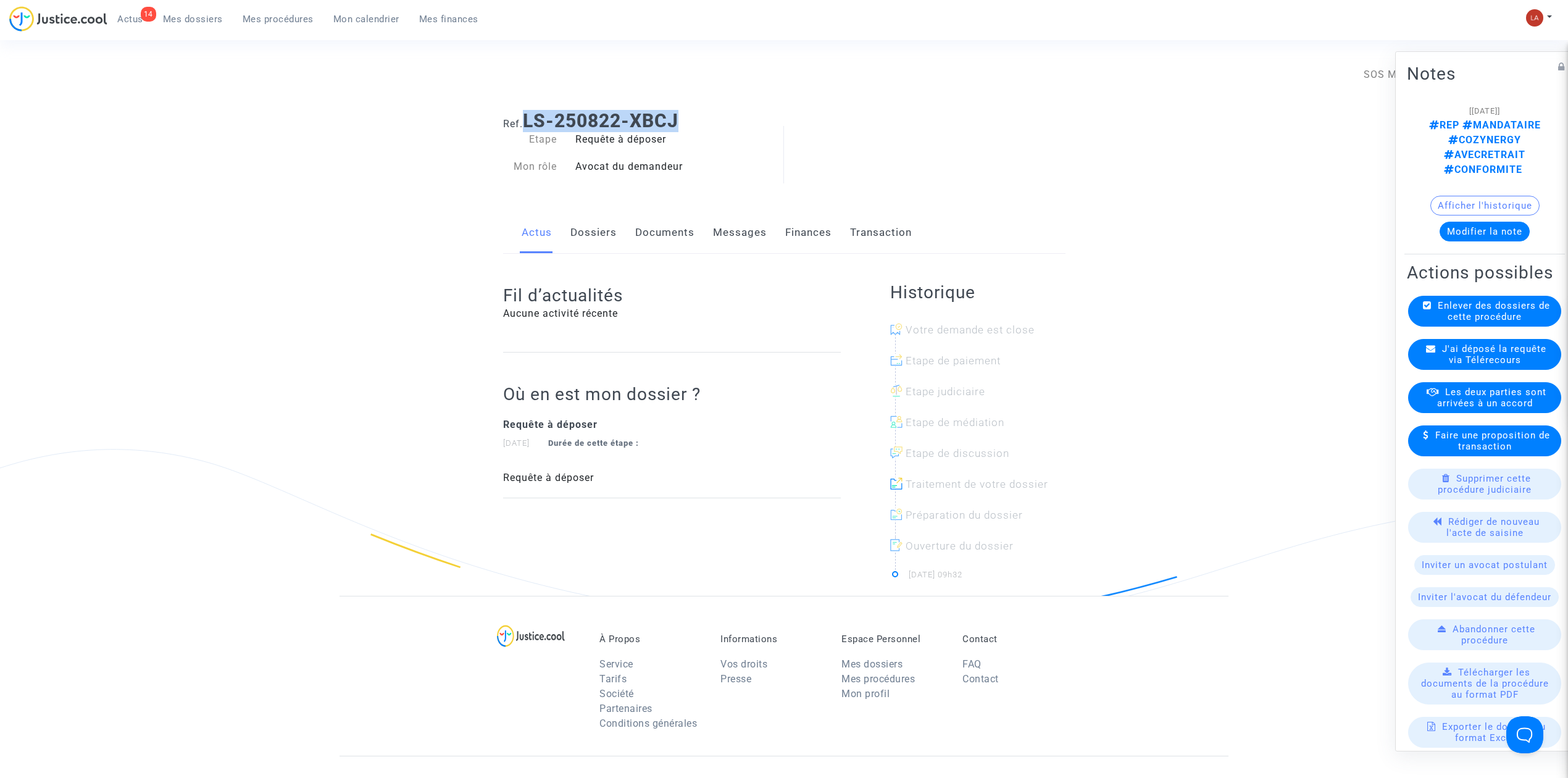
drag, startPoint x: 728, startPoint y: 112, endPoint x: 527, endPoint y: 108, distance: 201.0
click at [527, 108] on div "Ref. LS-250822-XBCJ" at bounding box center [784, 116] width 581 height 31
copy b "LS-250822-XBCJ"
click at [694, 239] on div "Actus Dossiers Documents Messages Finances Transaction" at bounding box center [784, 233] width 563 height 41
click at [682, 230] on link "Documents" at bounding box center [665, 232] width 60 height 41
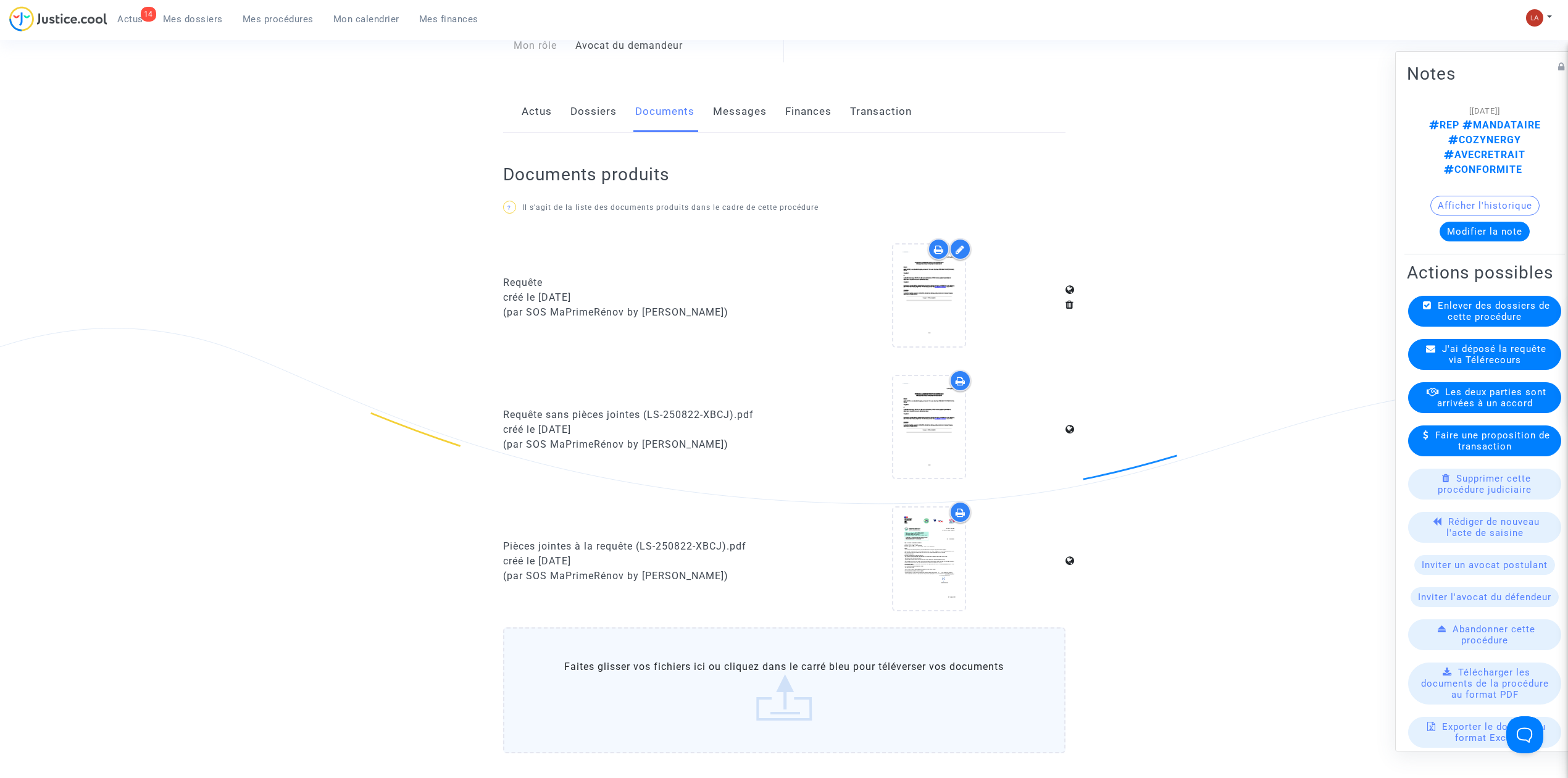
scroll to position [411, 0]
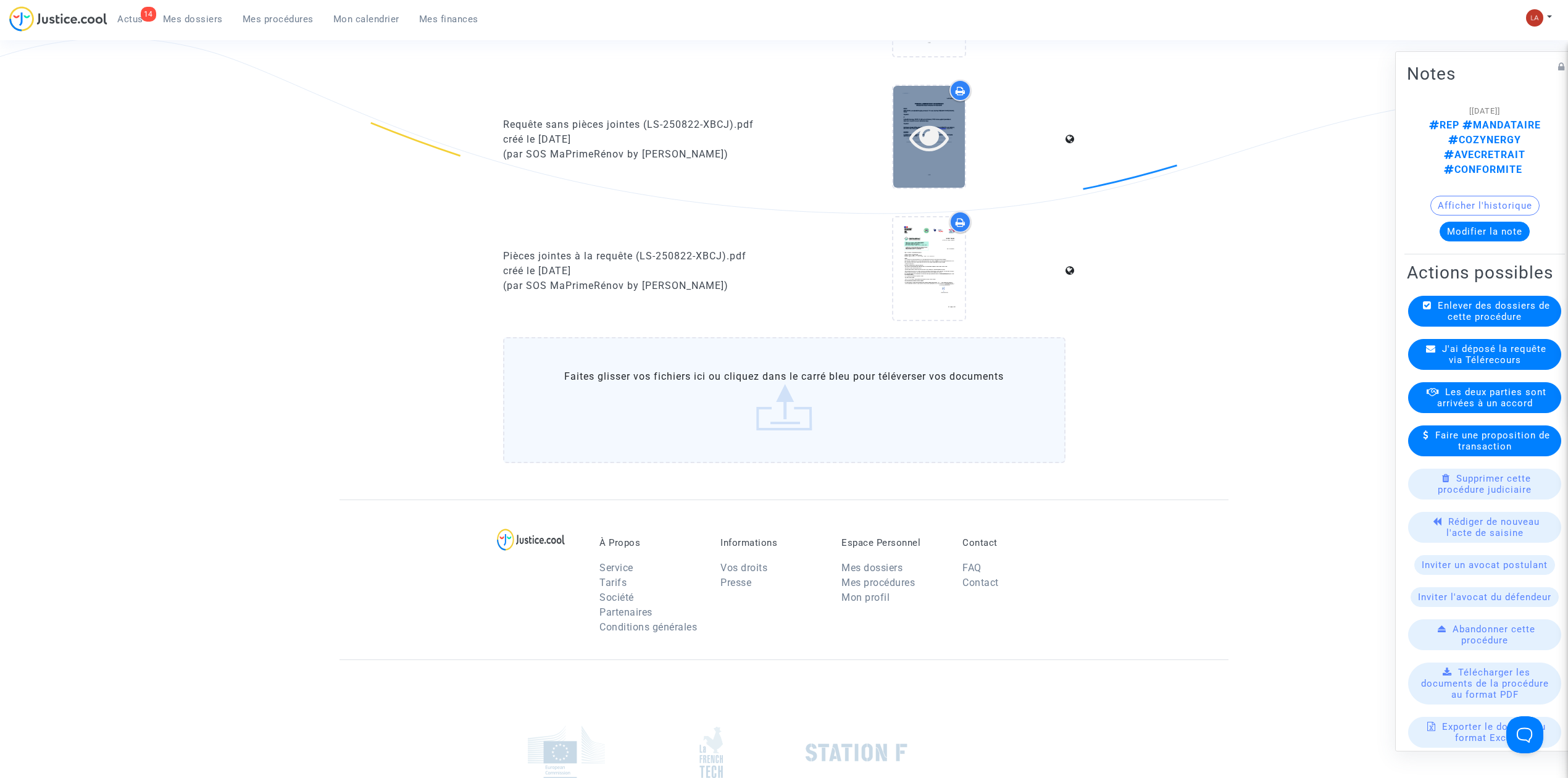
click at [917, 171] on div at bounding box center [929, 137] width 71 height 102
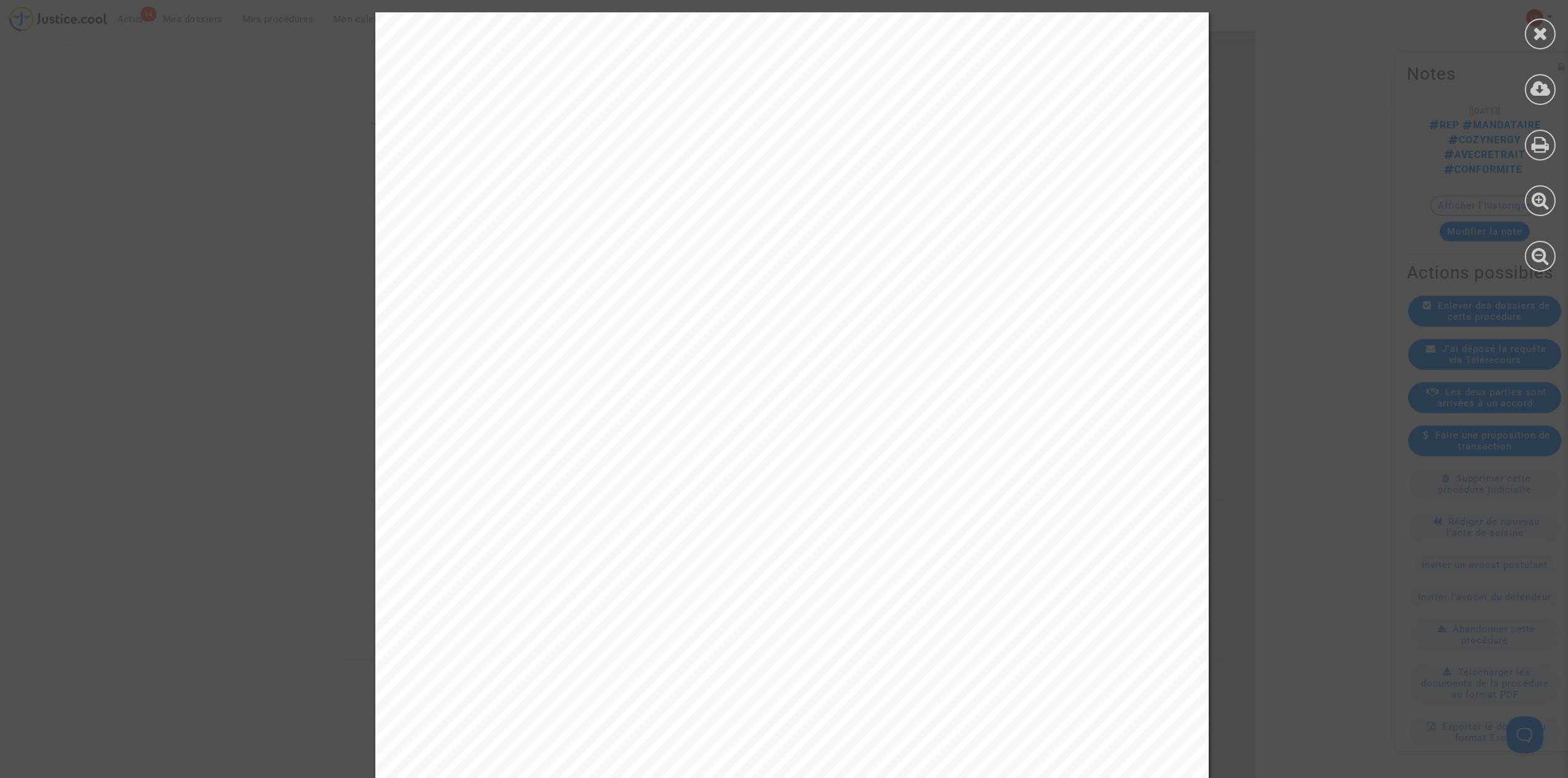
click at [1541, 38] on icon at bounding box center [1541, 33] width 16 height 18
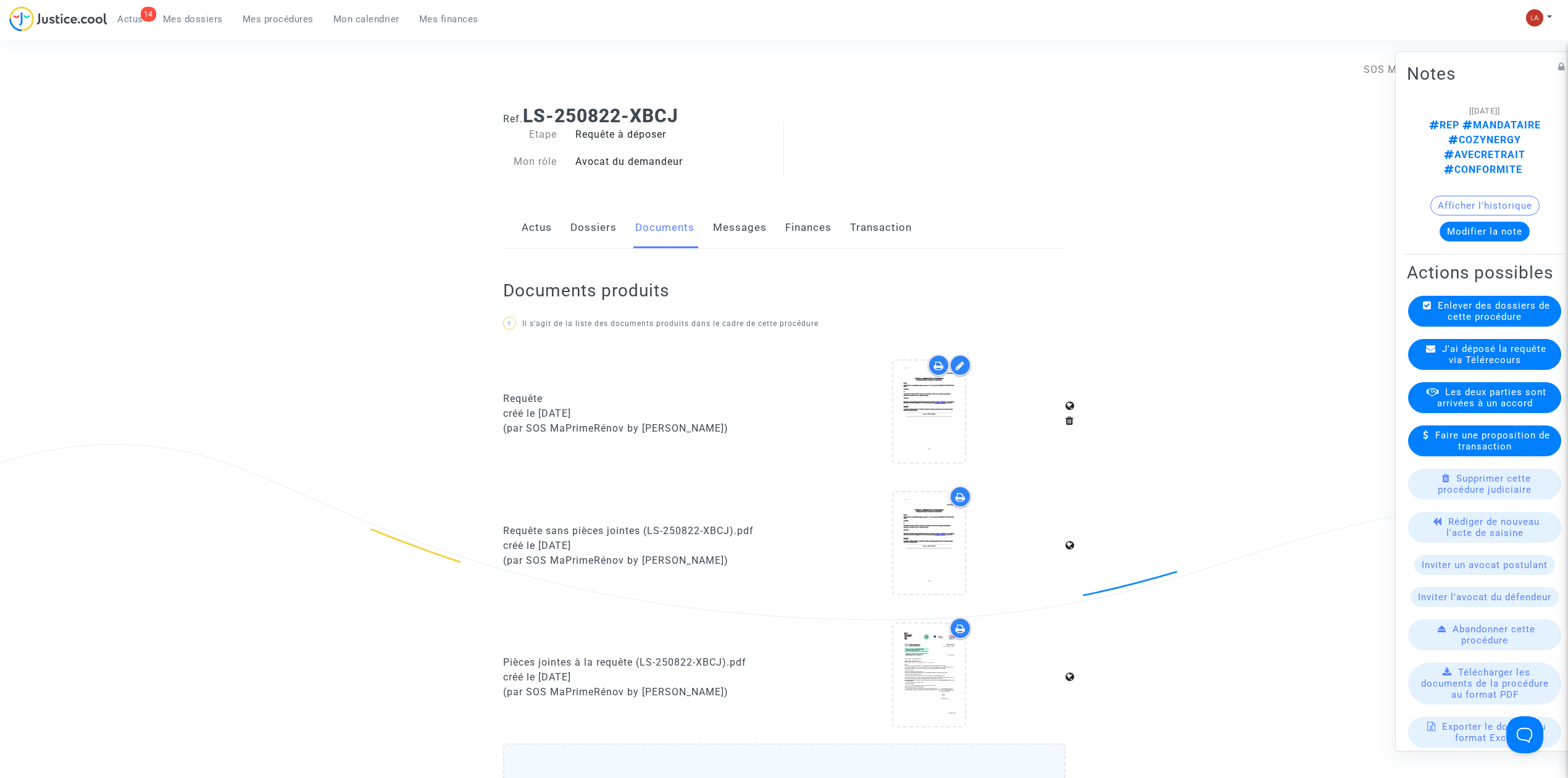
scroll to position [0, 0]
drag, startPoint x: 752, startPoint y: 225, endPoint x: 768, endPoint y: 225, distance: 16.0
click at [752, 225] on link "Messages" at bounding box center [740, 232] width 54 height 41
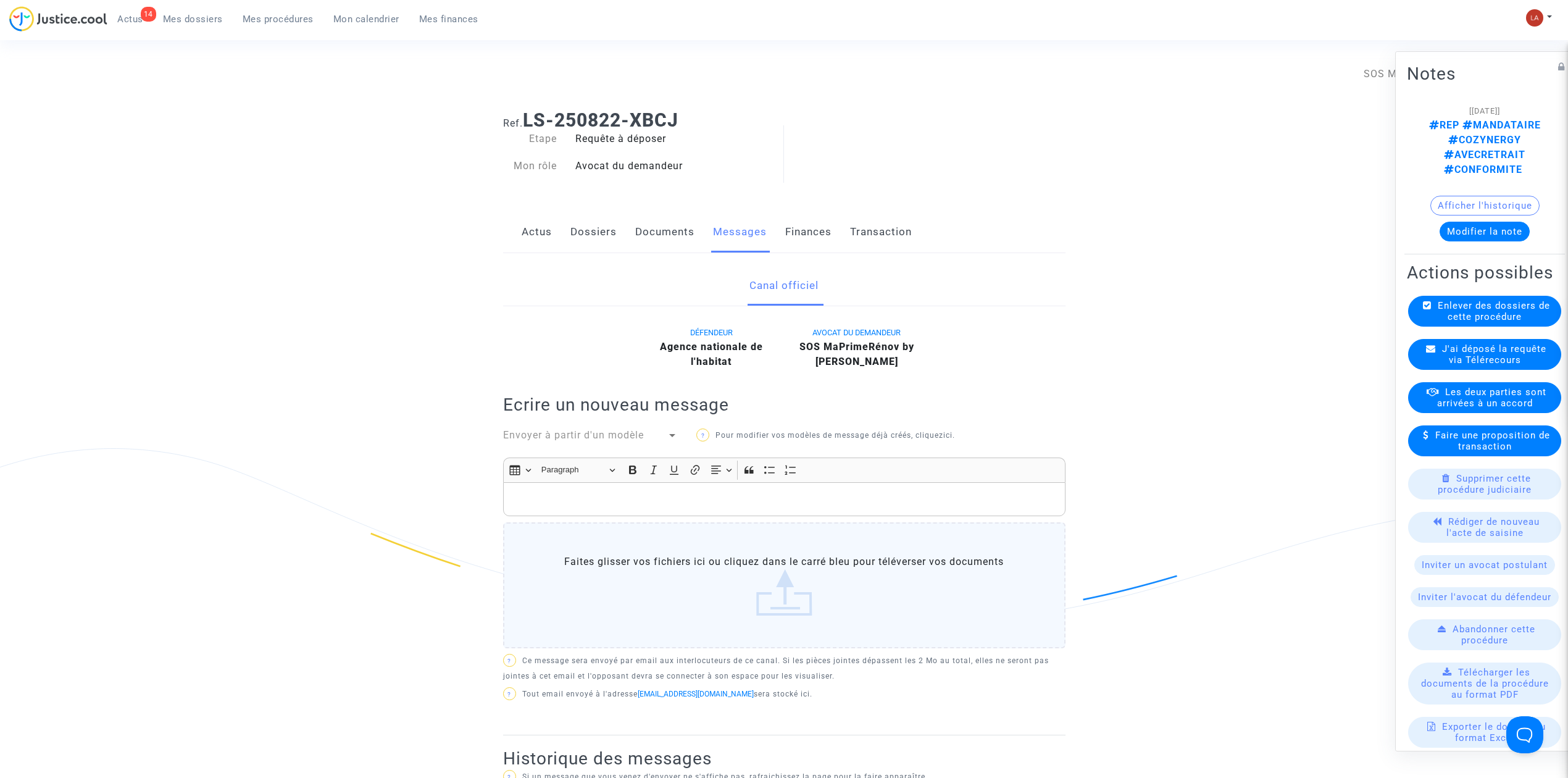
scroll to position [411, 0]
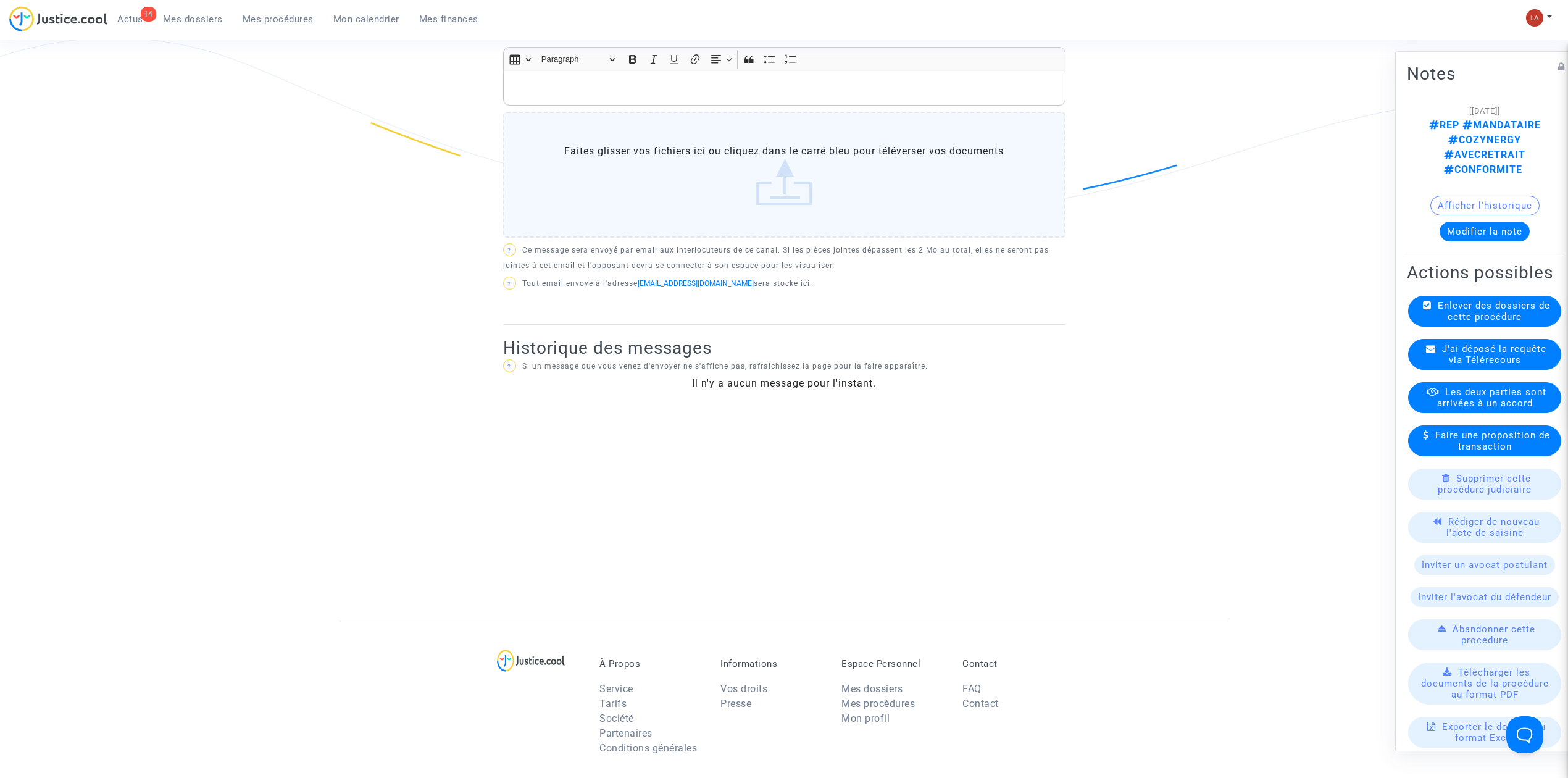
click at [1470, 355] on span "J'ai déposé la requête via Télérecours" at bounding box center [1494, 354] width 104 height 22
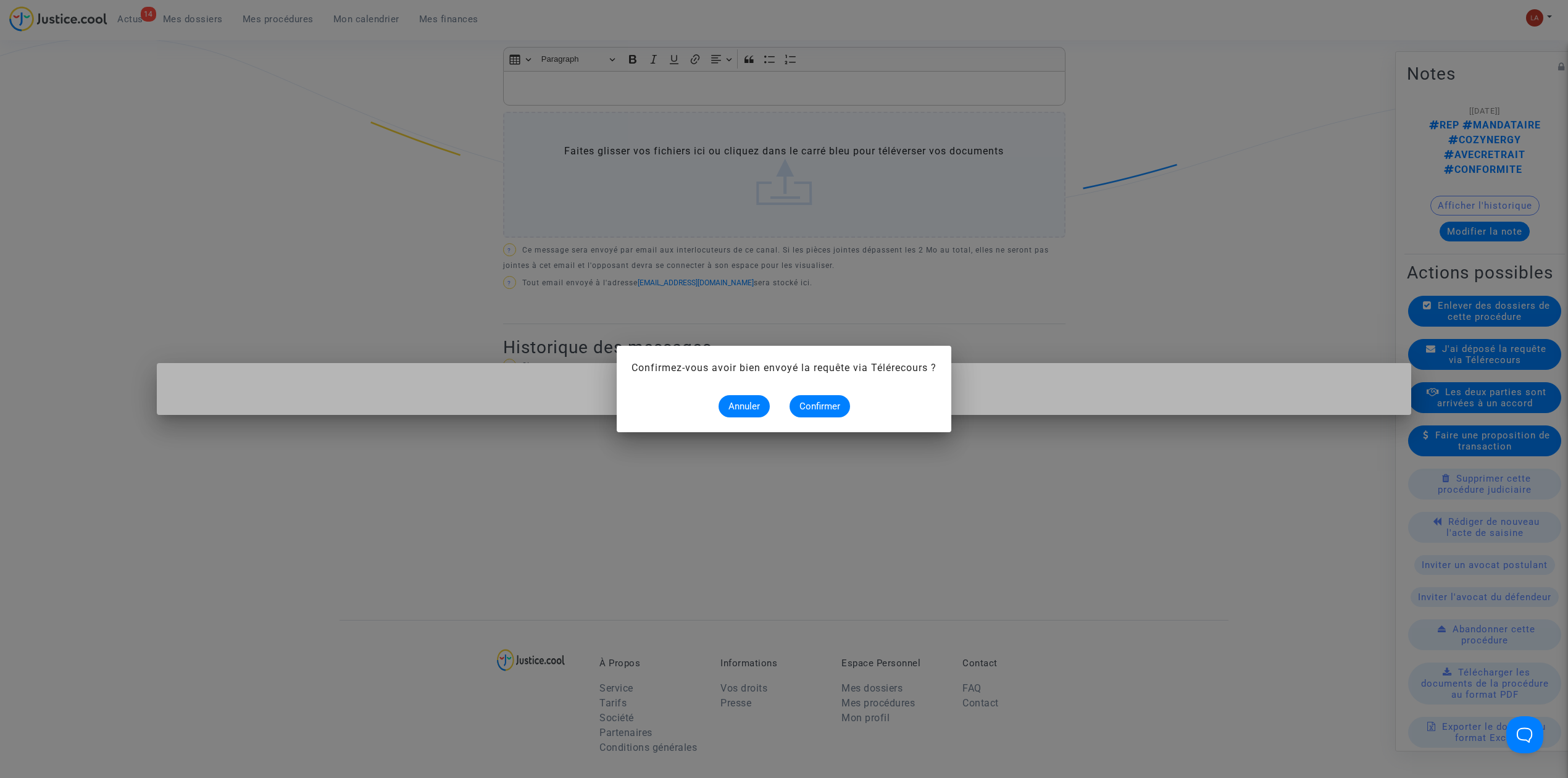
scroll to position [0, 0]
click at [834, 420] on mat-dialog-container "Confirmez-vous avoir bien envoyé la requête via Télérecours ? Annuler Confirmer" at bounding box center [784, 389] width 335 height 86
click at [834, 413] on button "Confirmer" at bounding box center [820, 406] width 60 height 22
